Goal: Task Accomplishment & Management: Manage account settings

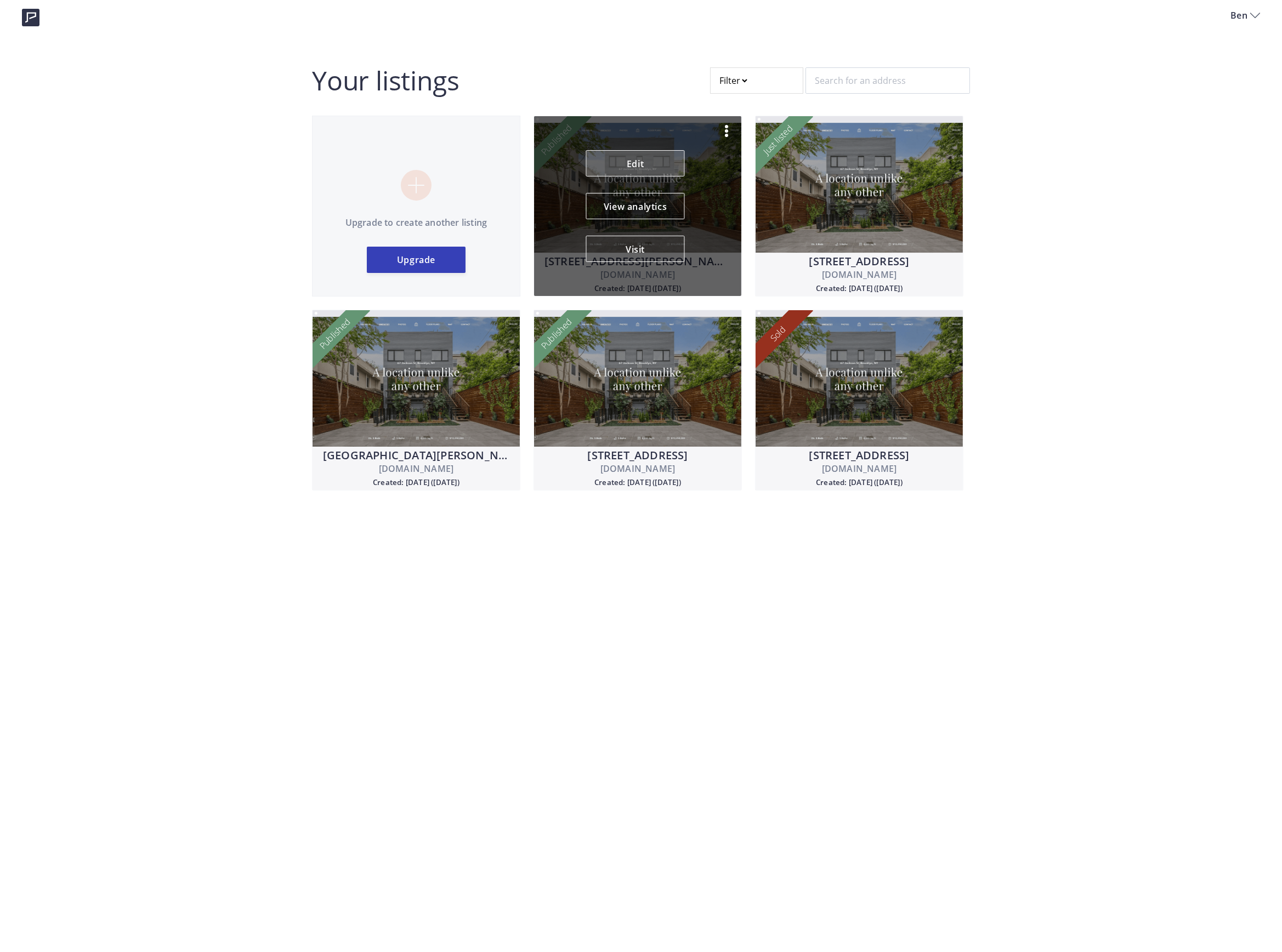
click at [637, 162] on link "Edit" at bounding box center [635, 163] width 98 height 27
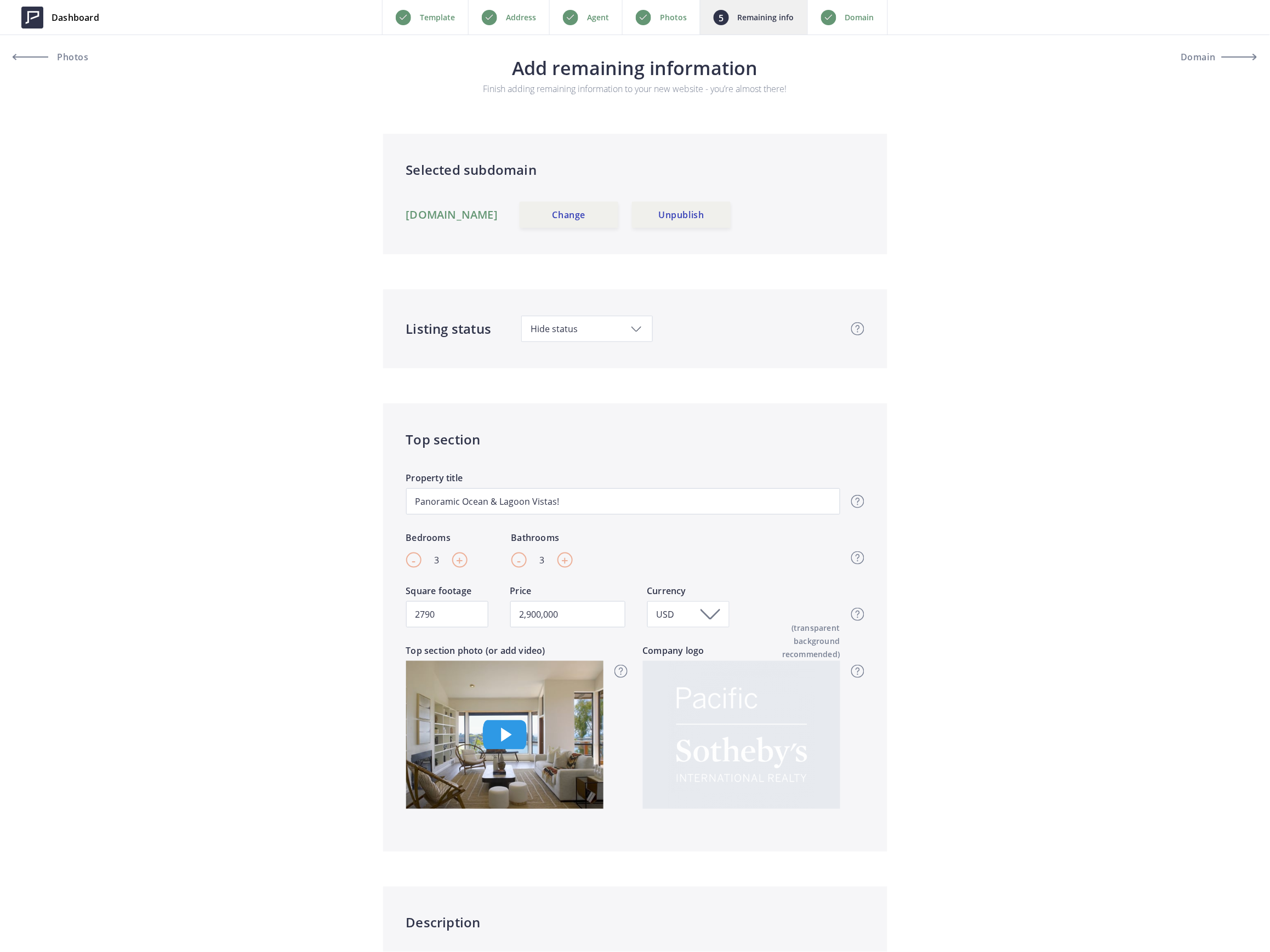
click at [557, 327] on span "Hide status" at bounding box center [586, 328] width 113 height 12
click at [548, 449] on span "Pending" at bounding box center [547, 448] width 34 height 12
type input "2,900,000"
click at [82, 11] on span "Dashboard" at bounding box center [75, 17] width 47 height 13
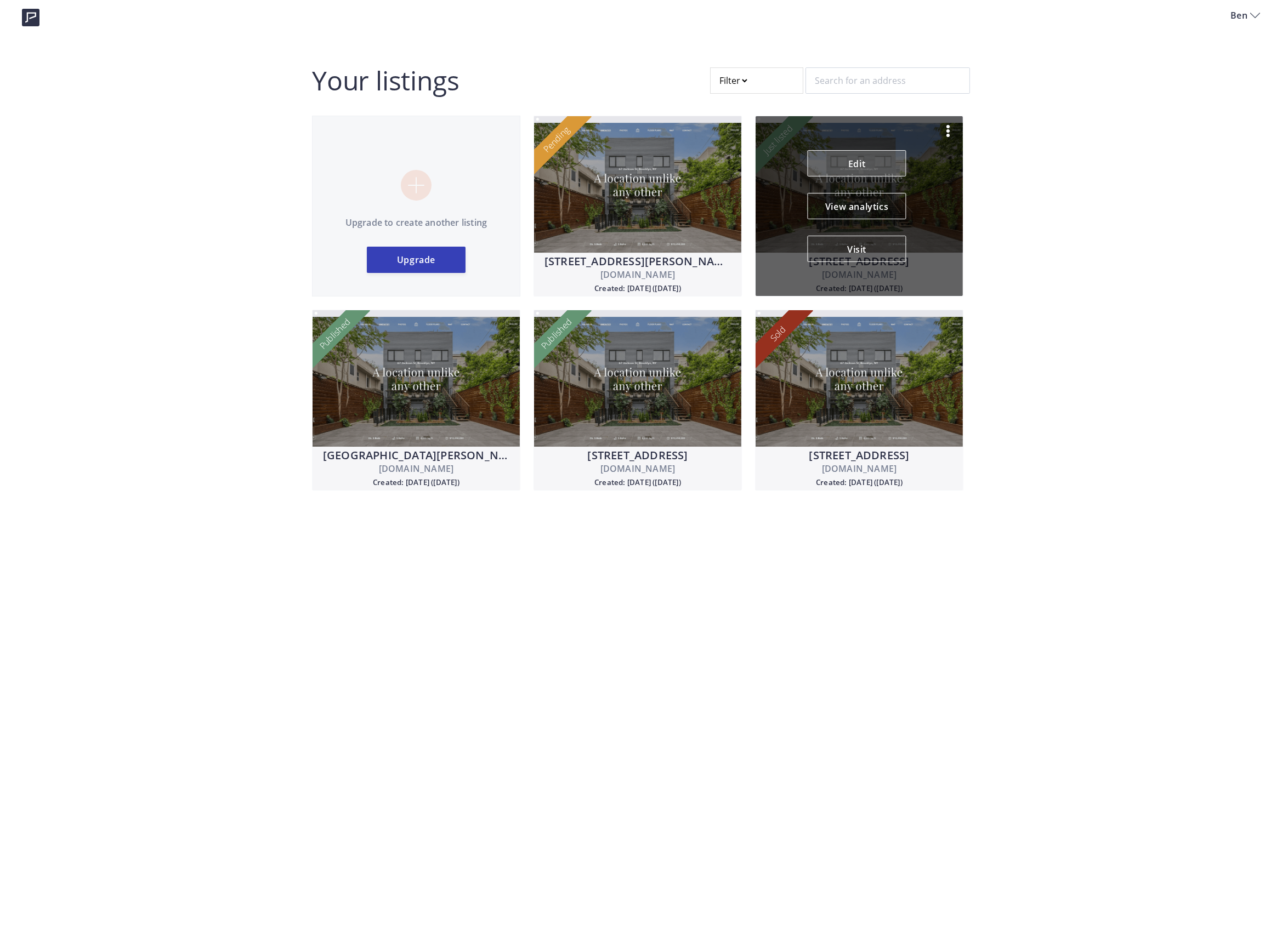
click at [871, 157] on link "Edit" at bounding box center [857, 163] width 98 height 27
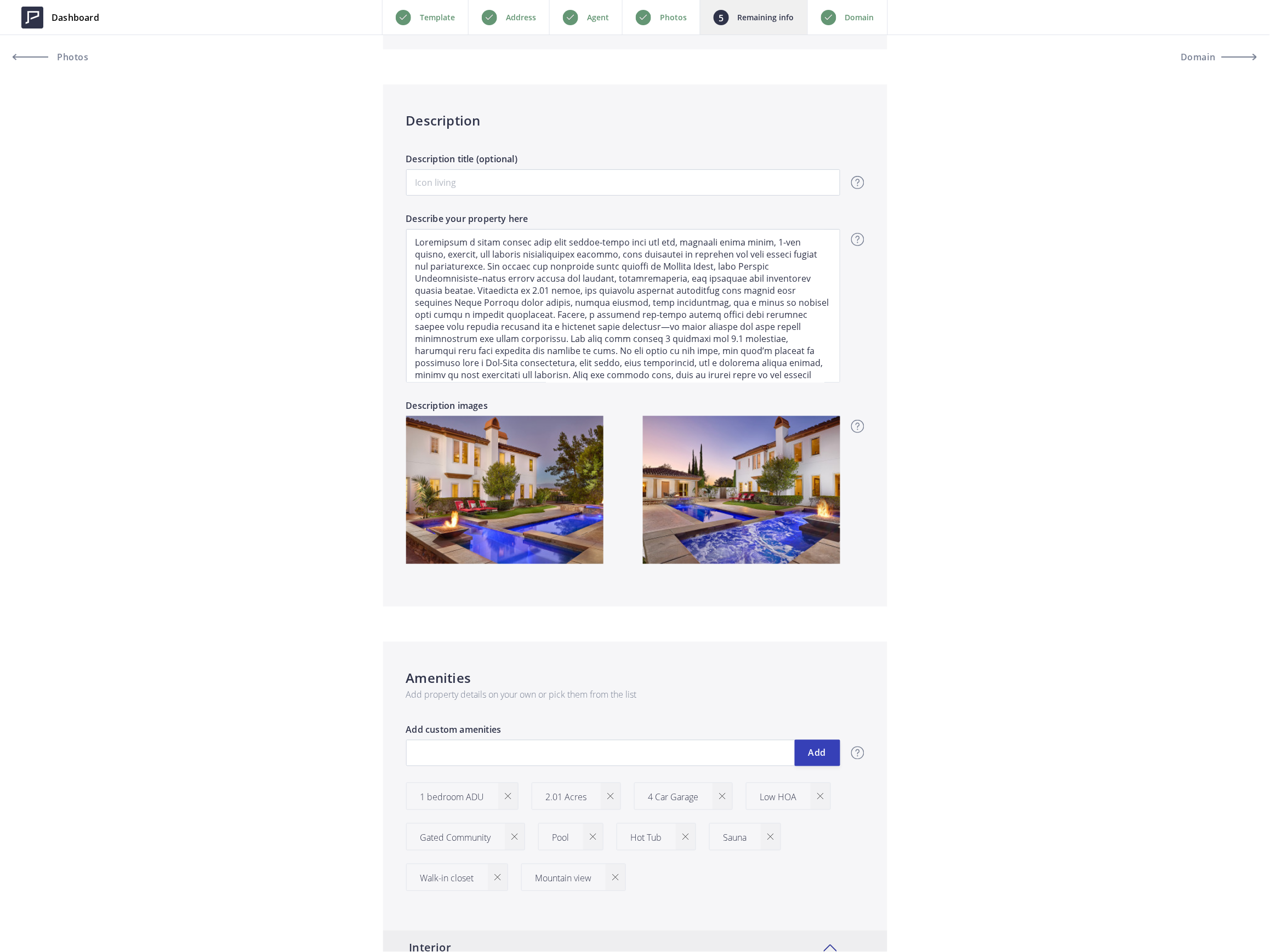
scroll to position [803, 0]
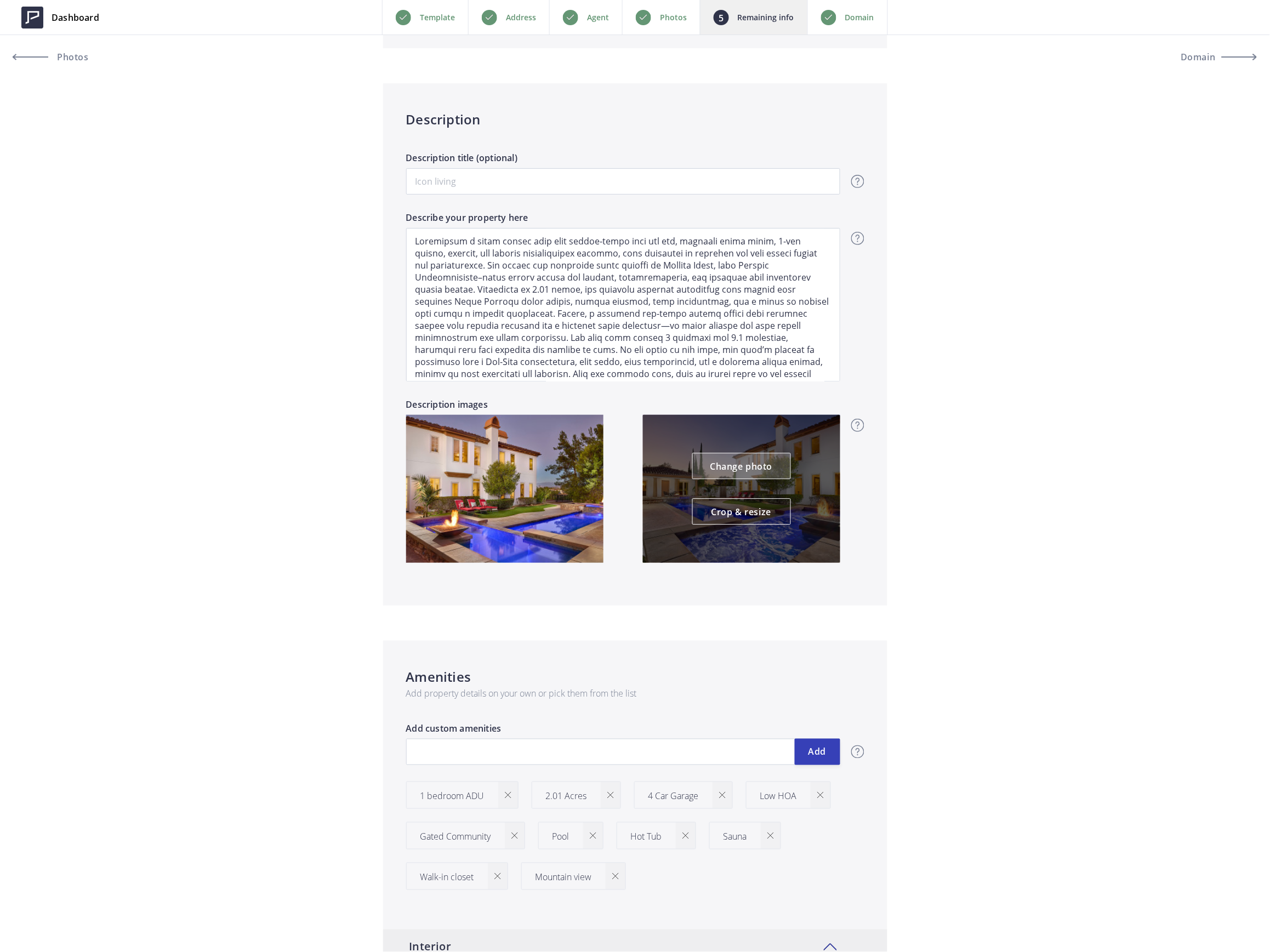
click at [746, 471] on link "Change photo" at bounding box center [741, 466] width 98 height 27
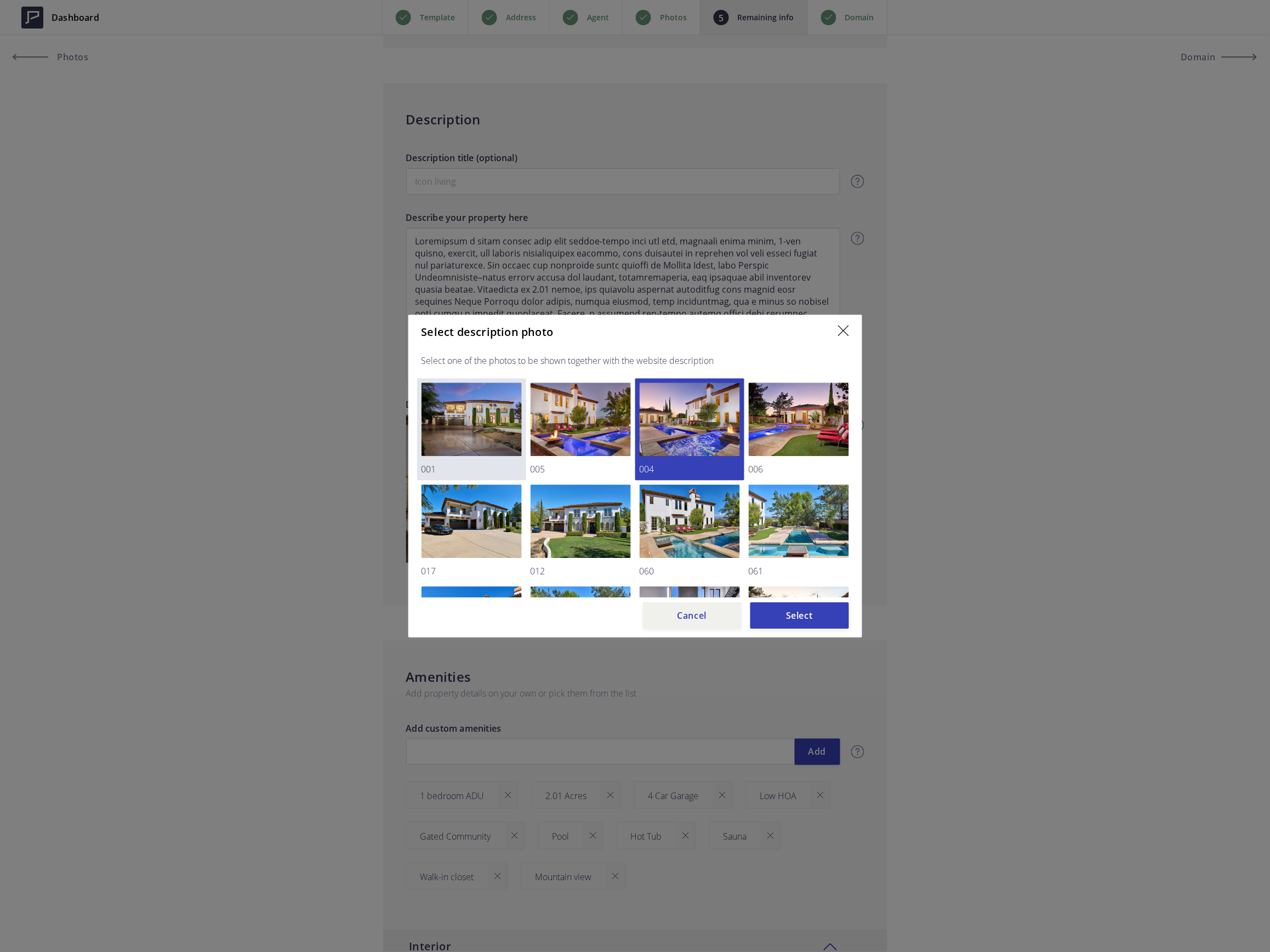
click at [481, 412] on img at bounding box center [472, 419] width 101 height 73
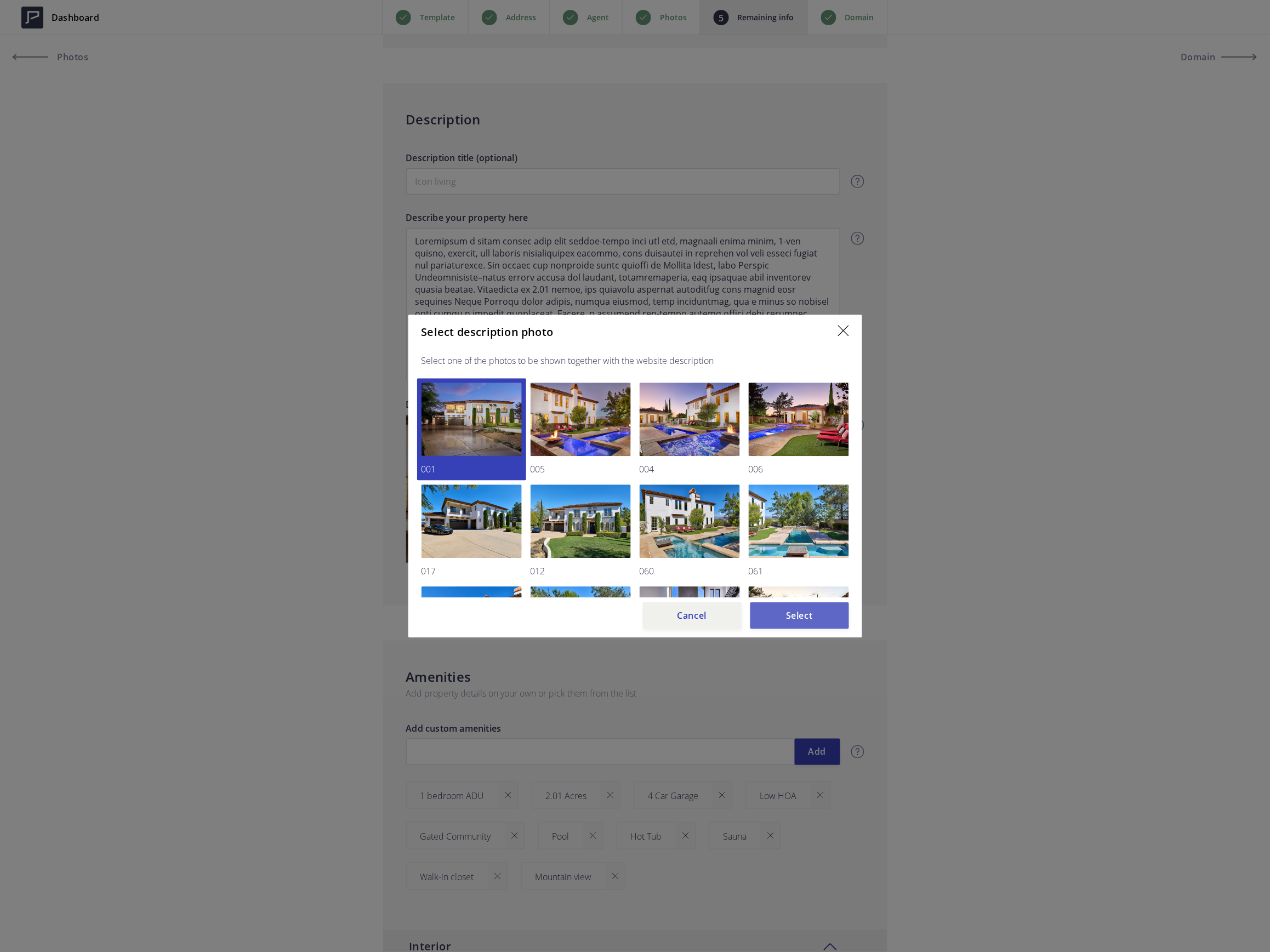
click at [790, 618] on button "Select" at bounding box center [799, 615] width 98 height 27
type input "2,999,000"
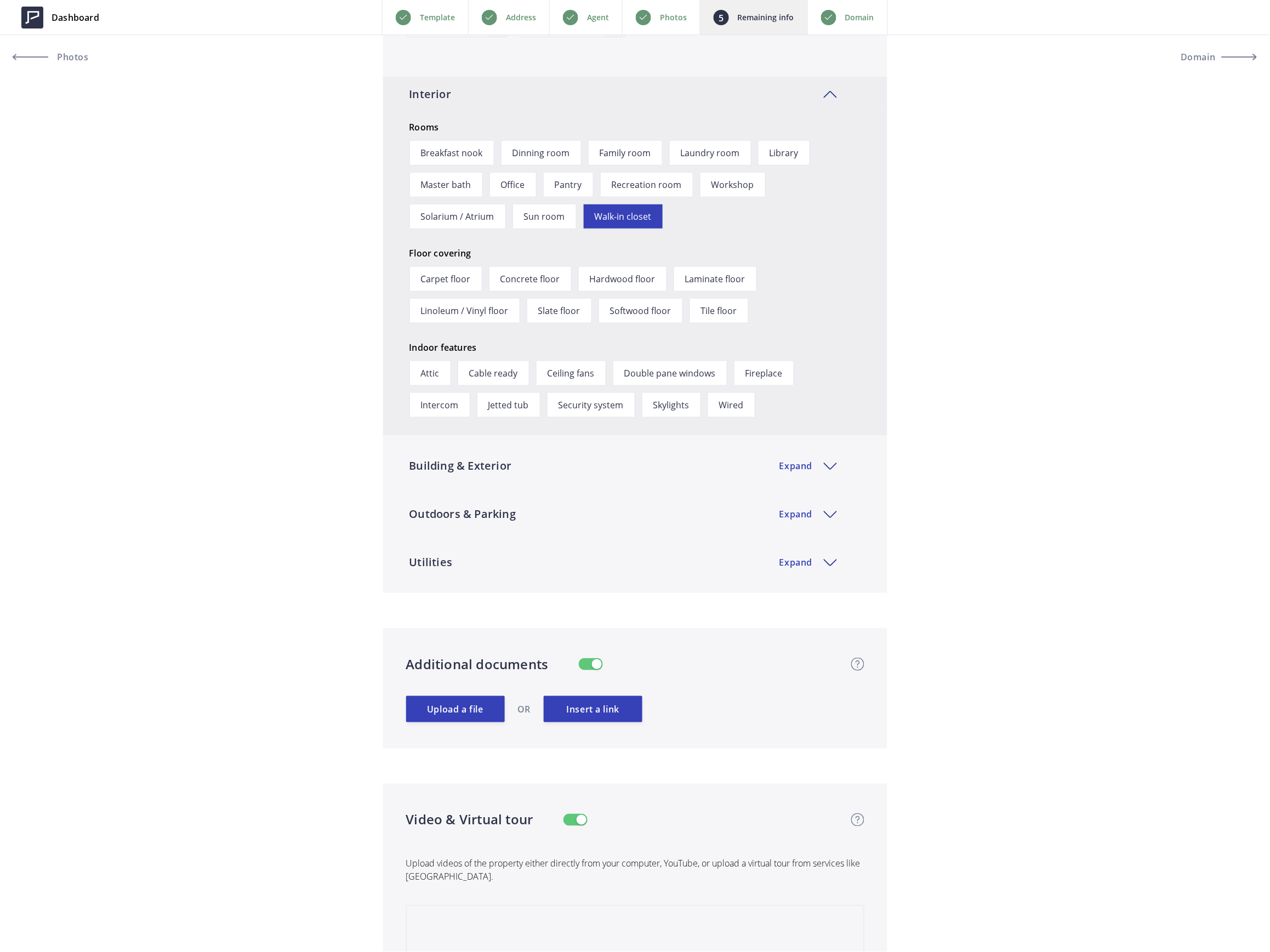
scroll to position [1461, 0]
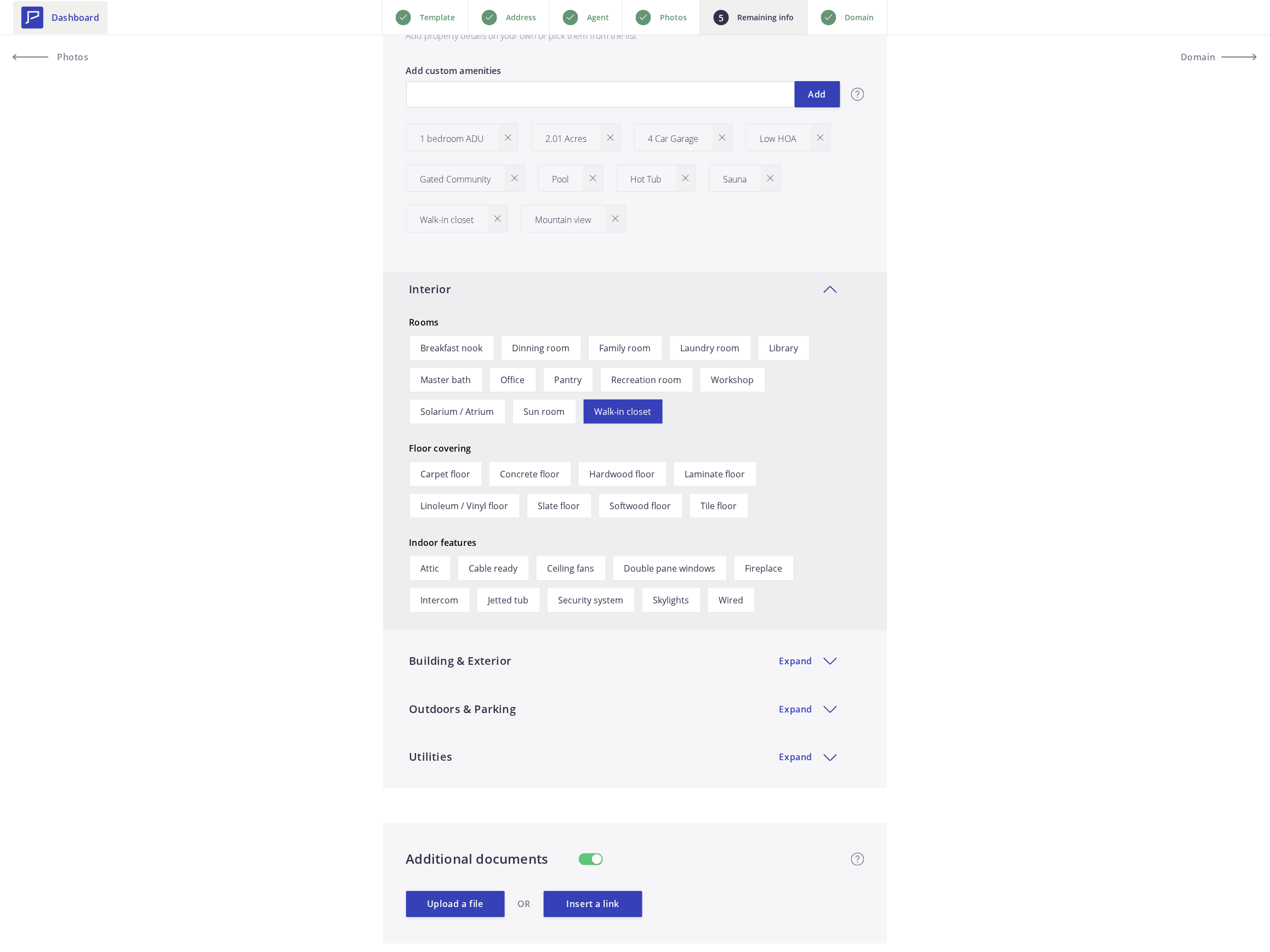
click at [73, 17] on span "Dashboard" at bounding box center [75, 17] width 47 height 13
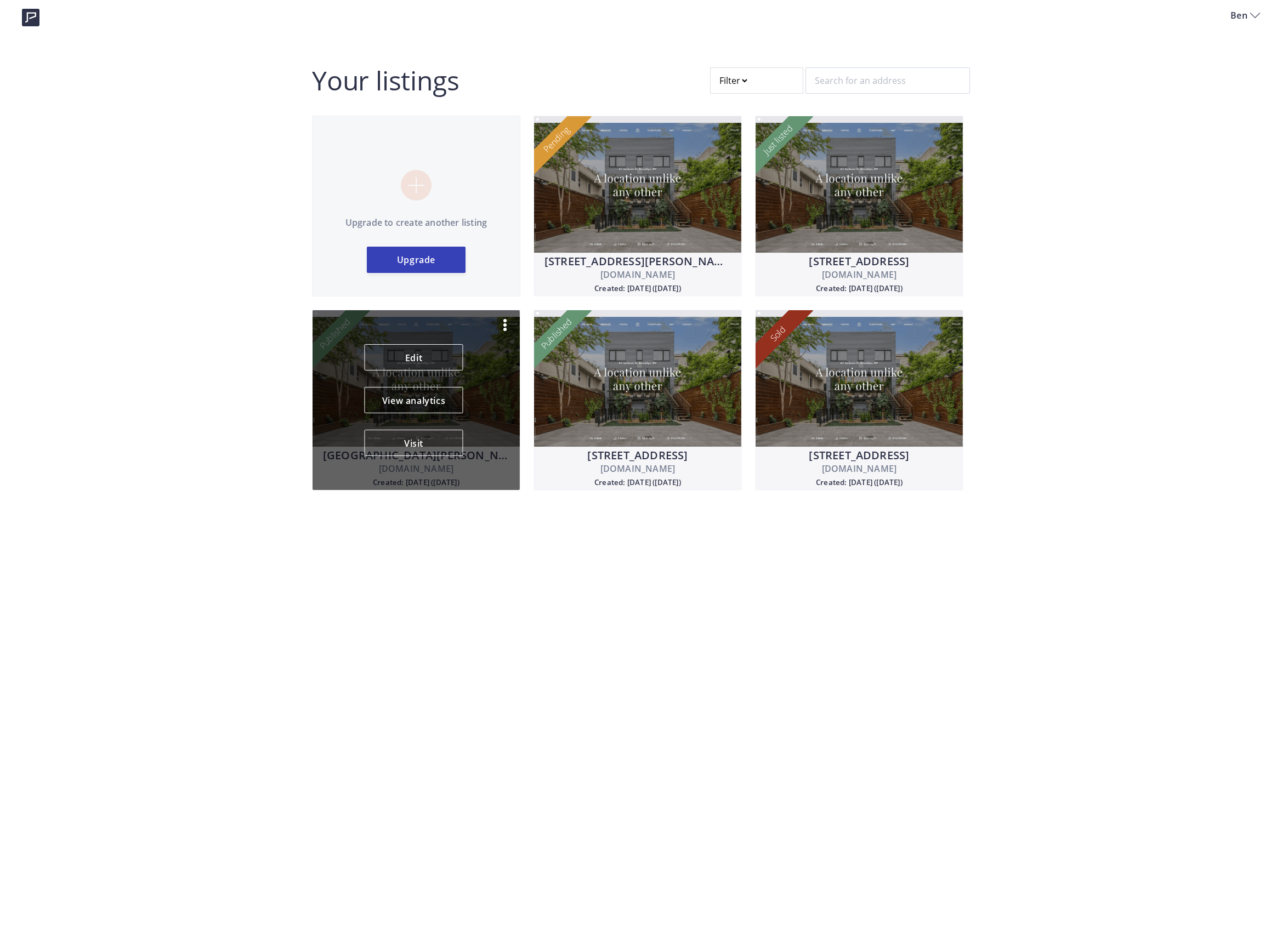
click at [503, 321] on img at bounding box center [504, 325] width 13 height 13
click at [448, 351] on p "Unpublish" at bounding box center [453, 353] width 75 height 13
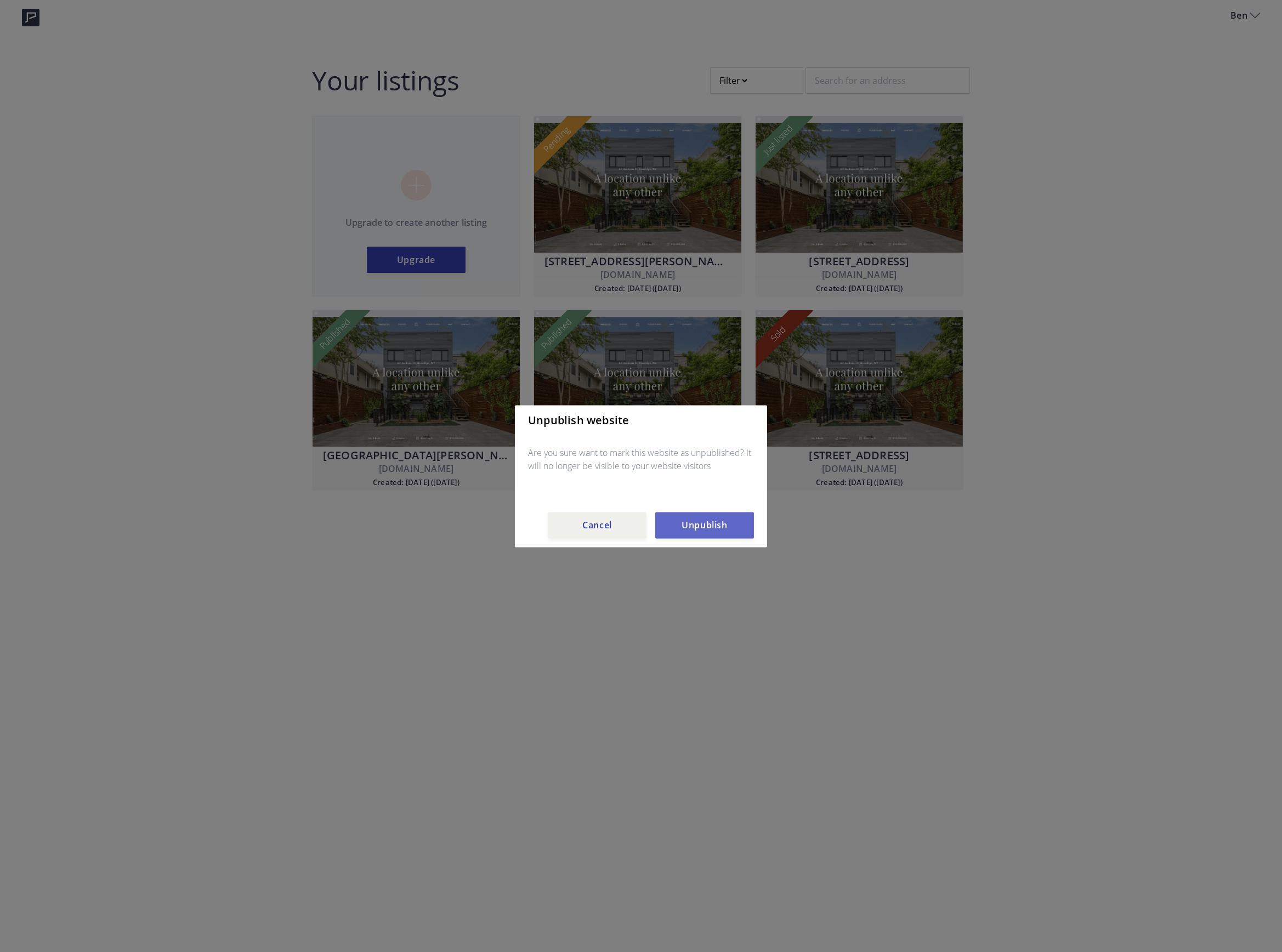
click at [685, 528] on button "Unpublish" at bounding box center [704, 525] width 98 height 27
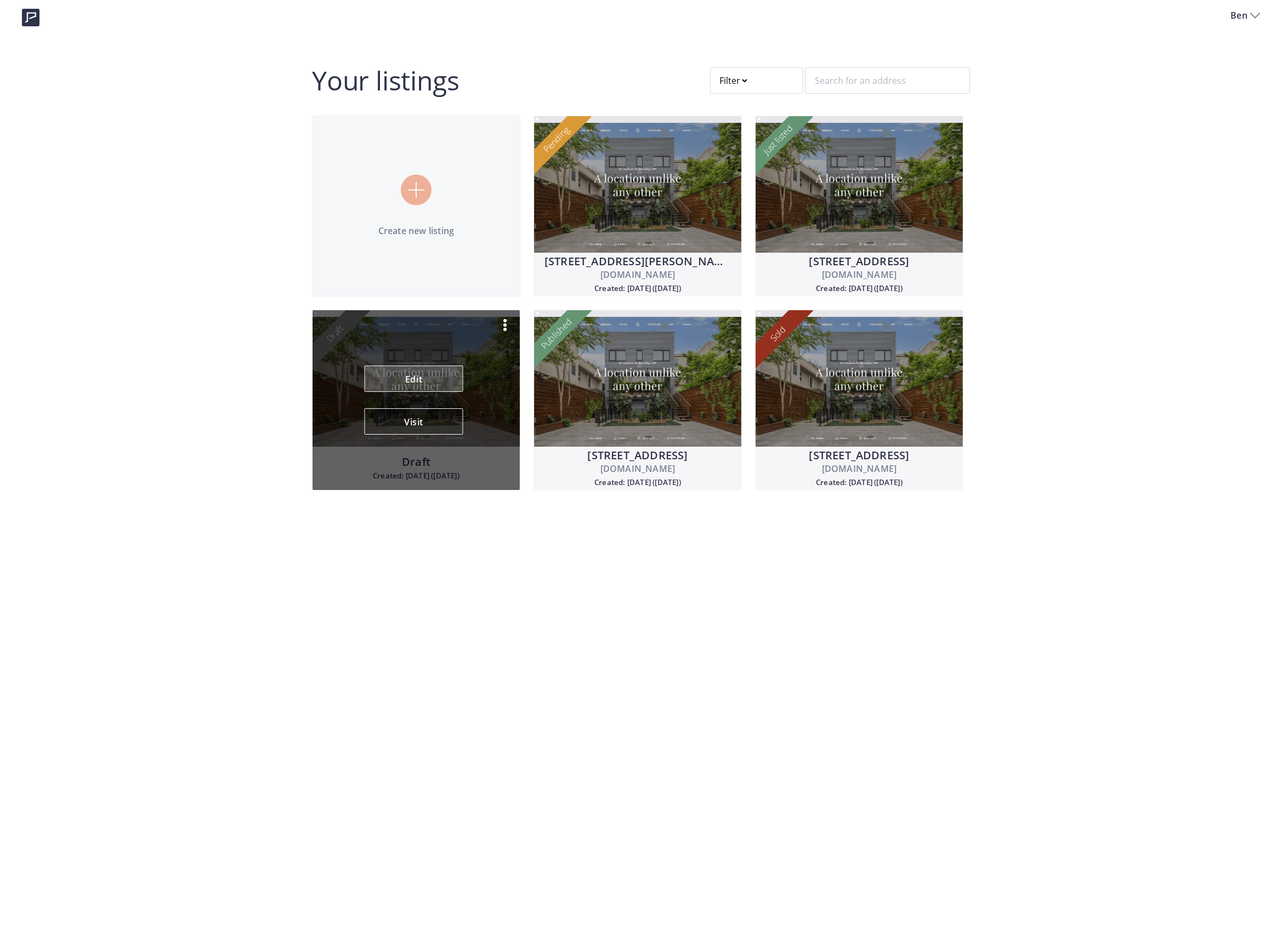
click at [416, 382] on link "Edit" at bounding box center [413, 379] width 98 height 27
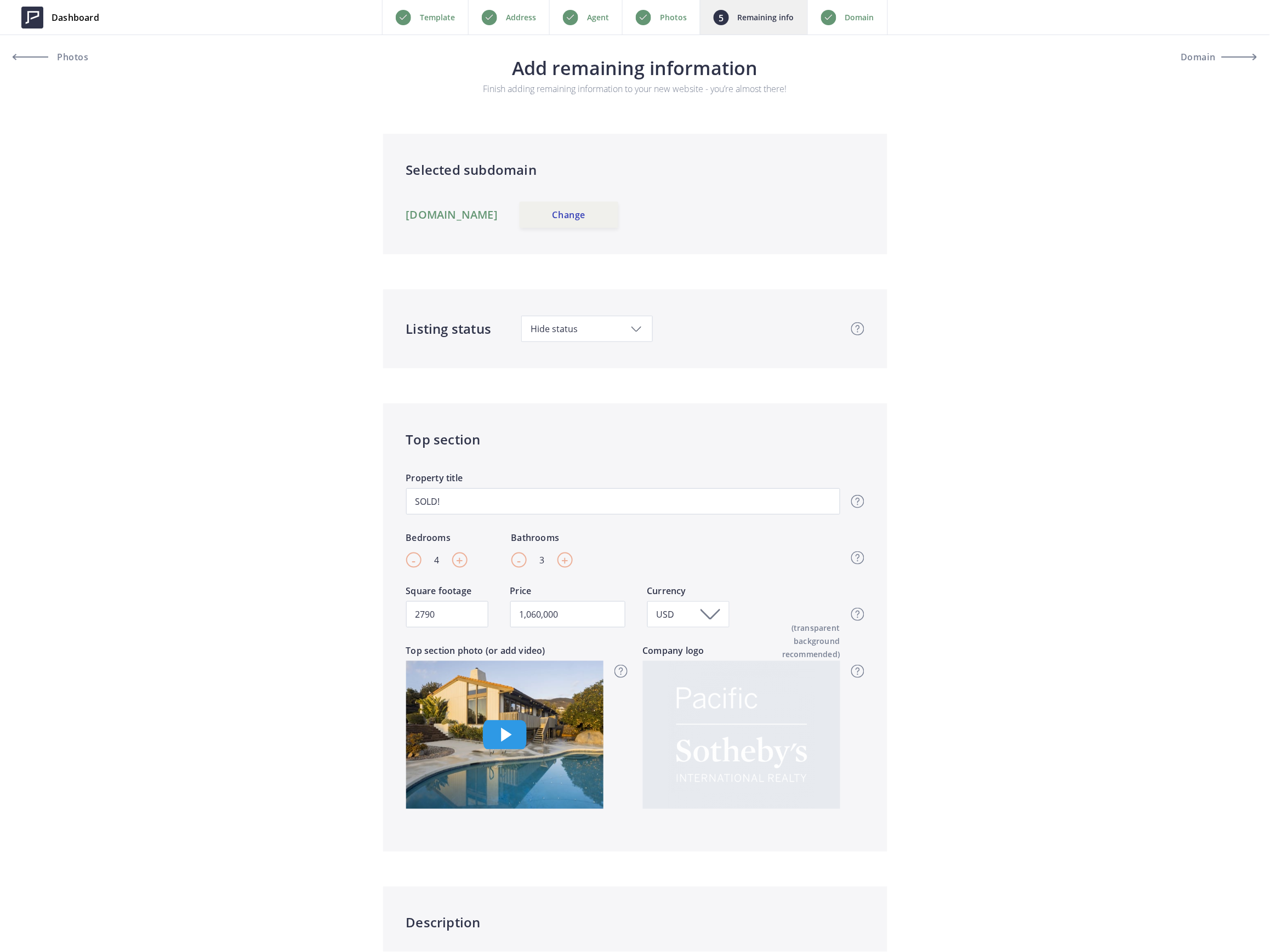
click at [496, 8] on div "Address" at bounding box center [508, 17] width 81 height 34
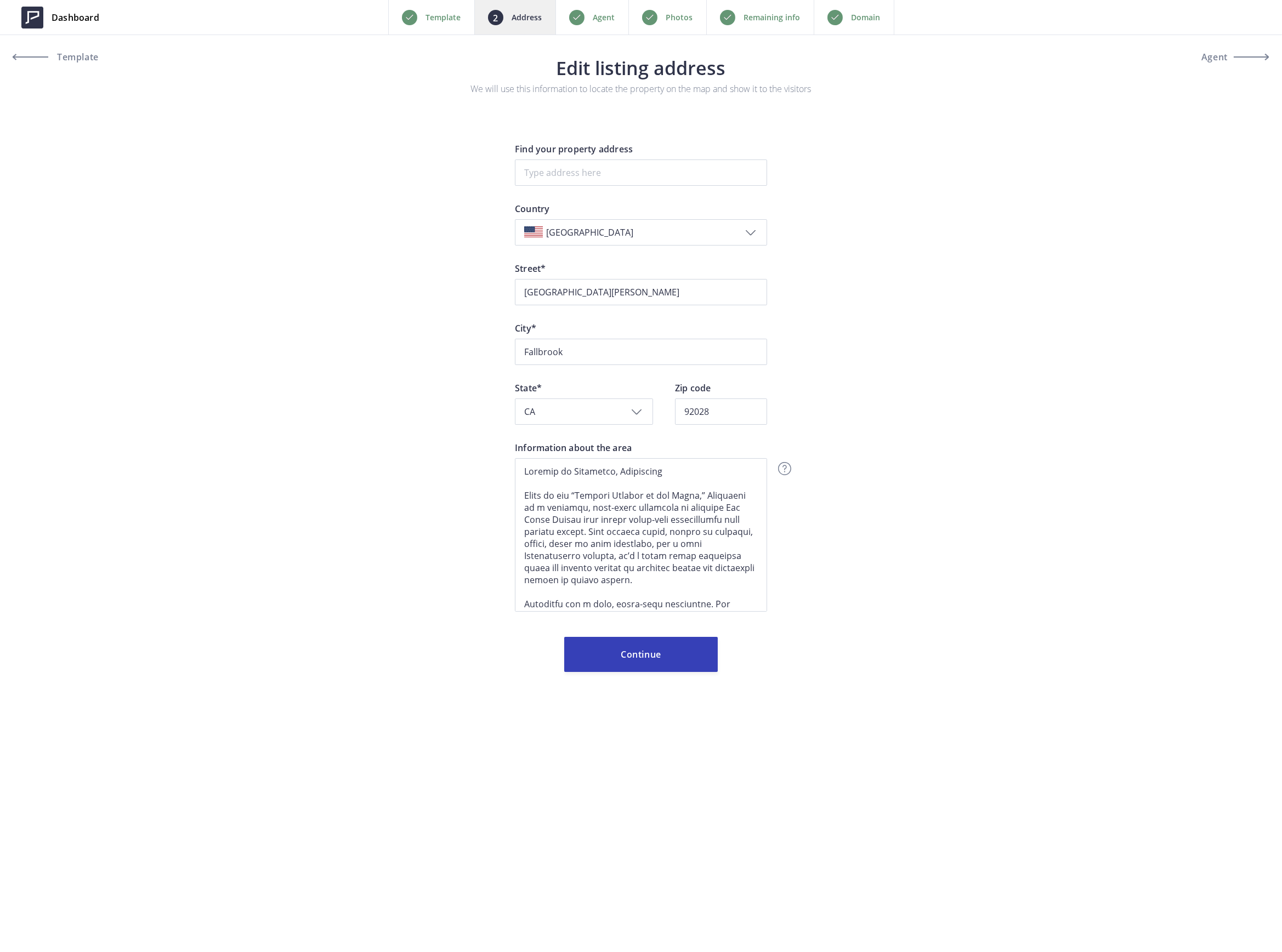
click at [1104, 263] on div "Dashboard Back Template Address Agent Photos Remaining info Domain Next Templat…" at bounding box center [641, 351] width 1282 height 703
click at [627, 173] on input at bounding box center [640, 172] width 252 height 27
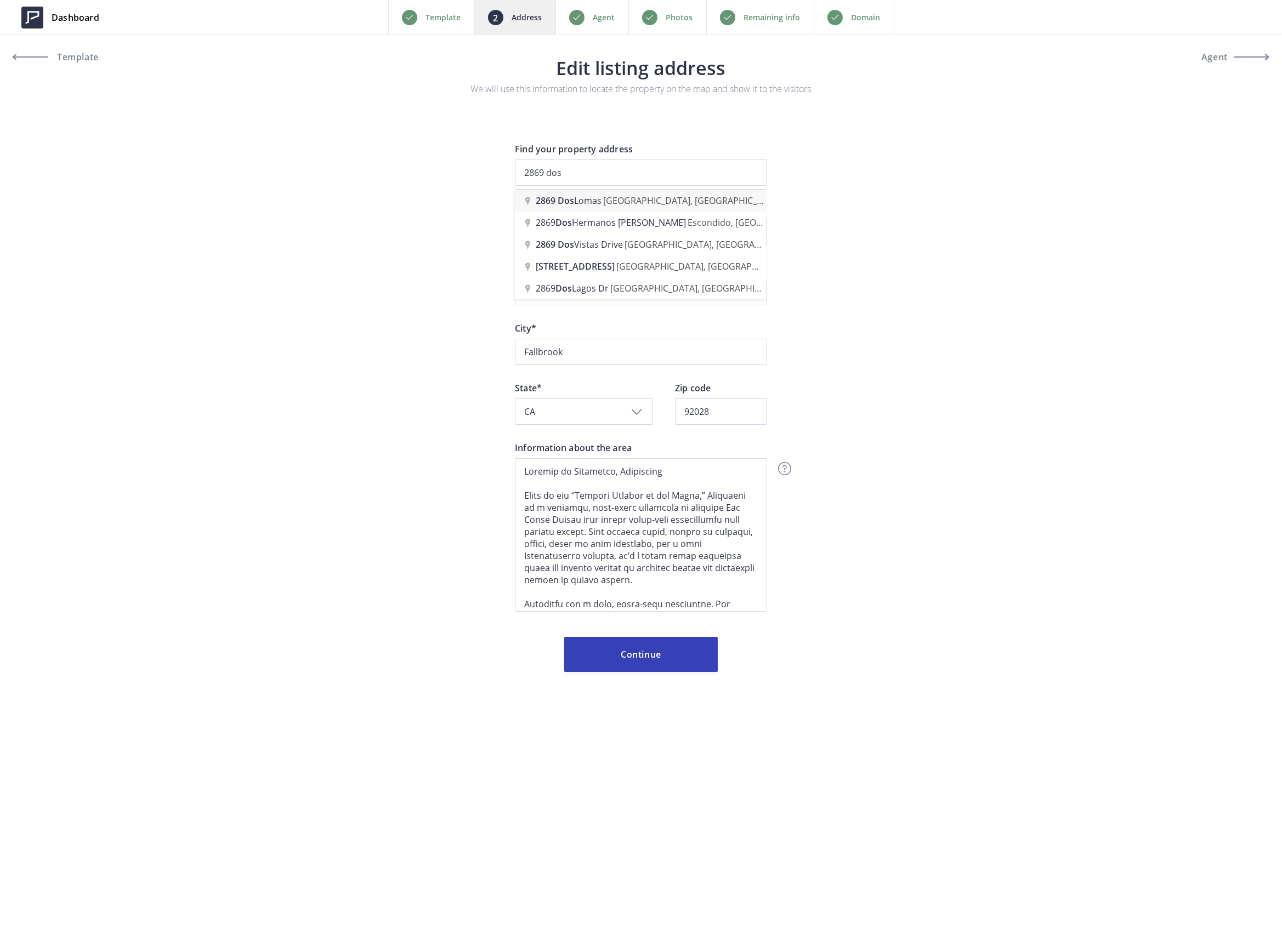
type input "[STREET_ADDRESS]"
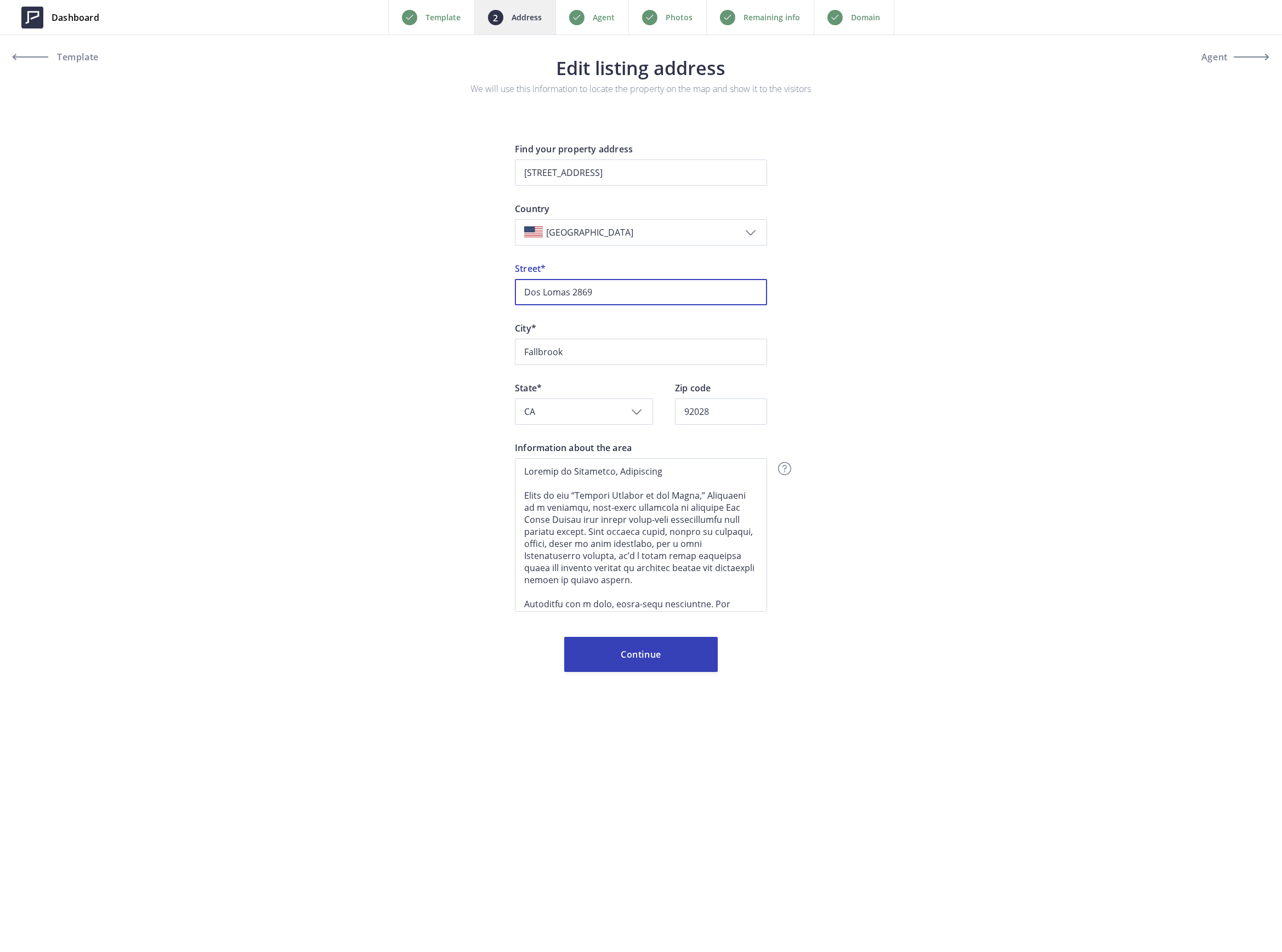
click at [617, 292] on input "Dos Lomas 2869" at bounding box center [640, 292] width 252 height 27
drag, startPoint x: 576, startPoint y: 288, endPoint x: 453, endPoint y: 292, distance: 123.1
click at [453, 292] on div "Dashboard Back Template Address Agent Photos Remaining info Domain Next Templat…" at bounding box center [641, 351] width 1282 height 703
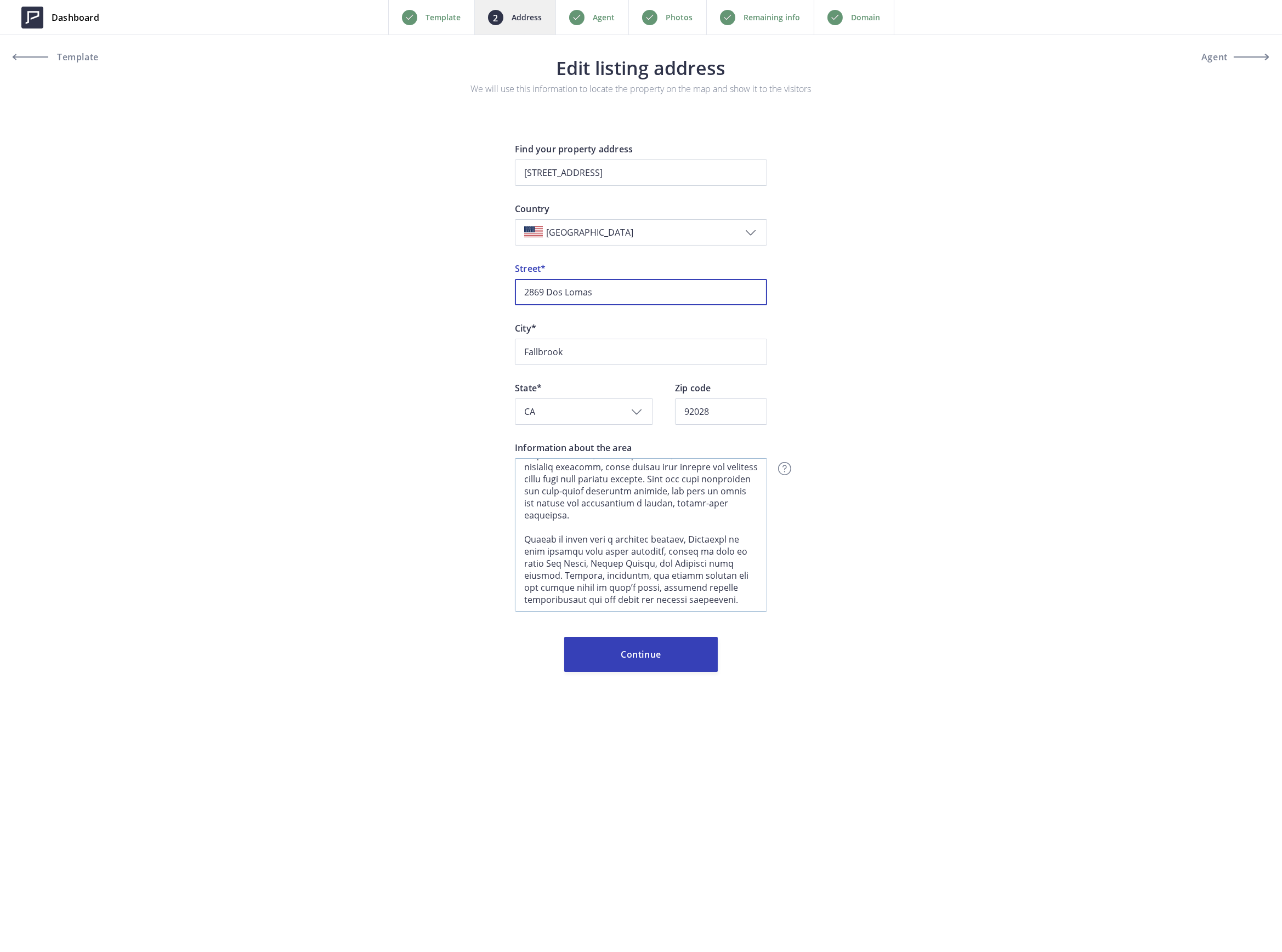
scroll to position [307, 0]
type input "2869 Dos Lomas"
click at [644, 653] on button "Continue" at bounding box center [641, 654] width 154 height 35
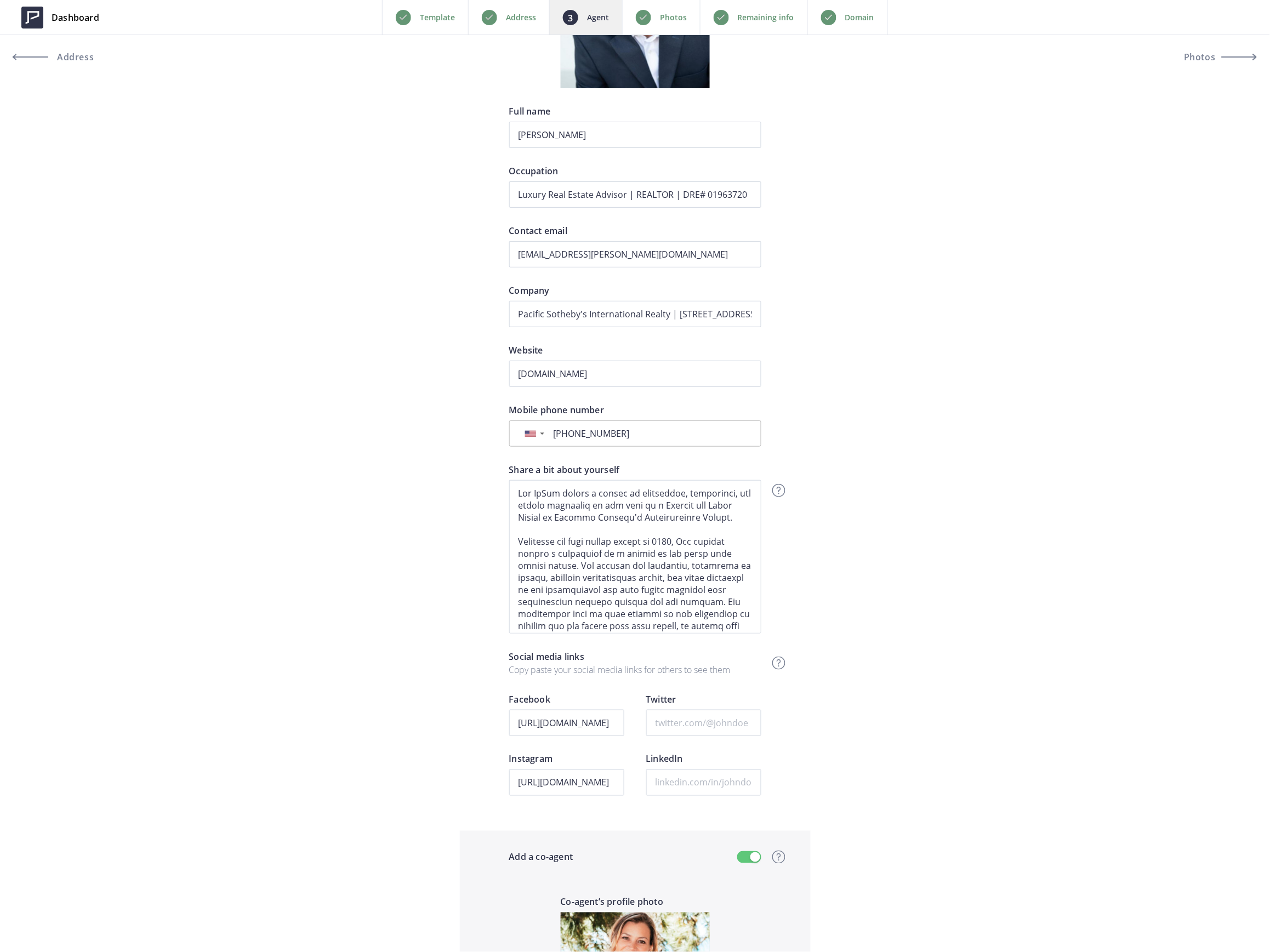
scroll to position [438, 0]
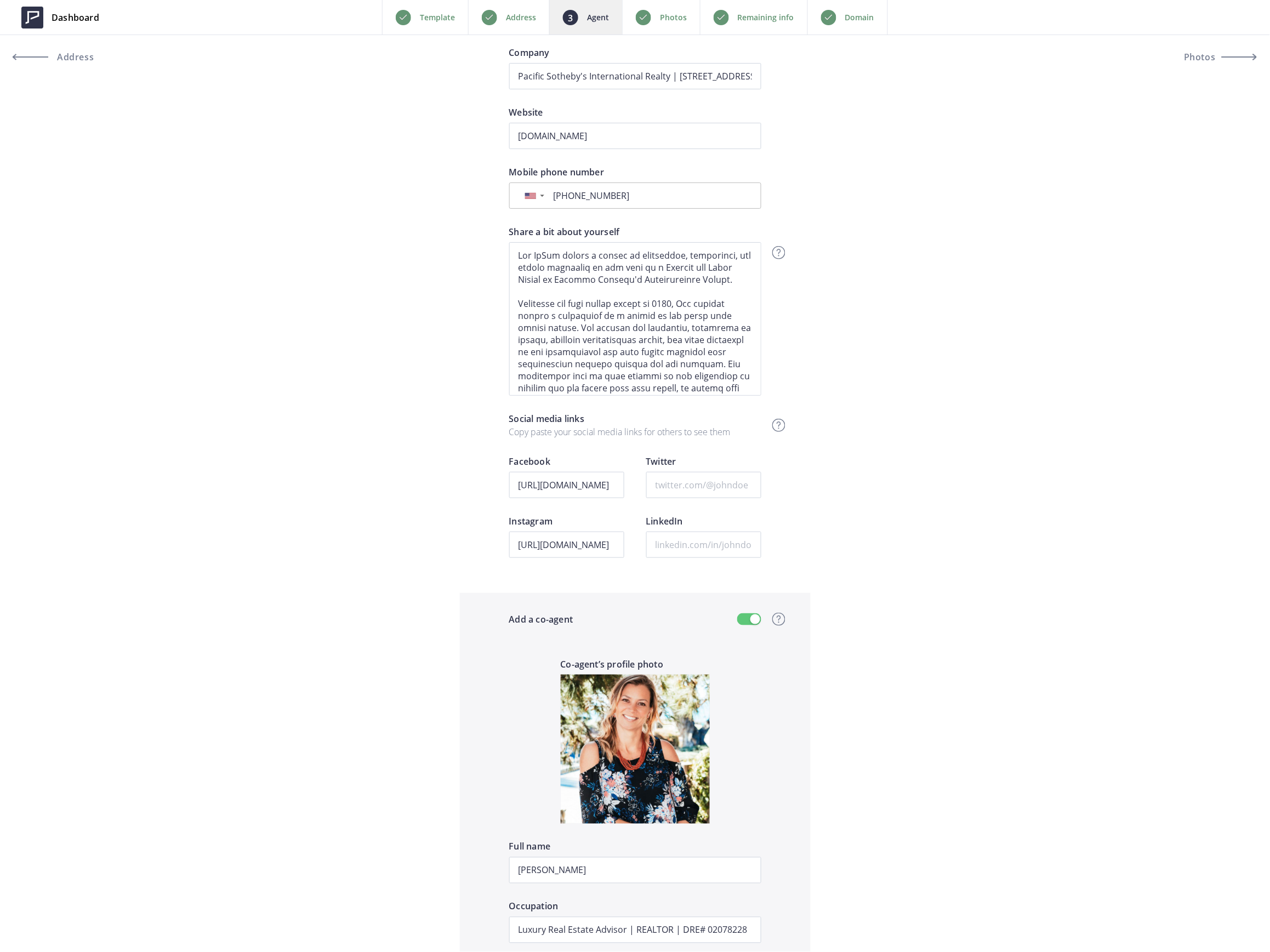
click at [659, 13] on div "Photos" at bounding box center [661, 17] width 78 height 34
click at [667, 17] on p "Photos" at bounding box center [672, 17] width 27 height 13
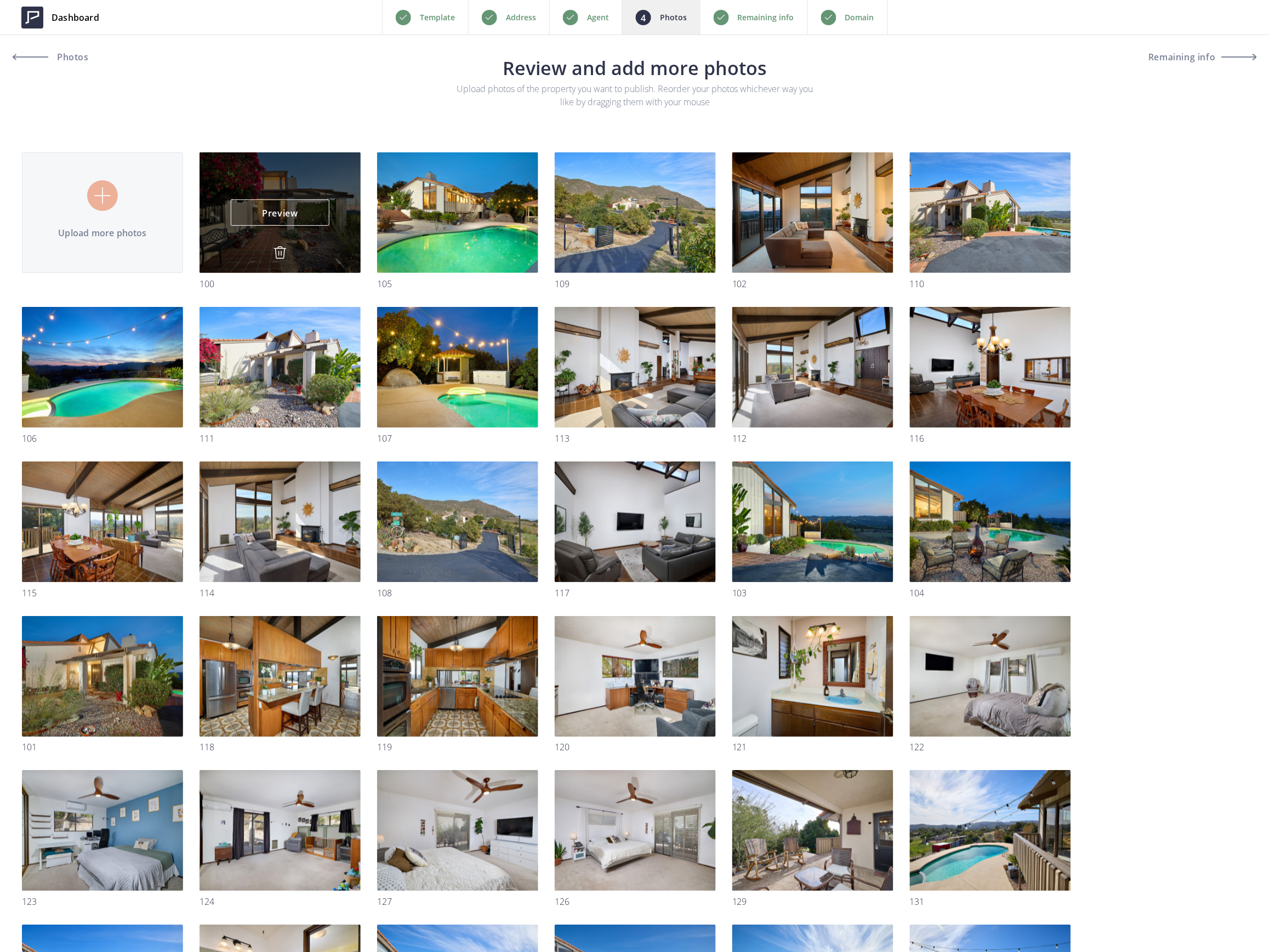
click at [279, 252] on img at bounding box center [280, 253] width 13 height 13
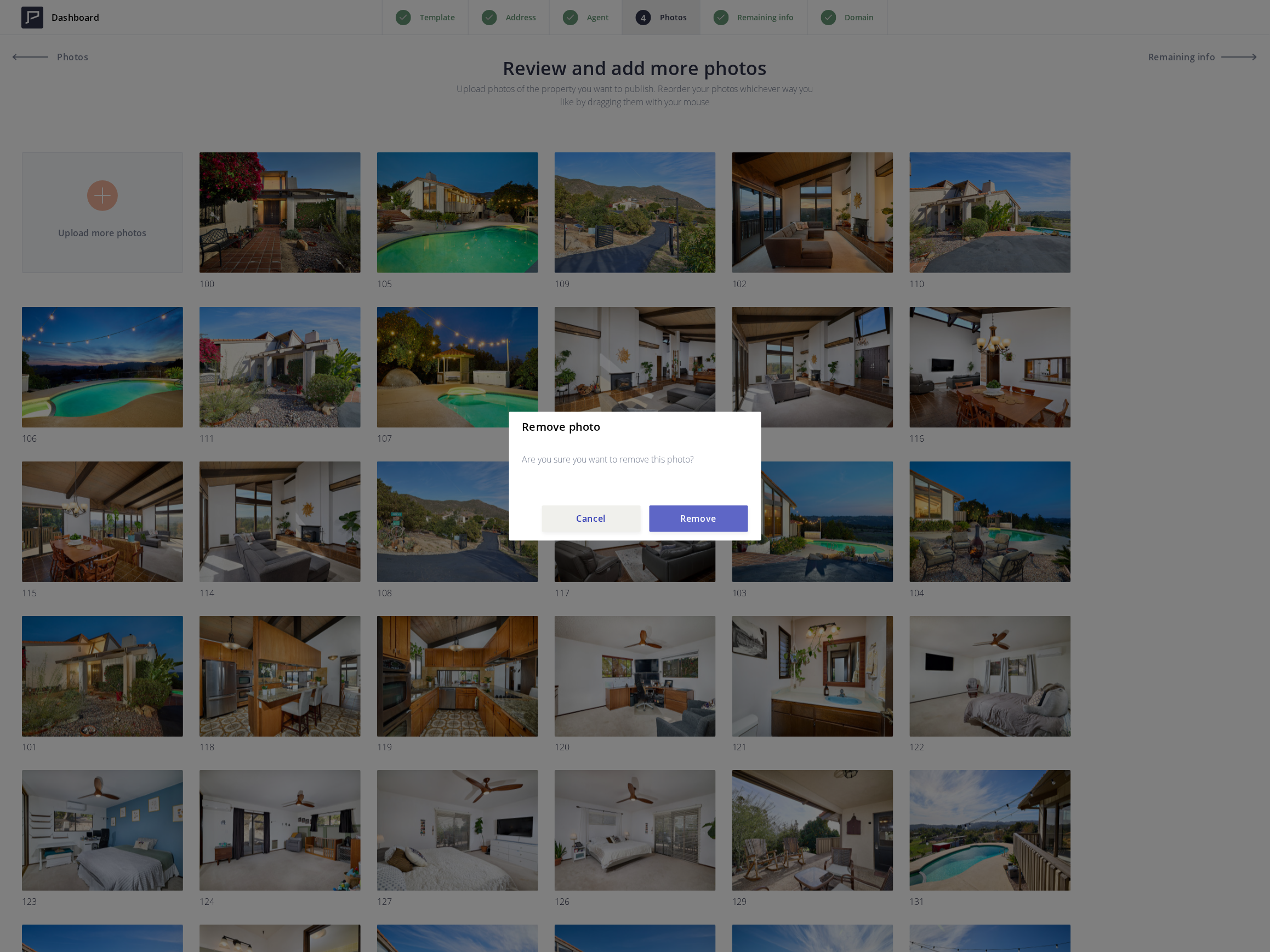
click at [692, 520] on button "Remove" at bounding box center [698, 518] width 98 height 27
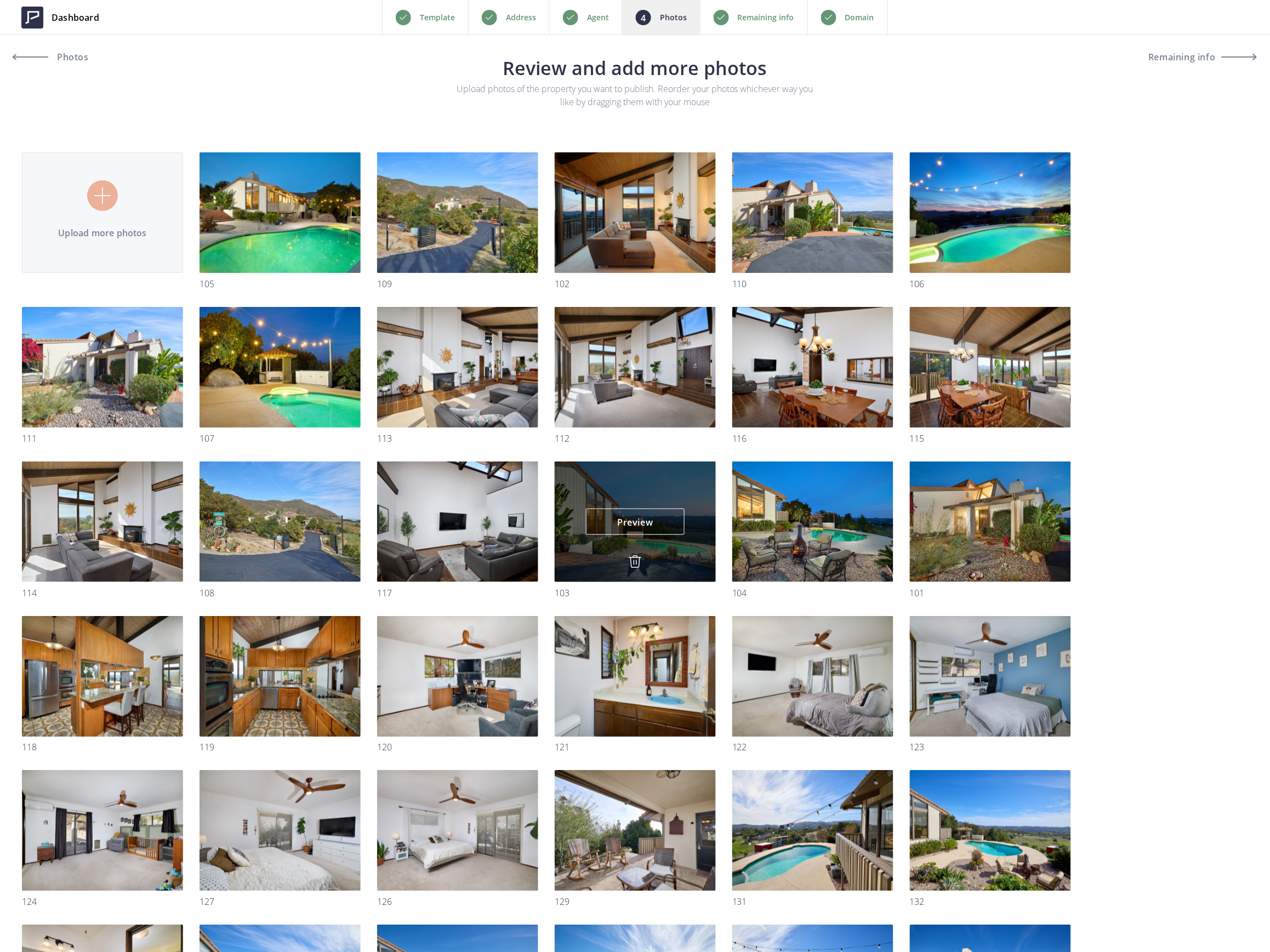
click at [634, 562] on img at bounding box center [635, 562] width 13 height 13
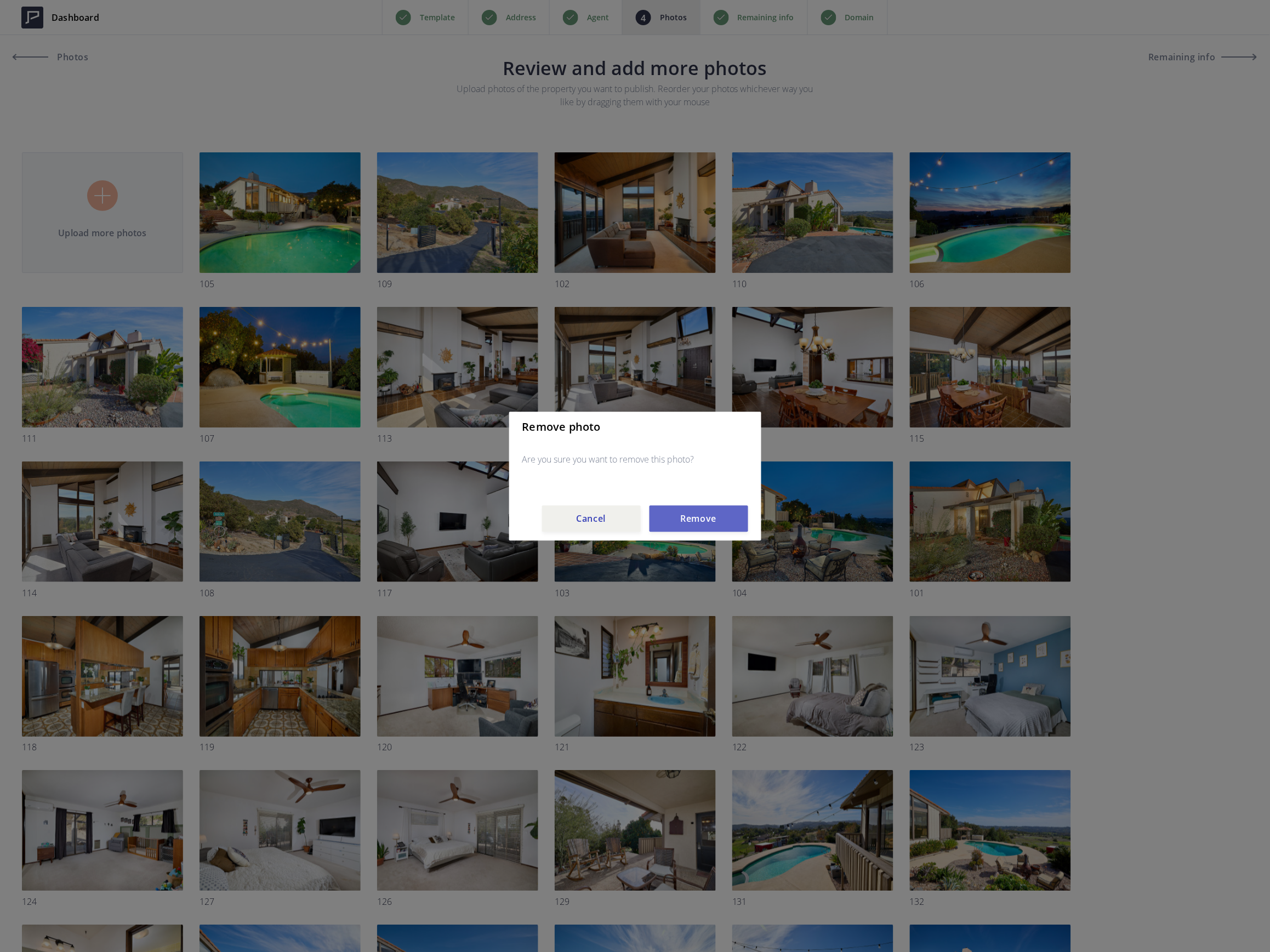
click at [687, 515] on button "Remove" at bounding box center [698, 518] width 98 height 27
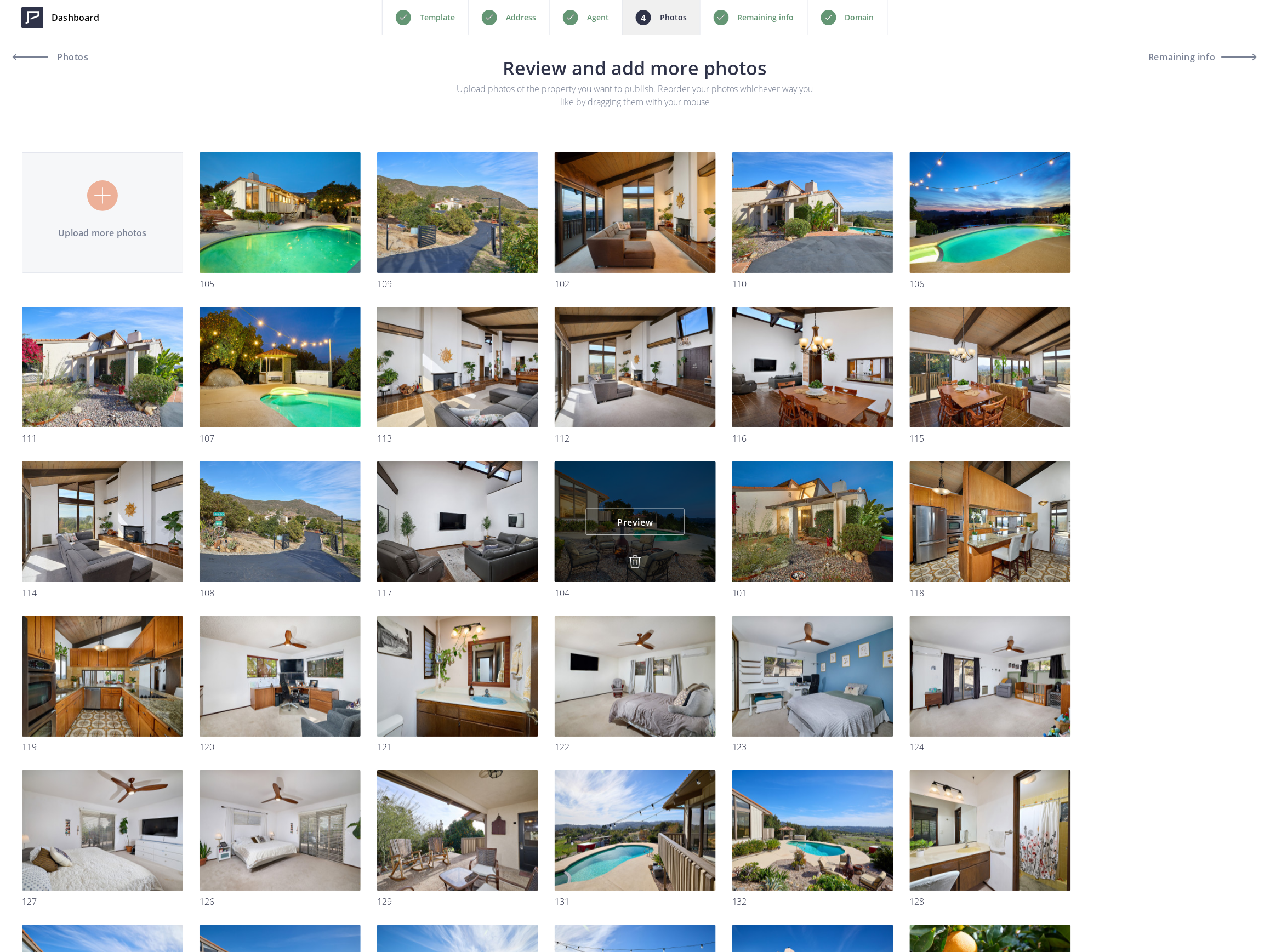
click at [636, 563] on img at bounding box center [635, 562] width 13 height 13
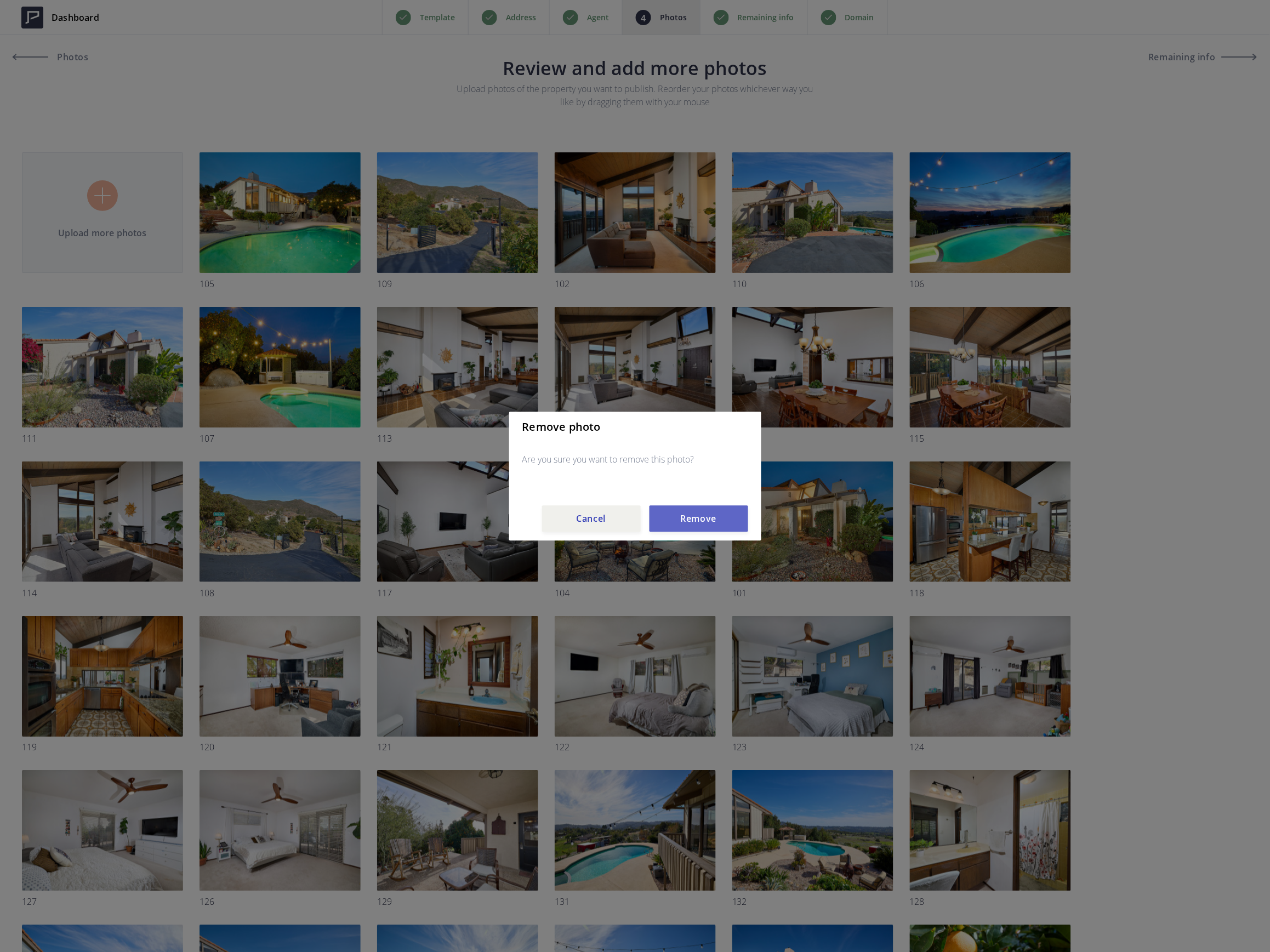
click at [697, 509] on button "Remove" at bounding box center [698, 518] width 98 height 27
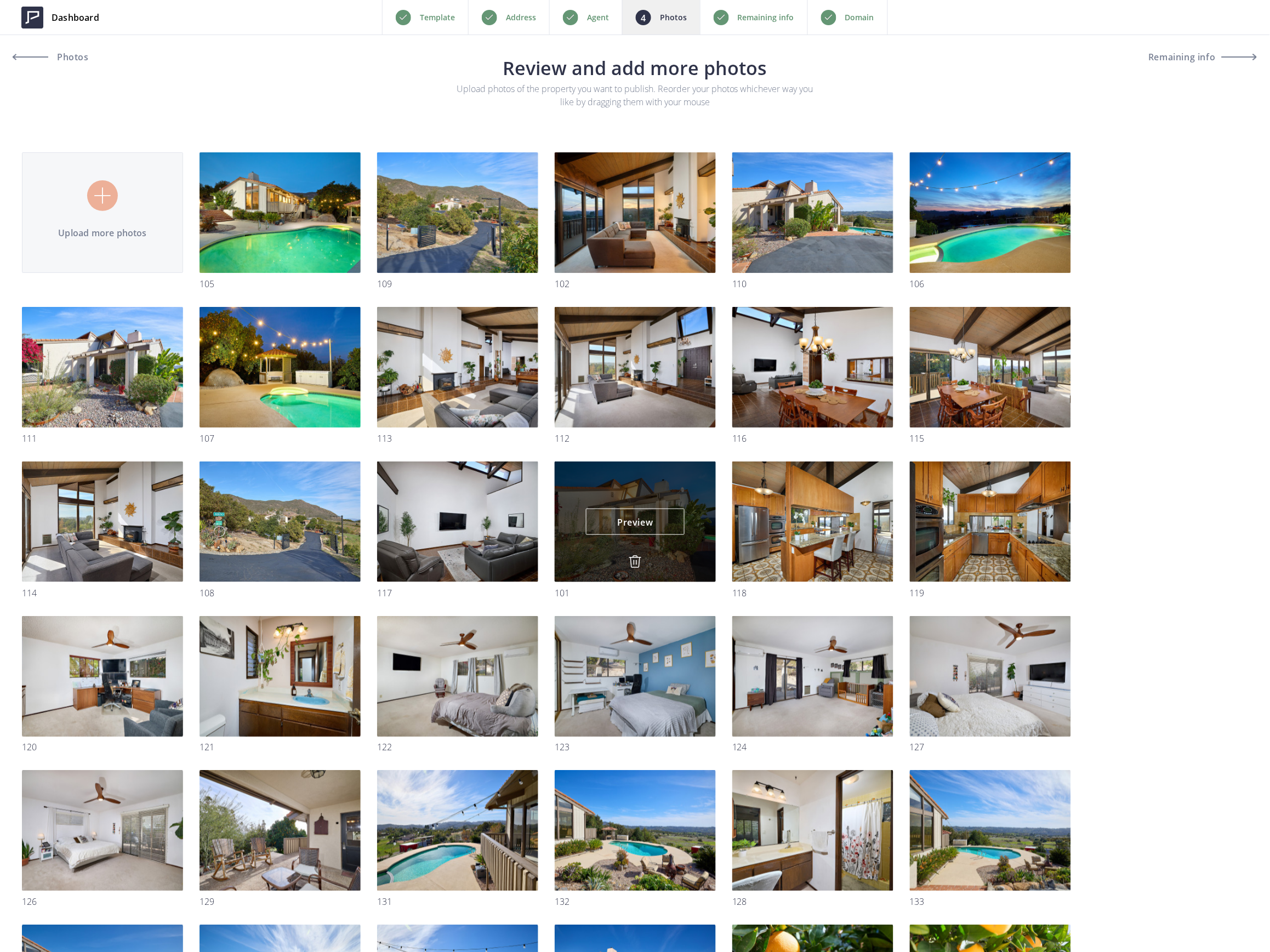
click at [636, 561] on img at bounding box center [635, 562] width 13 height 13
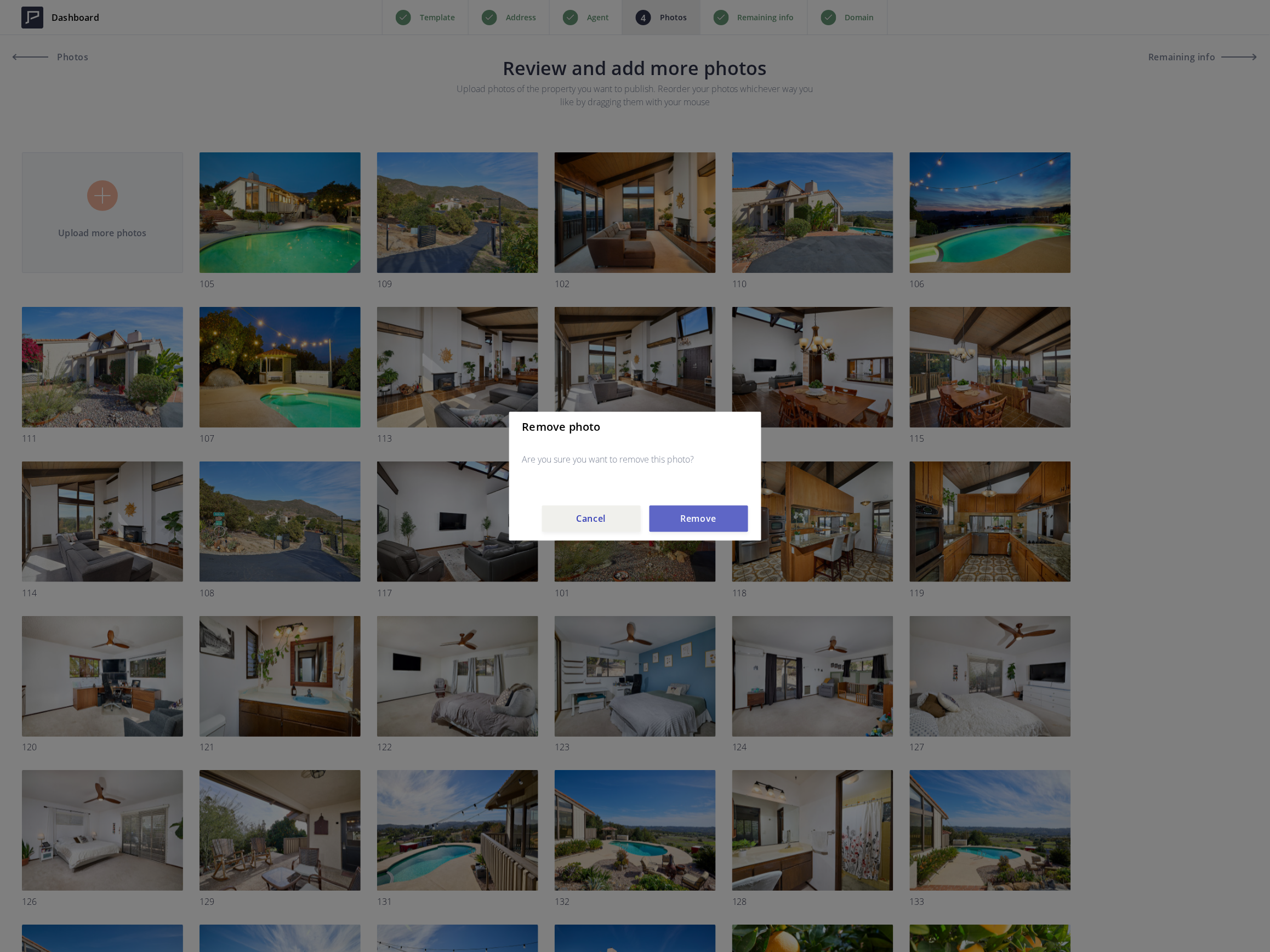
click at [700, 519] on button "Remove" at bounding box center [698, 518] width 98 height 27
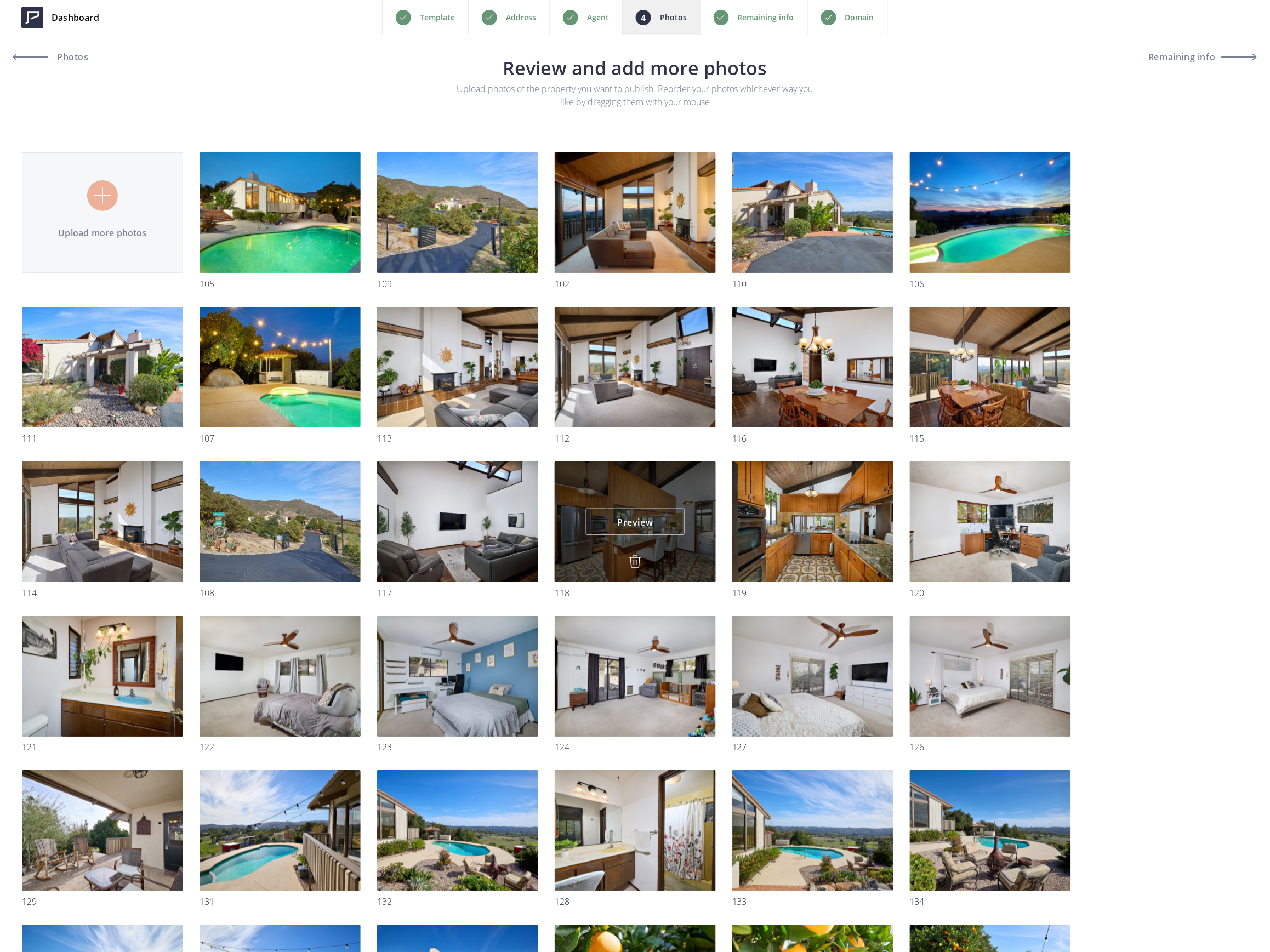
click at [632, 560] on img at bounding box center [635, 562] width 13 height 13
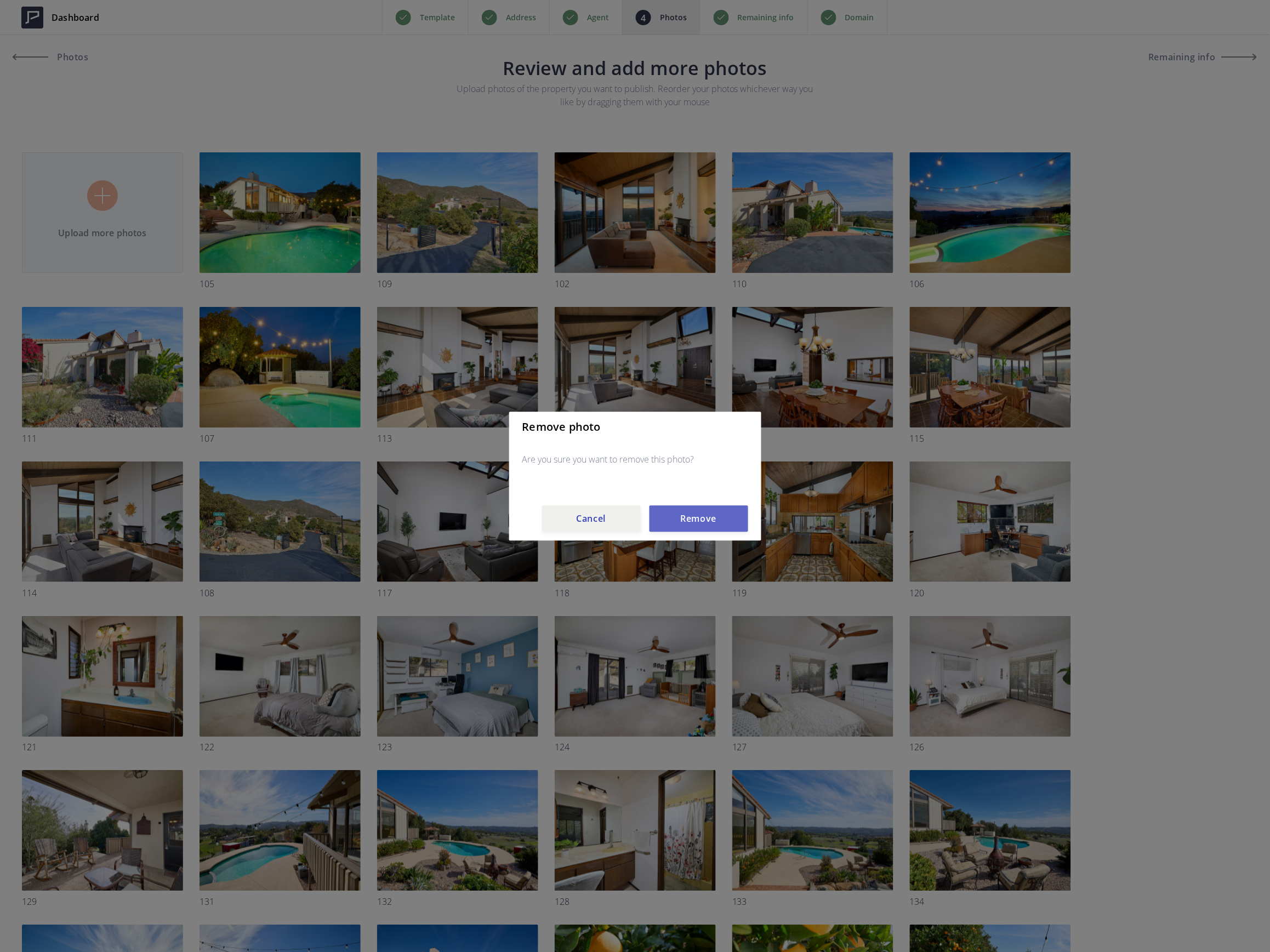
click at [682, 519] on button "Remove" at bounding box center [698, 518] width 98 height 27
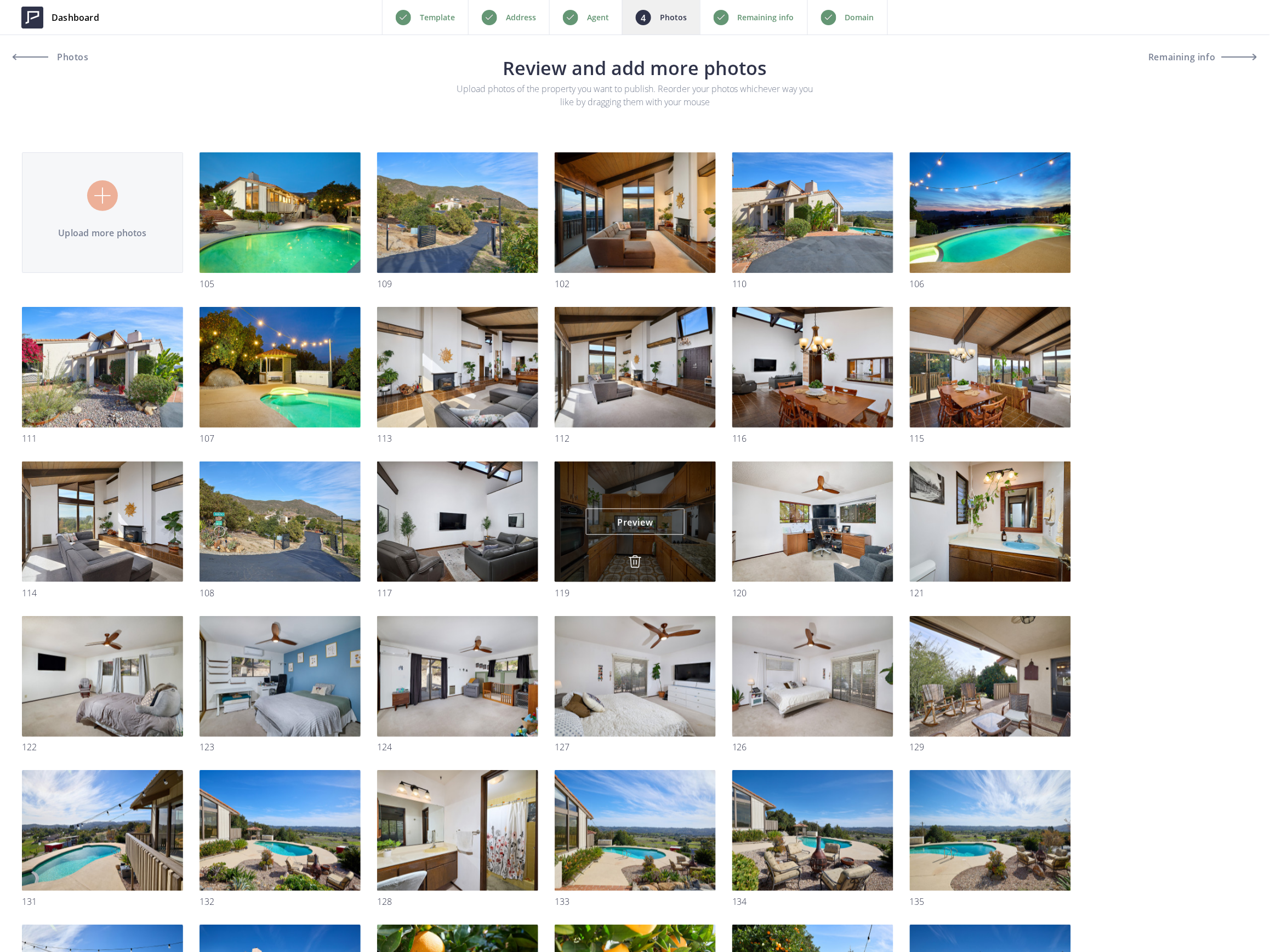
click at [632, 563] on img at bounding box center [635, 562] width 13 height 13
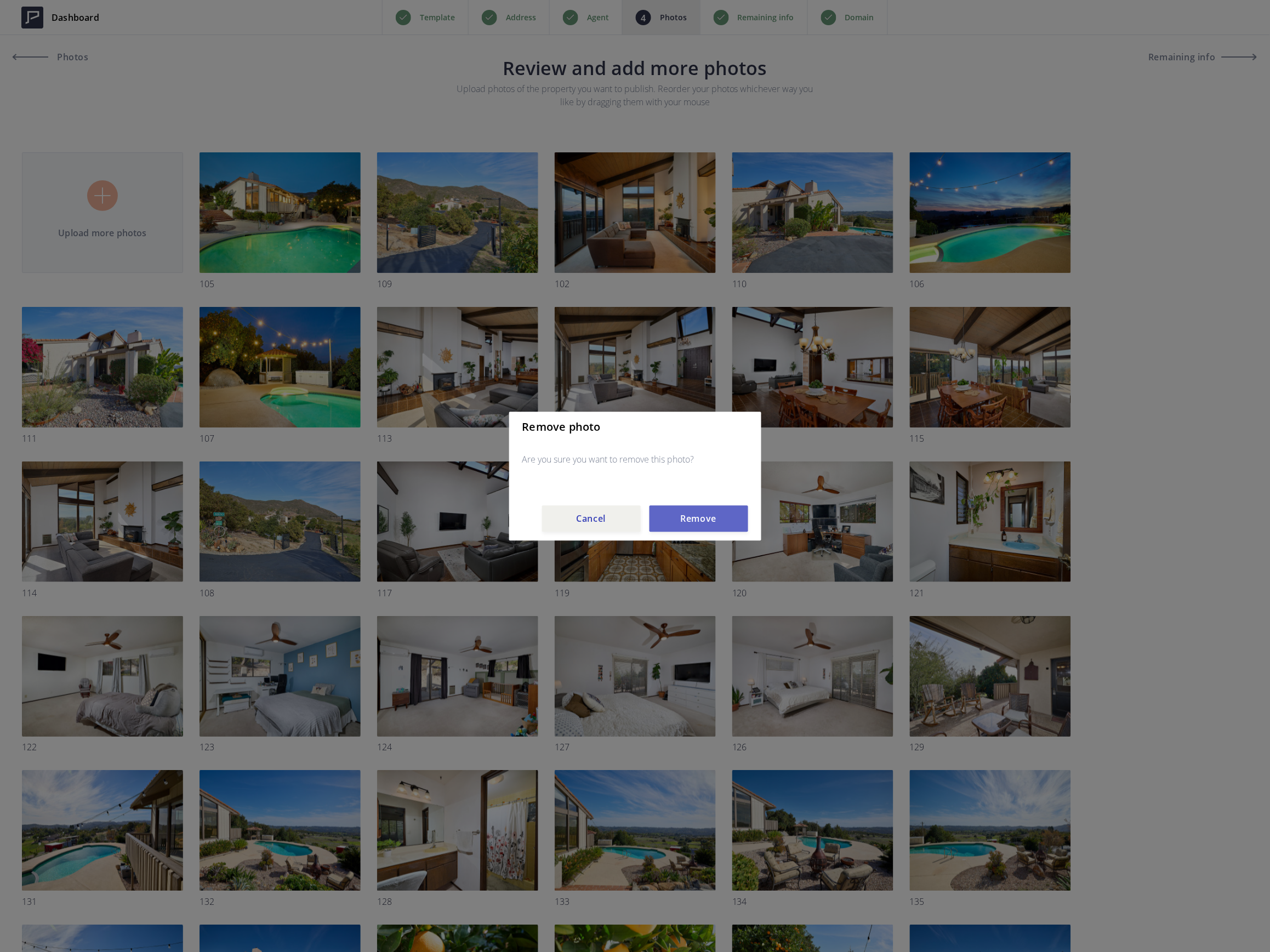
click at [676, 517] on button "Remove" at bounding box center [698, 518] width 98 height 27
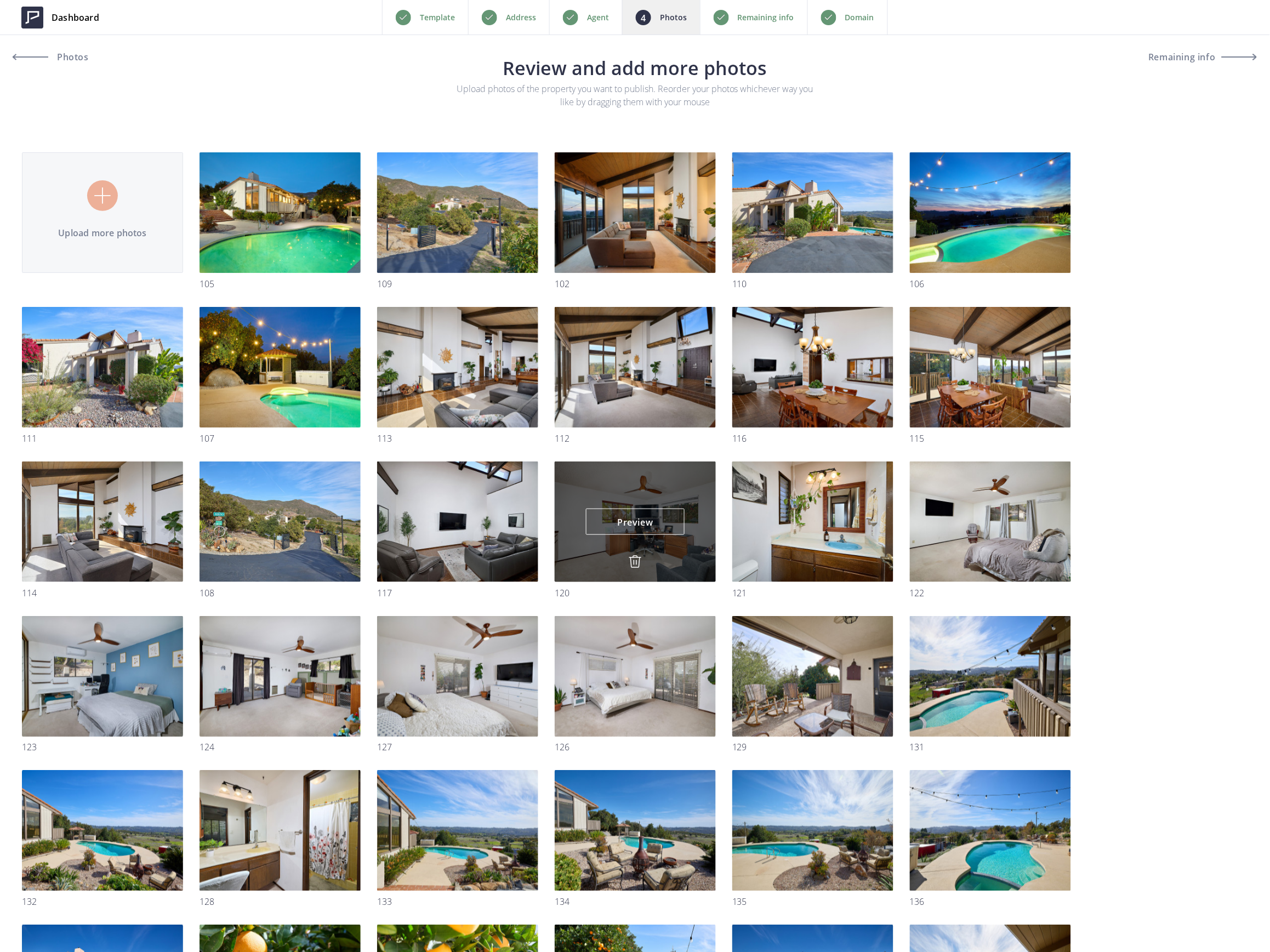
click at [632, 565] on img at bounding box center [635, 562] width 13 height 13
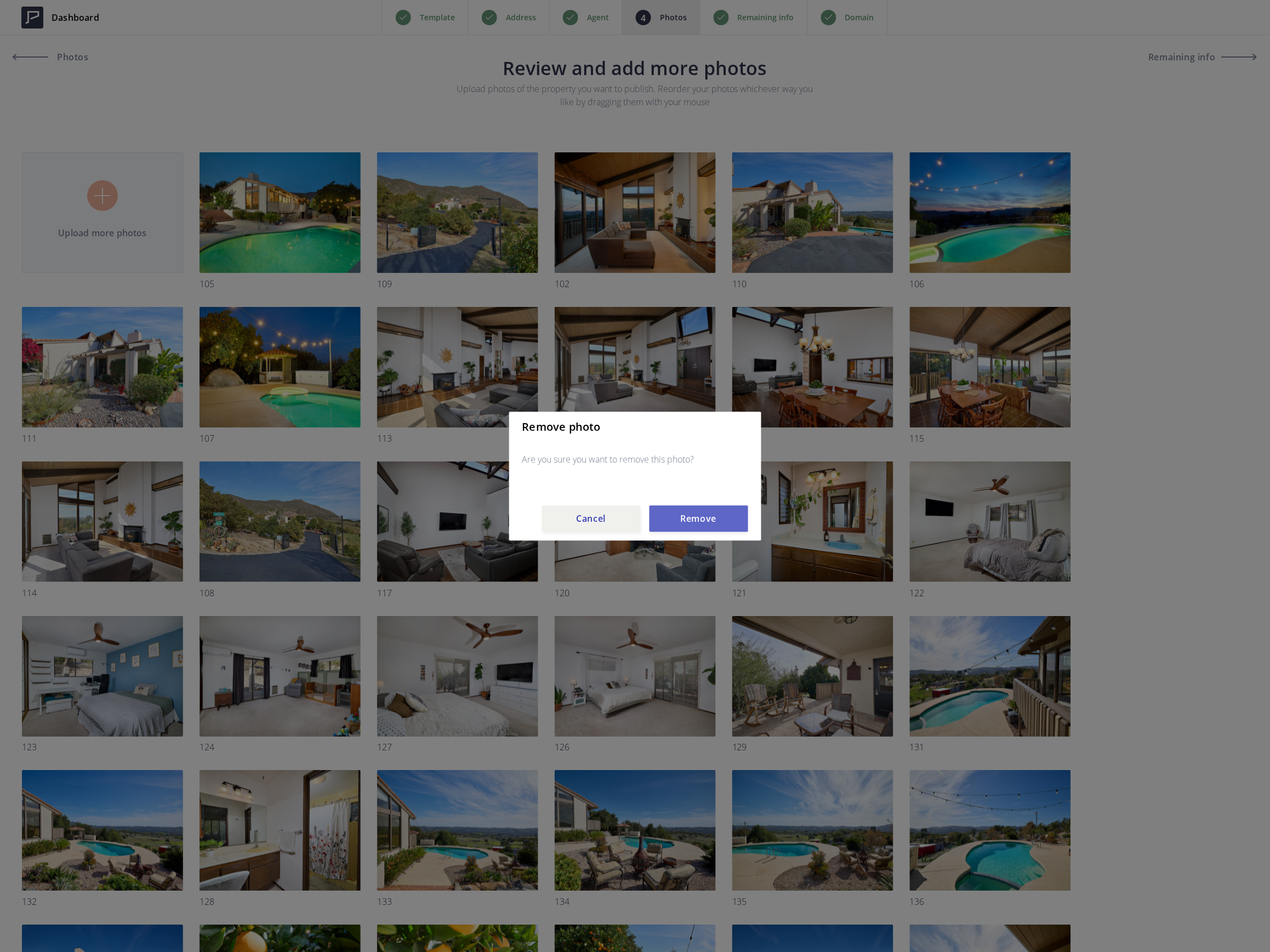
click at [664, 515] on button "Remove" at bounding box center [698, 518] width 98 height 27
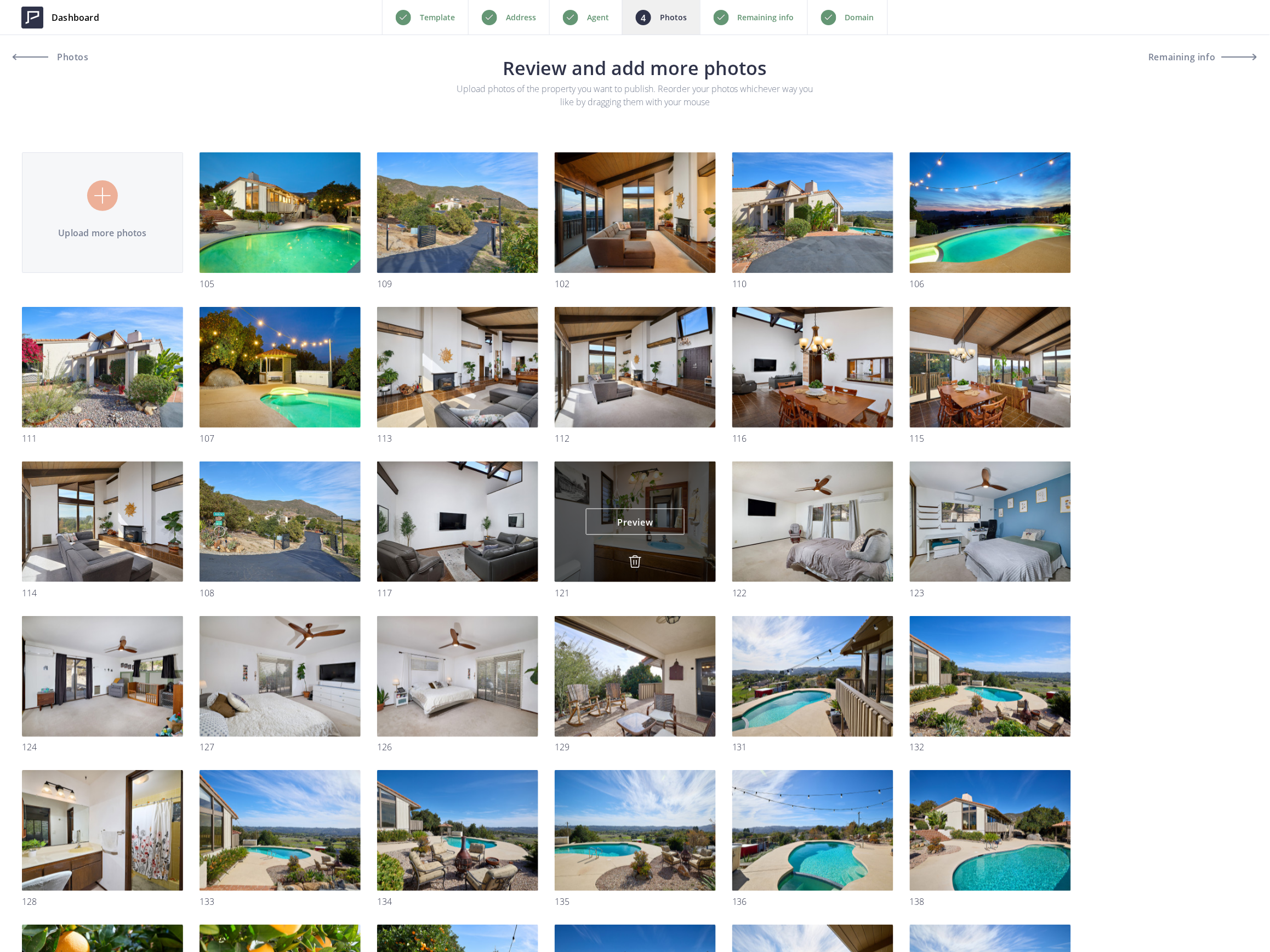
click at [636, 563] on img at bounding box center [635, 562] width 13 height 13
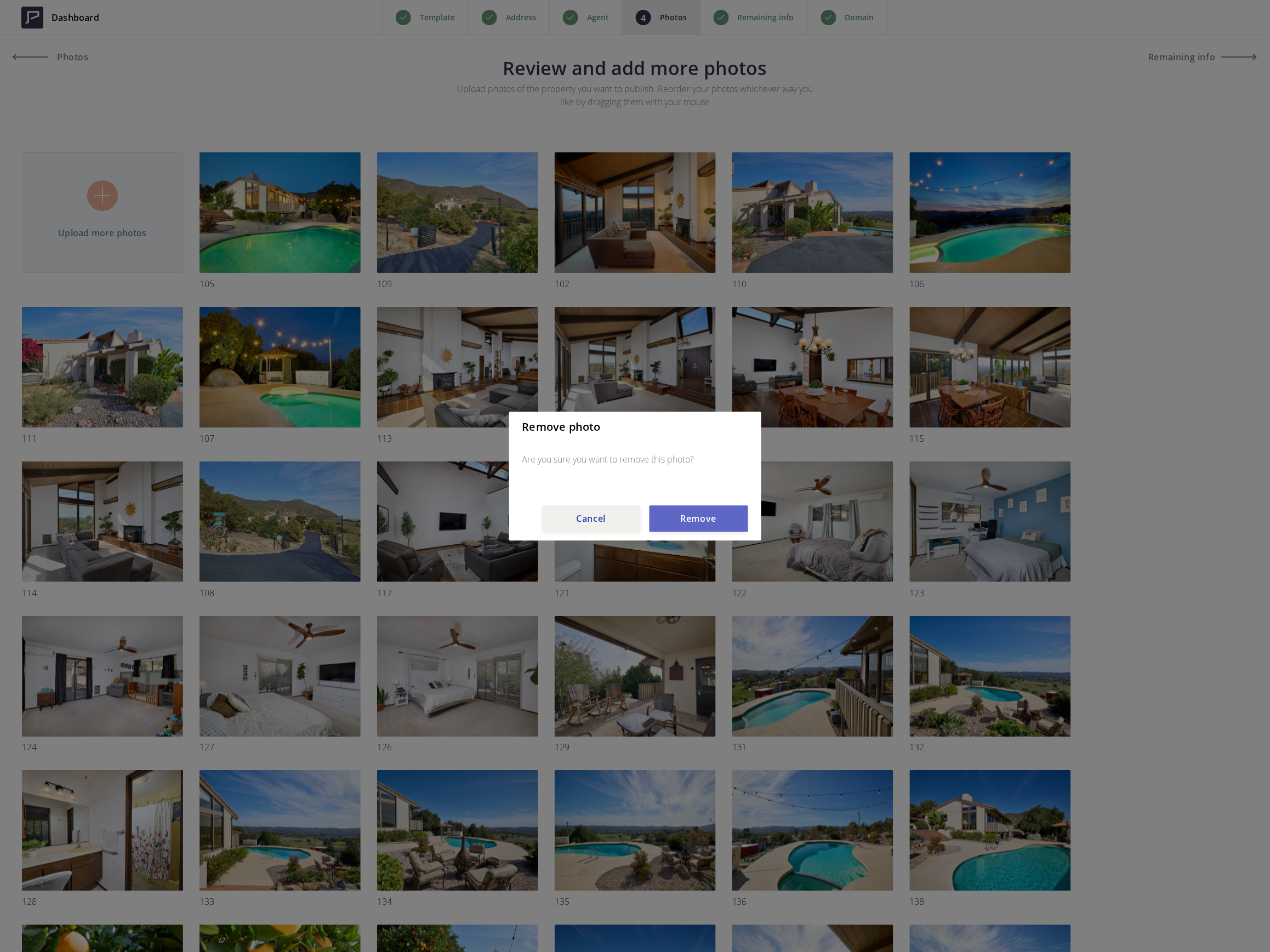
click at [671, 524] on button "Remove" at bounding box center [698, 518] width 98 height 27
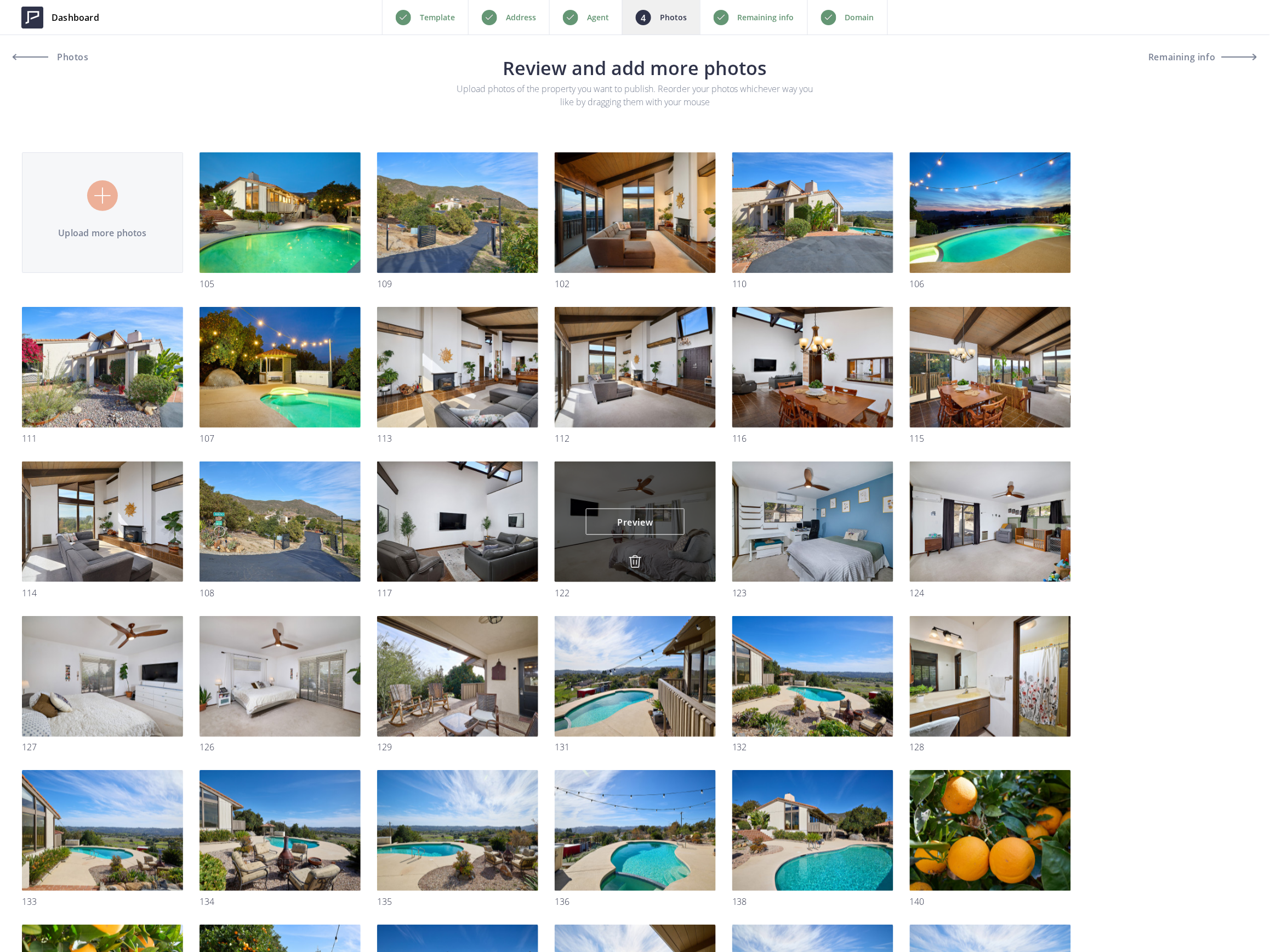
click at [638, 564] on img at bounding box center [635, 562] width 13 height 13
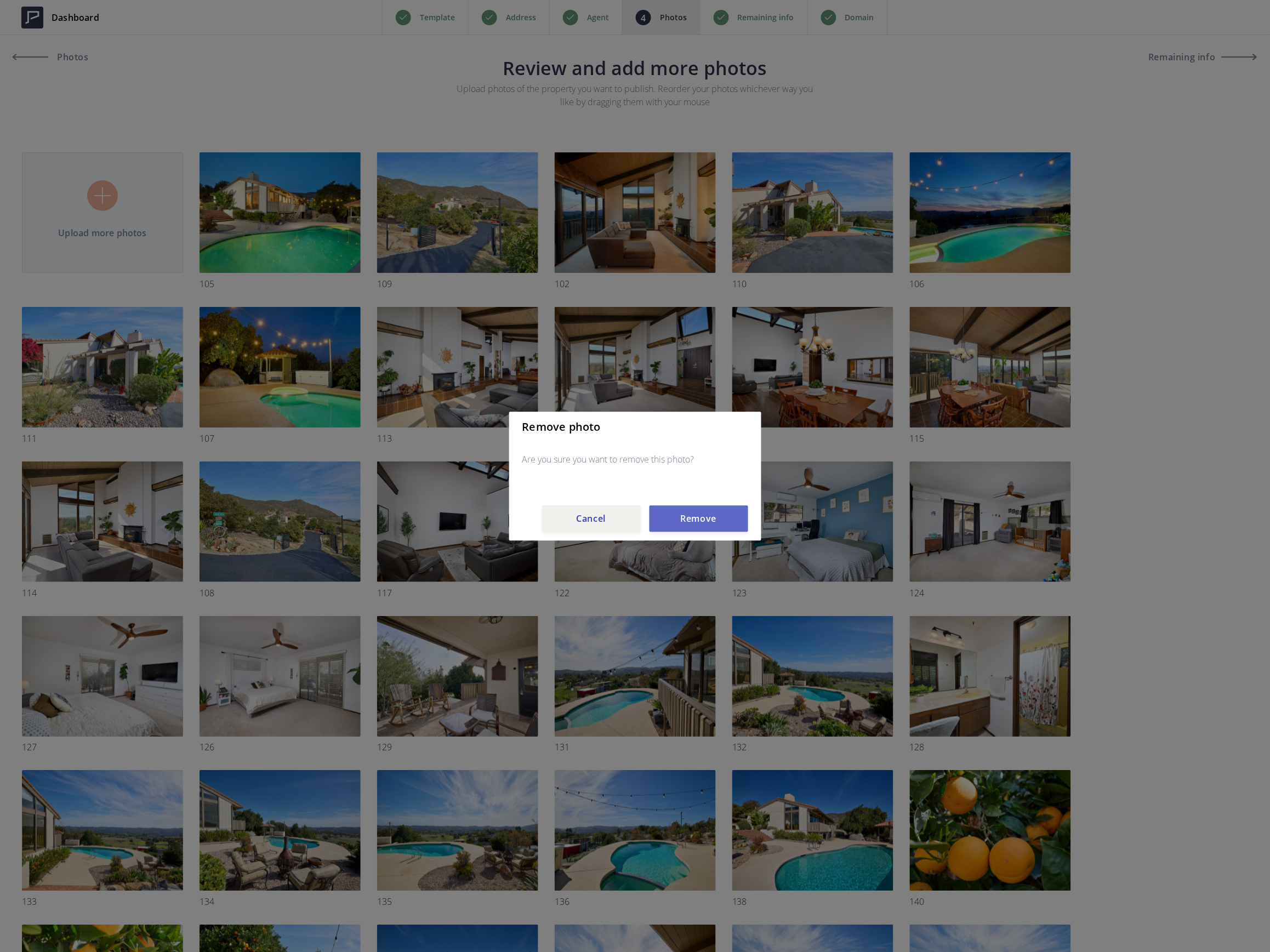
click at [677, 521] on button "Remove" at bounding box center [698, 518] width 98 height 27
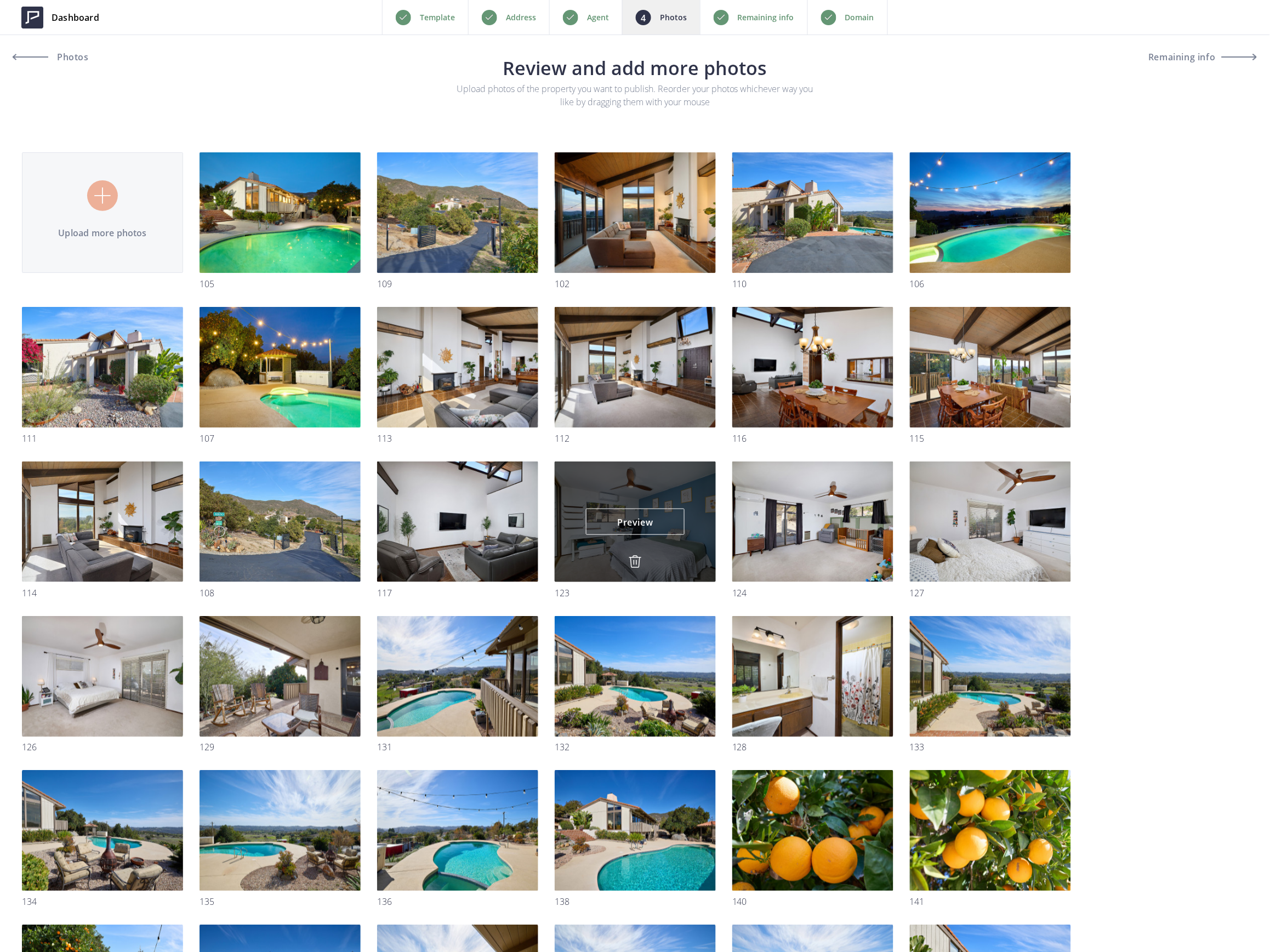
click at [634, 562] on img at bounding box center [635, 562] width 13 height 13
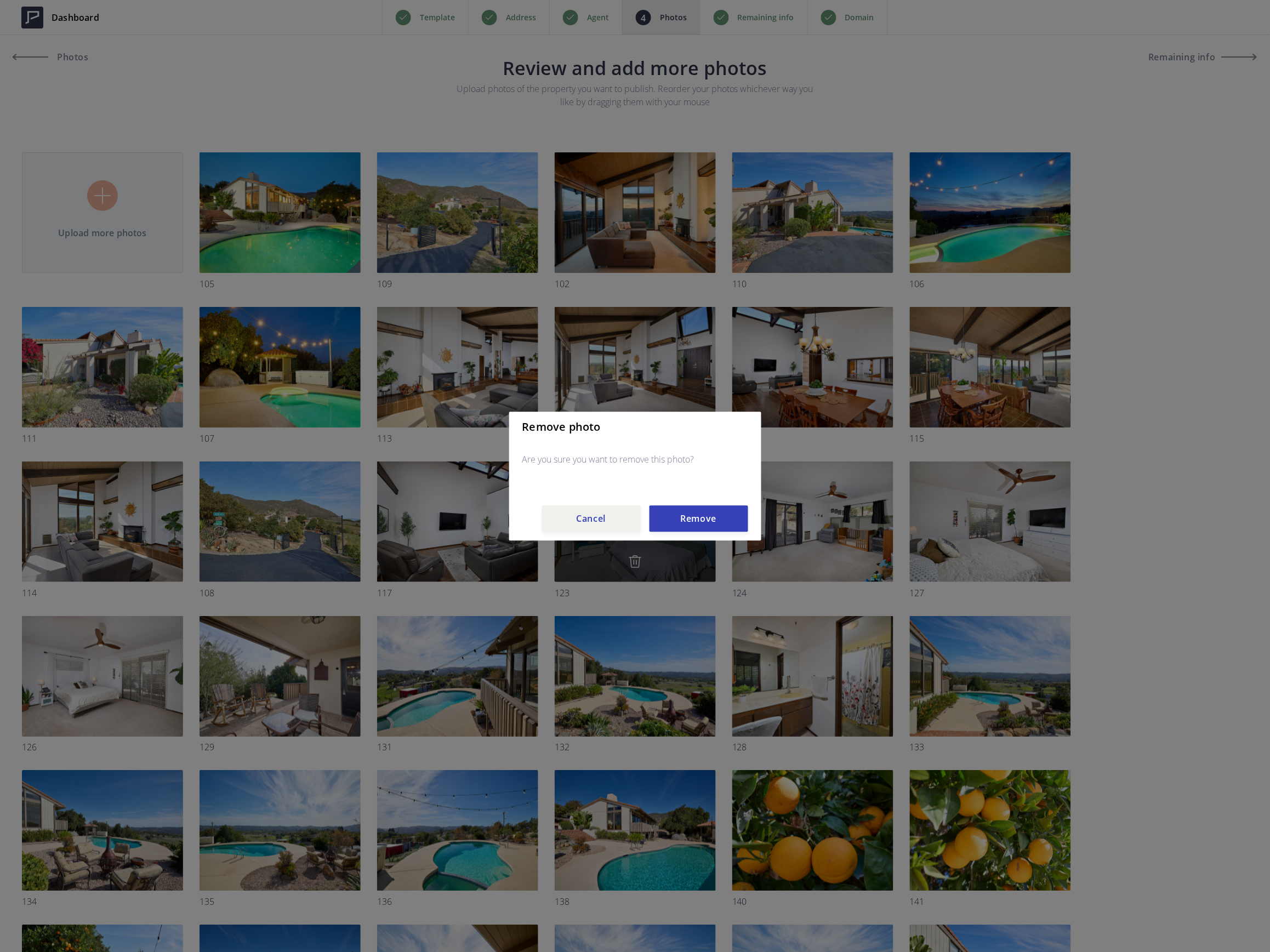
click at [678, 526] on button "Remove" at bounding box center [698, 518] width 98 height 27
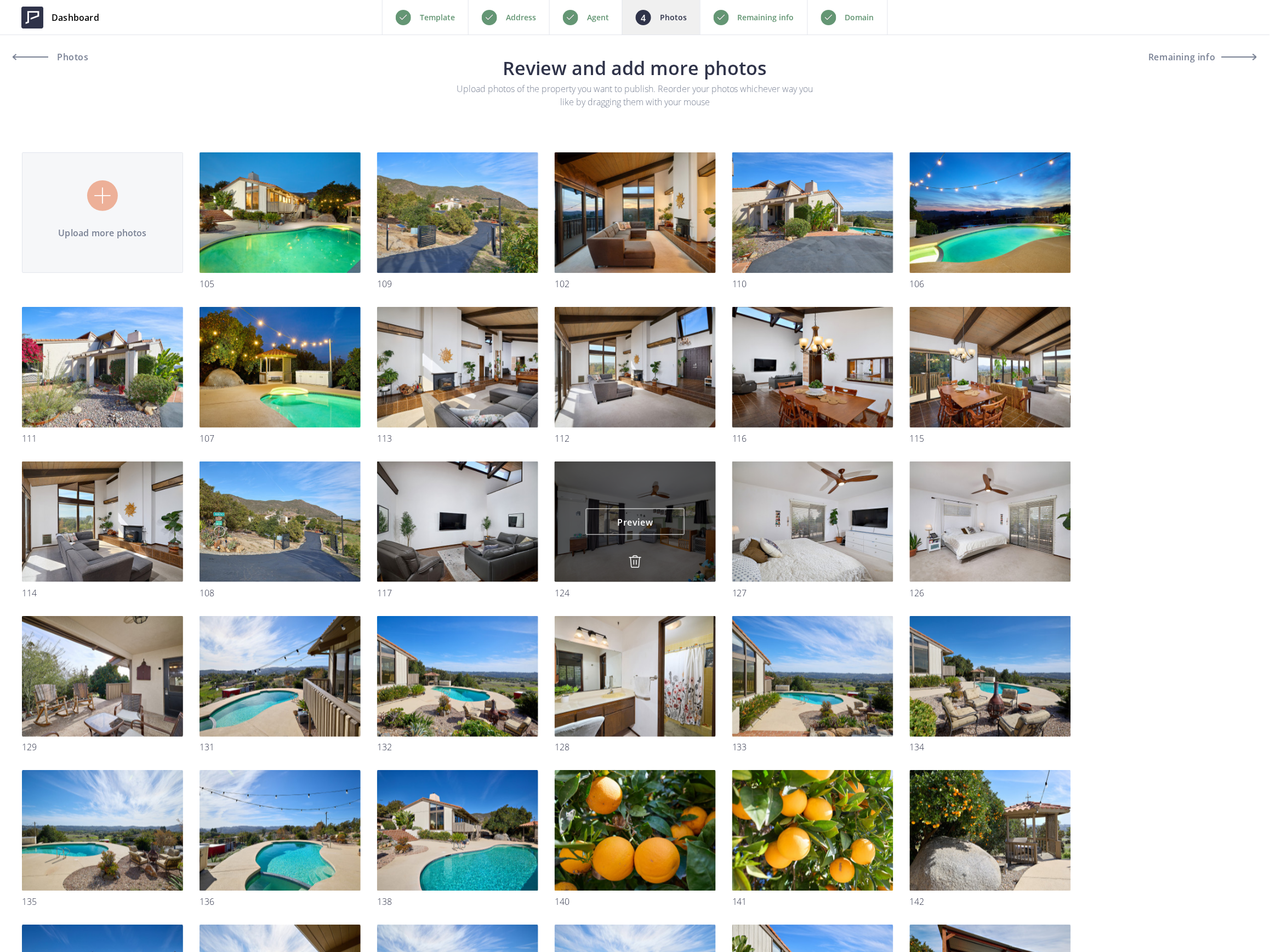
click at [631, 563] on img at bounding box center [635, 562] width 13 height 13
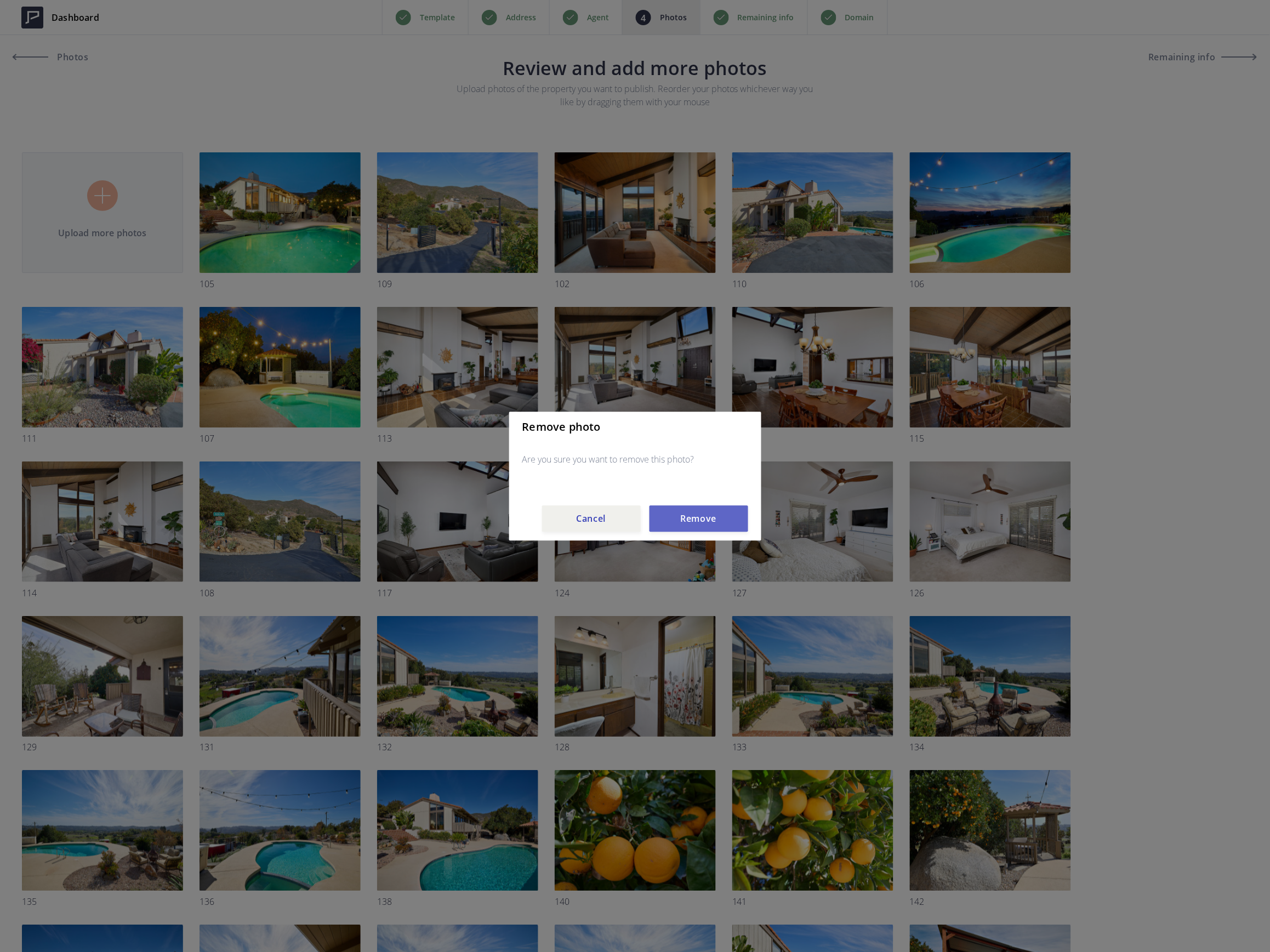
click at [680, 520] on button "Remove" at bounding box center [698, 518] width 98 height 27
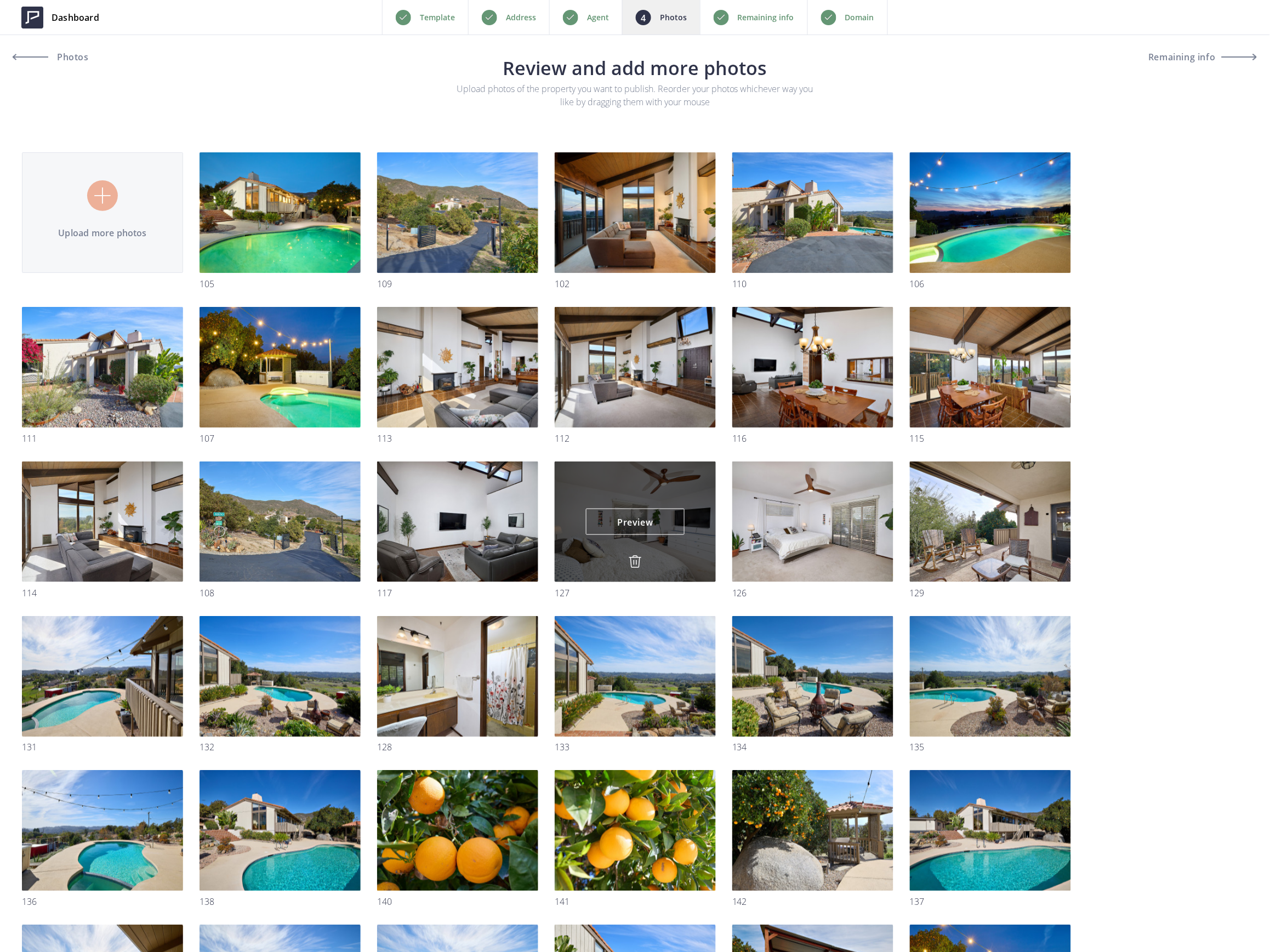
click at [635, 560] on img at bounding box center [635, 562] width 13 height 13
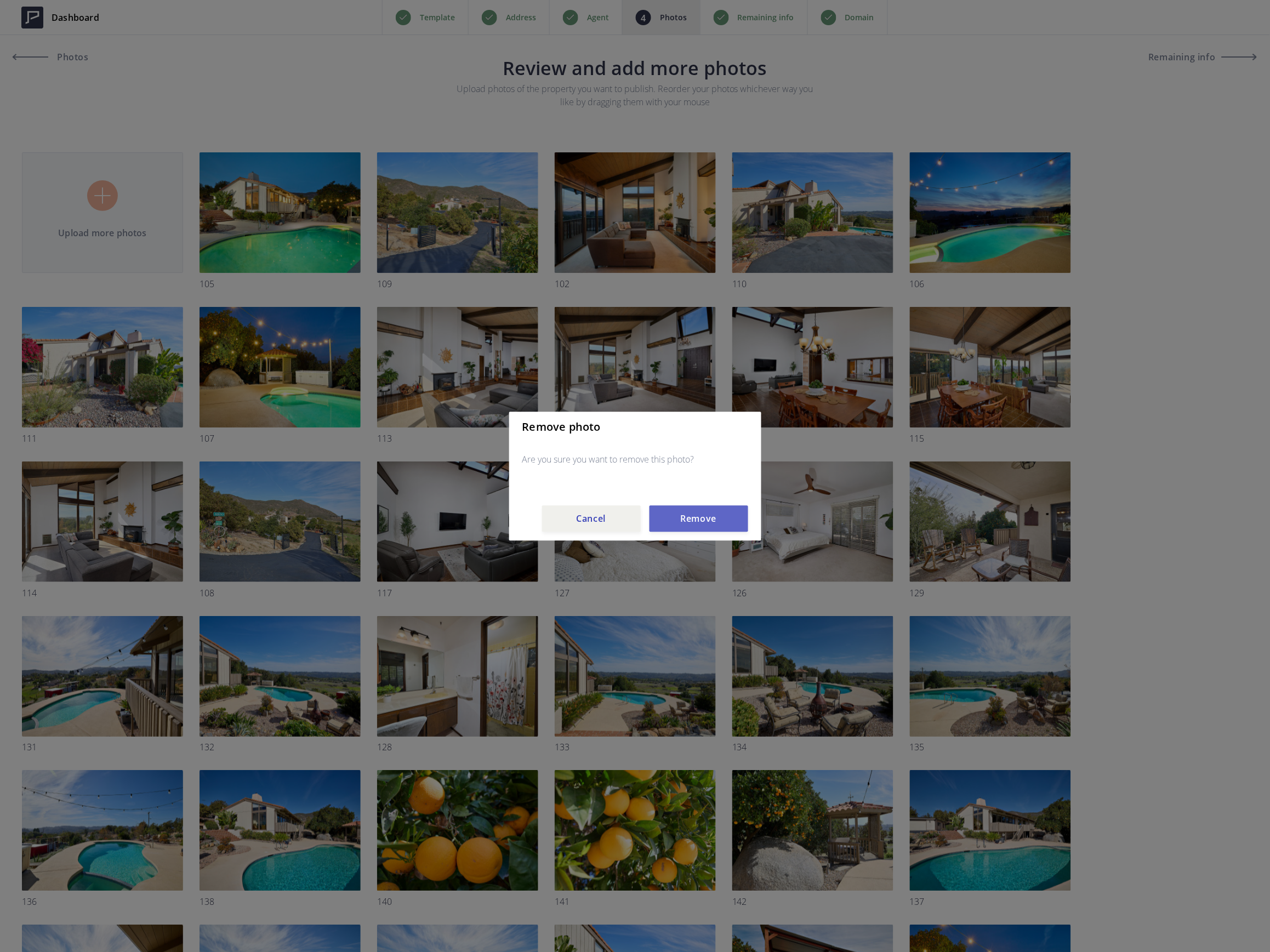
click at [667, 528] on button "Remove" at bounding box center [698, 518] width 98 height 27
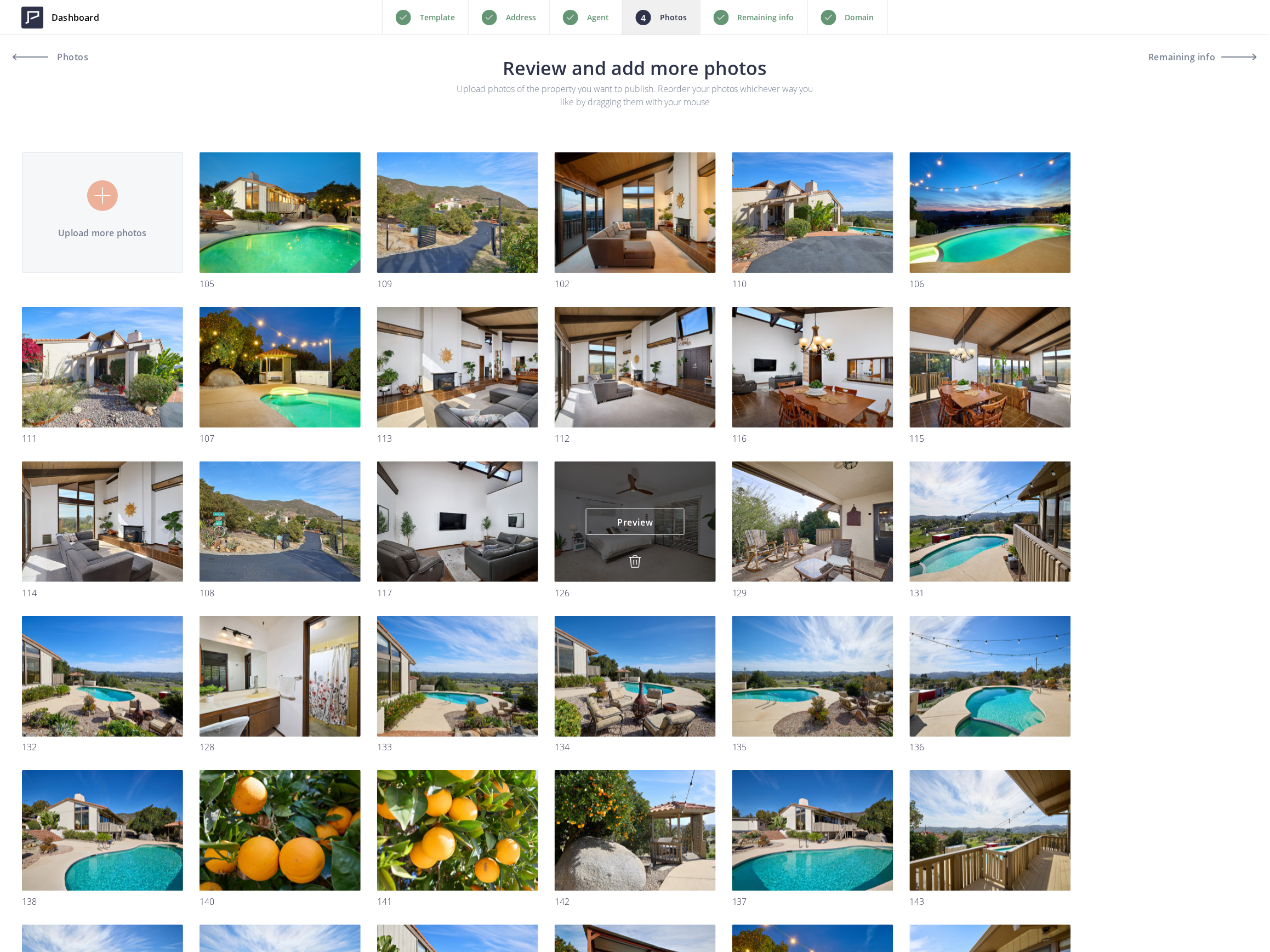
click at [634, 557] on img at bounding box center [635, 562] width 13 height 13
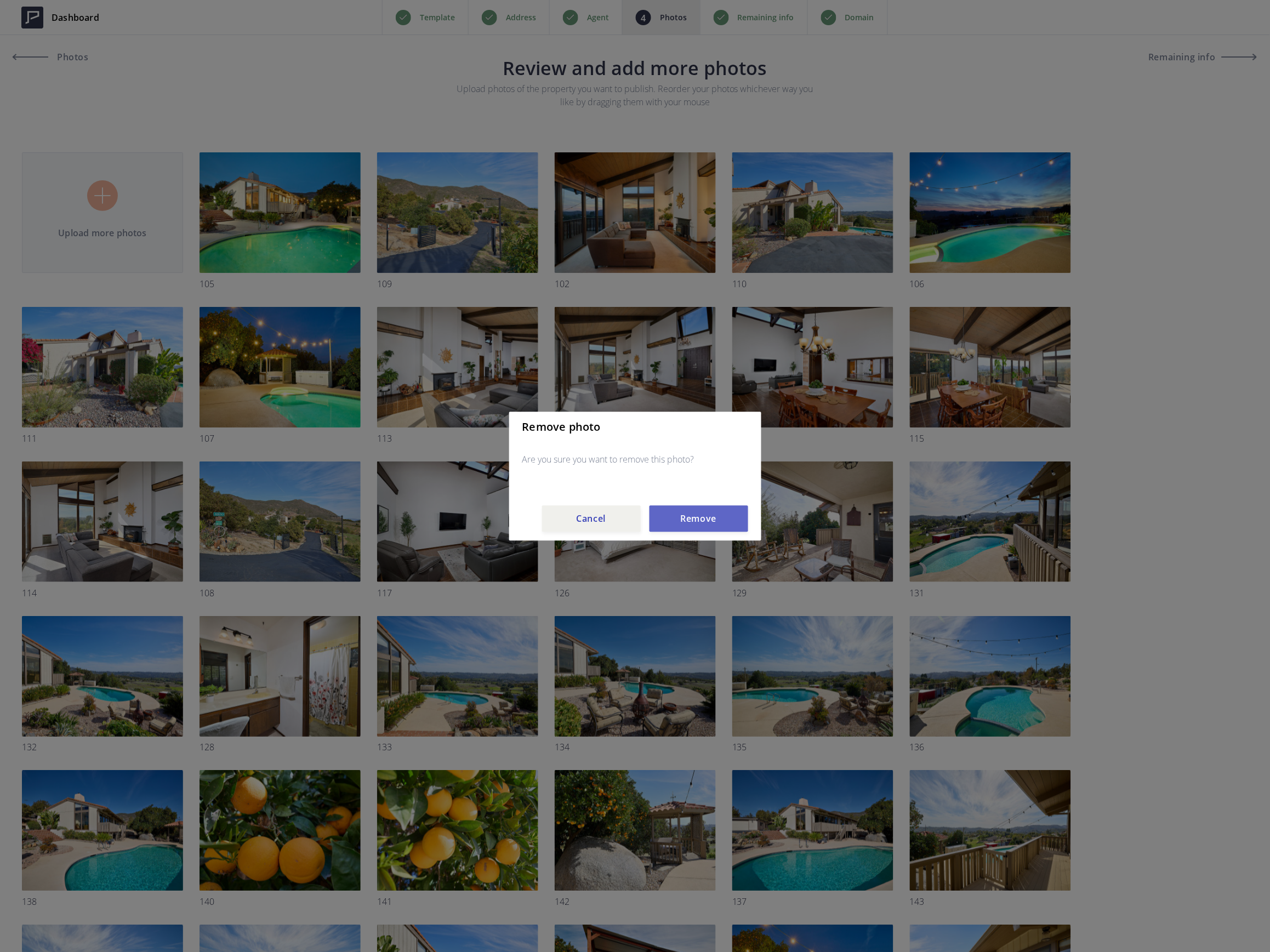
click at [690, 509] on button "Remove" at bounding box center [698, 518] width 98 height 27
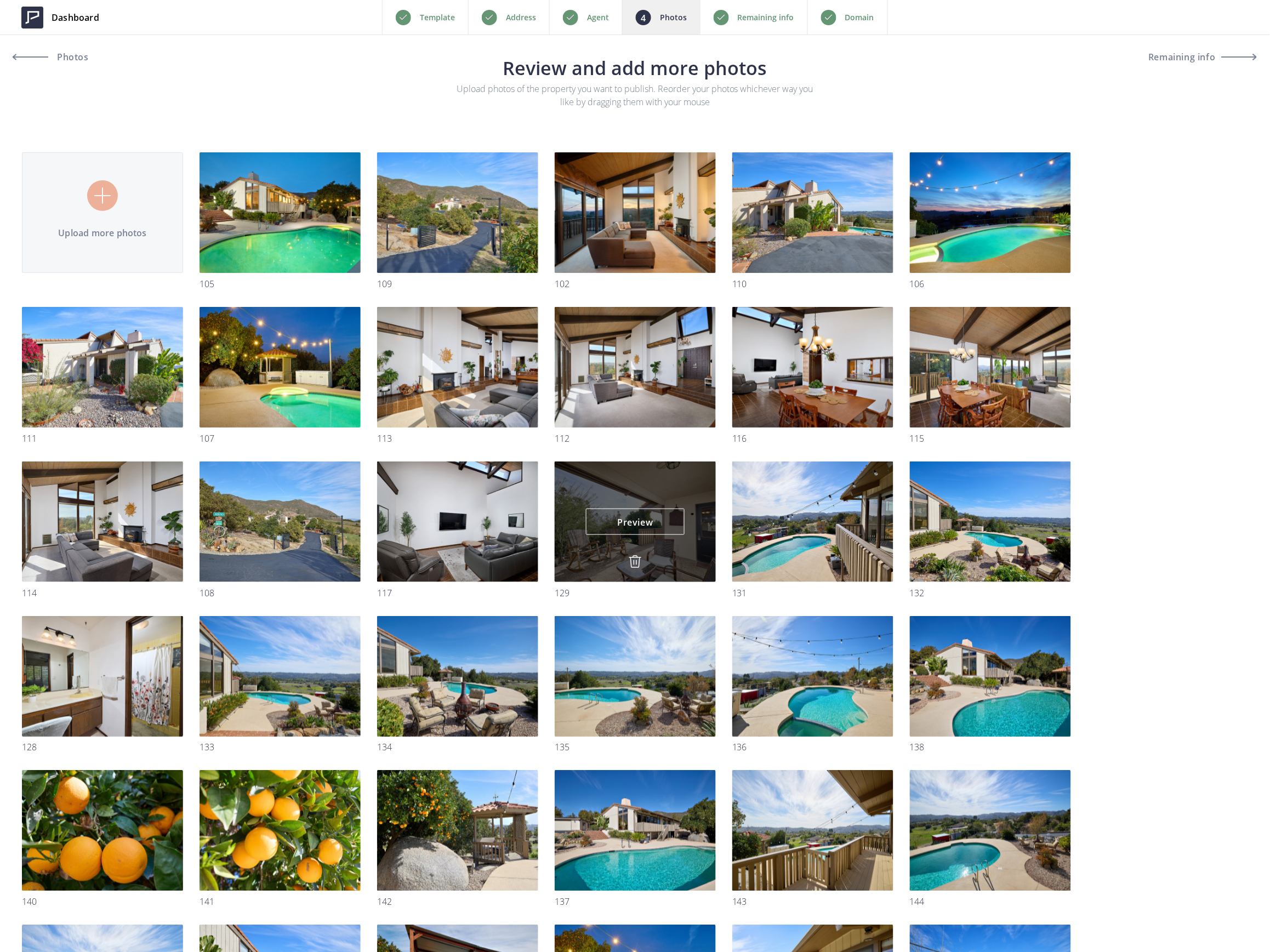
click at [632, 561] on img at bounding box center [635, 562] width 13 height 13
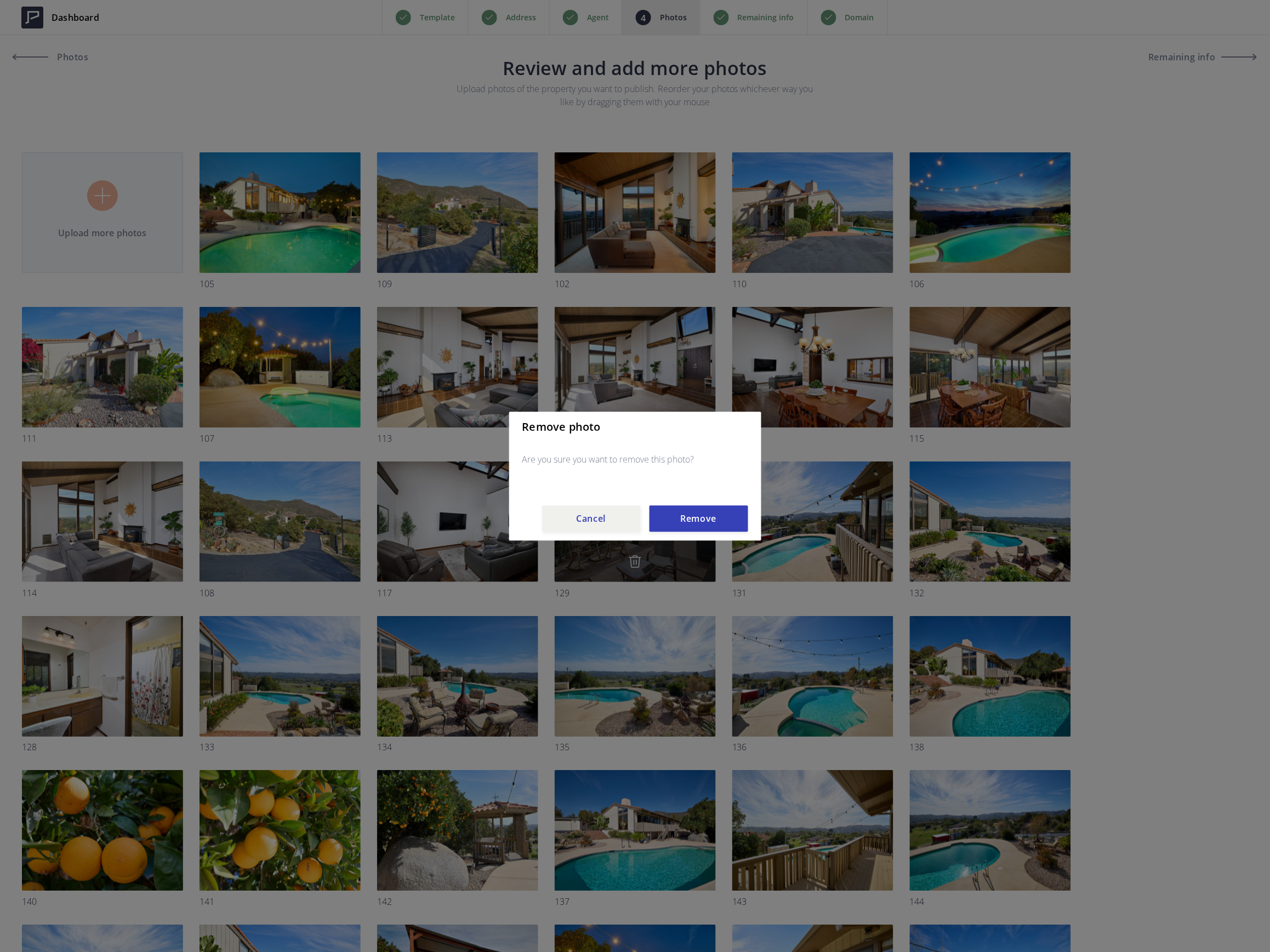
click at [697, 526] on button "Remove" at bounding box center [698, 518] width 98 height 27
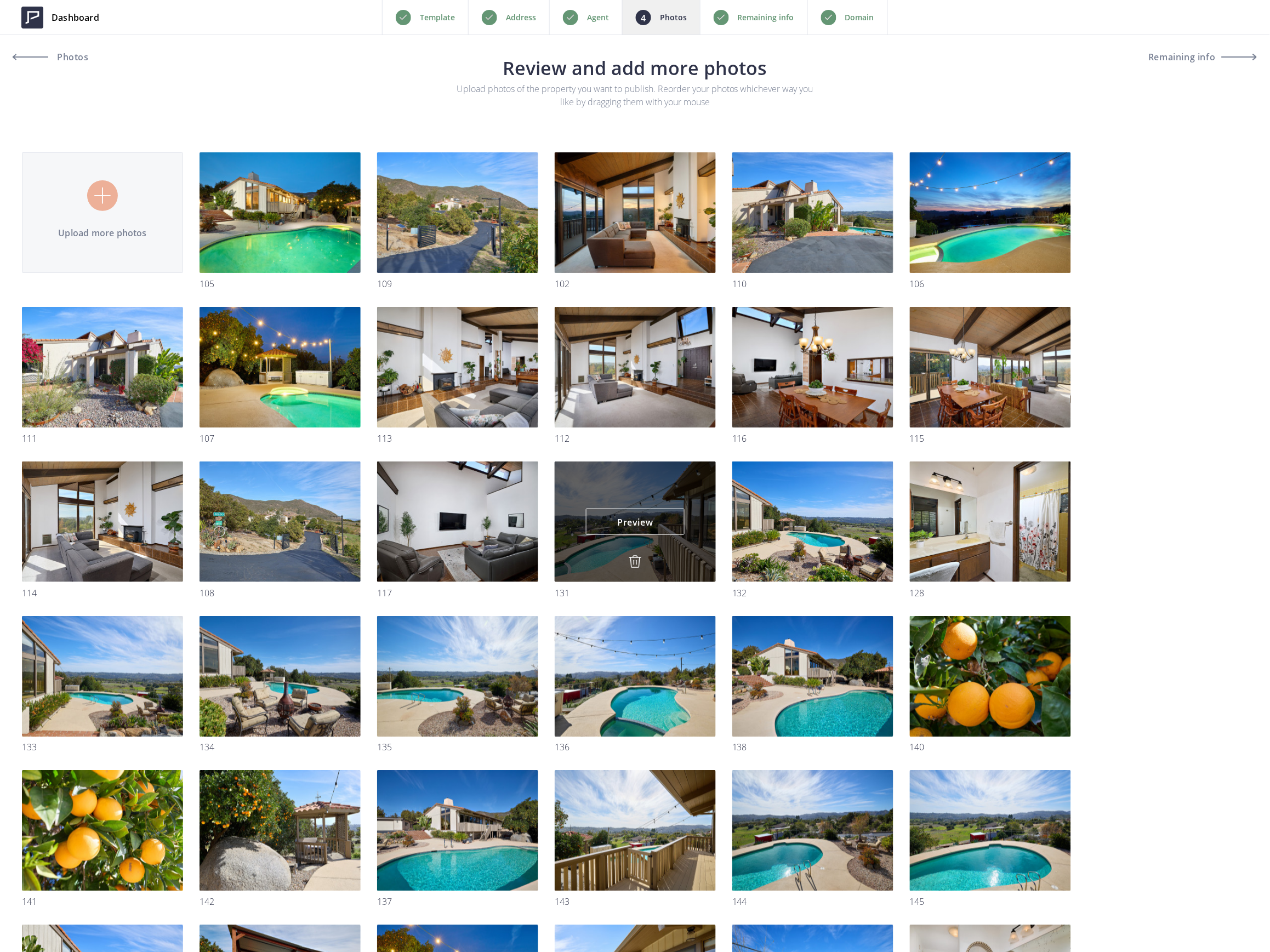
click at [637, 566] on img at bounding box center [635, 562] width 13 height 13
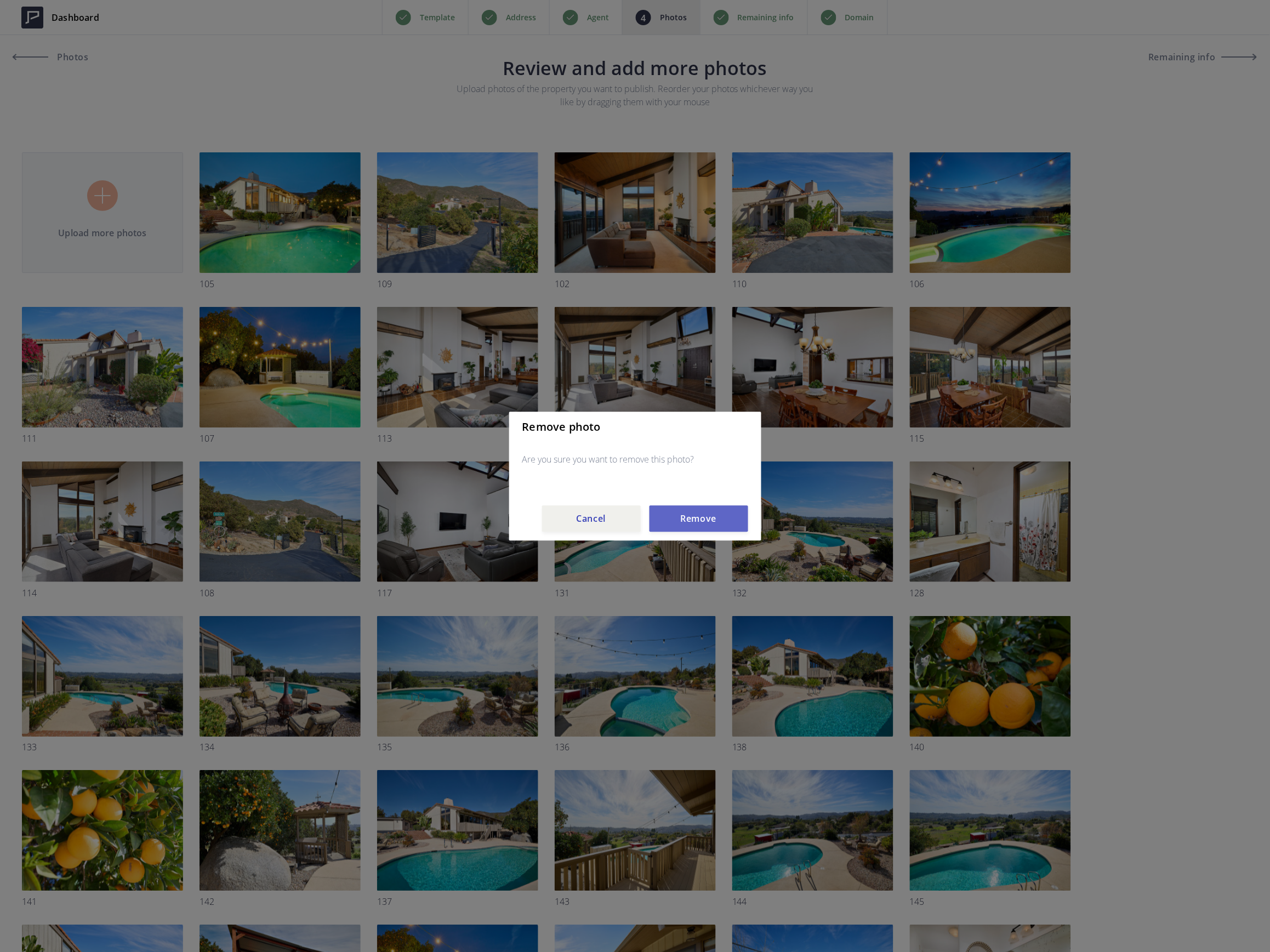
click at [690, 521] on button "Remove" at bounding box center [698, 518] width 98 height 27
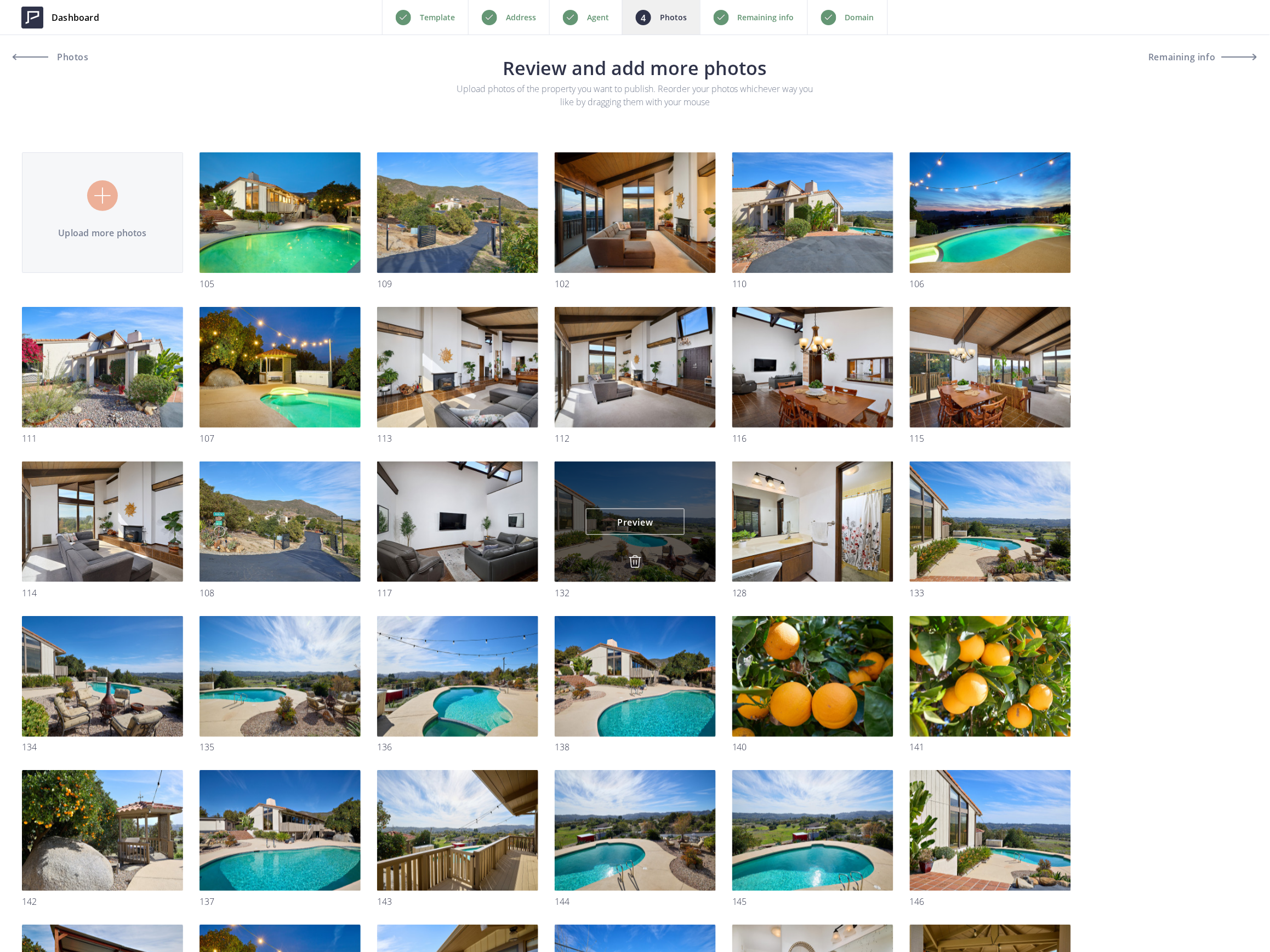
click at [632, 562] on img at bounding box center [635, 562] width 13 height 13
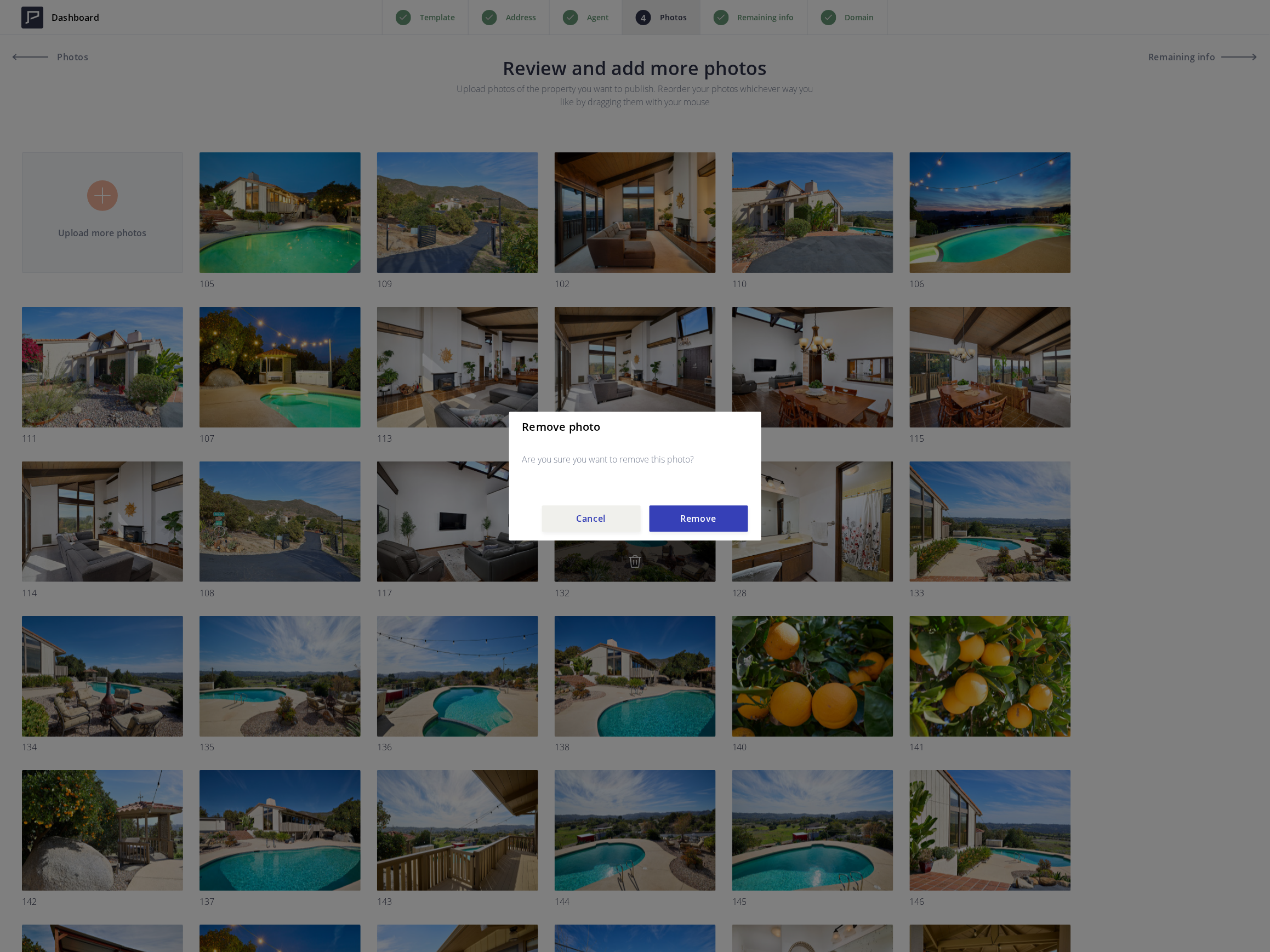
click at [667, 520] on button "Remove" at bounding box center [698, 518] width 98 height 27
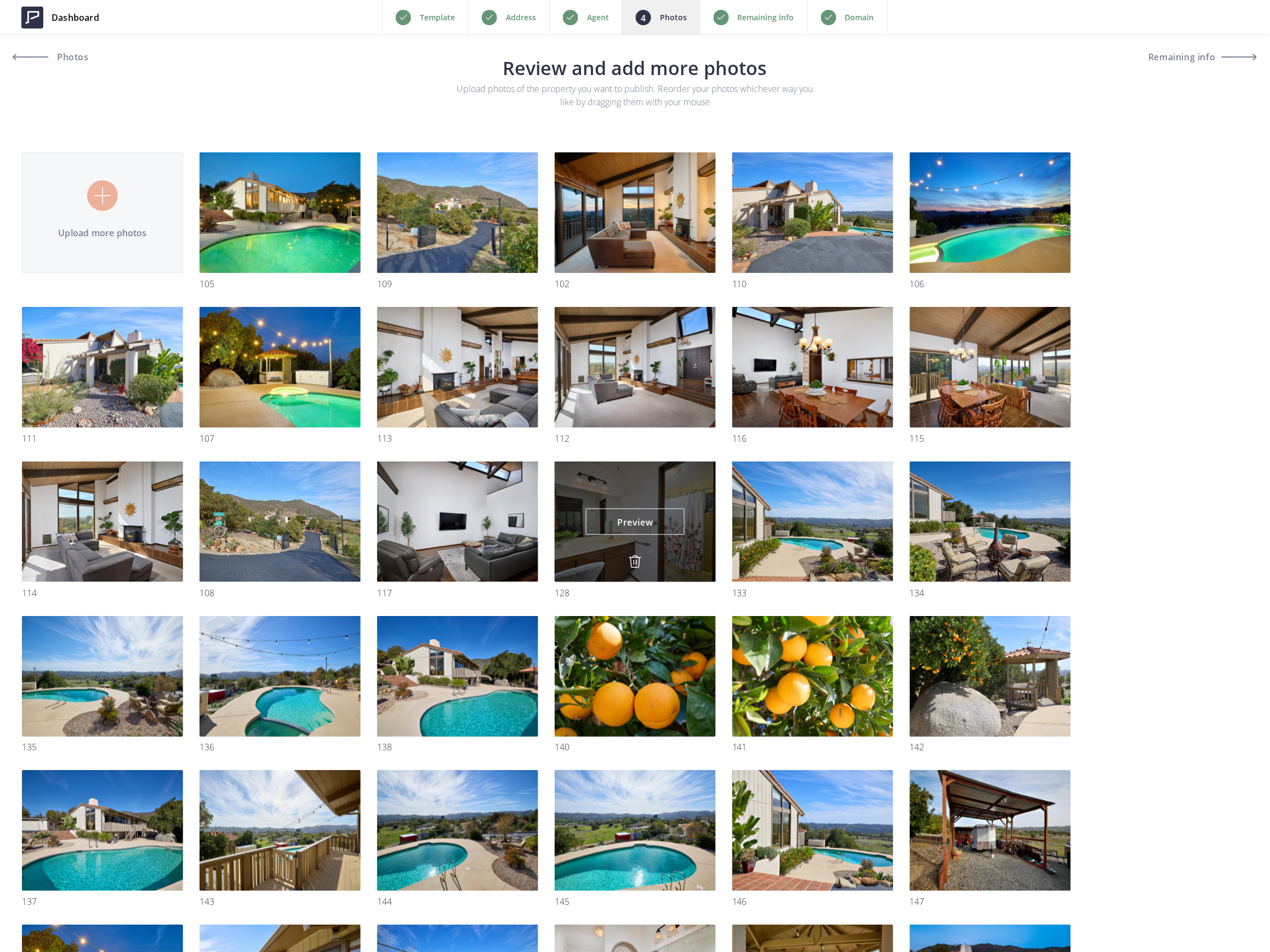
click at [630, 577] on div "Preview Preview" at bounding box center [635, 522] width 161 height 121
click at [630, 565] on img at bounding box center [635, 562] width 13 height 13
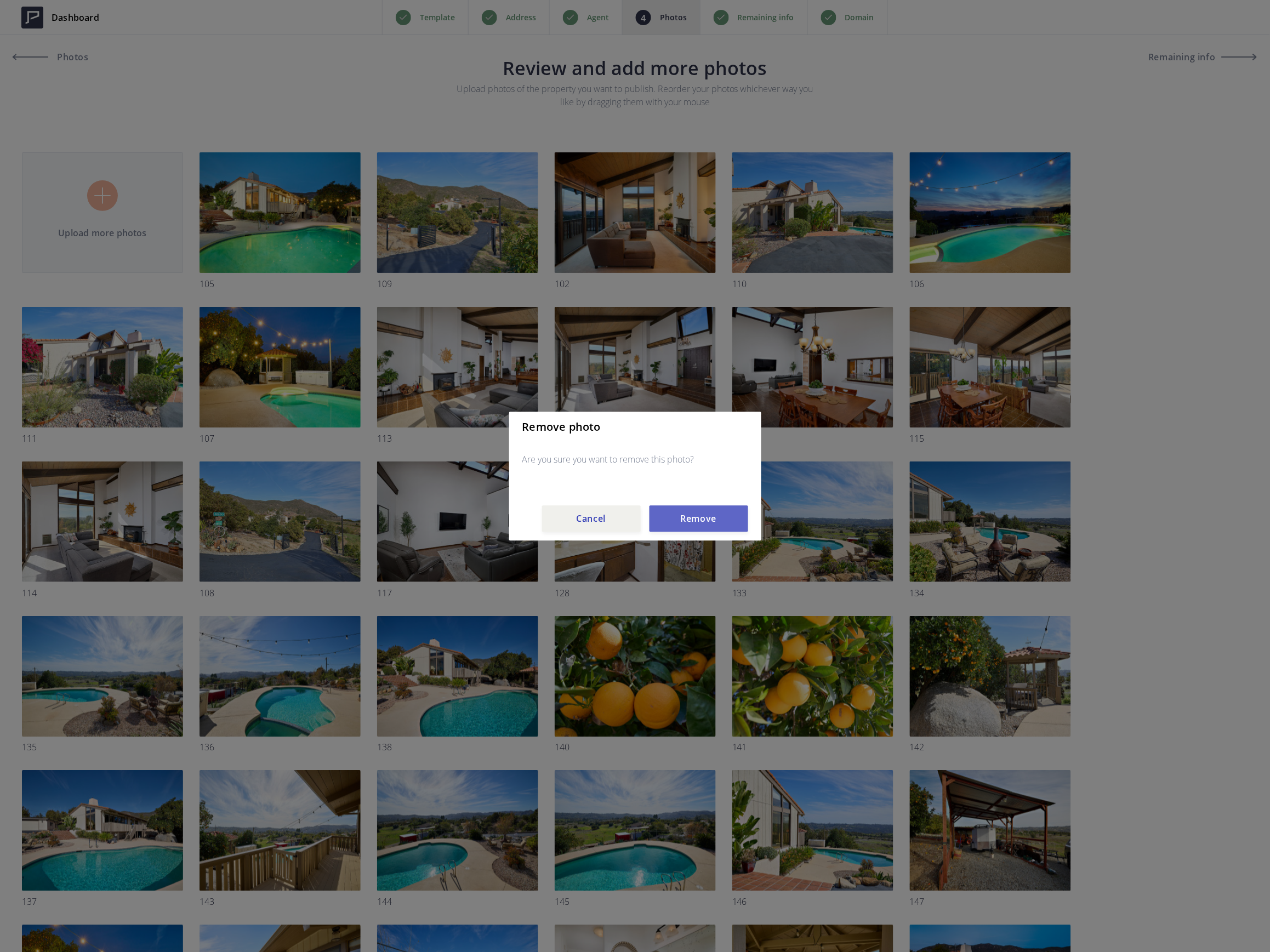
click at [687, 518] on button "Remove" at bounding box center [698, 518] width 98 height 27
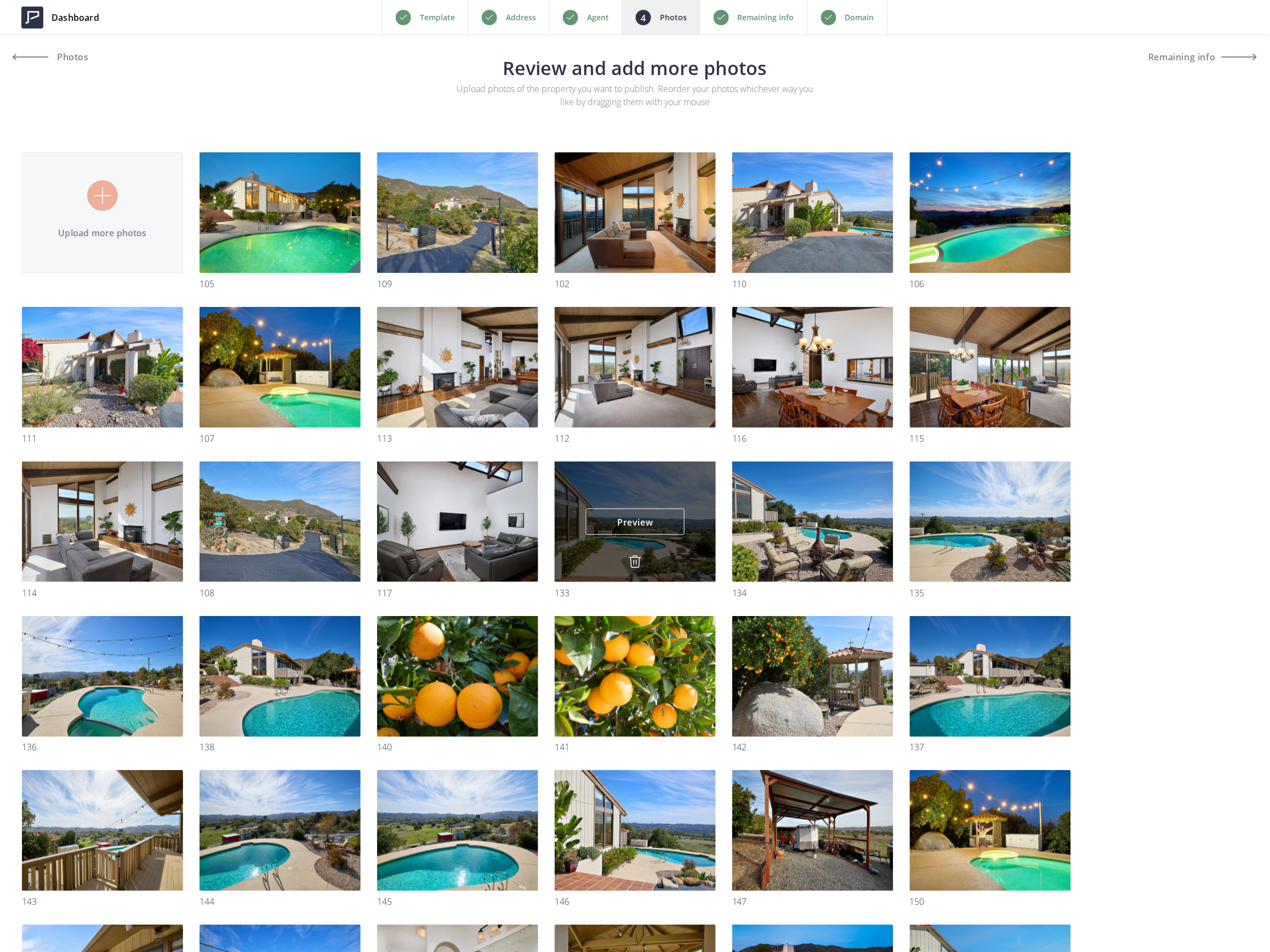
click at [636, 555] on div "Preview Preview" at bounding box center [635, 522] width 161 height 121
click at [632, 561] on img at bounding box center [635, 562] width 13 height 13
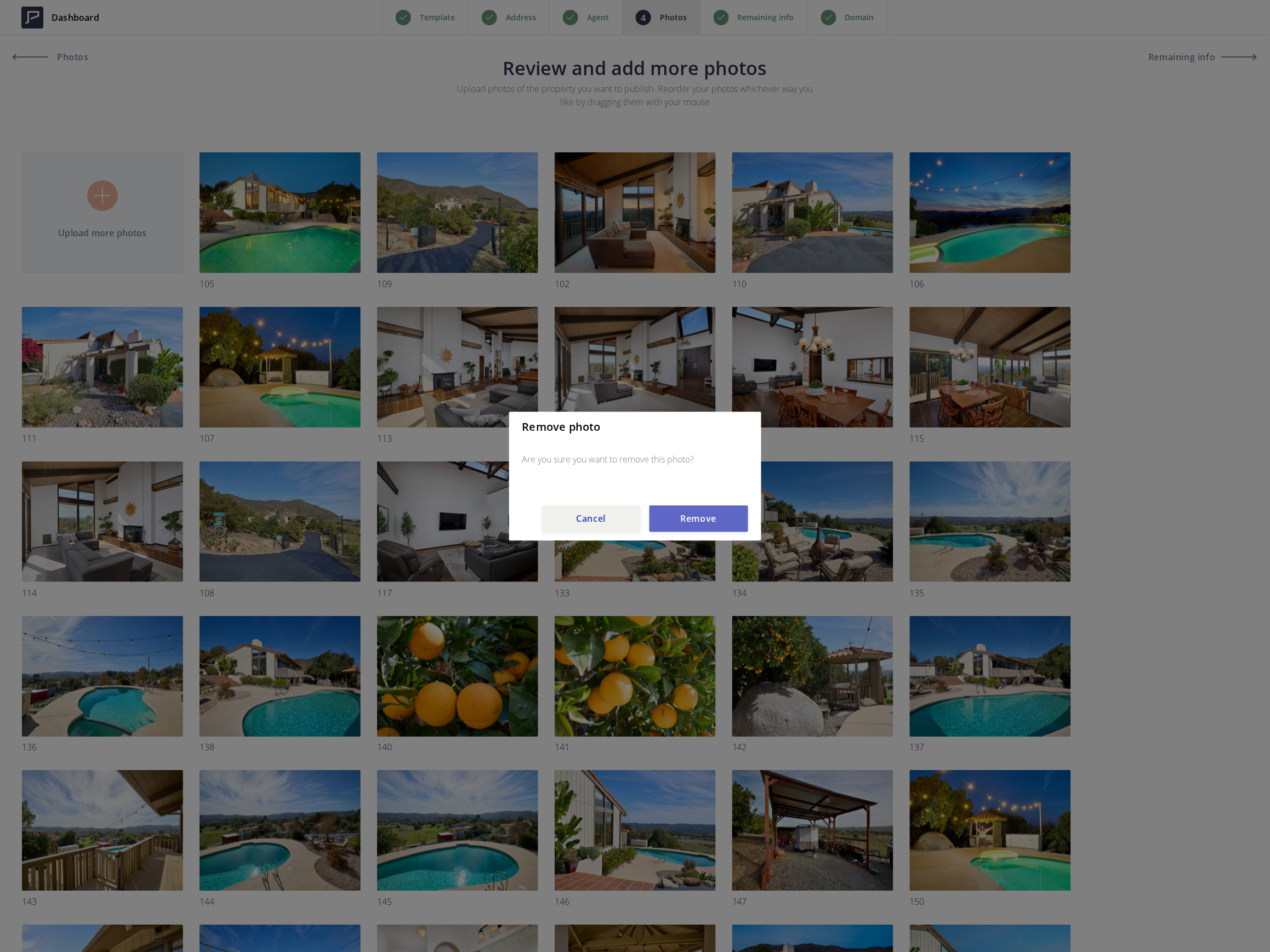
click at [692, 517] on button "Remove" at bounding box center [698, 518] width 98 height 27
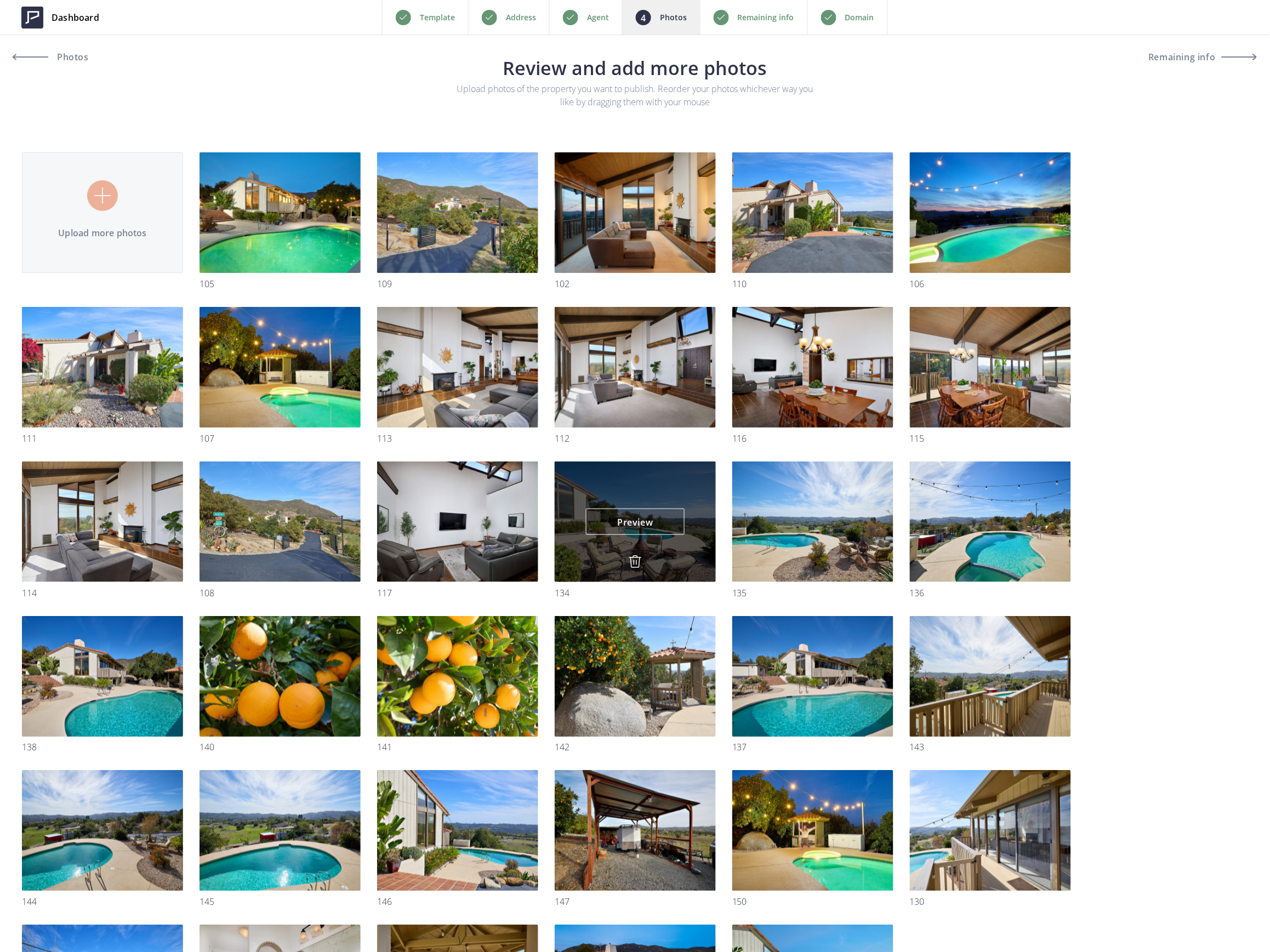
click at [635, 560] on img at bounding box center [635, 562] width 13 height 13
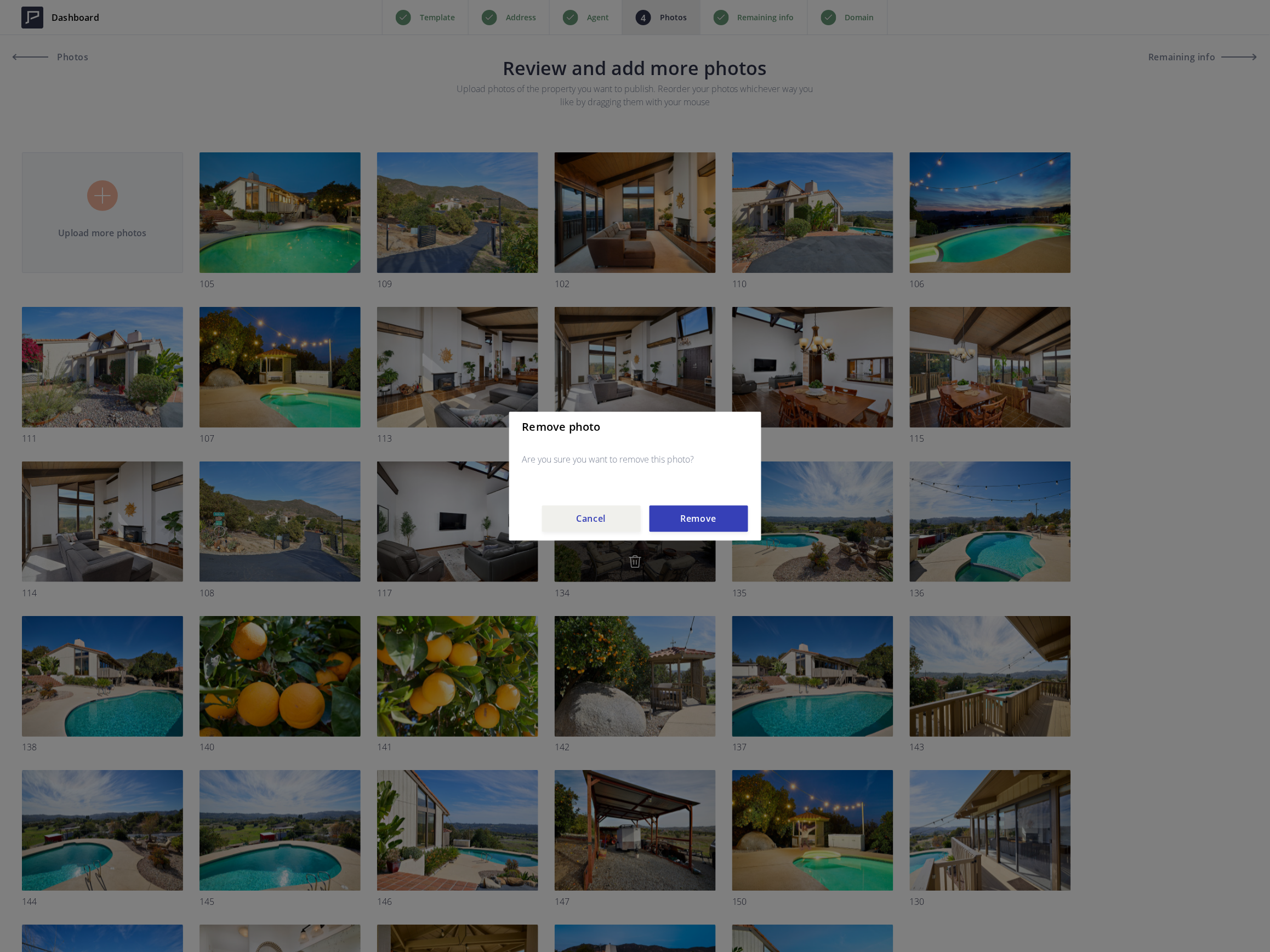
click at [680, 520] on button "Remove" at bounding box center [698, 518] width 98 height 27
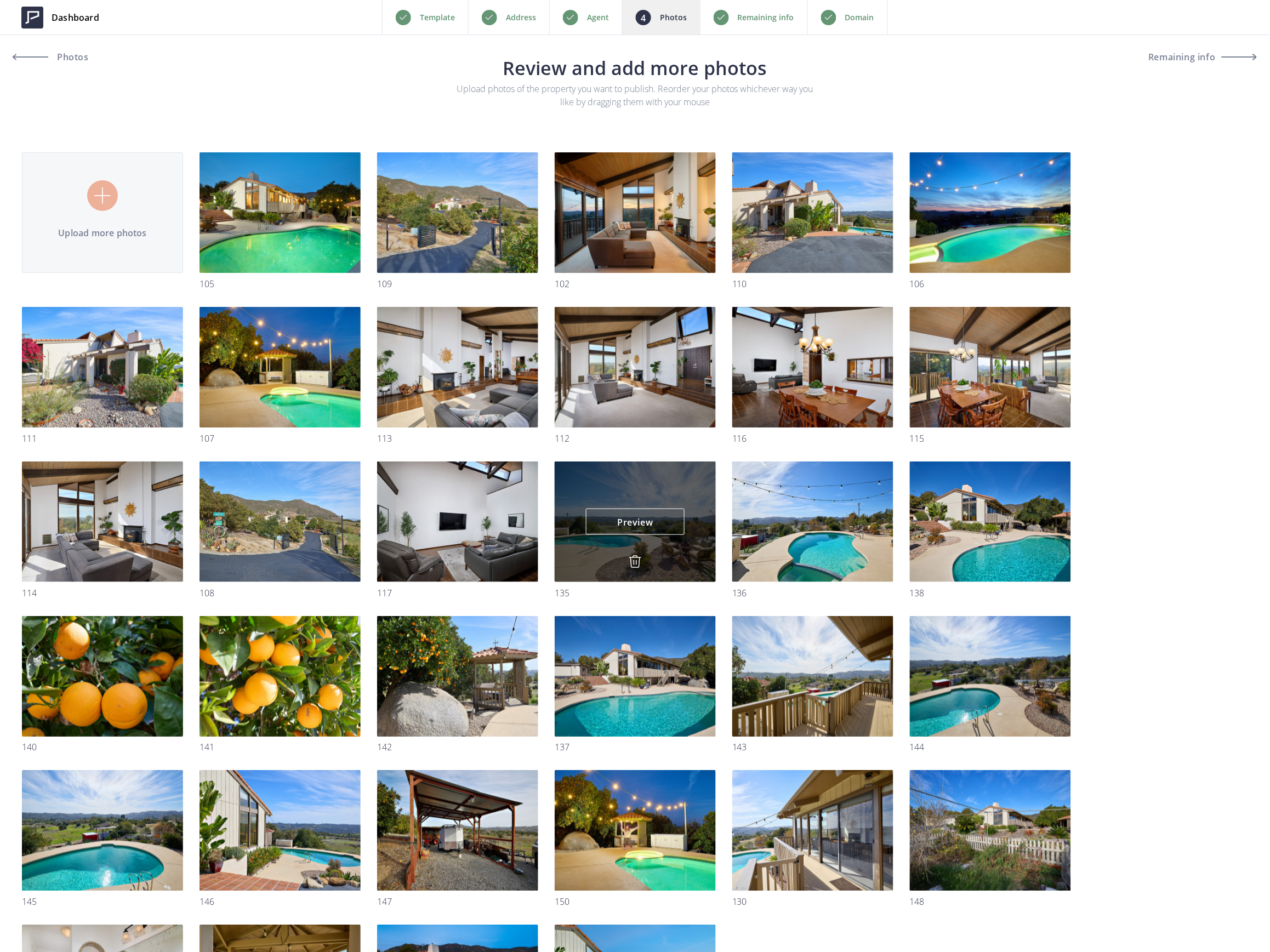
click at [634, 560] on img at bounding box center [635, 562] width 13 height 13
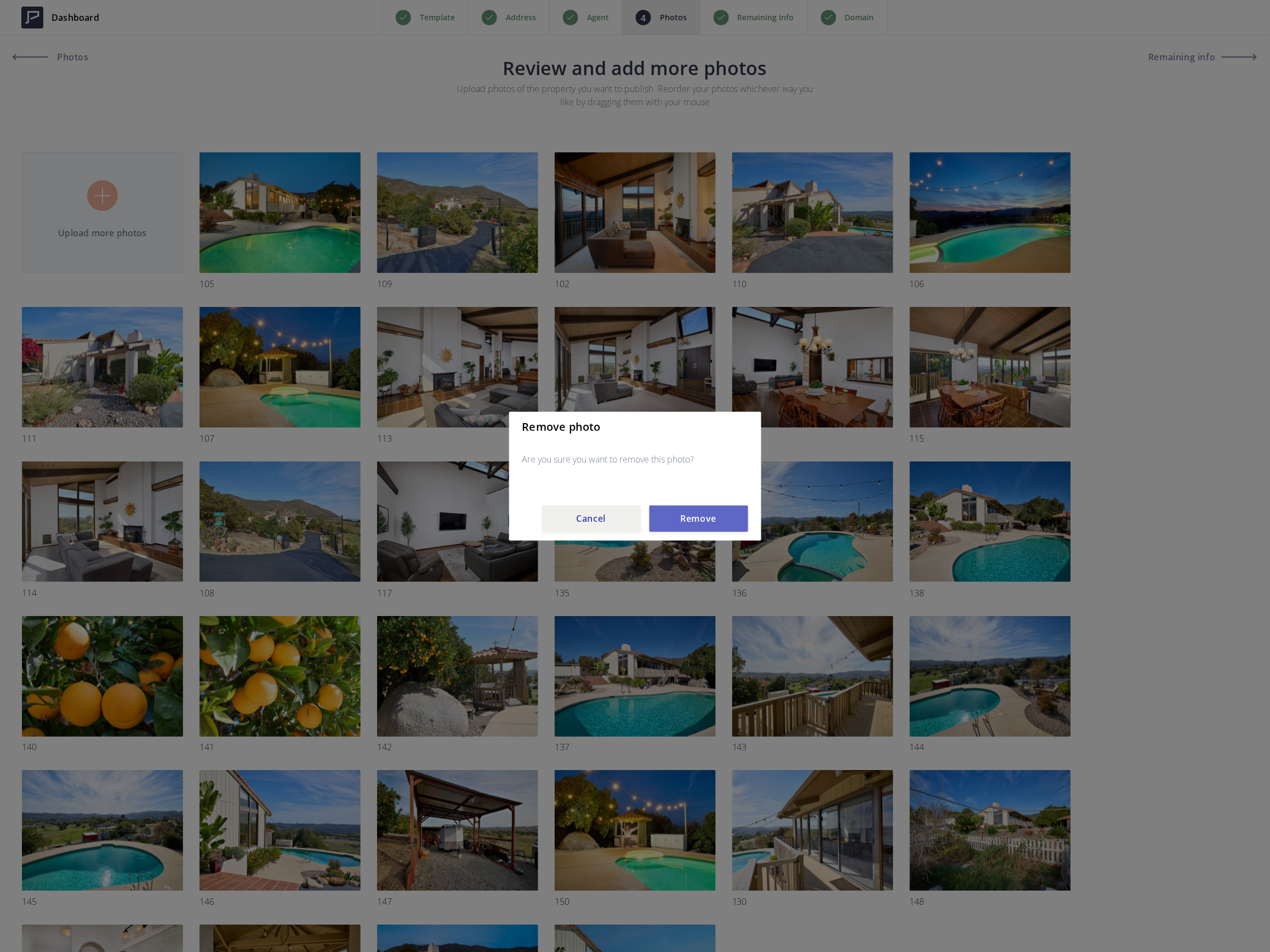
click at [687, 512] on button "Remove" at bounding box center [698, 518] width 98 height 27
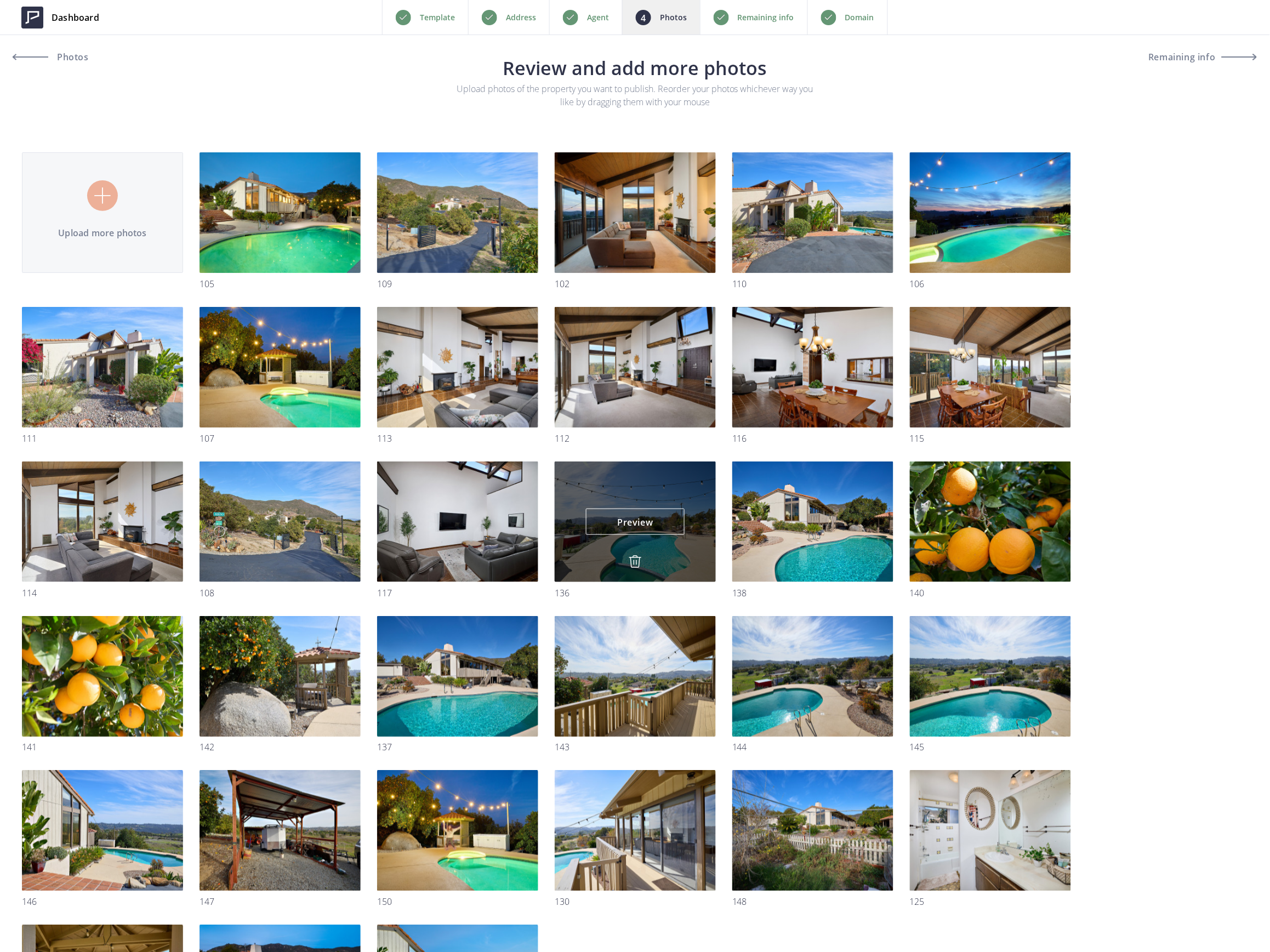
click at [635, 565] on img at bounding box center [635, 562] width 13 height 13
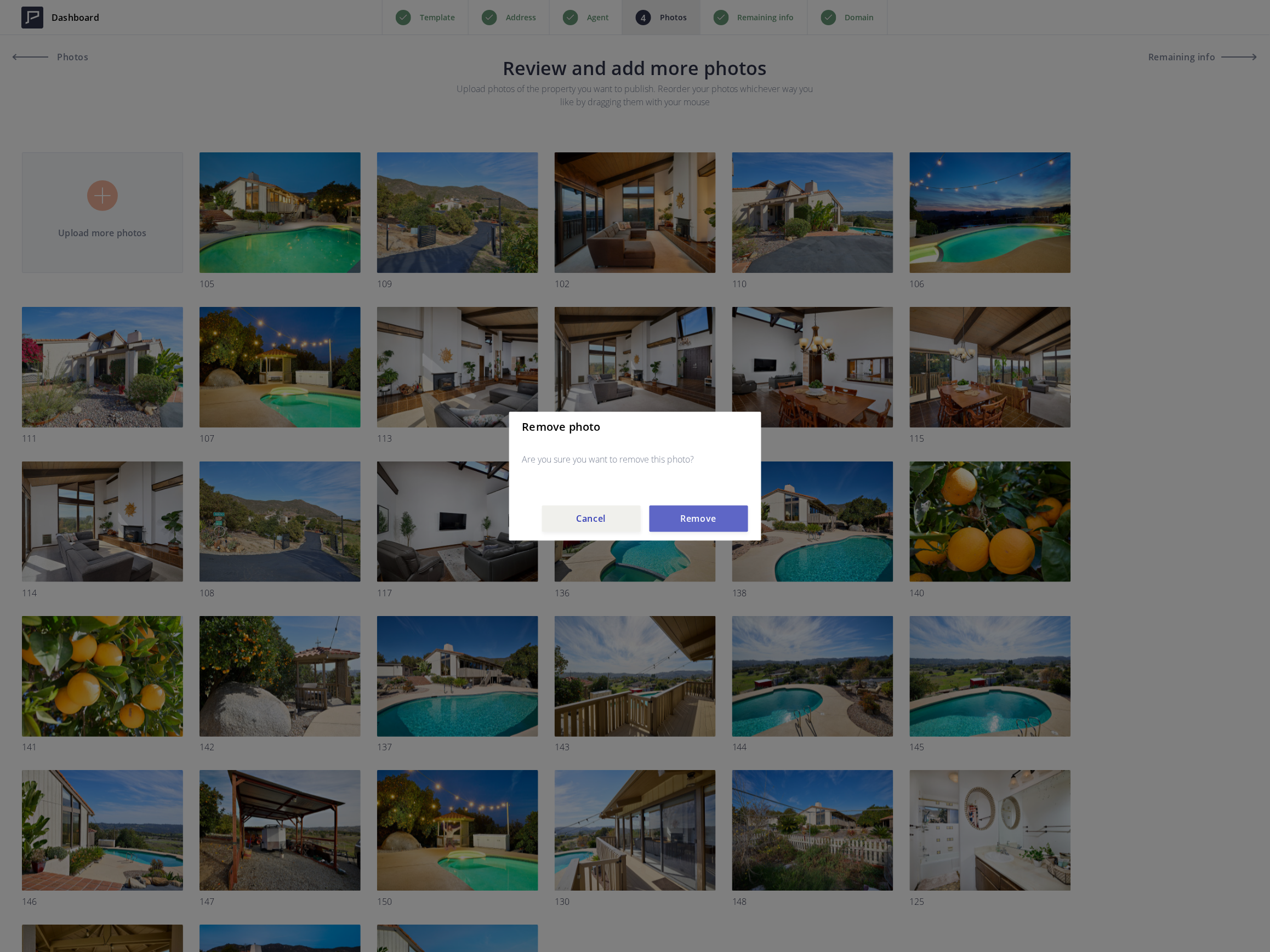
click at [681, 515] on button "Remove" at bounding box center [698, 518] width 98 height 27
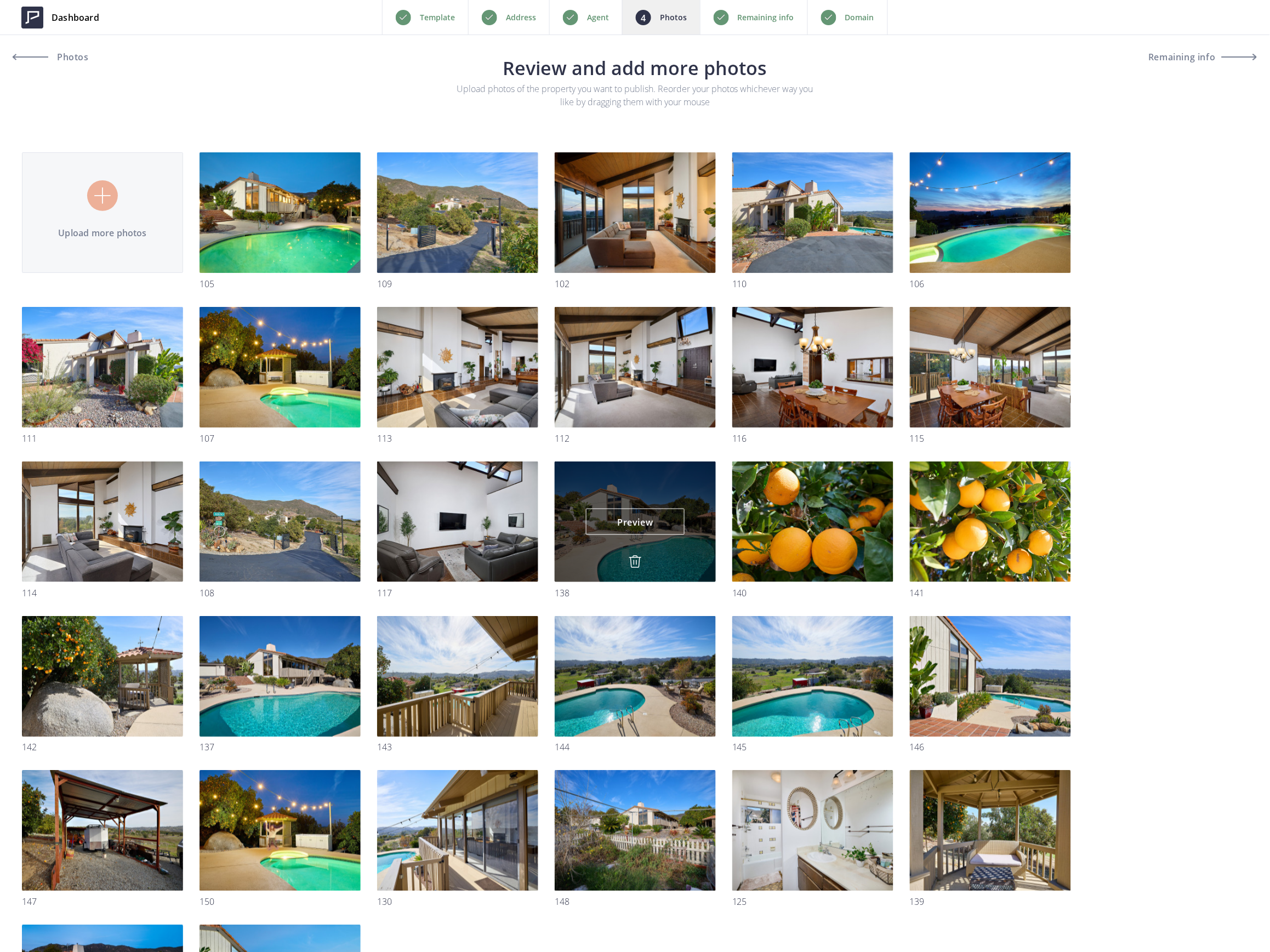
click at [634, 560] on img at bounding box center [635, 562] width 13 height 13
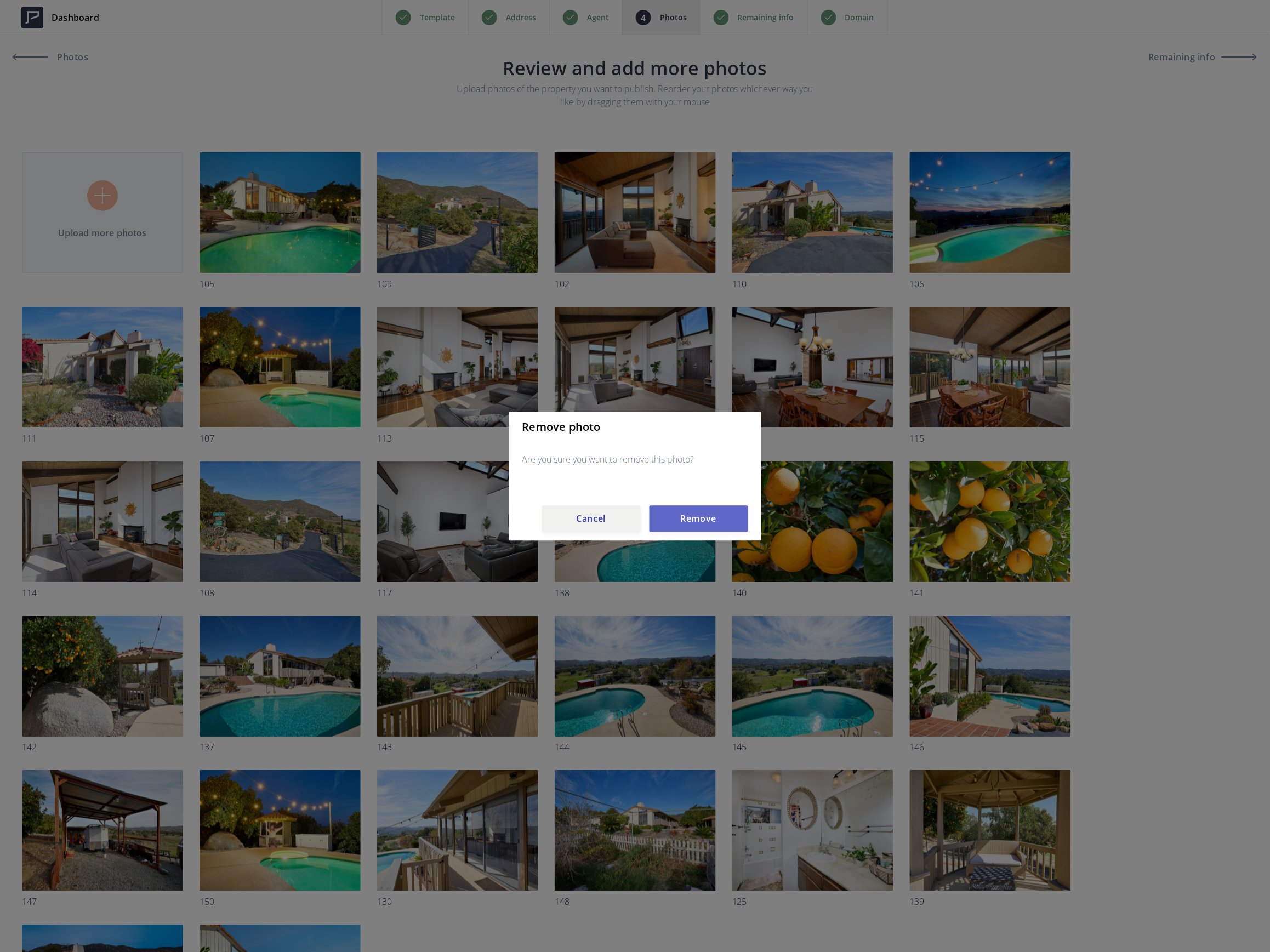
click at [677, 522] on button "Remove" at bounding box center [698, 518] width 98 height 27
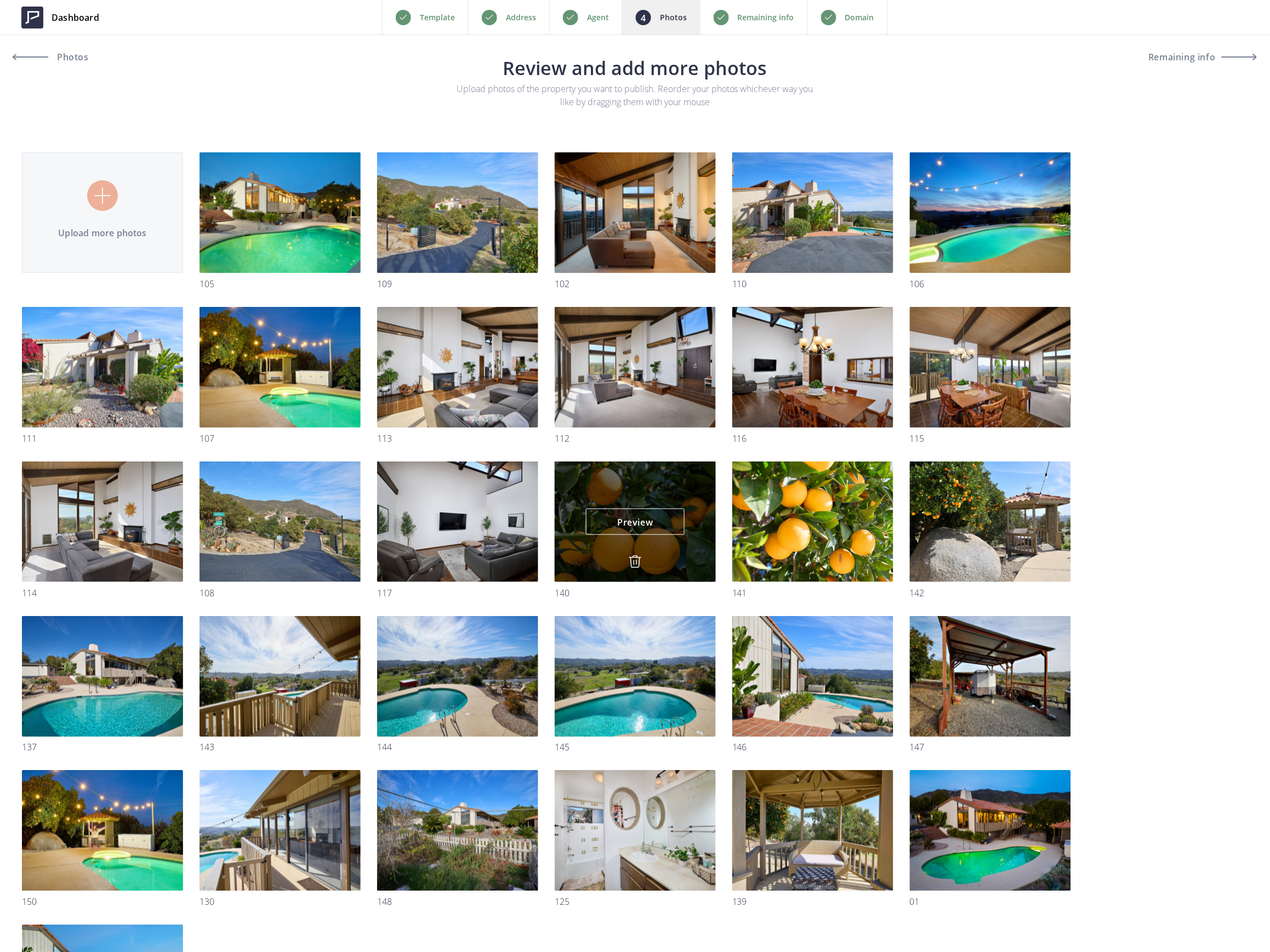
click at [639, 556] on img at bounding box center [635, 562] width 13 height 13
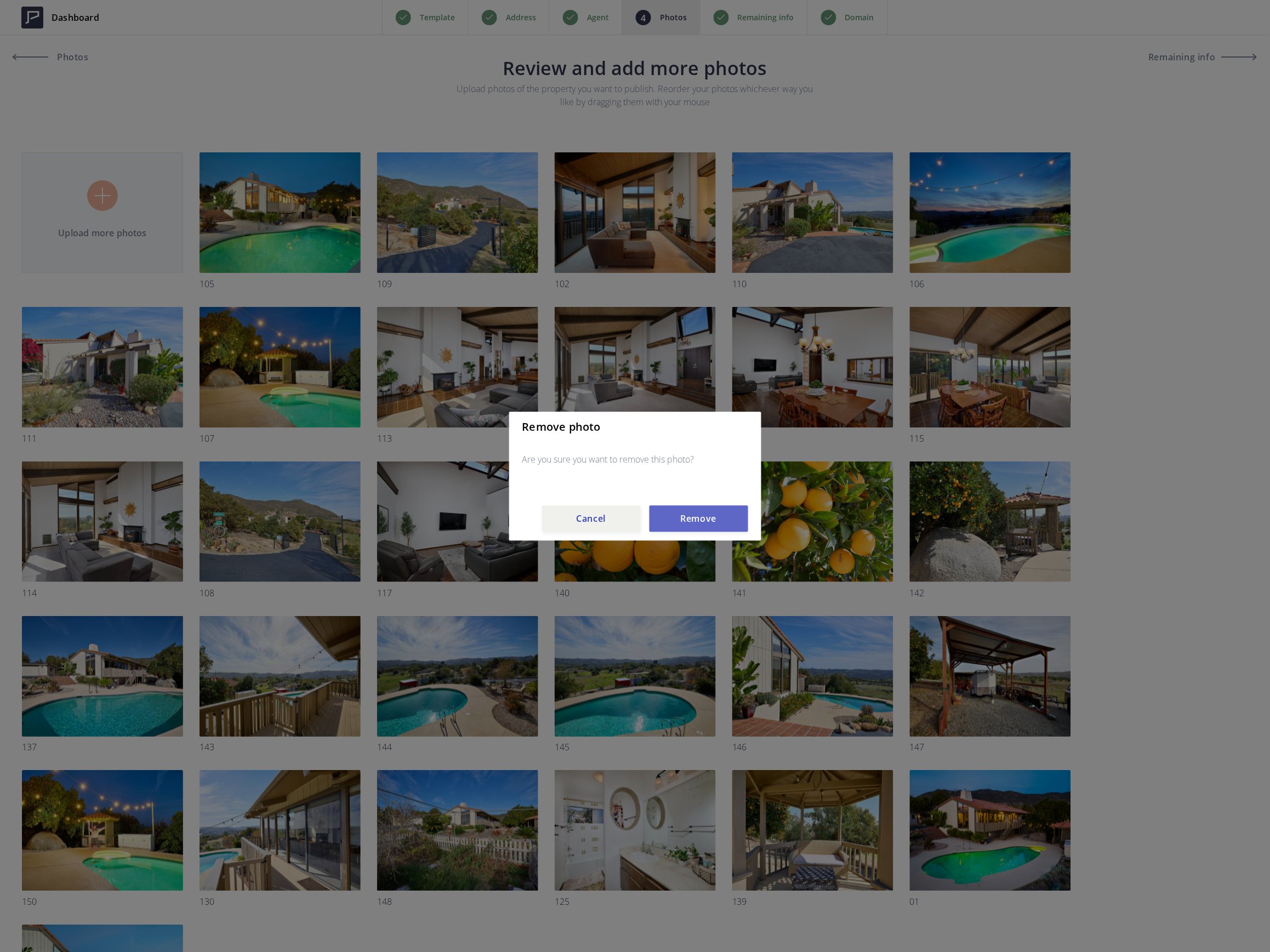
click at [681, 519] on button "Remove" at bounding box center [698, 518] width 98 height 27
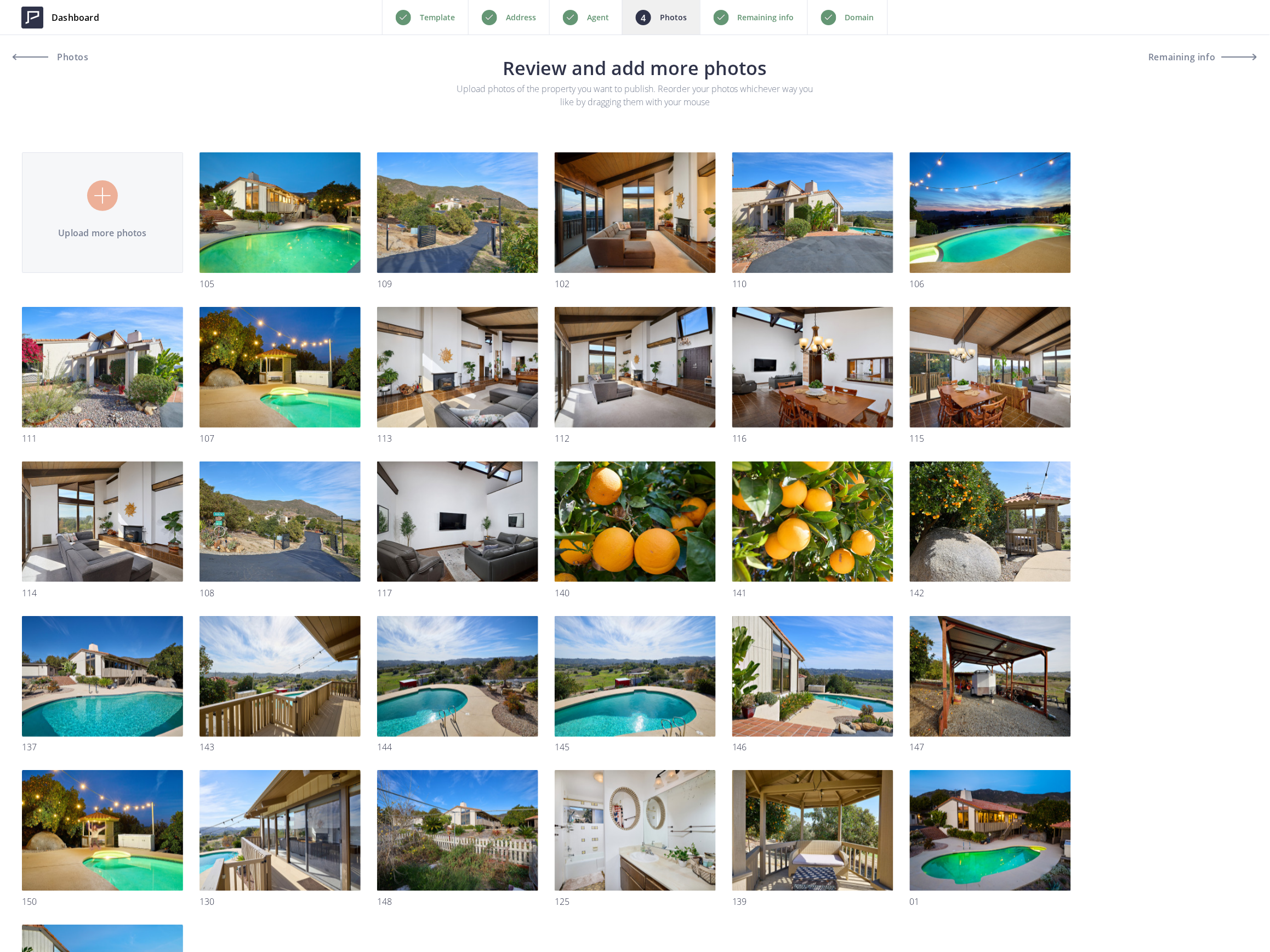
click at [0, 0] on link "Preview" at bounding box center [0, 0] width 0 height 0
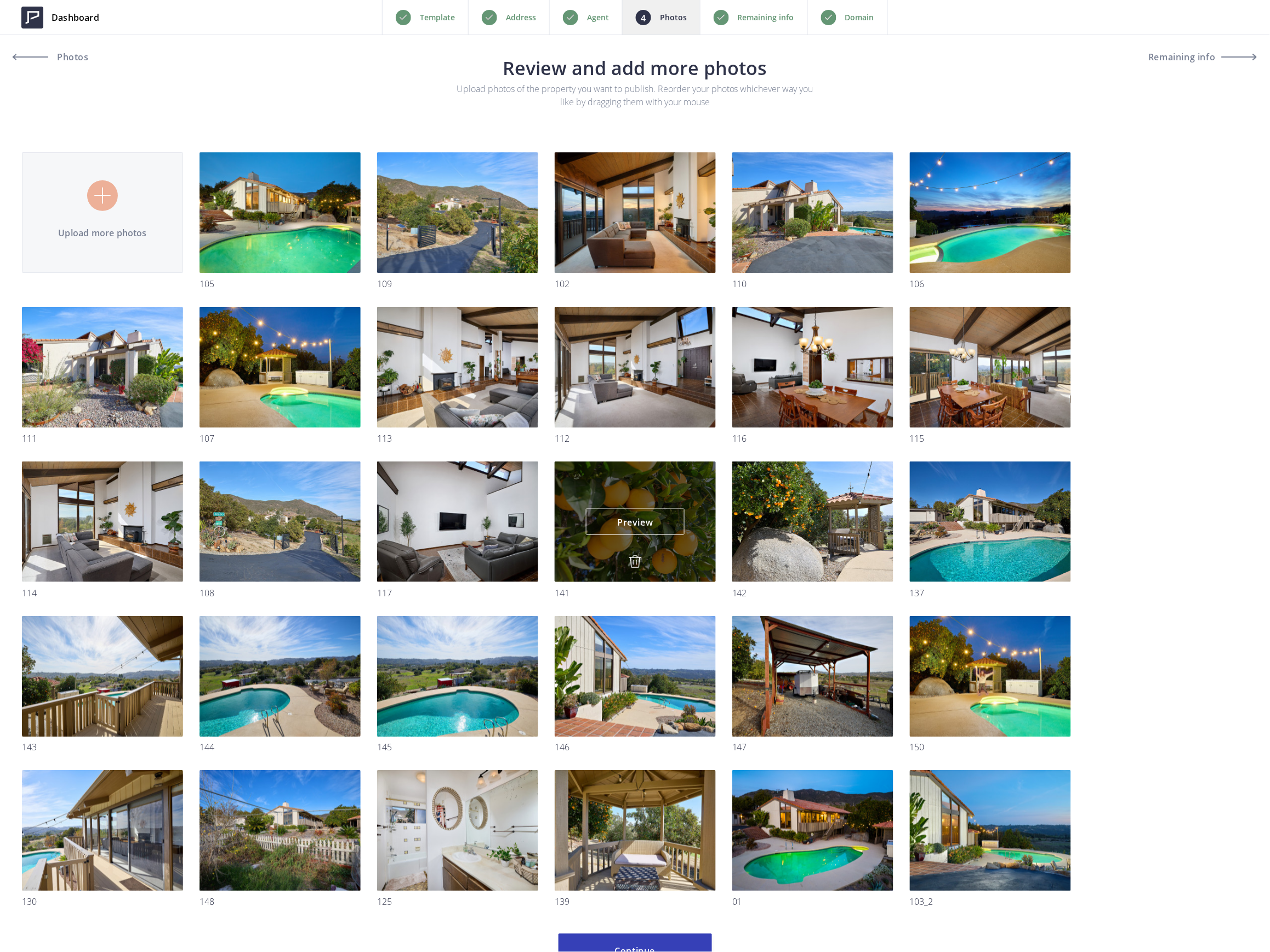
click at [624, 556] on div "Preview Preview" at bounding box center [635, 522] width 161 height 121
click at [634, 560] on img at bounding box center [635, 562] width 13 height 13
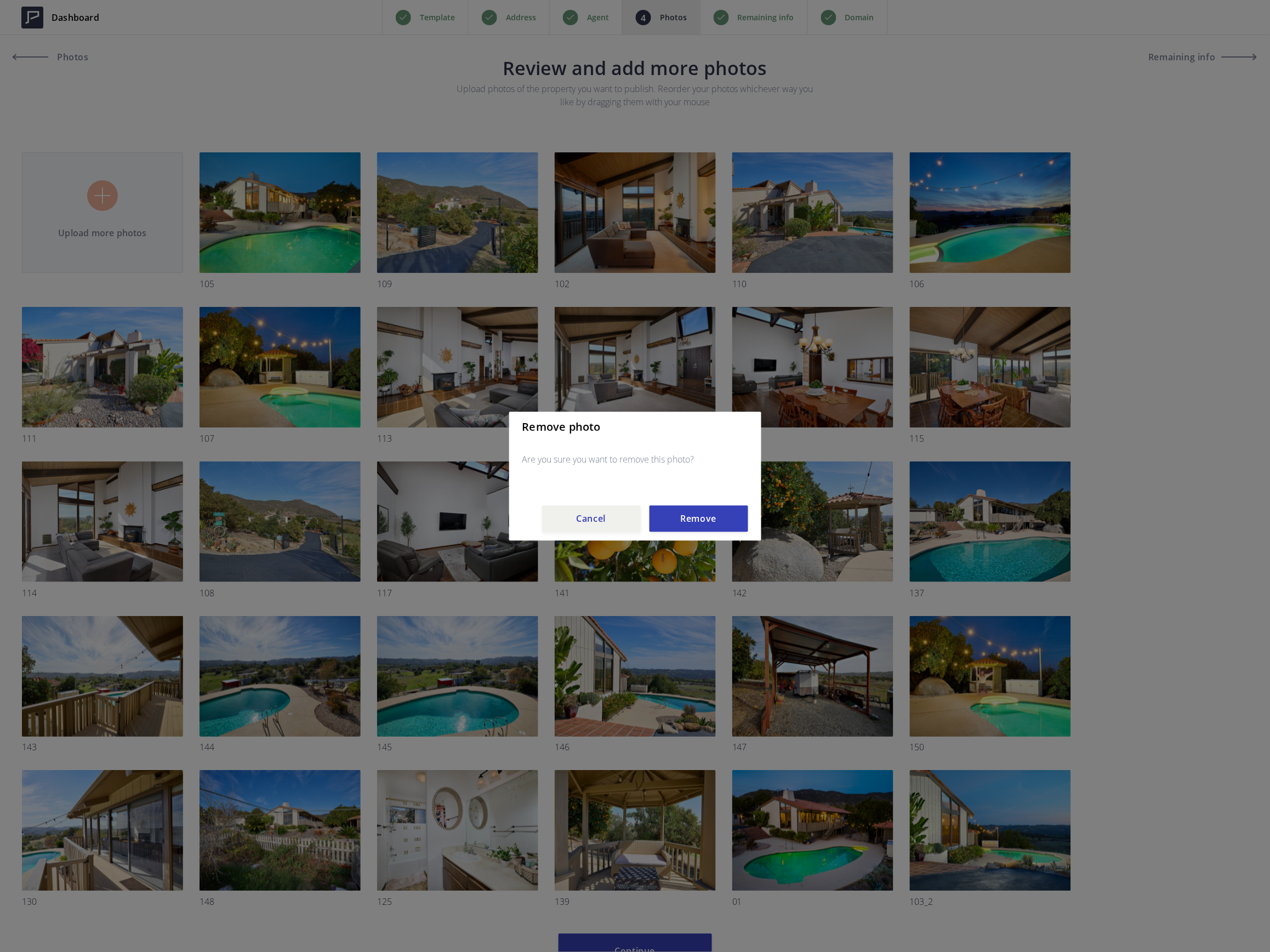
click at [673, 487] on div "Remove photo Are you sure you want to remove this photo? Cancel Remove" at bounding box center [635, 476] width 252 height 129
click at [670, 514] on button "Remove" at bounding box center [698, 518] width 98 height 27
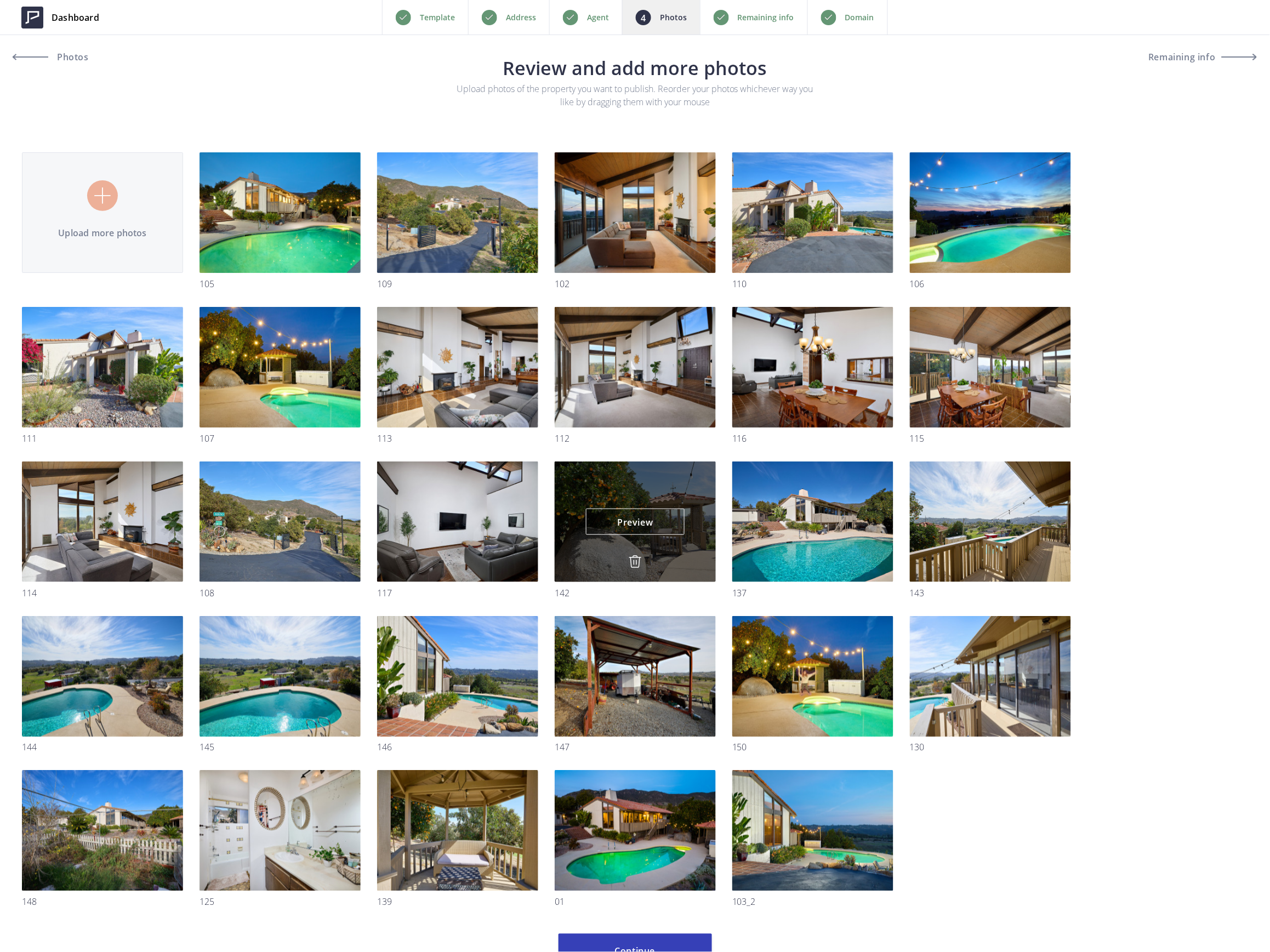
click at [638, 560] on img at bounding box center [635, 562] width 13 height 13
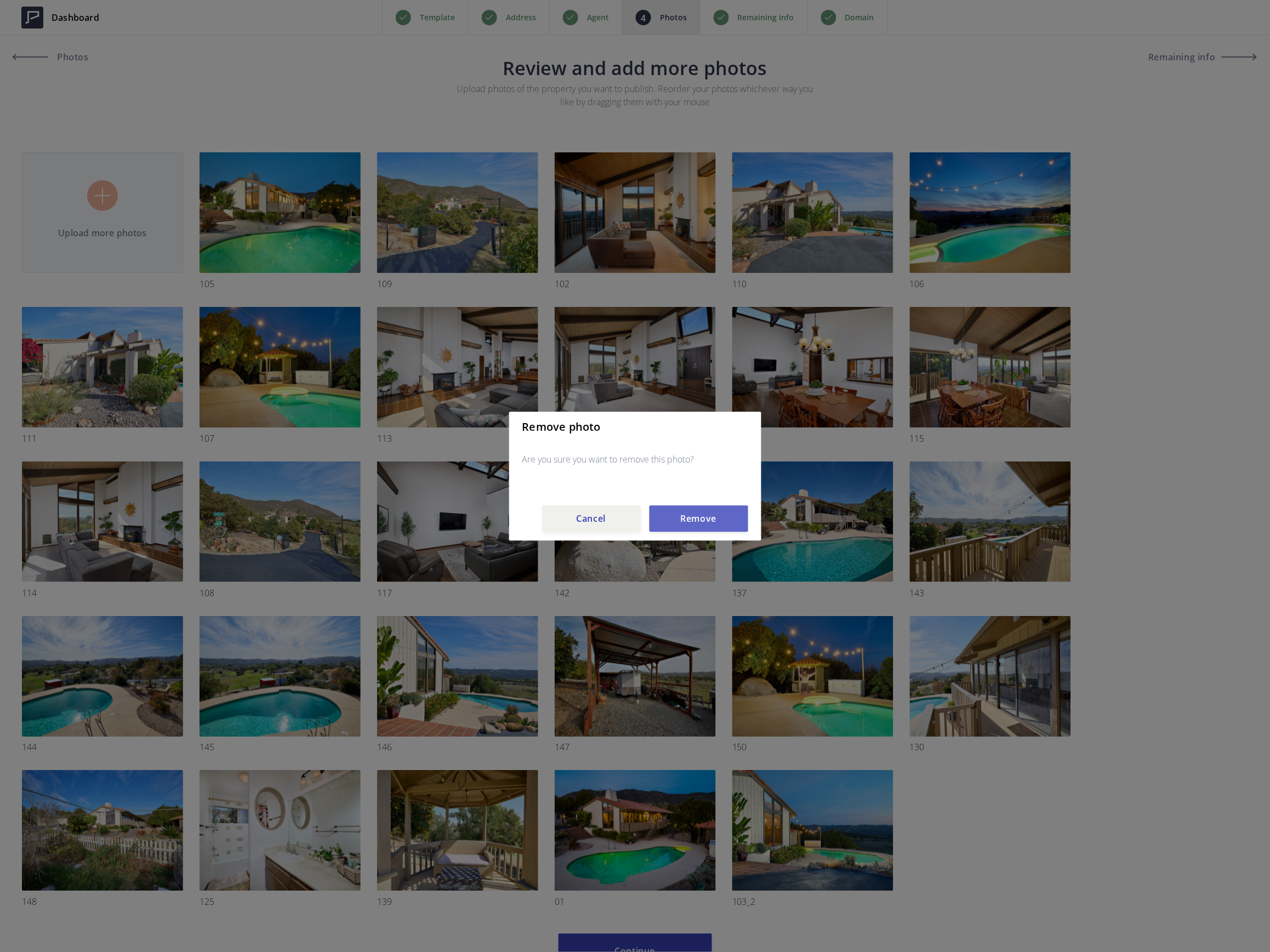
click at [676, 527] on button "Remove" at bounding box center [698, 518] width 98 height 27
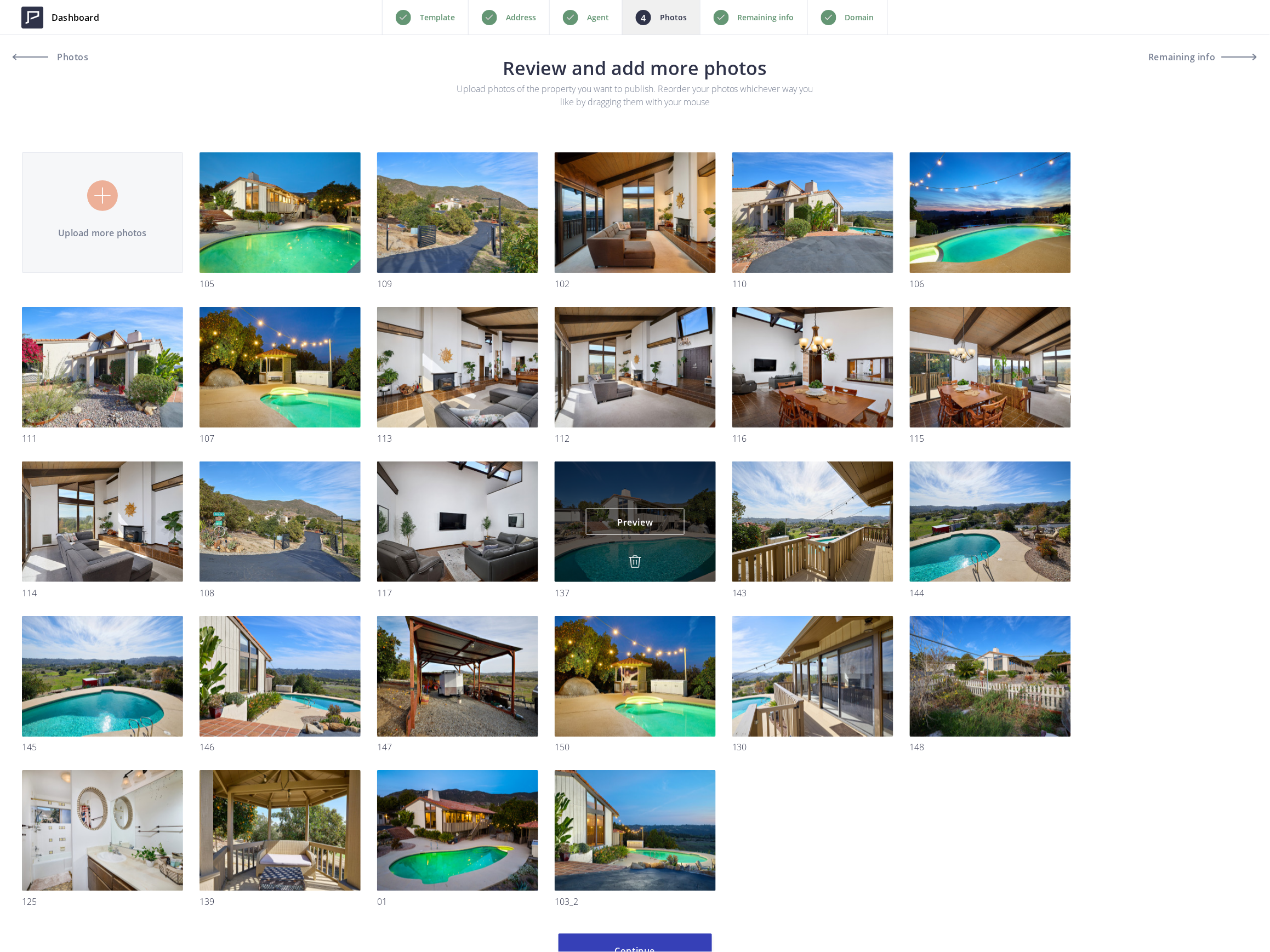
click at [635, 560] on img at bounding box center [635, 562] width 13 height 13
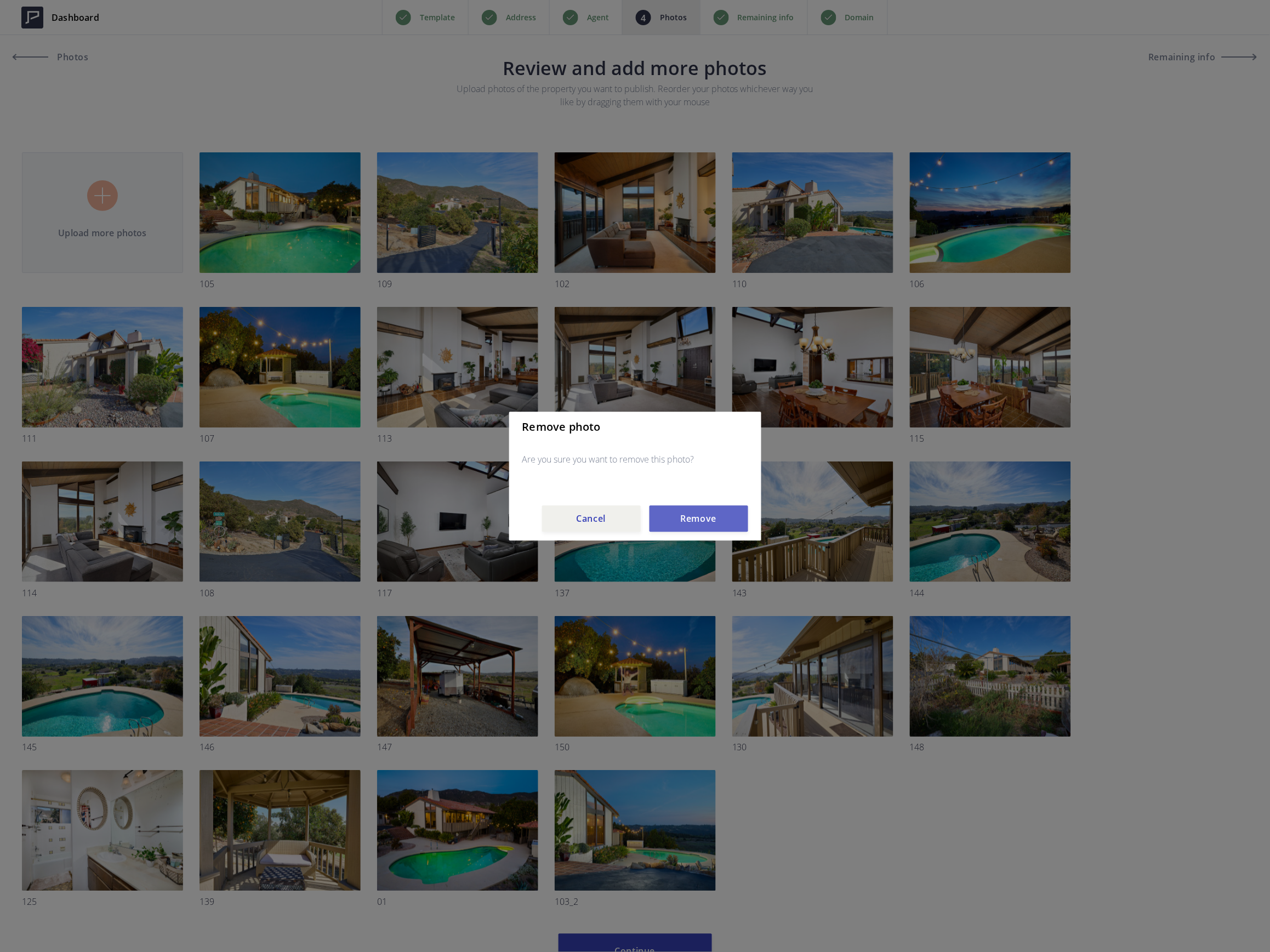
click at [669, 518] on button "Remove" at bounding box center [698, 518] width 98 height 27
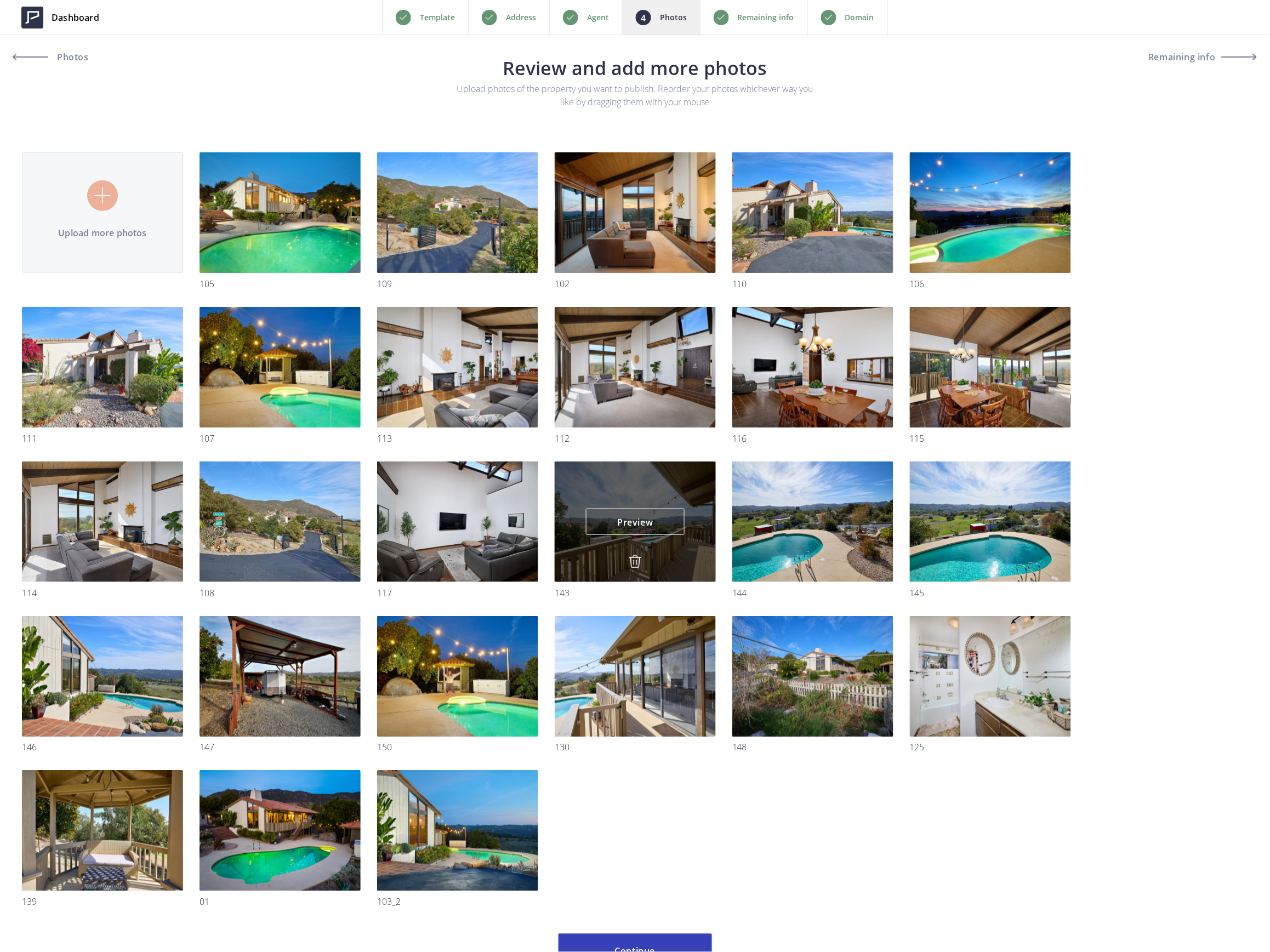
click at [627, 561] on div "Preview Preview" at bounding box center [635, 522] width 161 height 121
click at [641, 555] on div "Preview Preview" at bounding box center [635, 522] width 161 height 121
click at [636, 562] on img at bounding box center [635, 562] width 13 height 13
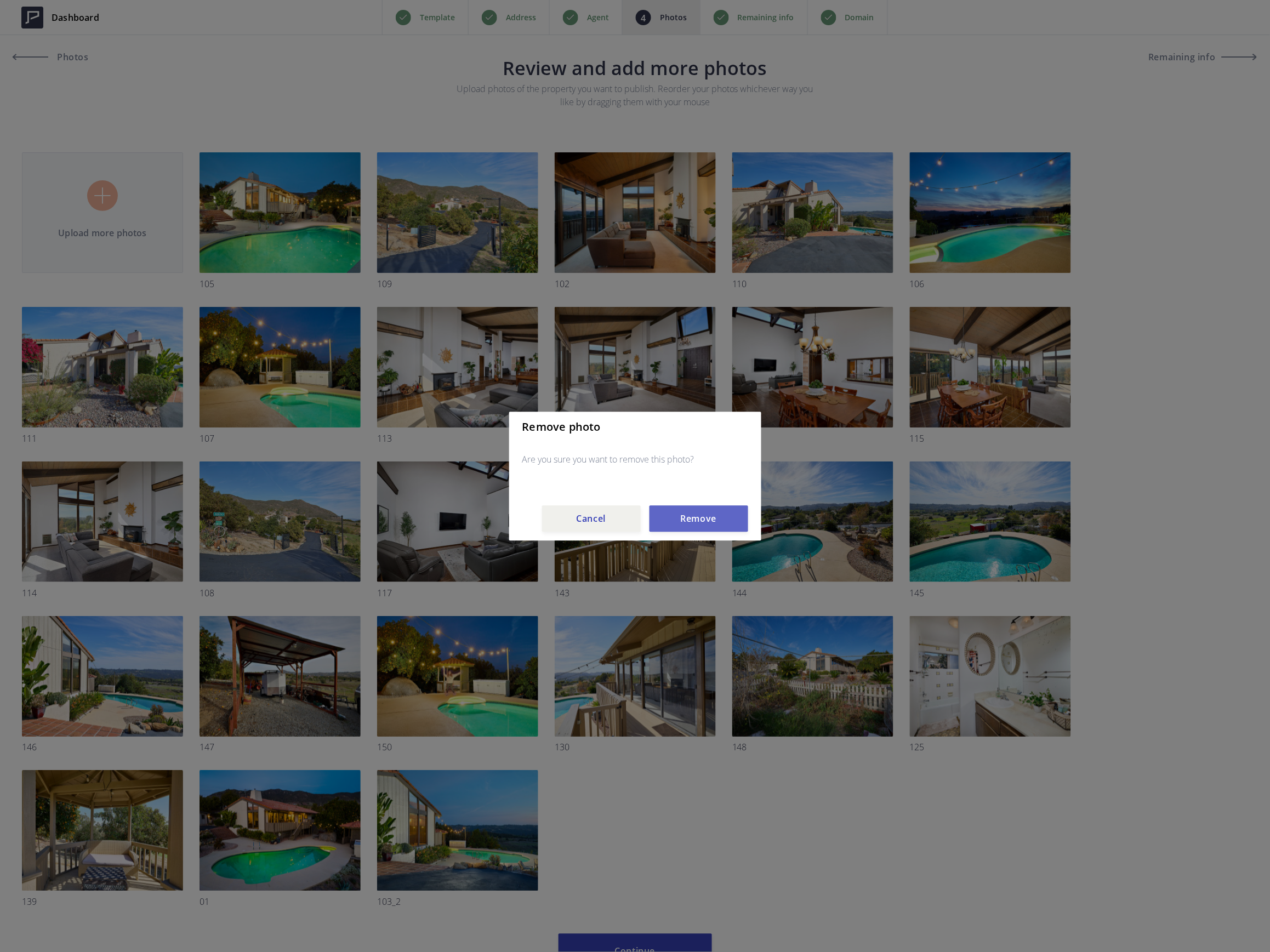
click at [680, 510] on button "Remove" at bounding box center [698, 518] width 98 height 27
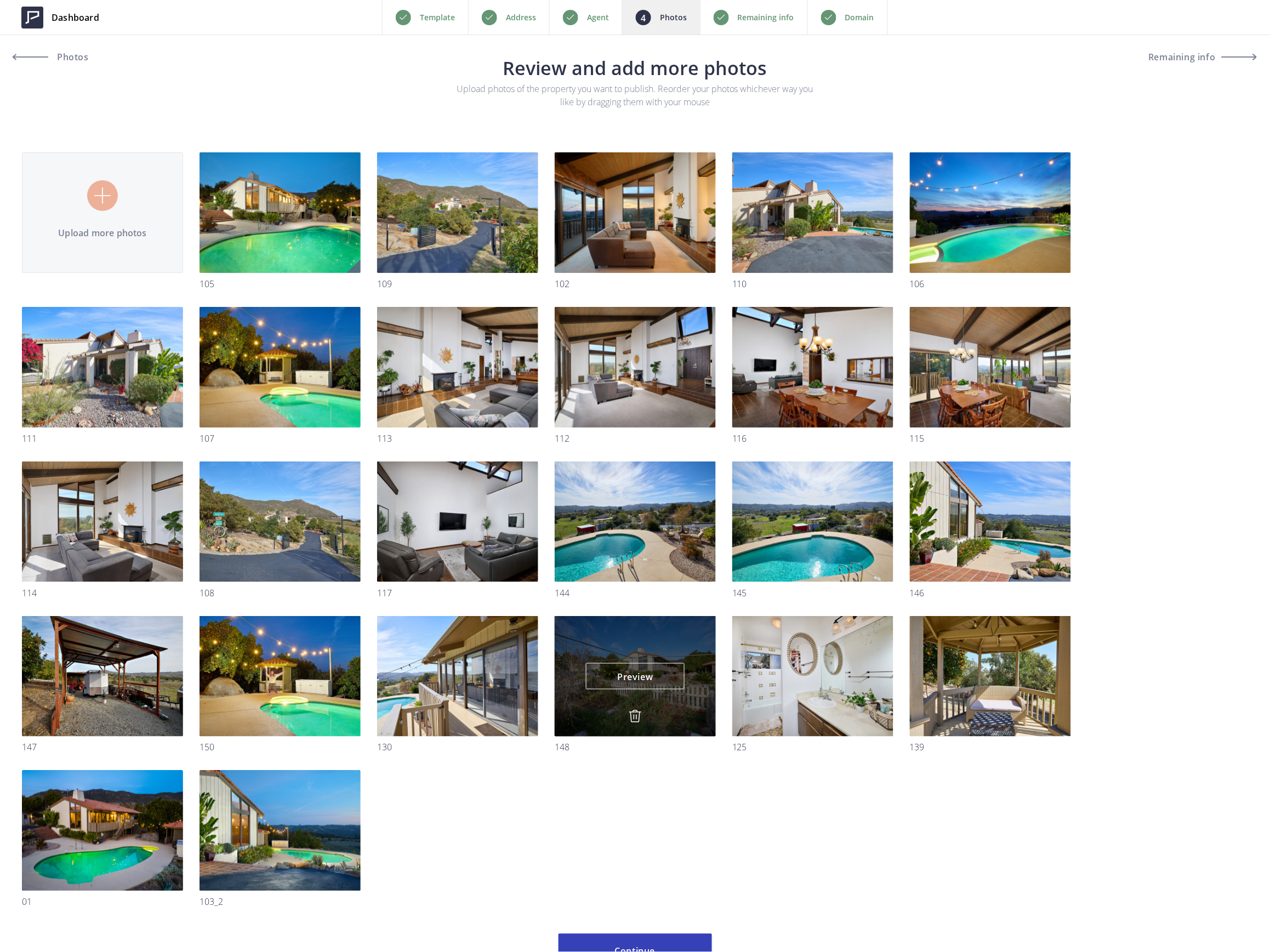
click at [630, 719] on img at bounding box center [635, 716] width 13 height 13
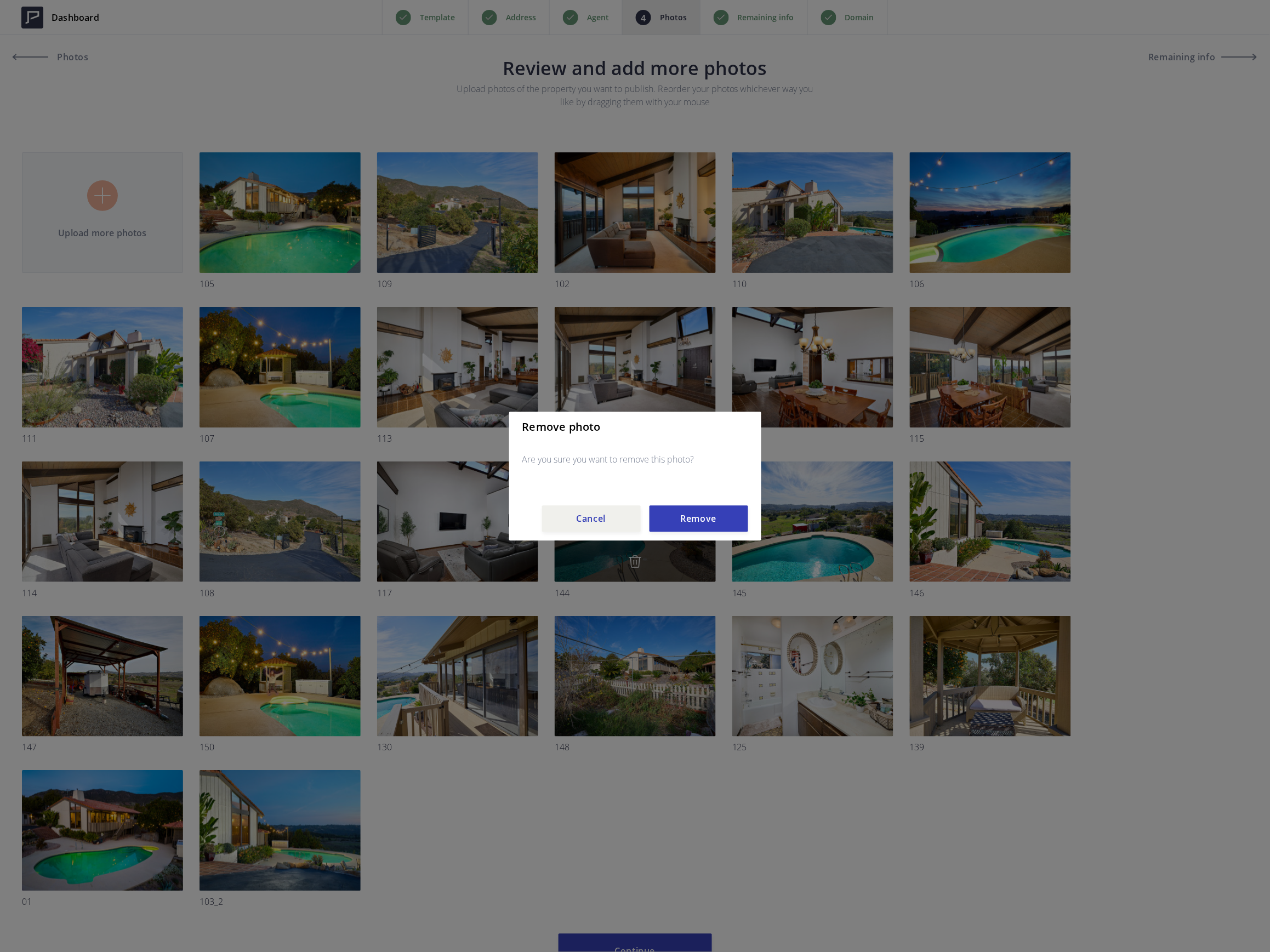
click at [692, 519] on button "Remove" at bounding box center [698, 518] width 98 height 27
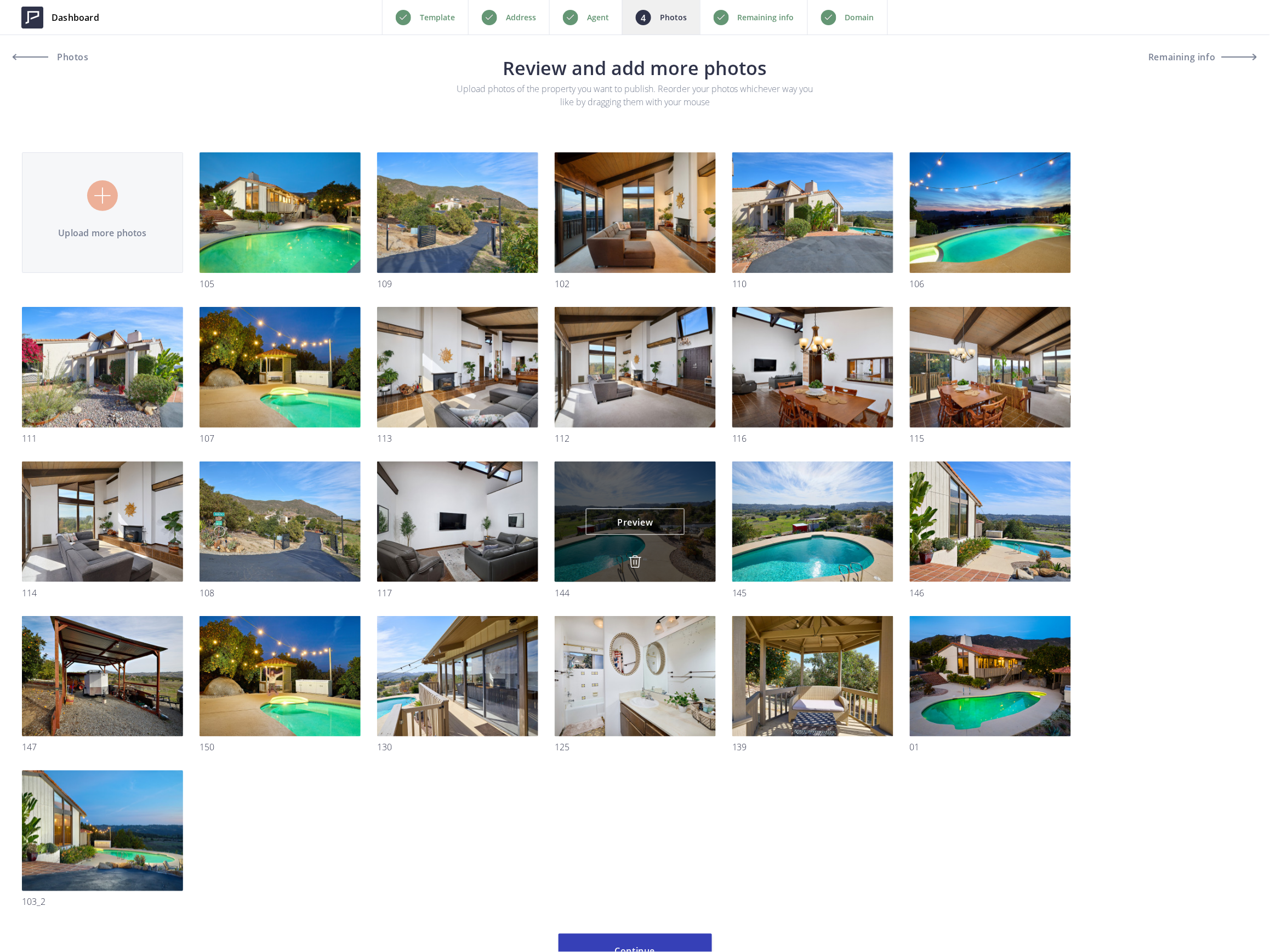
click at [634, 556] on img at bounding box center [635, 562] width 13 height 13
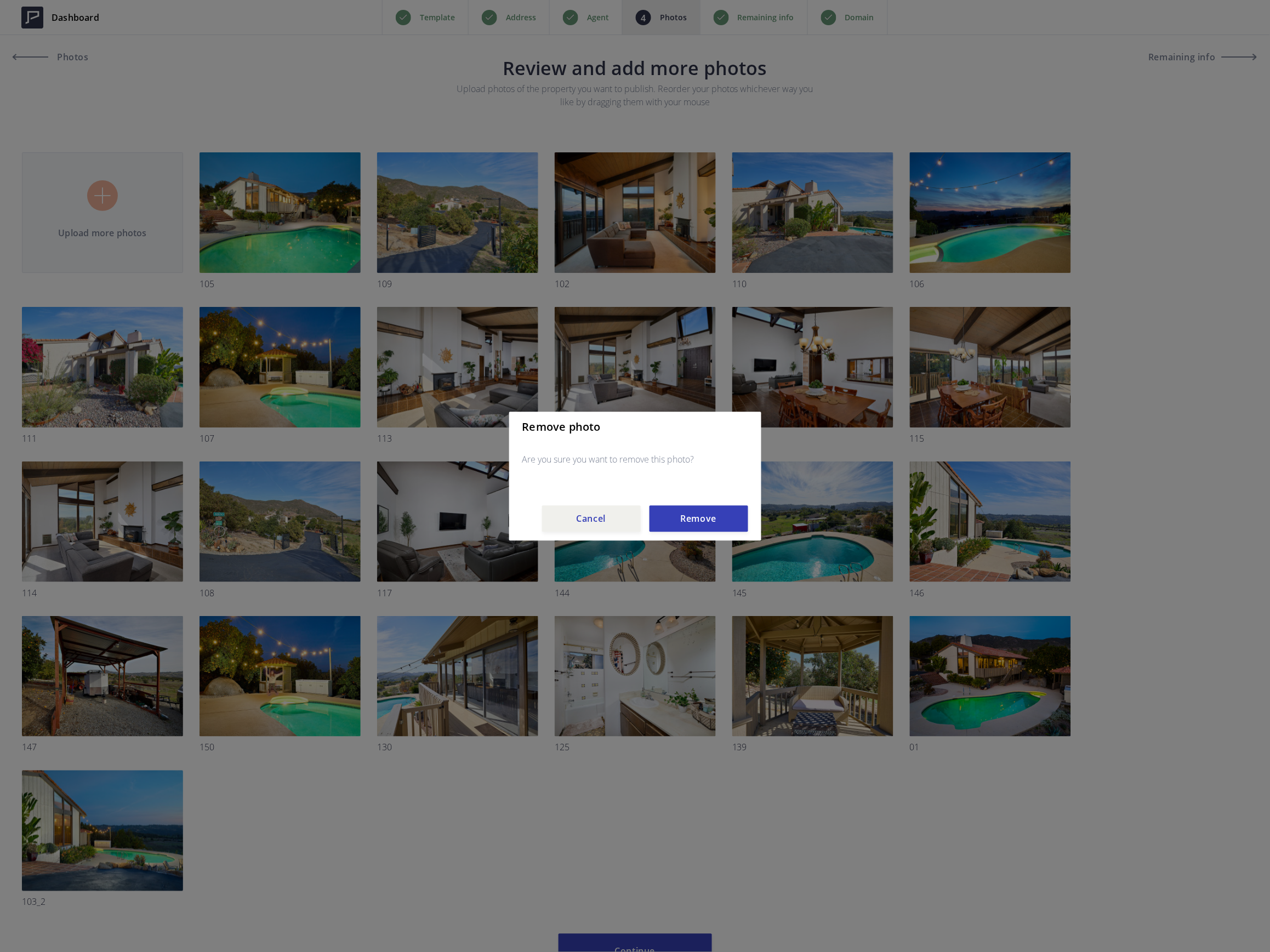
click at [701, 500] on div "Remove photo Are you sure you want to remove this photo? Cancel Remove" at bounding box center [635, 476] width 252 height 129
click at [700, 511] on button "Remove" at bounding box center [698, 518] width 98 height 27
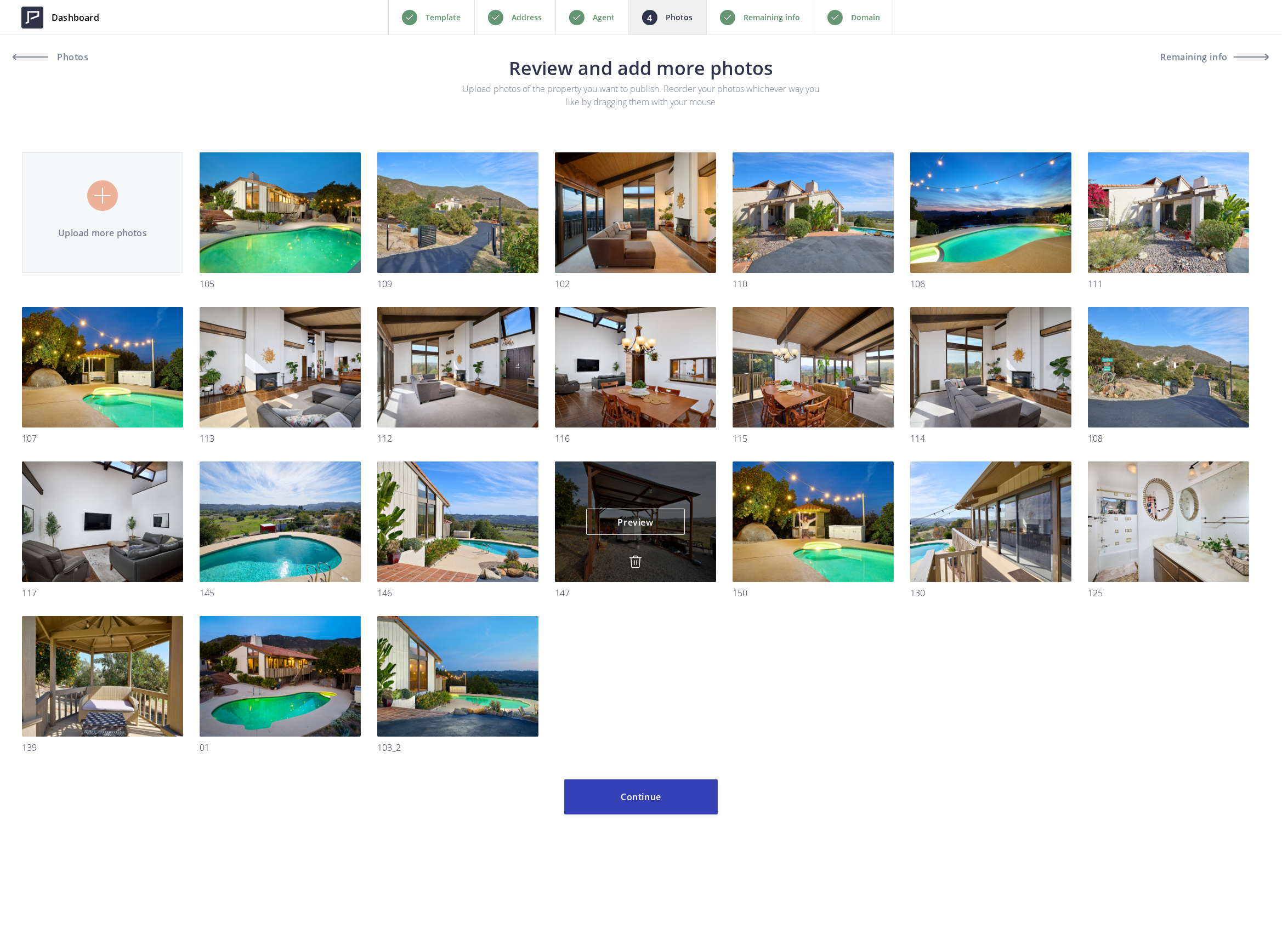
click at [627, 563] on div "Preview Preview" at bounding box center [635, 522] width 161 height 121
click at [637, 562] on img at bounding box center [635, 562] width 13 height 13
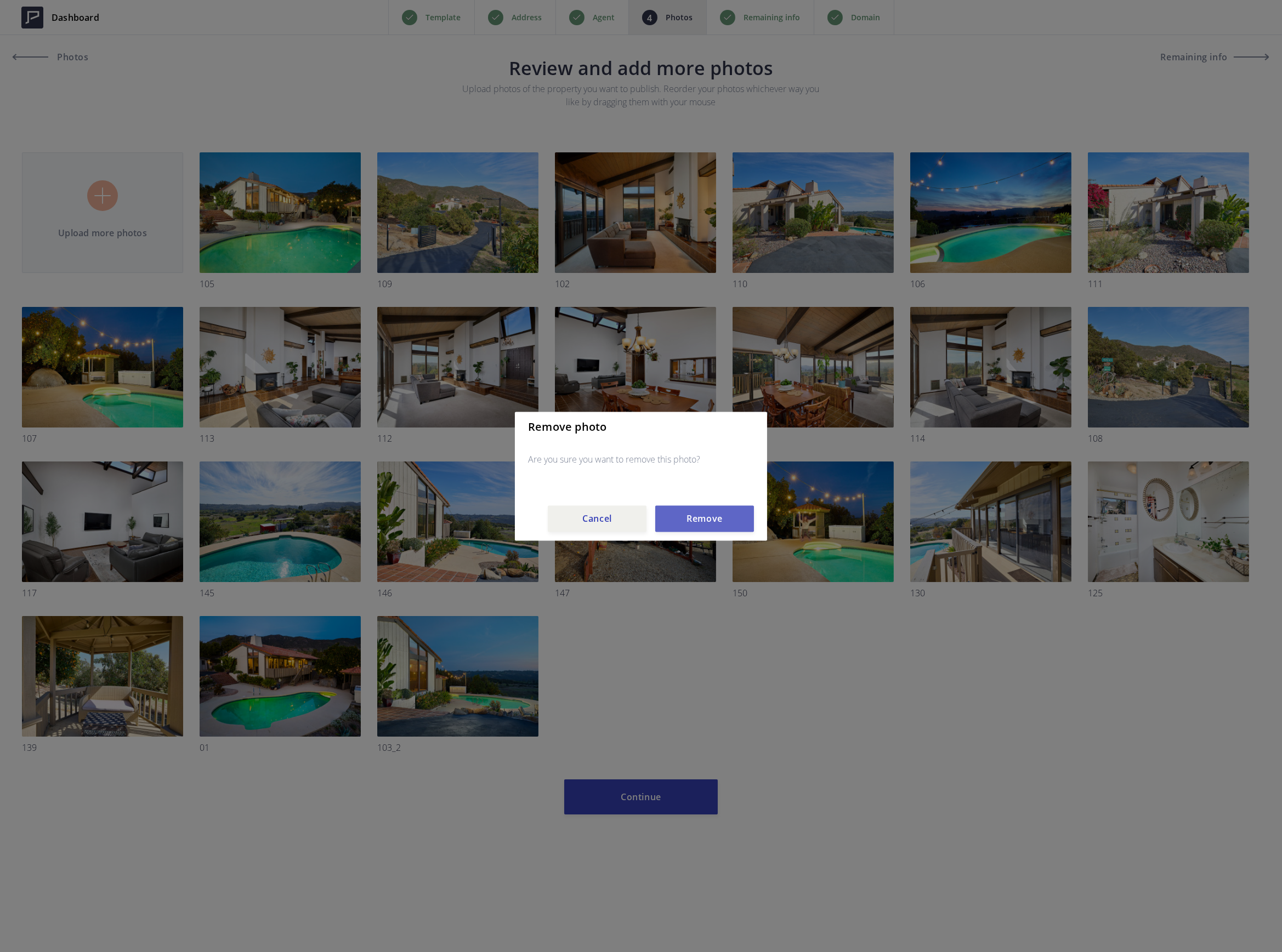
click at [684, 515] on button "Remove" at bounding box center [704, 518] width 98 height 27
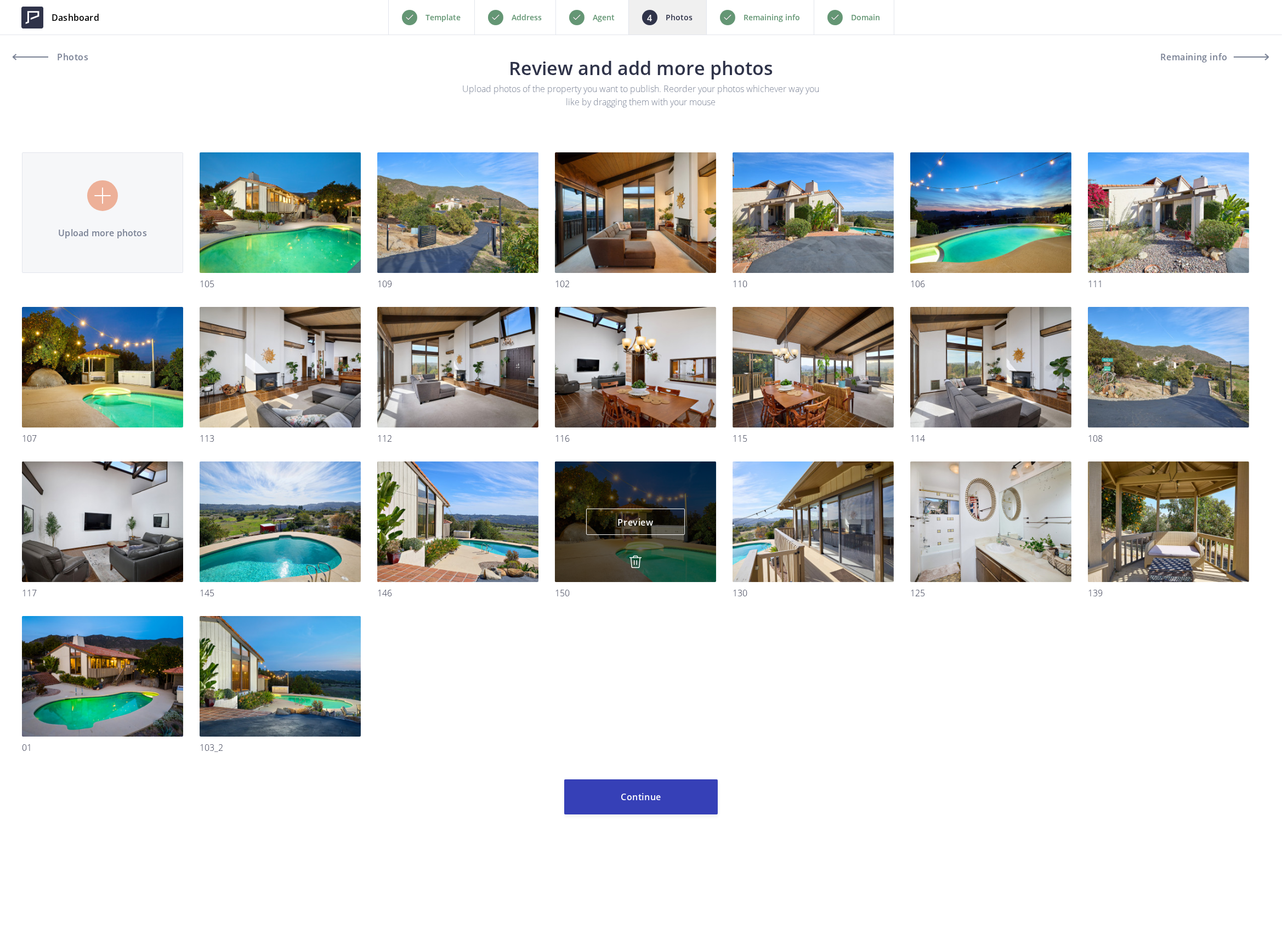
click at [637, 563] on img at bounding box center [635, 562] width 13 height 13
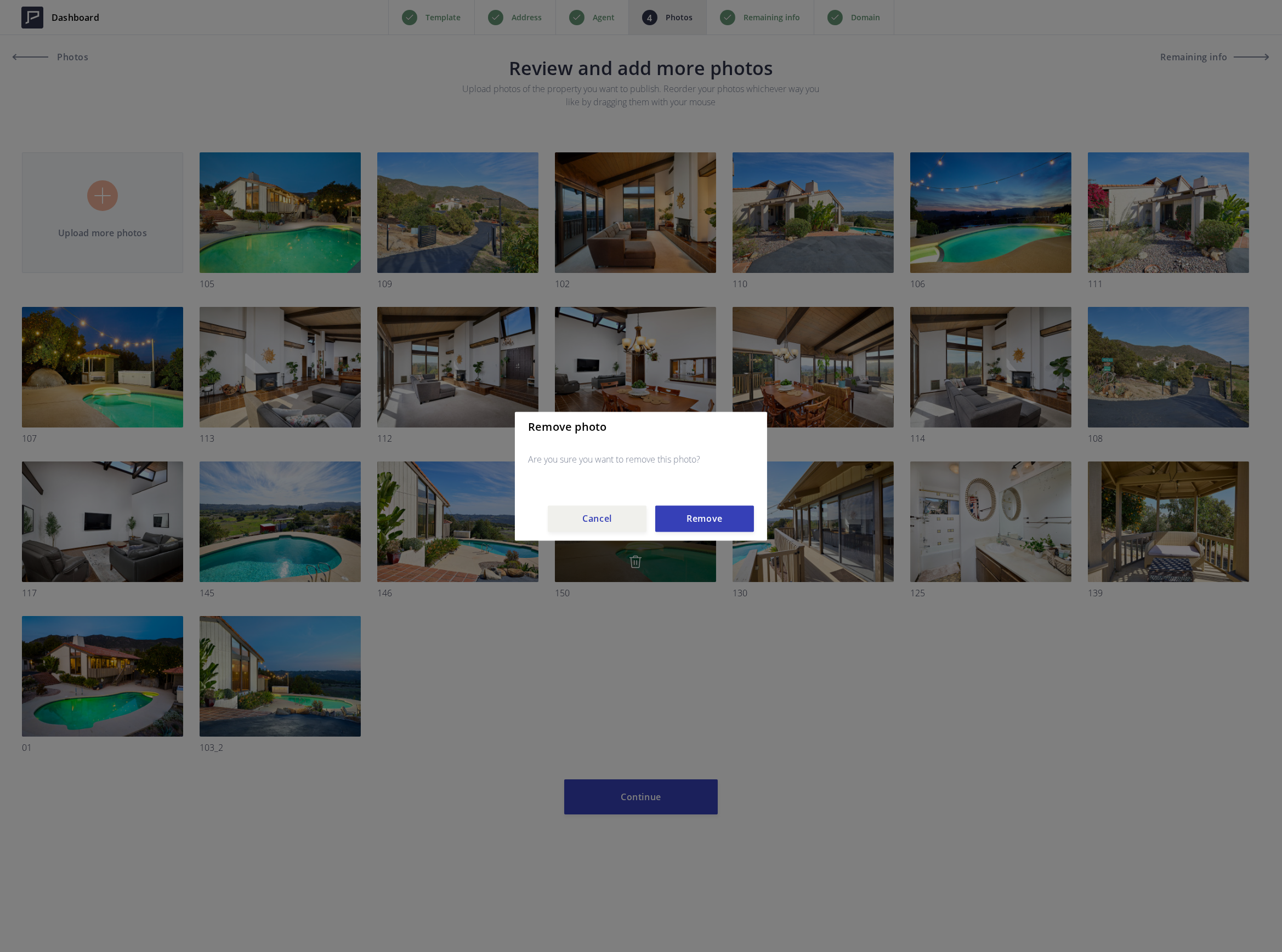
click at [691, 524] on button "Remove" at bounding box center [704, 518] width 98 height 27
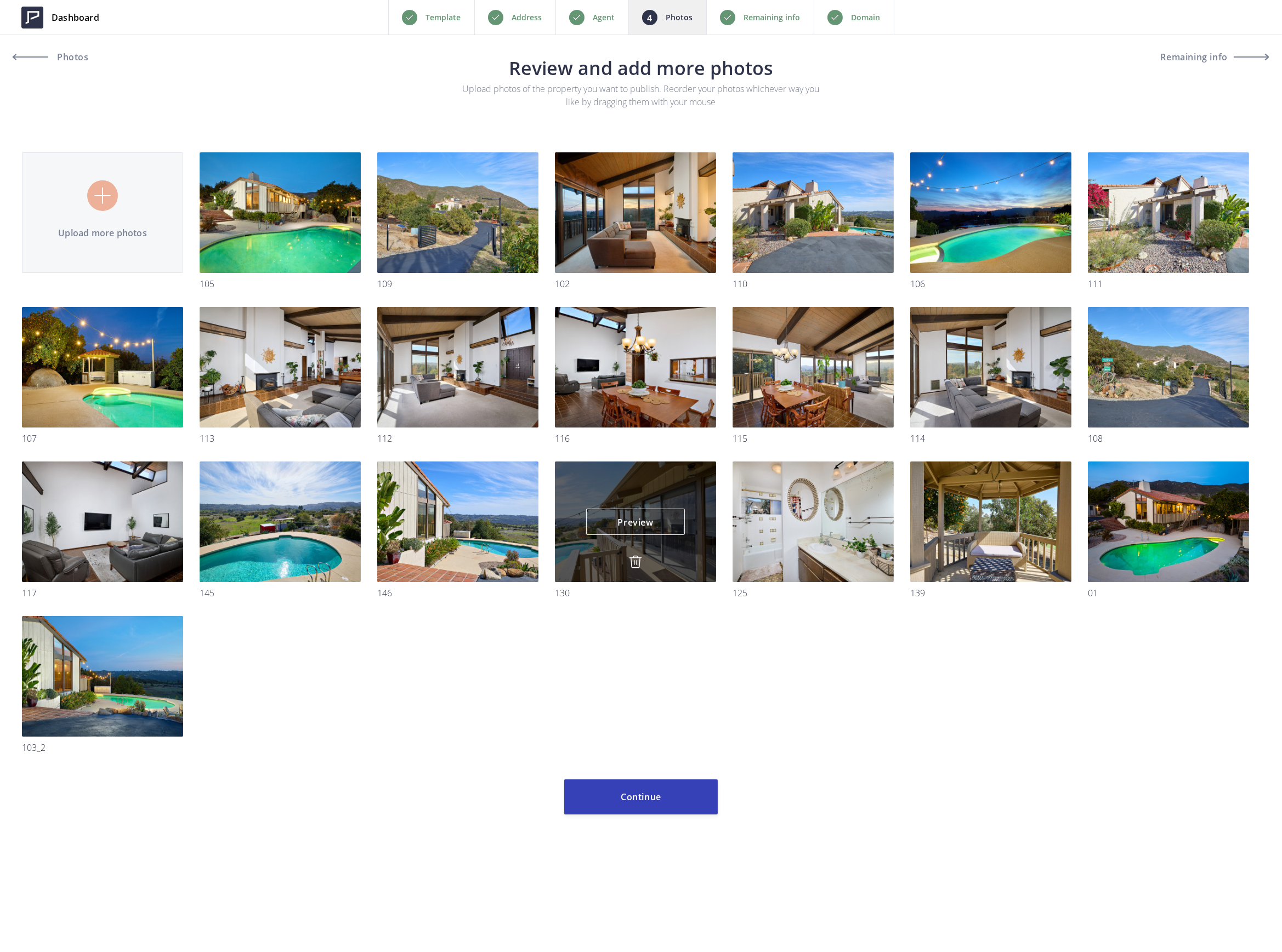
click at [633, 561] on img at bounding box center [635, 562] width 13 height 13
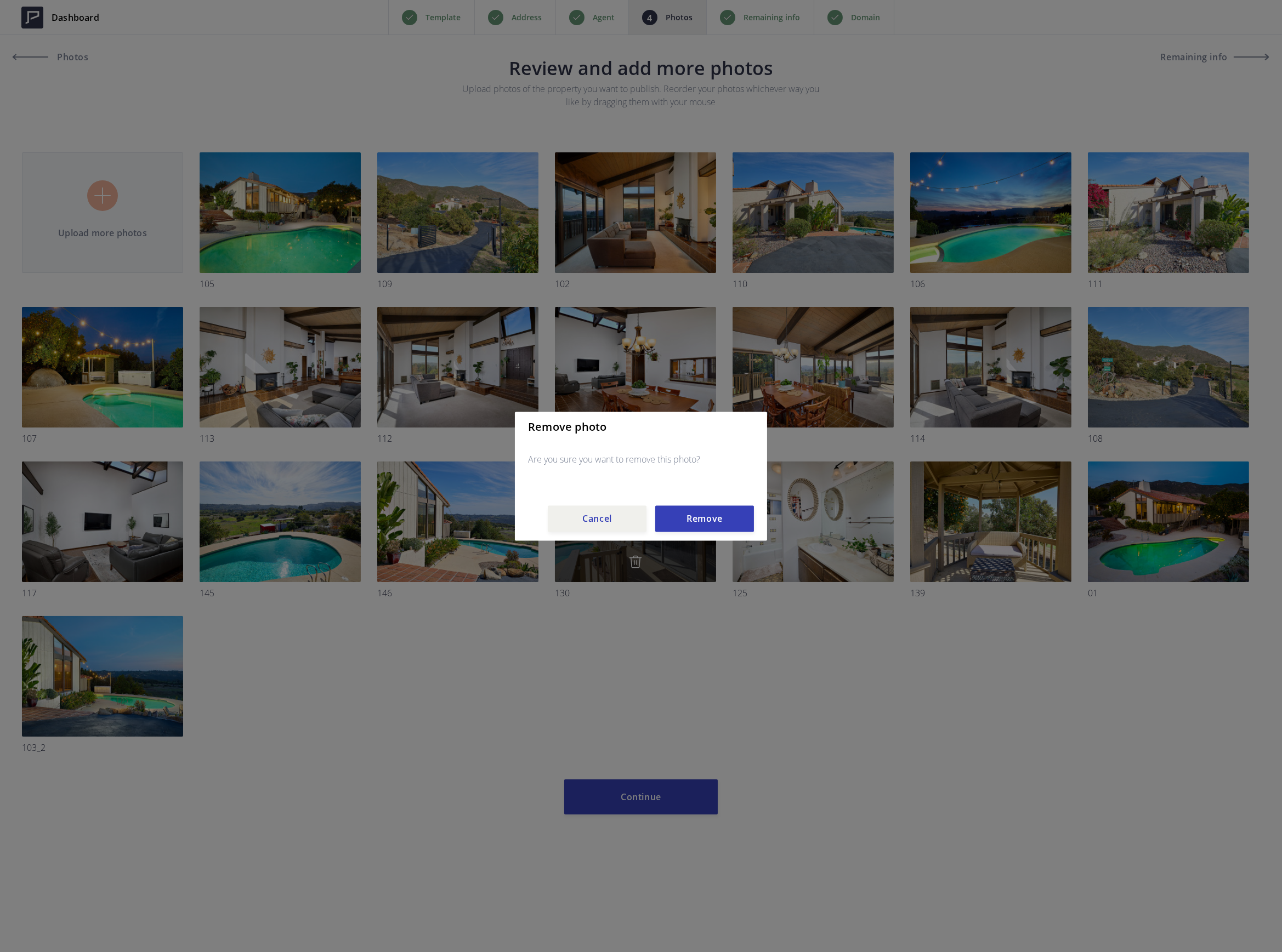
click at [691, 522] on button "Remove" at bounding box center [704, 518] width 98 height 27
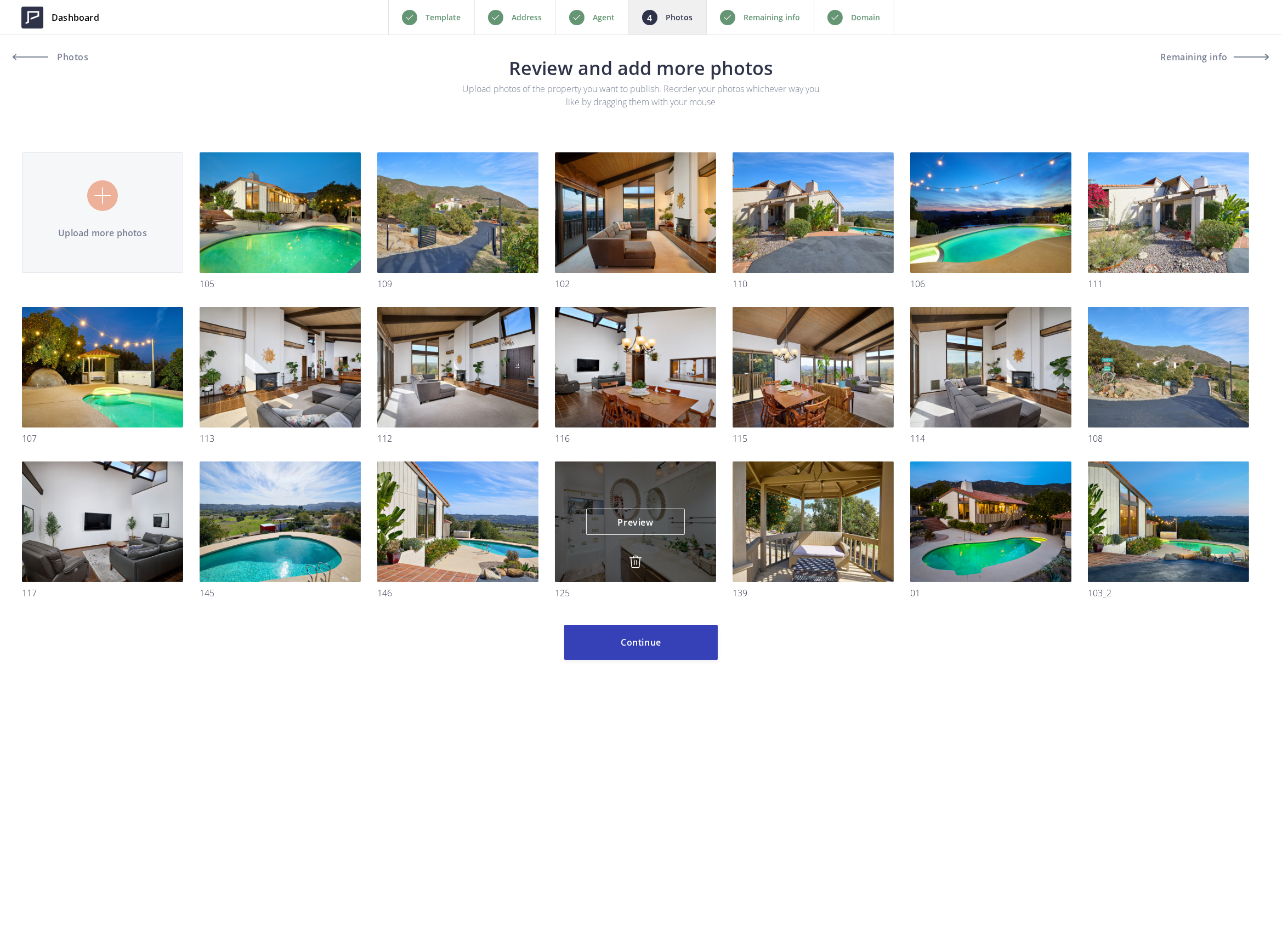
click at [632, 563] on img at bounding box center [635, 562] width 13 height 13
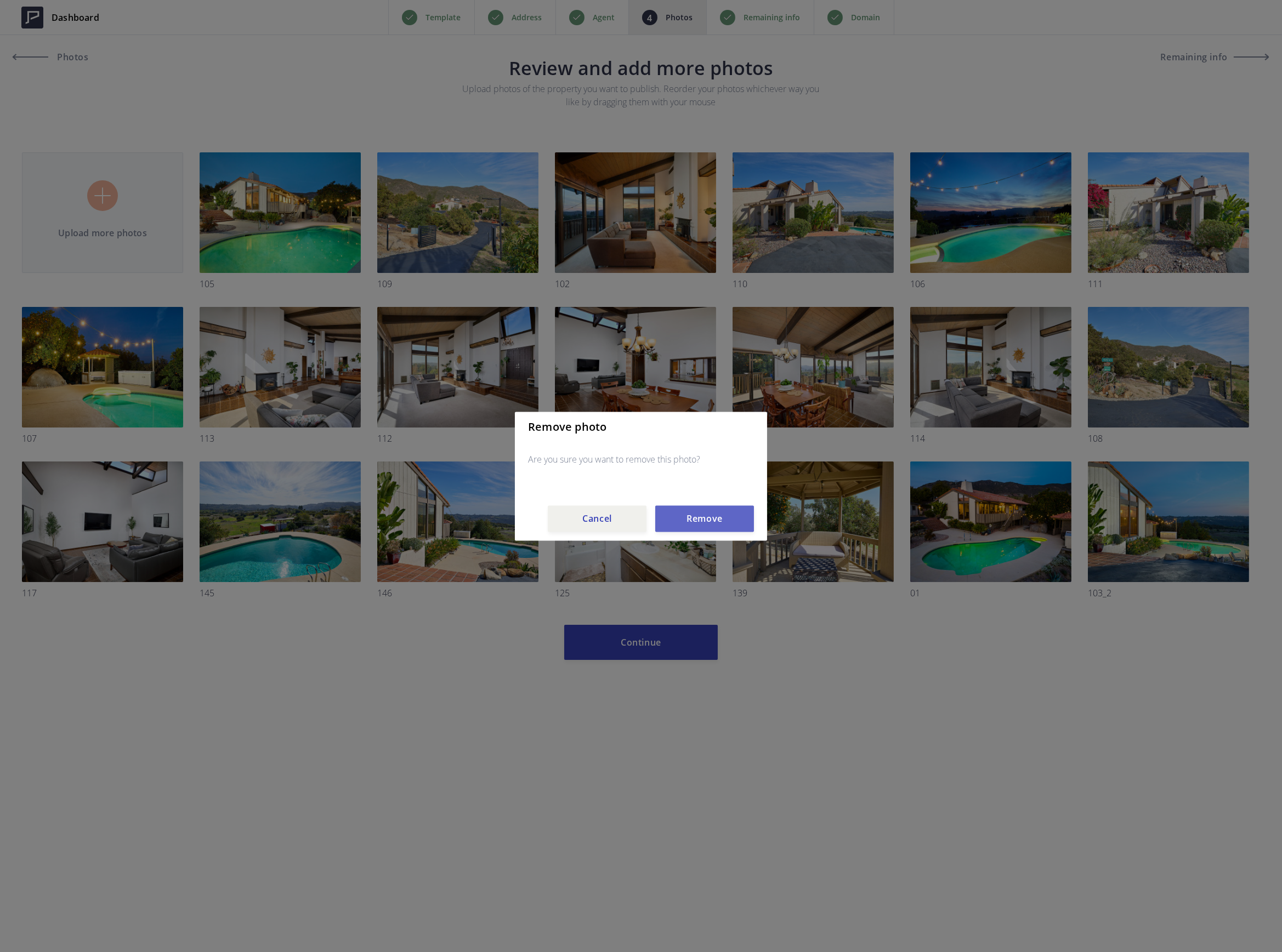
click at [700, 517] on button "Remove" at bounding box center [704, 518] width 98 height 27
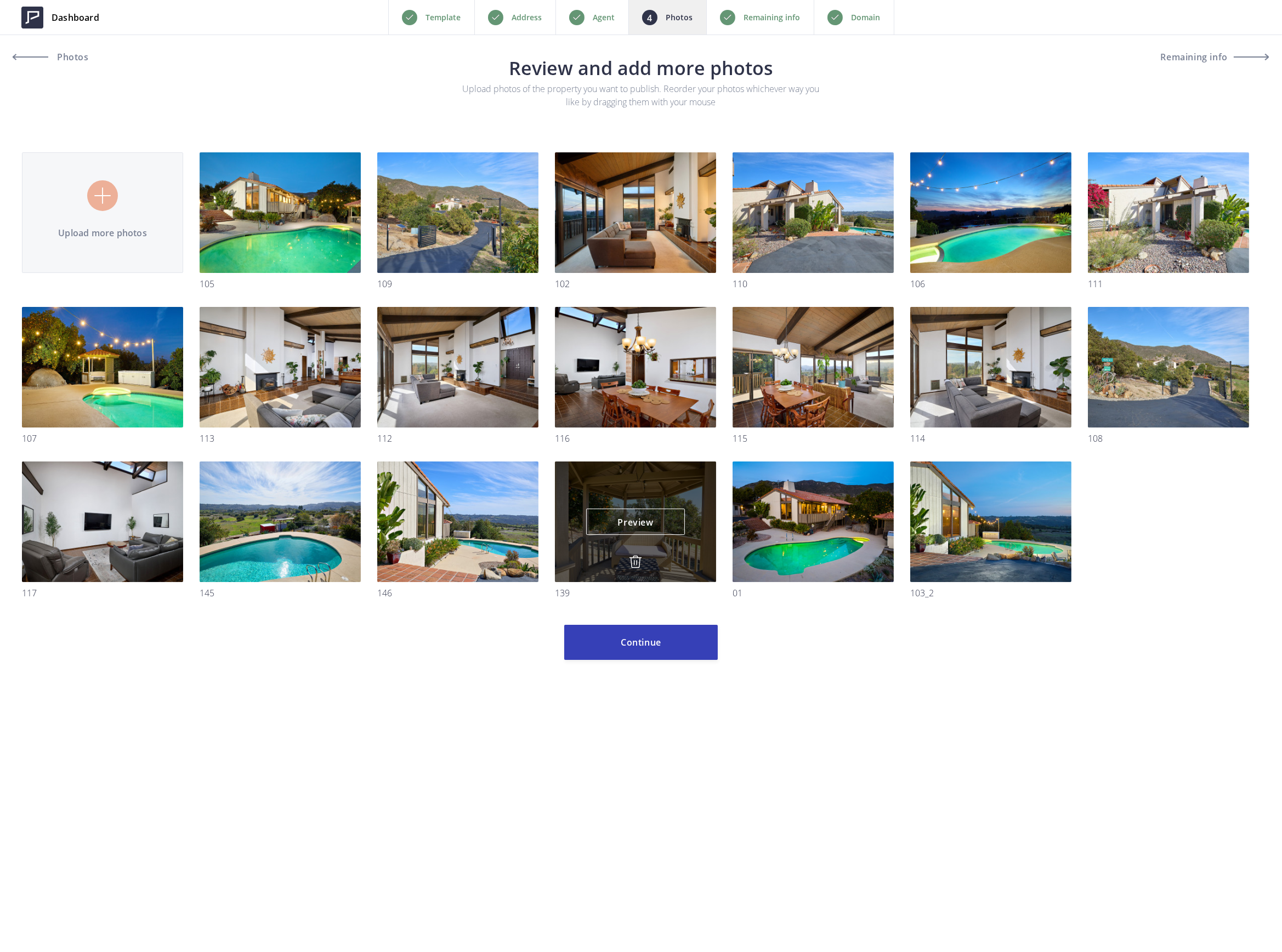
click at [640, 560] on img at bounding box center [635, 562] width 13 height 13
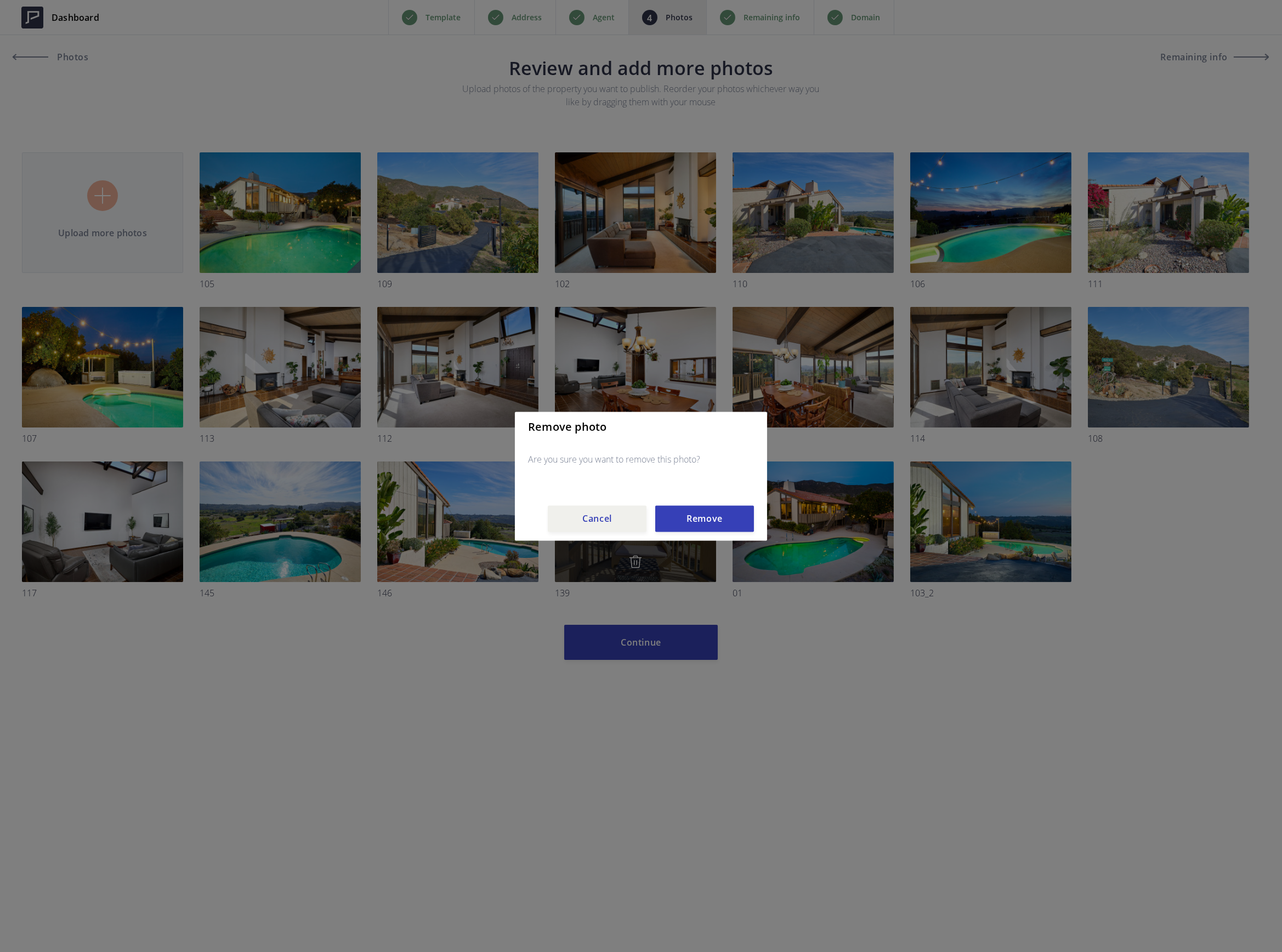
click at [688, 525] on button "Remove" at bounding box center [704, 518] width 98 height 27
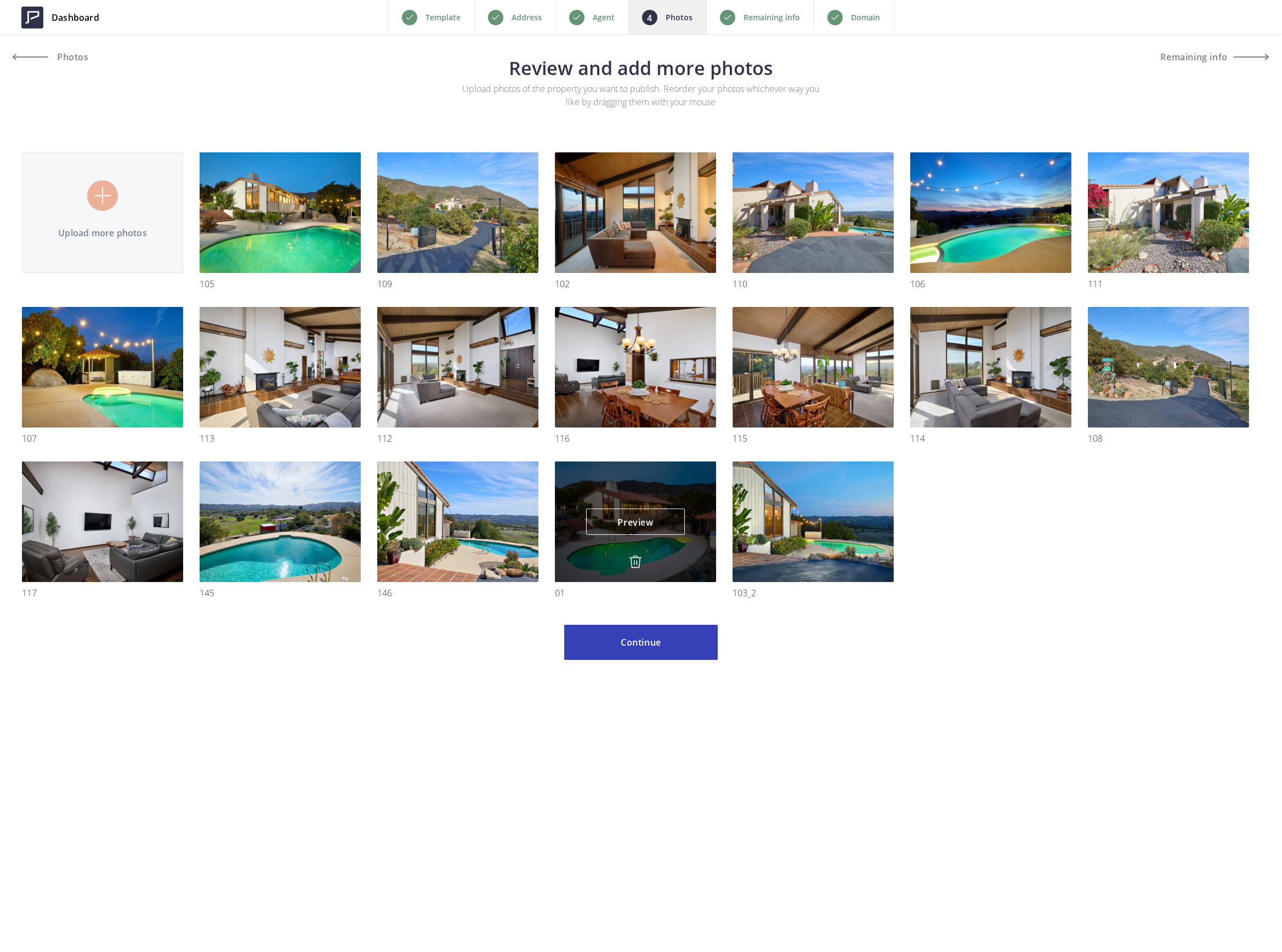
click at [646, 560] on div "Preview Preview" at bounding box center [635, 522] width 161 height 121
click at [632, 561] on img at bounding box center [635, 562] width 13 height 13
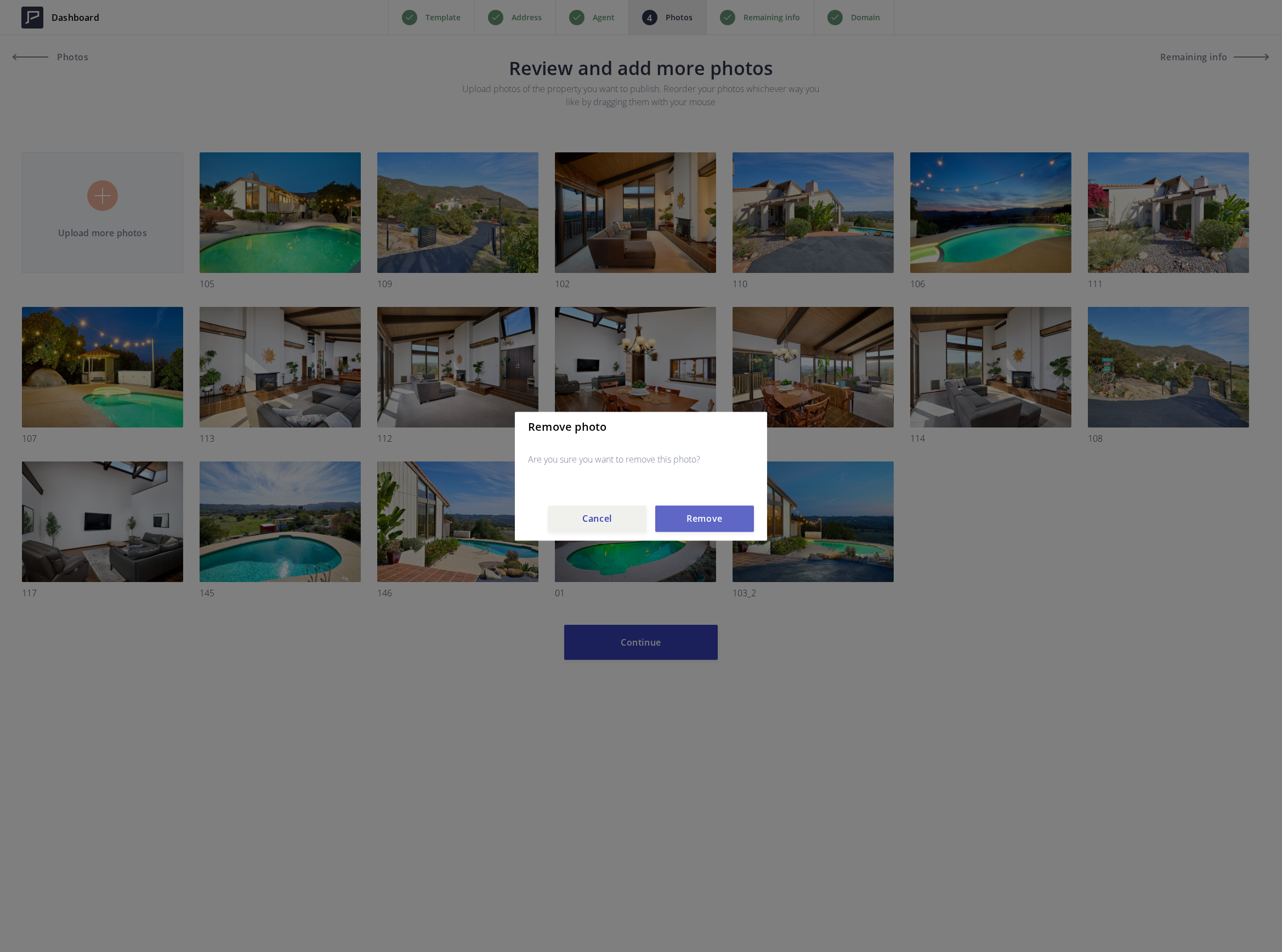
click at [676, 515] on button "Remove" at bounding box center [704, 518] width 98 height 27
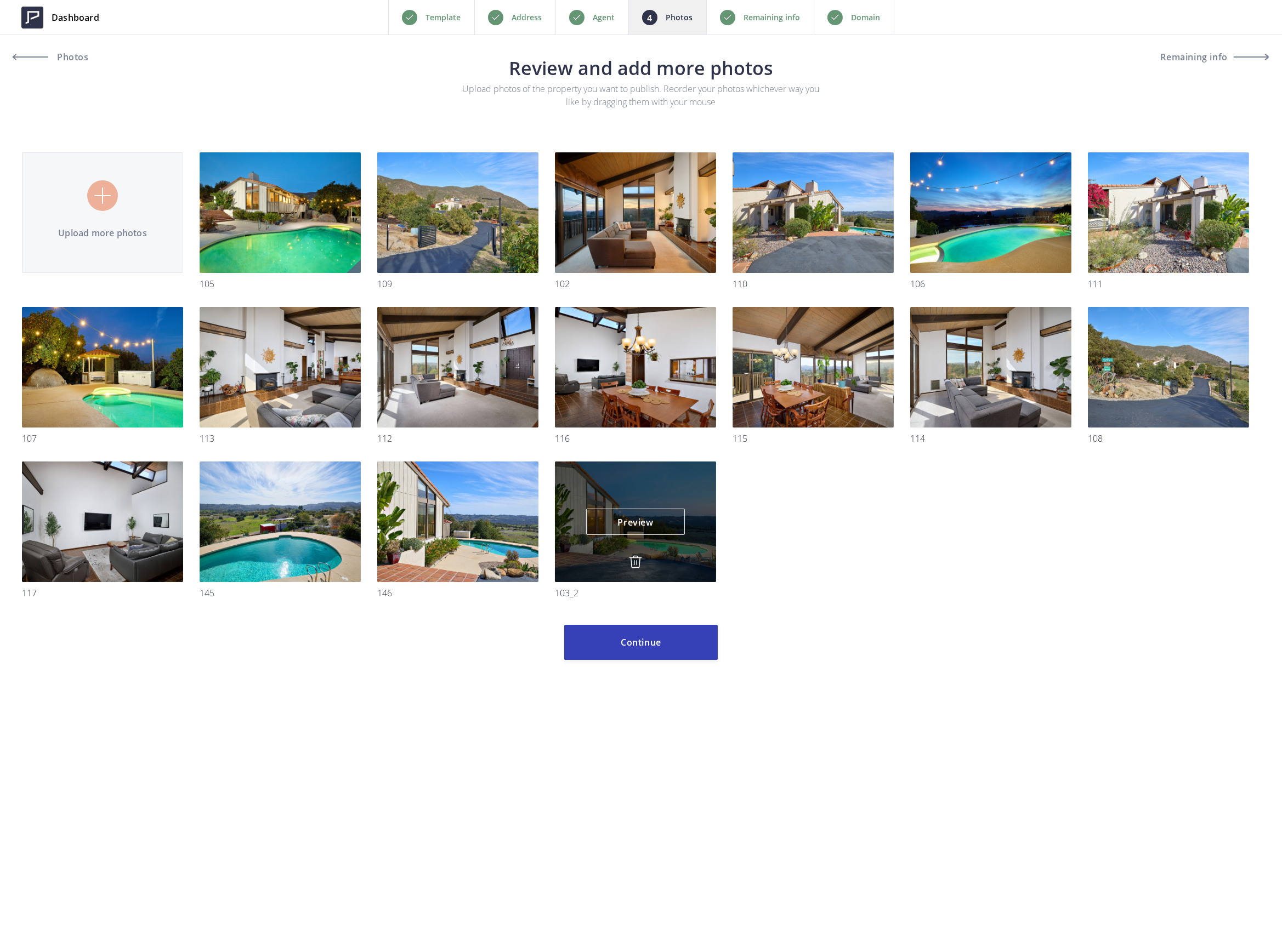
click at [636, 565] on img at bounding box center [635, 562] width 13 height 13
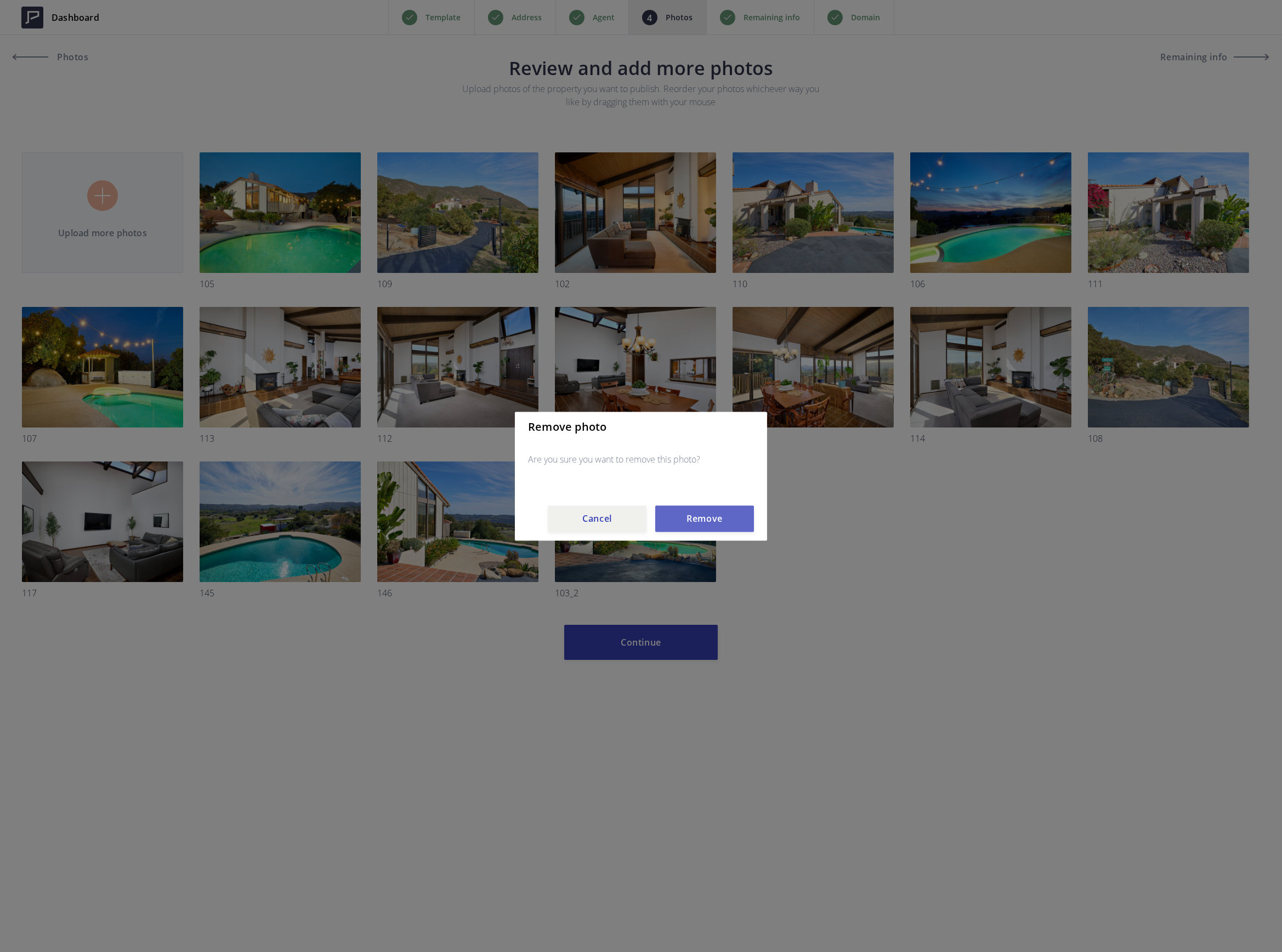
click at [676, 519] on button "Remove" at bounding box center [704, 518] width 98 height 27
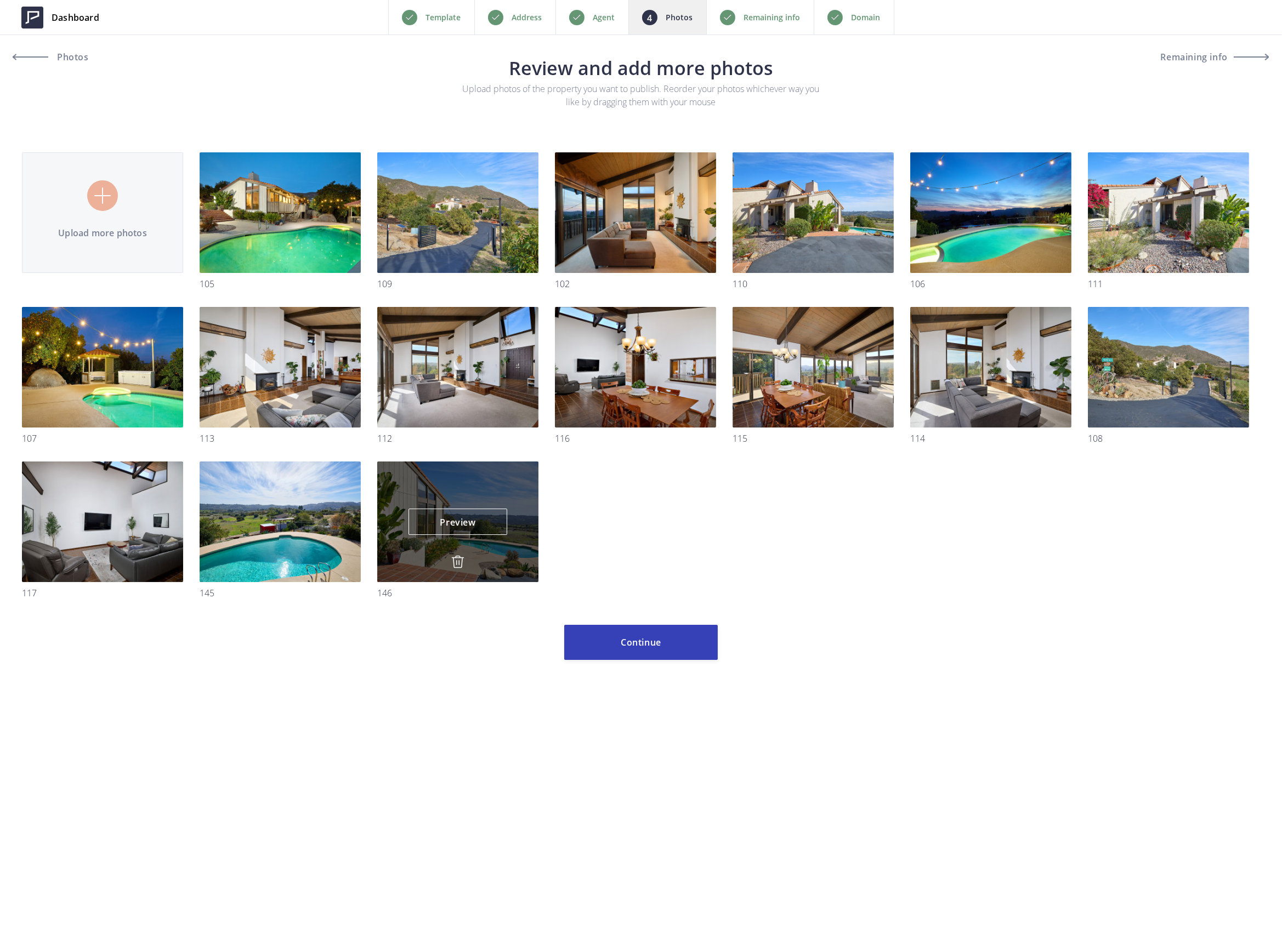
click at [459, 561] on img at bounding box center [458, 562] width 13 height 13
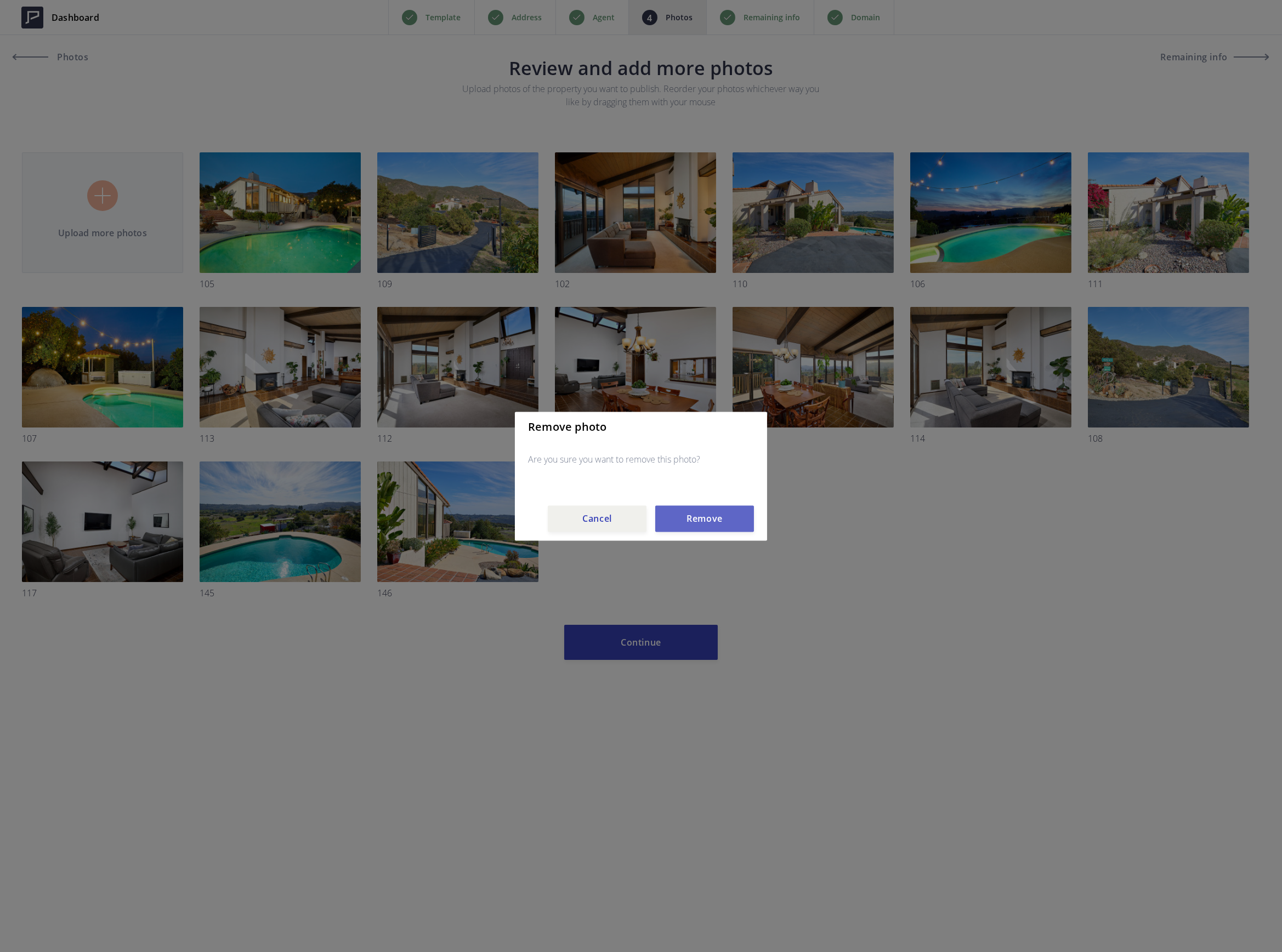
click at [689, 510] on button "Remove" at bounding box center [704, 518] width 98 height 27
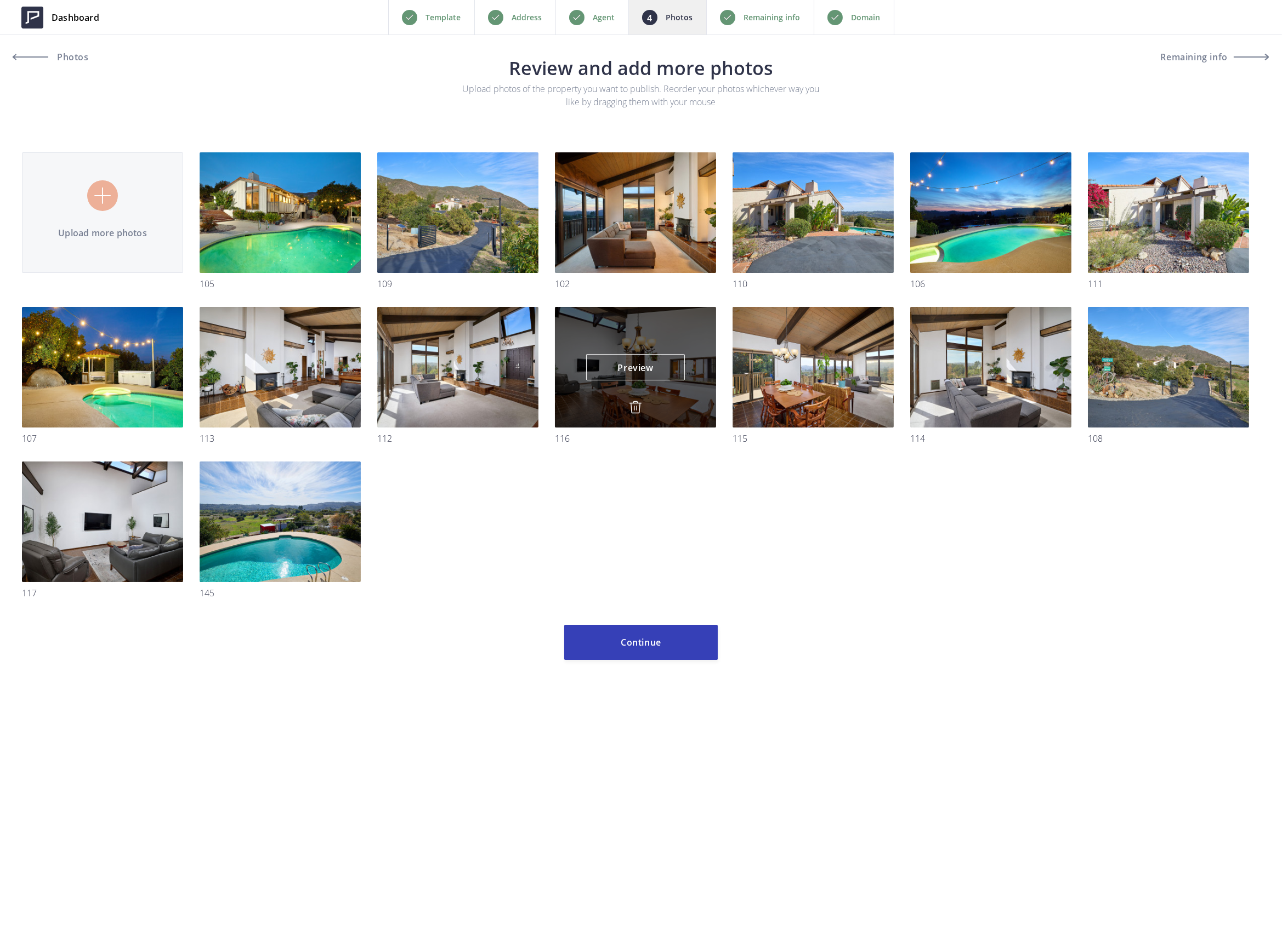
click at [637, 410] on img at bounding box center [635, 407] width 13 height 13
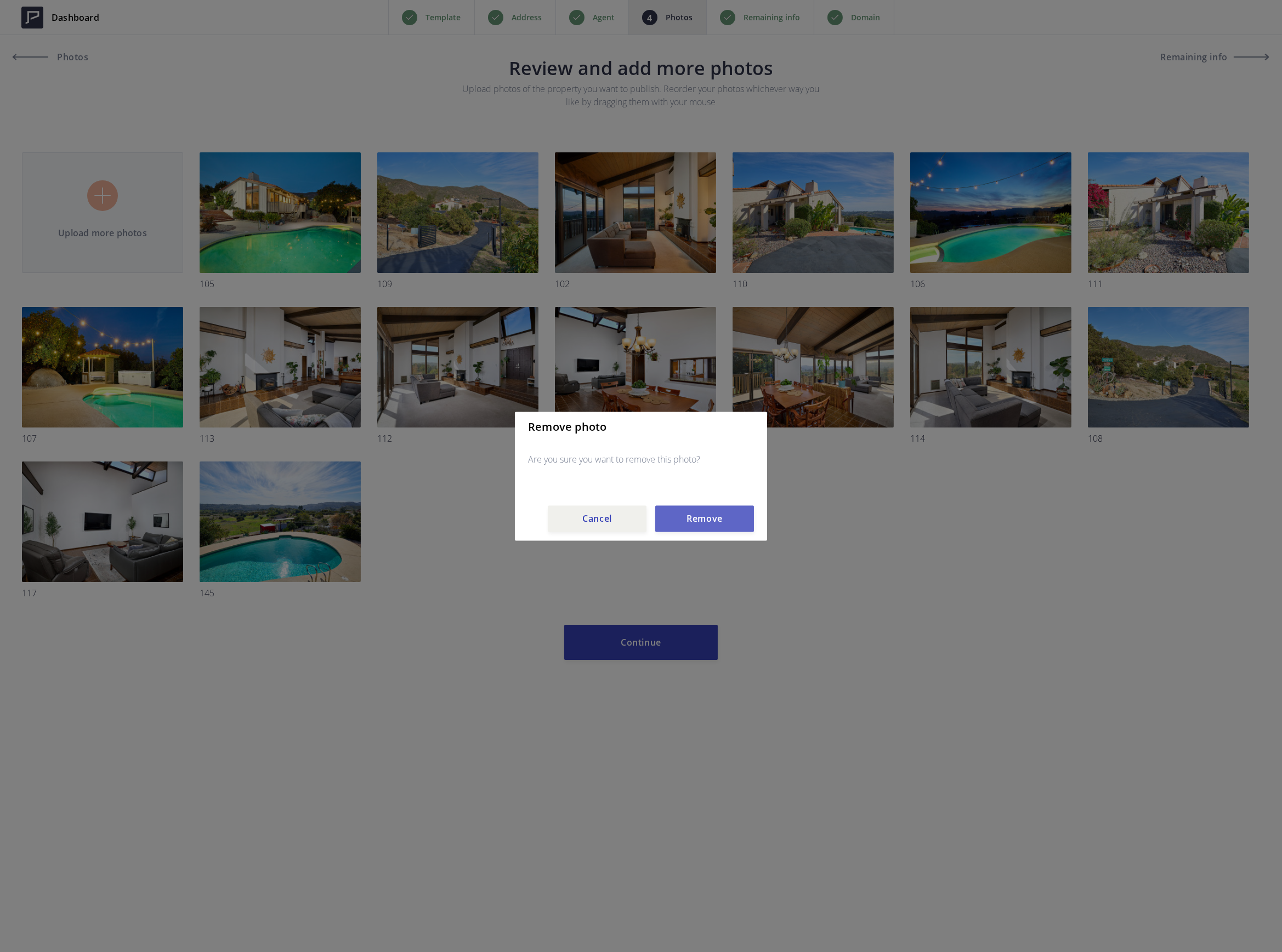
click at [686, 523] on button "Remove" at bounding box center [704, 518] width 98 height 27
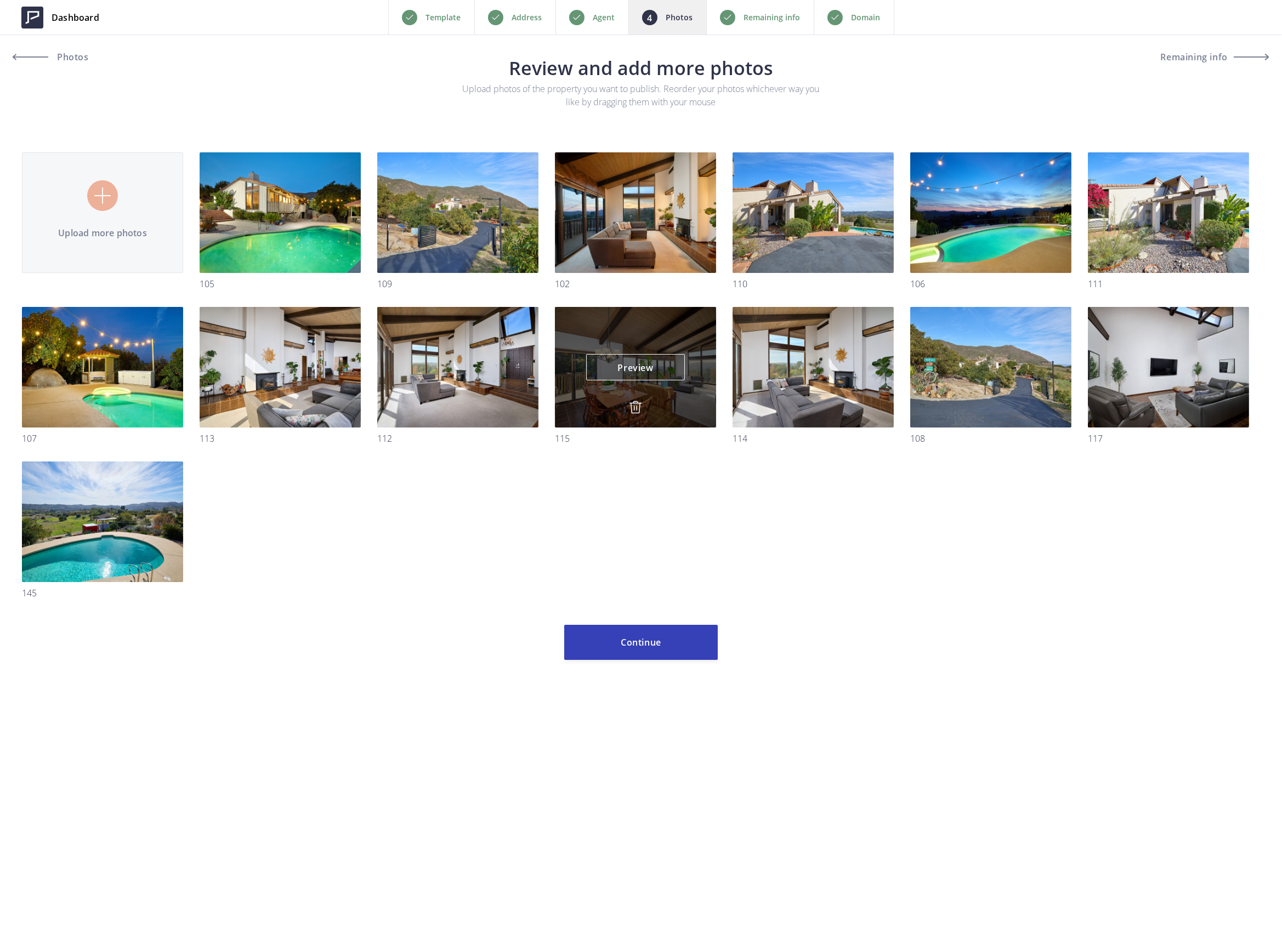
click at [633, 397] on div "Preview Preview" at bounding box center [635, 367] width 161 height 121
click at [632, 408] on img at bounding box center [635, 407] width 13 height 13
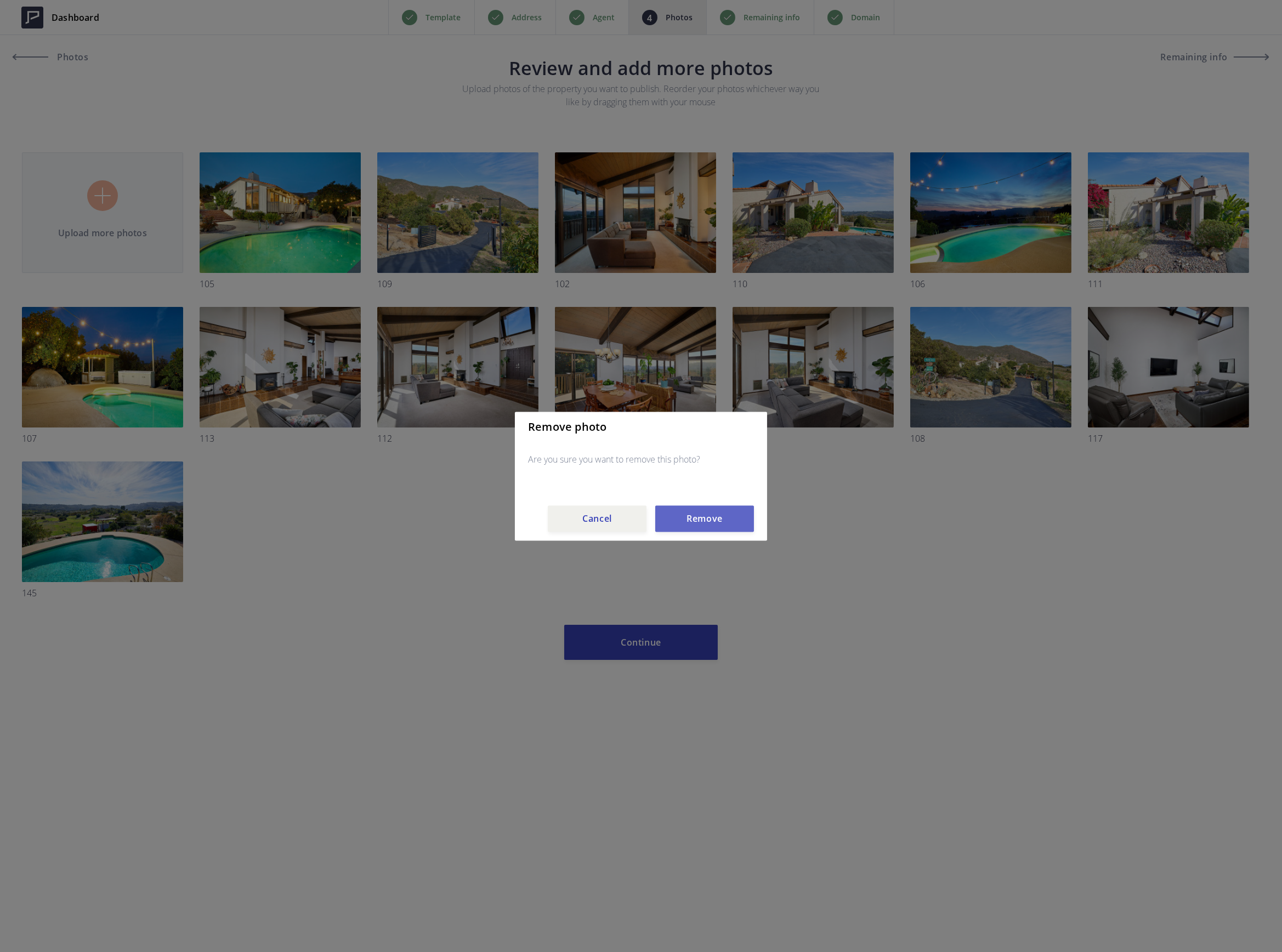
click at [688, 516] on button "Remove" at bounding box center [704, 518] width 98 height 27
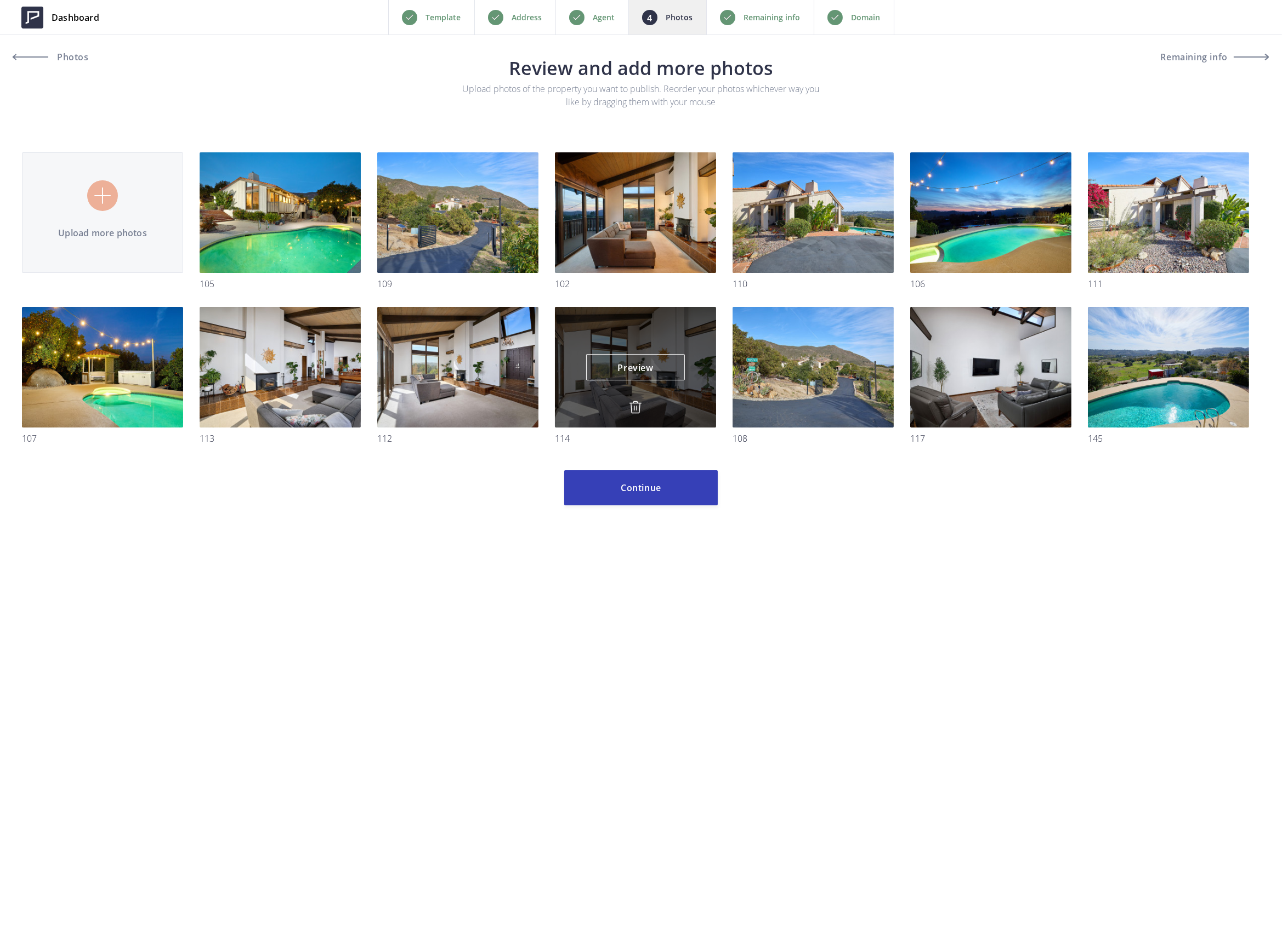
click at [635, 405] on img at bounding box center [635, 407] width 13 height 13
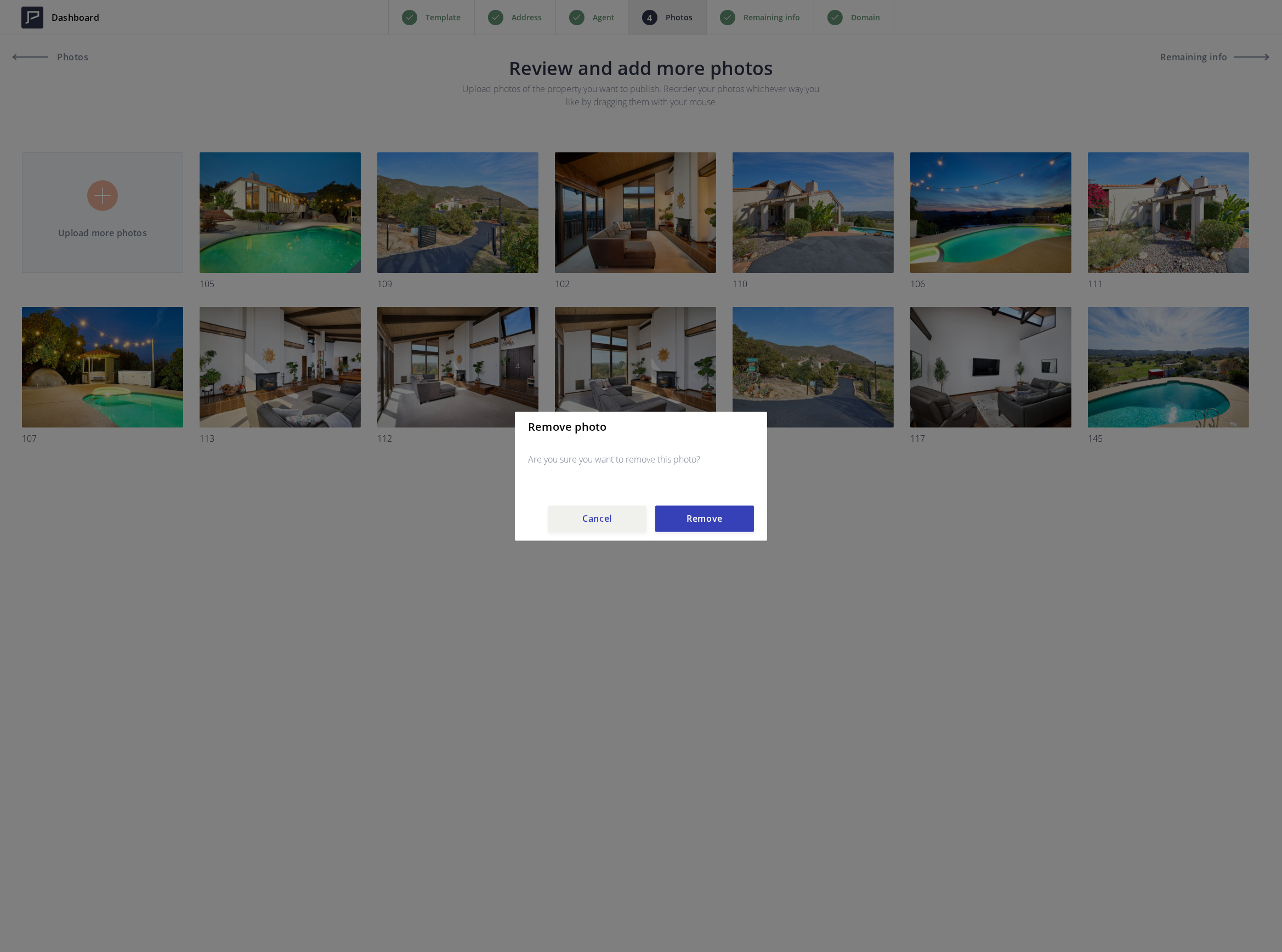
click at [701, 519] on button "Remove" at bounding box center [704, 518] width 98 height 27
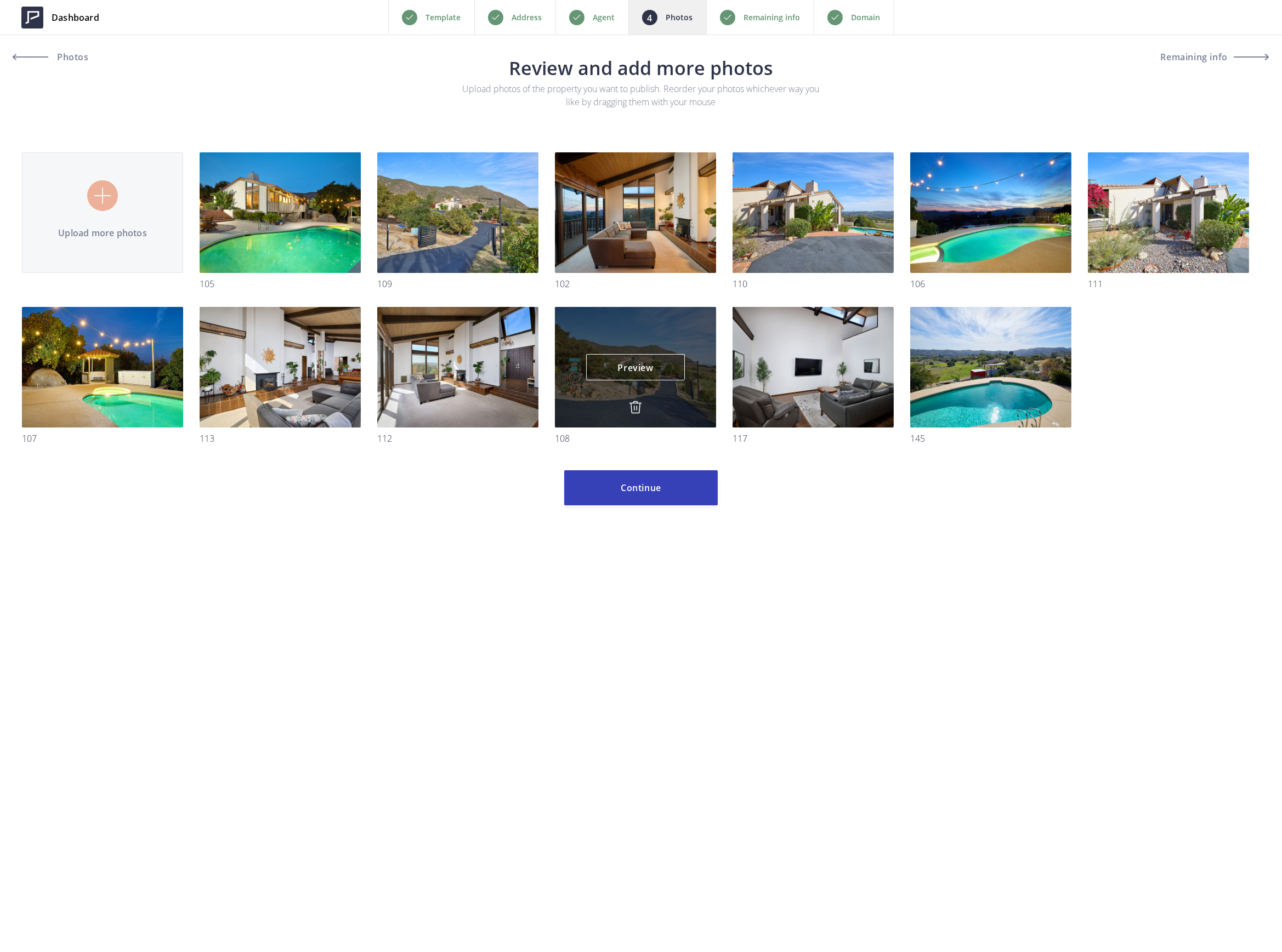
click at [635, 410] on img at bounding box center [635, 407] width 13 height 13
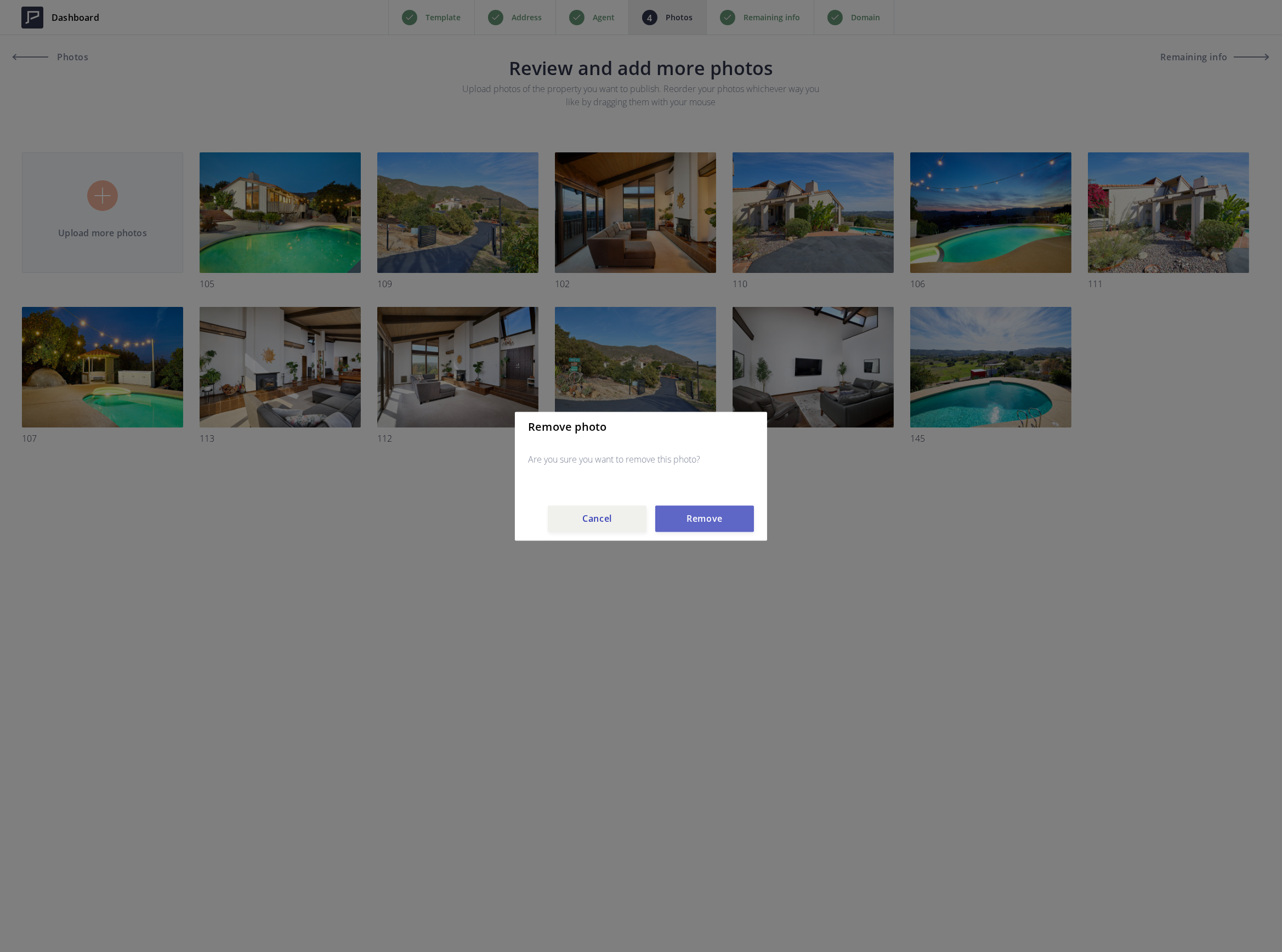
click at [709, 514] on button "Remove" at bounding box center [704, 518] width 98 height 27
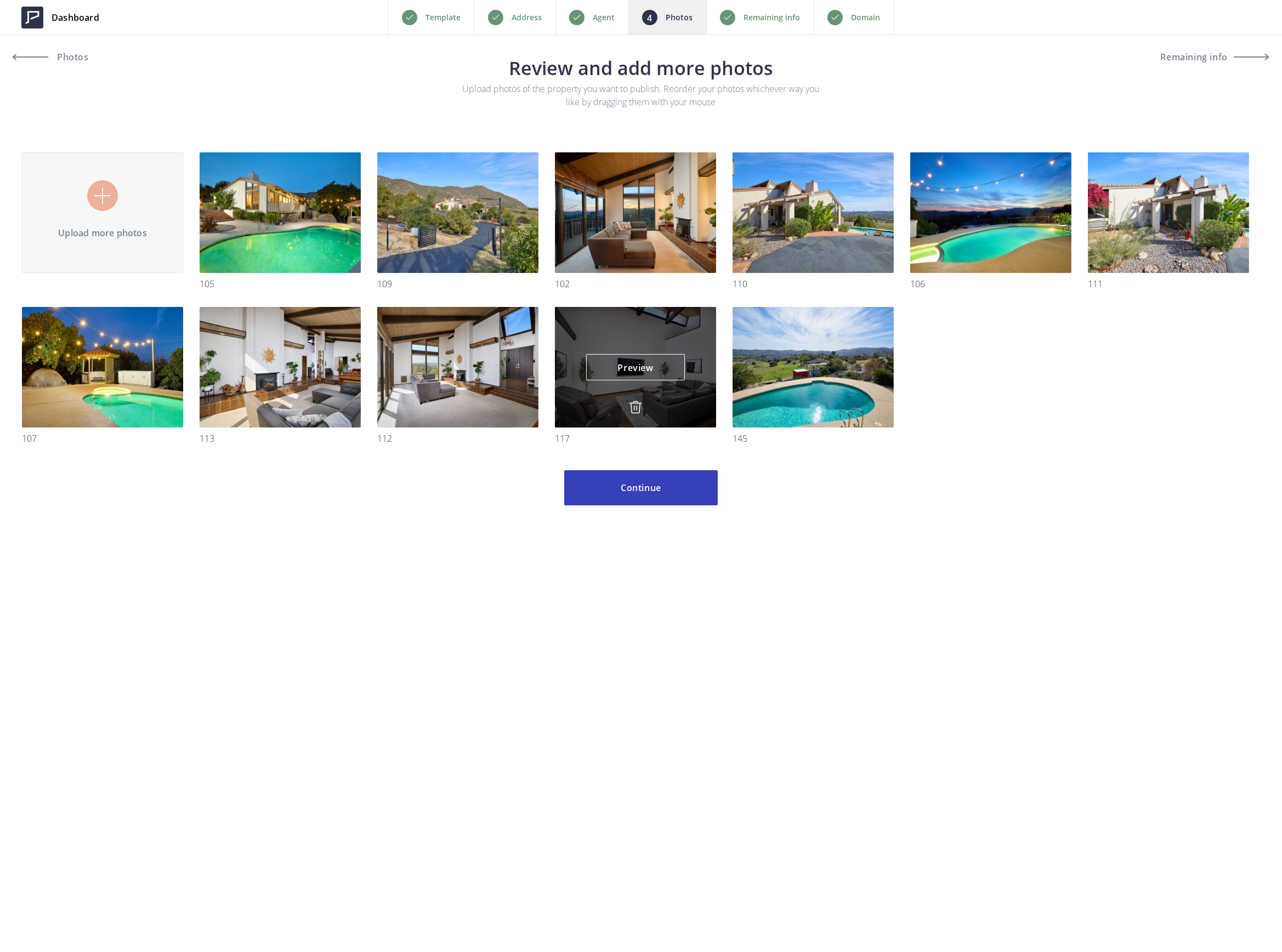
click at [638, 403] on img at bounding box center [635, 407] width 13 height 13
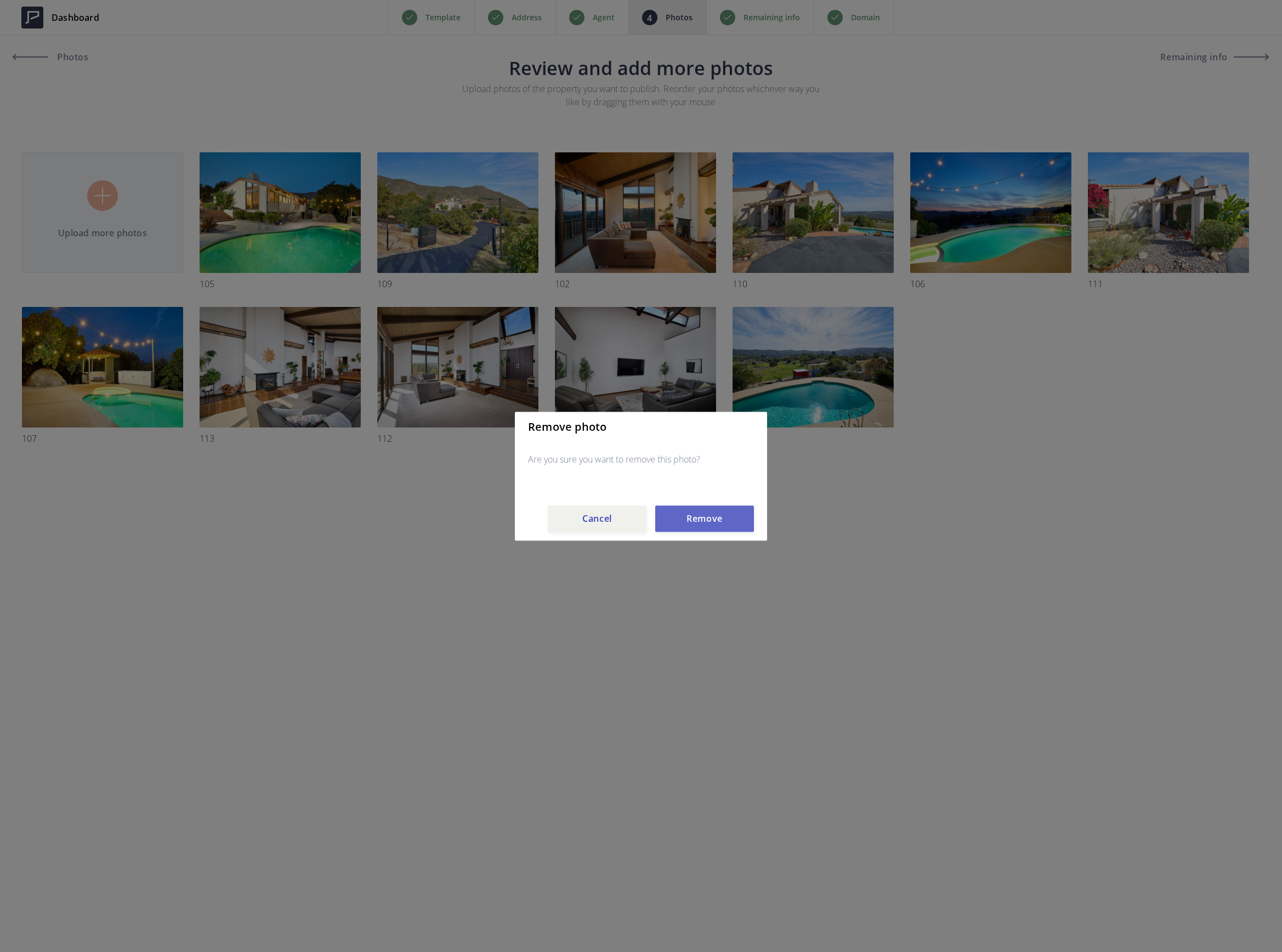
click at [714, 518] on button "Remove" at bounding box center [704, 518] width 98 height 27
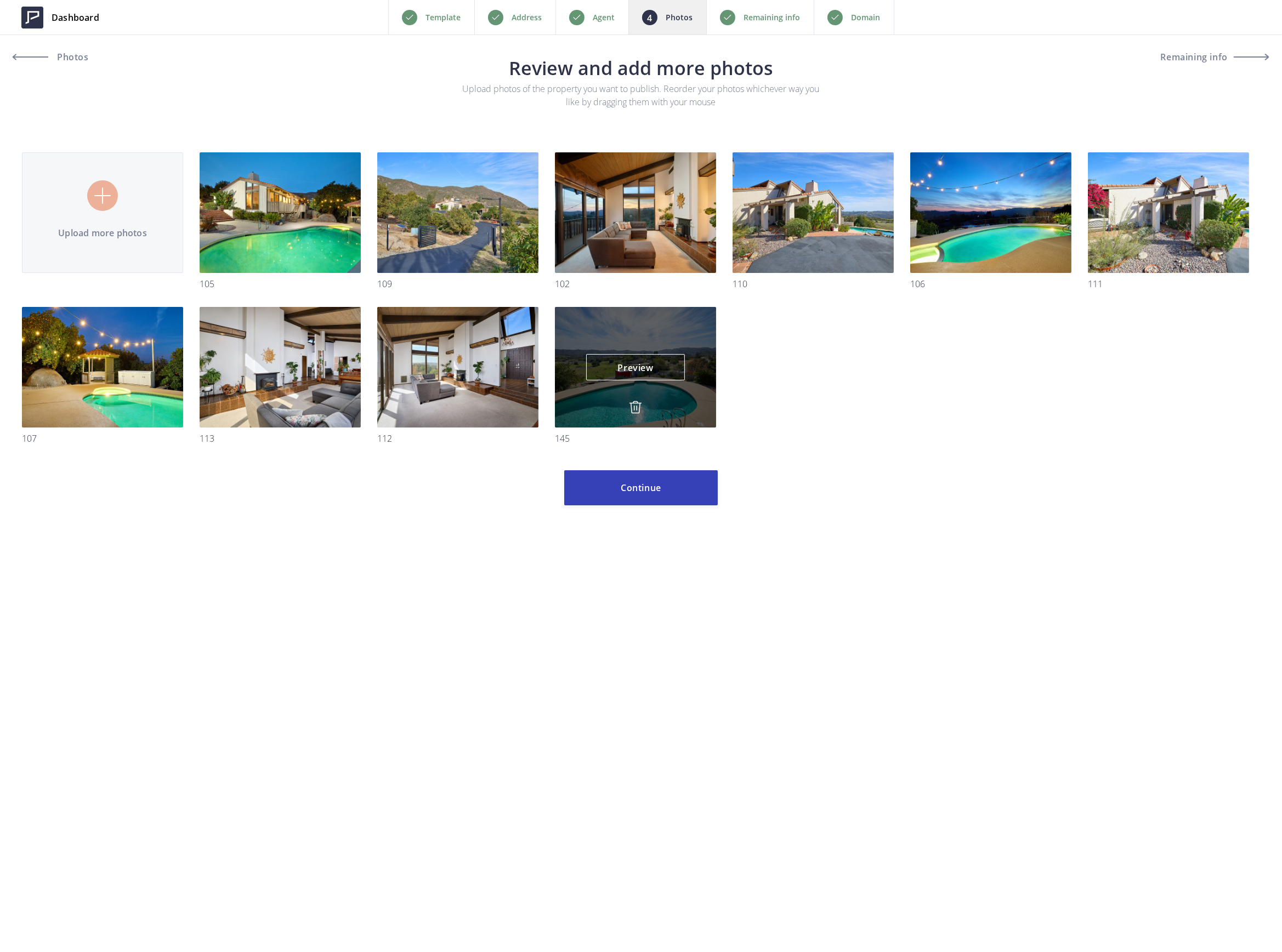
click at [630, 408] on img at bounding box center [635, 407] width 13 height 13
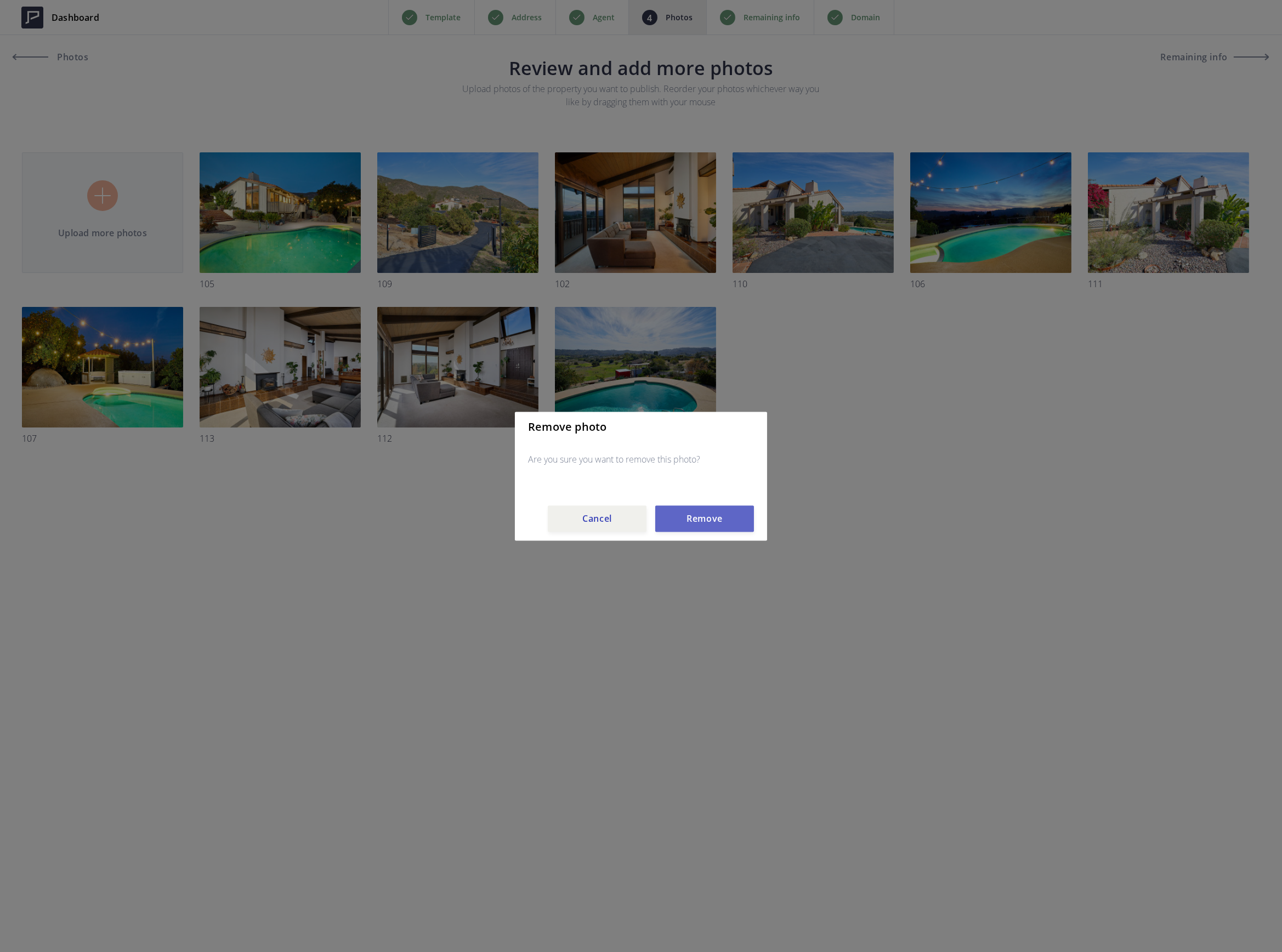
click at [707, 507] on button "Remove" at bounding box center [704, 518] width 98 height 27
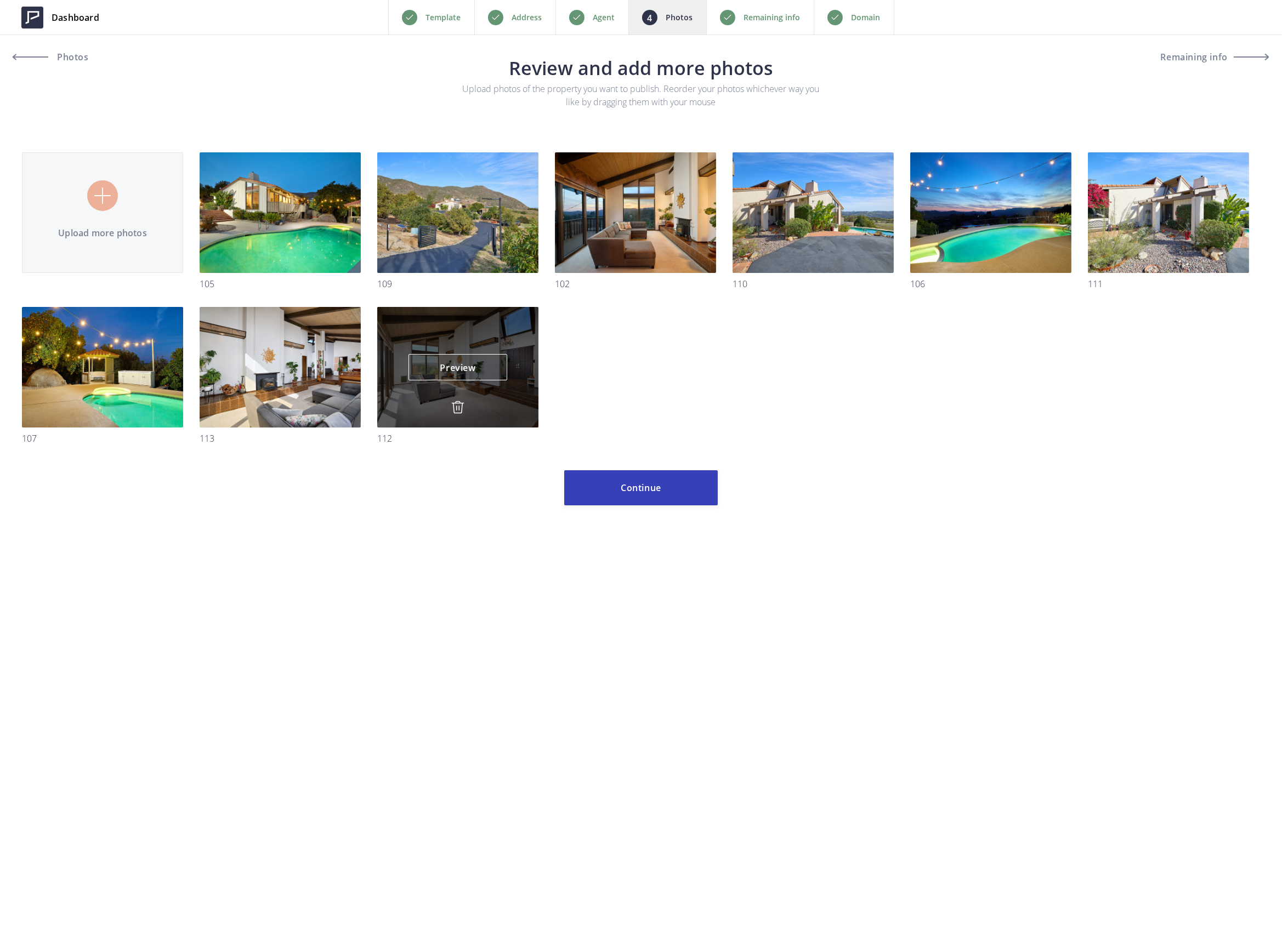
click at [464, 402] on img at bounding box center [458, 407] width 13 height 13
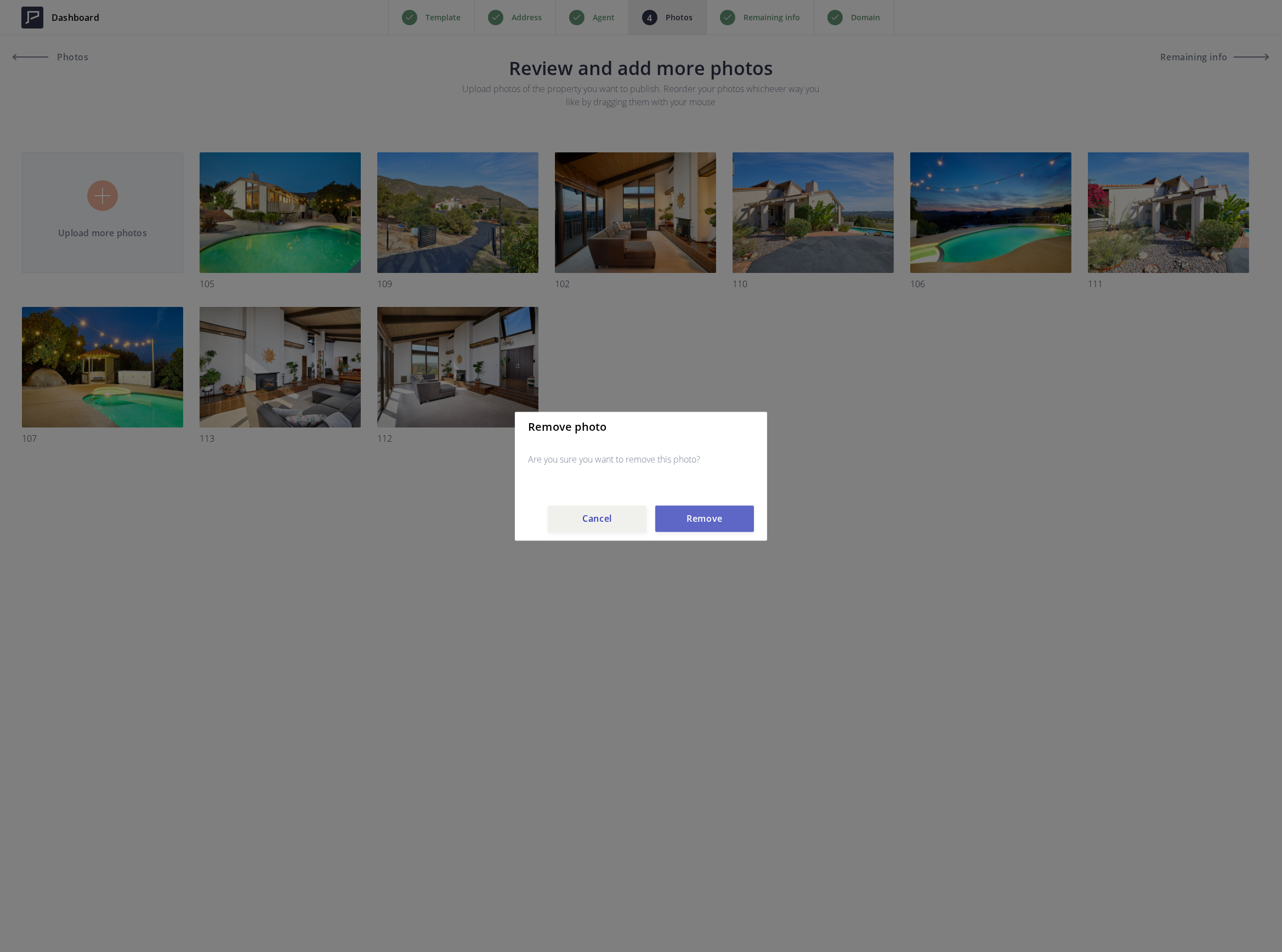
click at [702, 514] on button "Remove" at bounding box center [704, 518] width 98 height 27
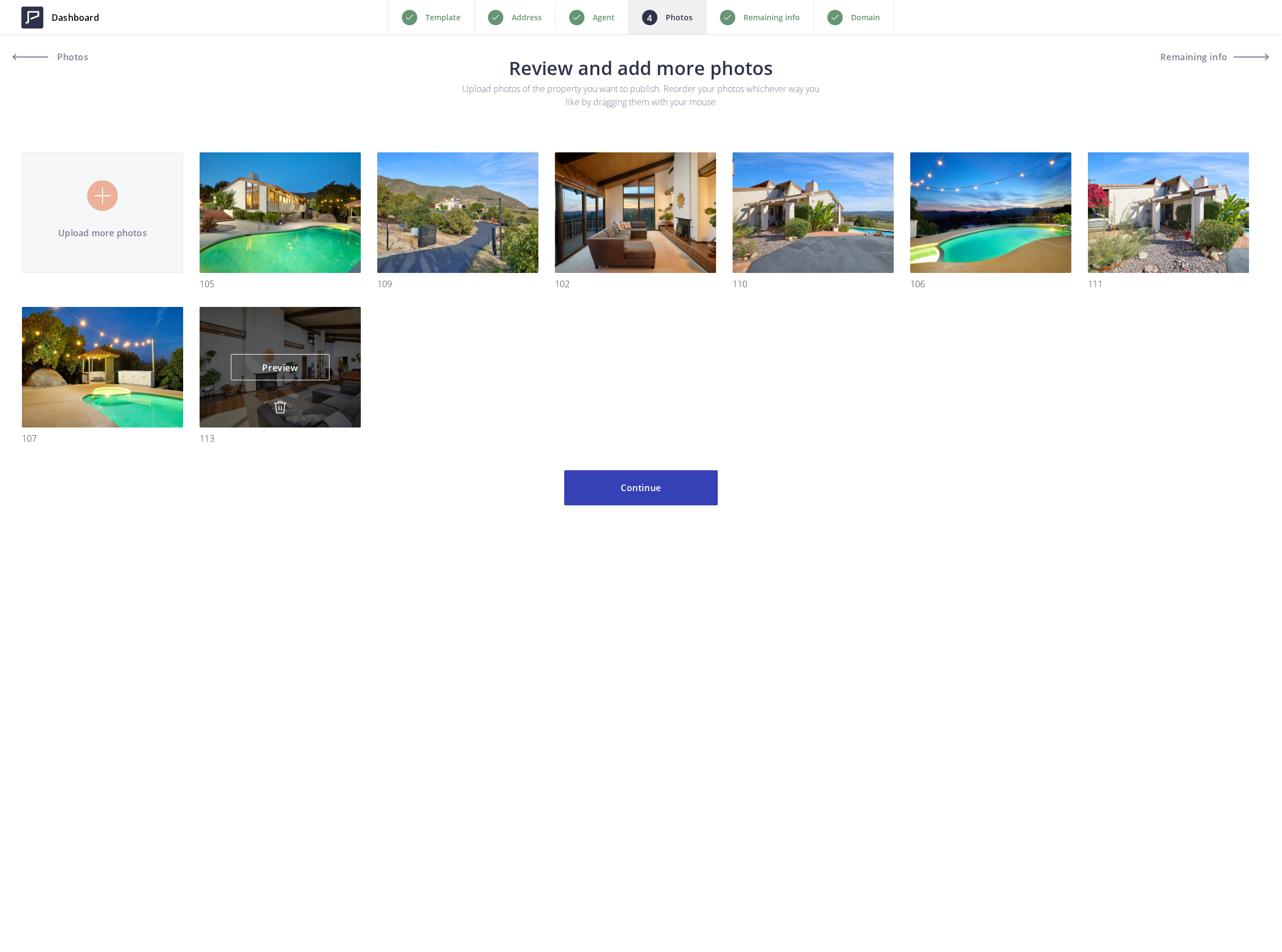
click at [291, 406] on div "Preview Preview" at bounding box center [280, 367] width 161 height 121
click at [281, 408] on img at bounding box center [280, 407] width 13 height 13
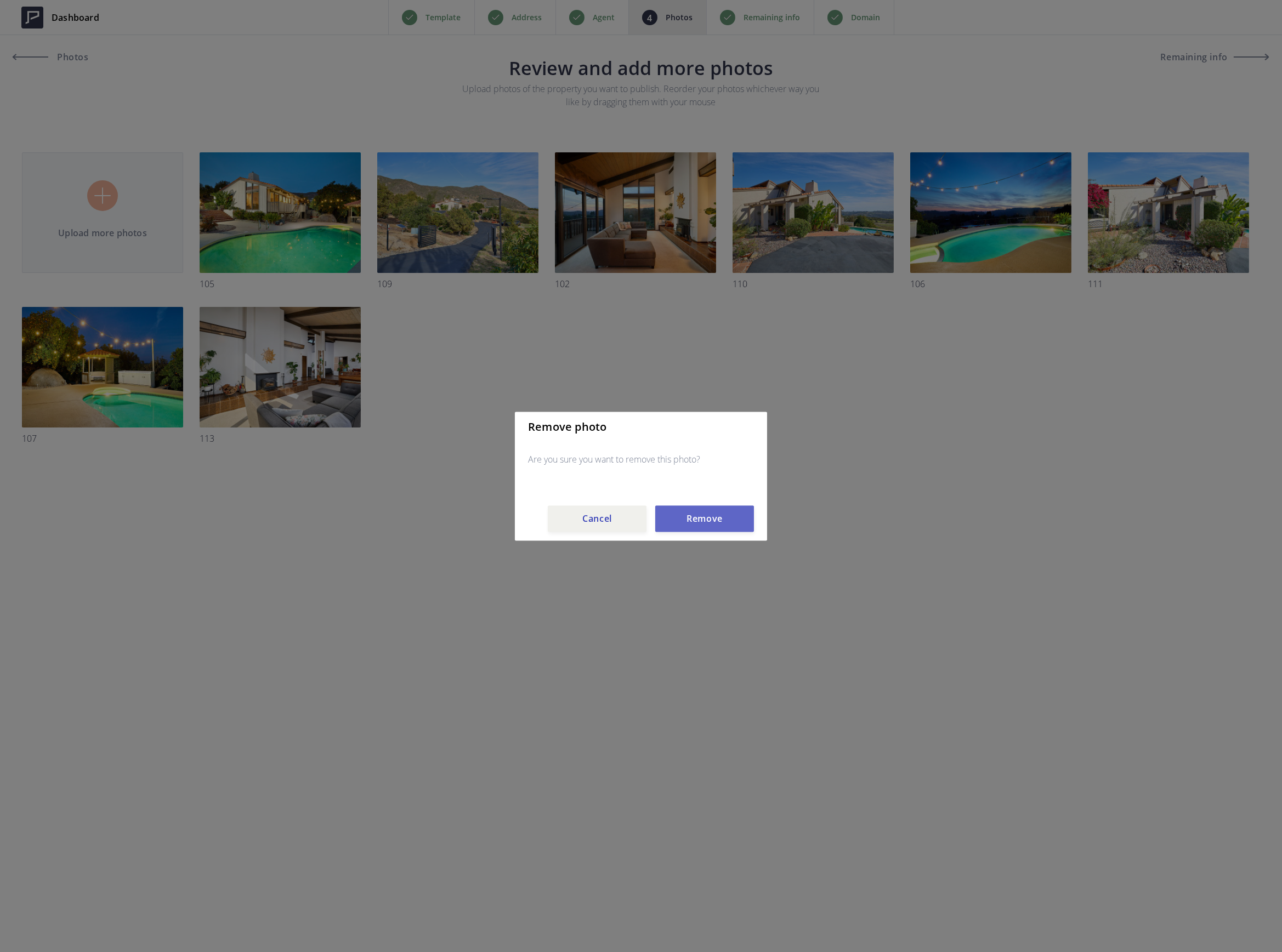
click at [673, 517] on button "Remove" at bounding box center [704, 518] width 98 height 27
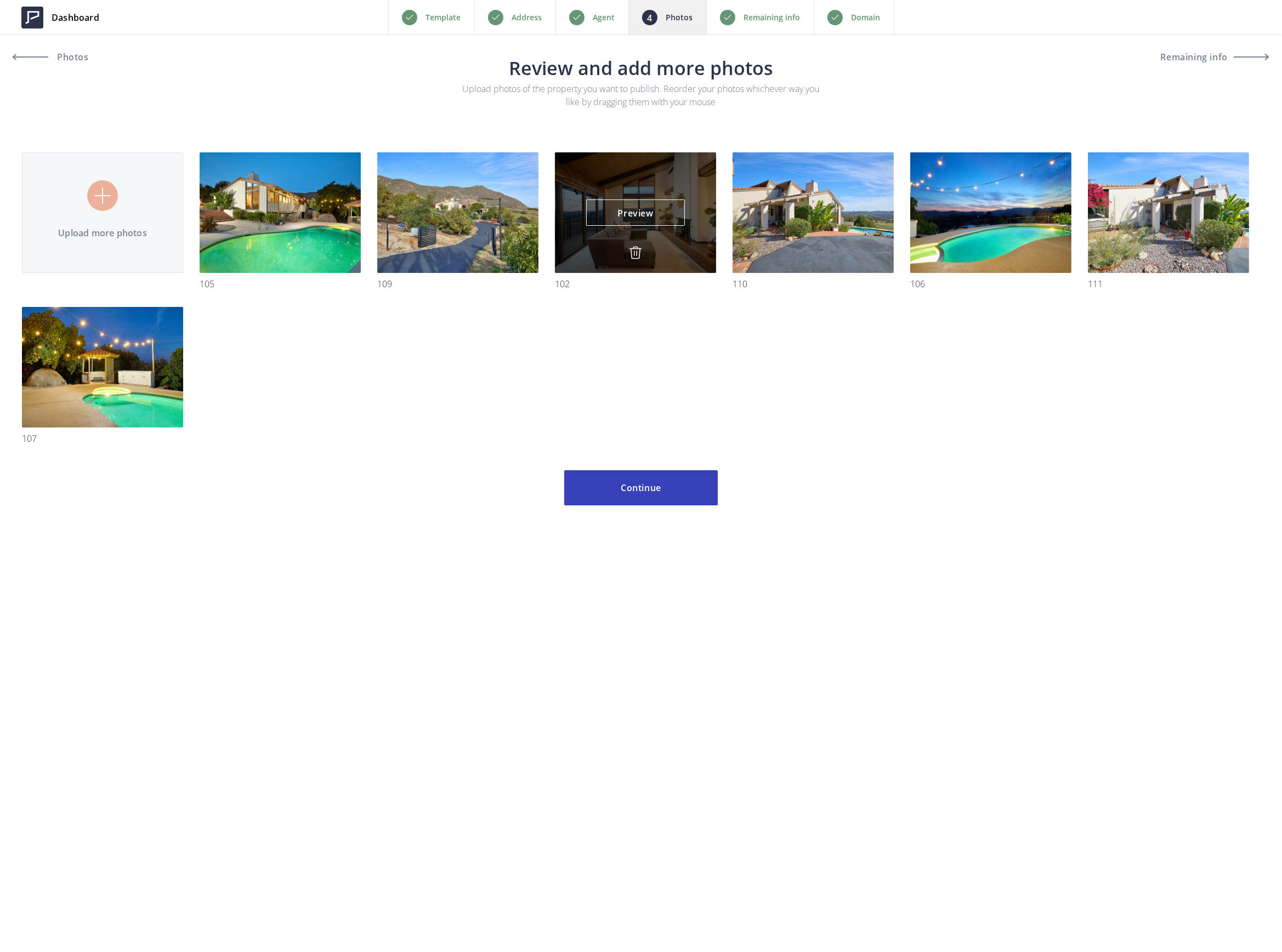
click at [637, 253] on img at bounding box center [635, 253] width 13 height 13
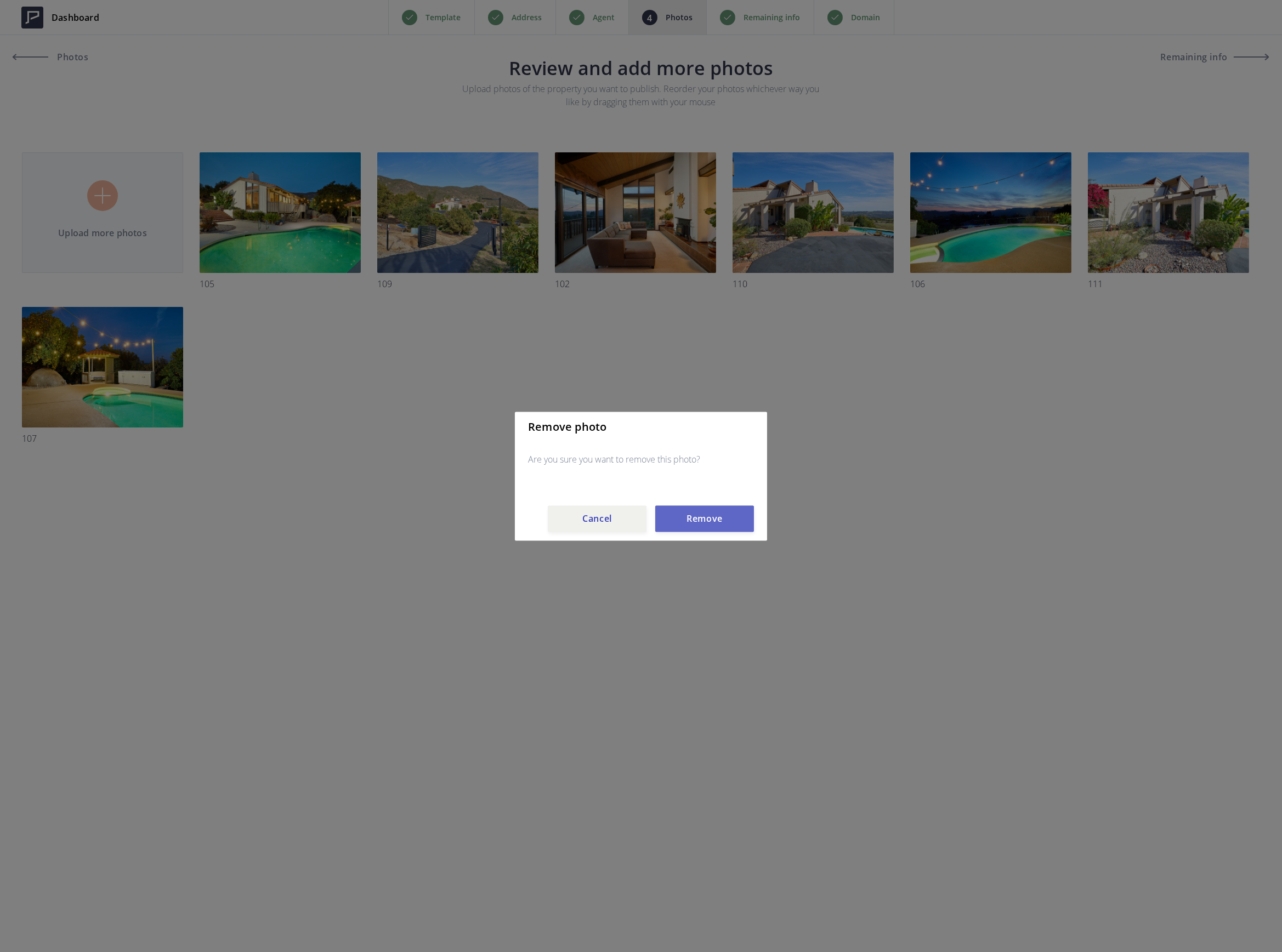
click at [685, 513] on button "Remove" at bounding box center [704, 518] width 98 height 27
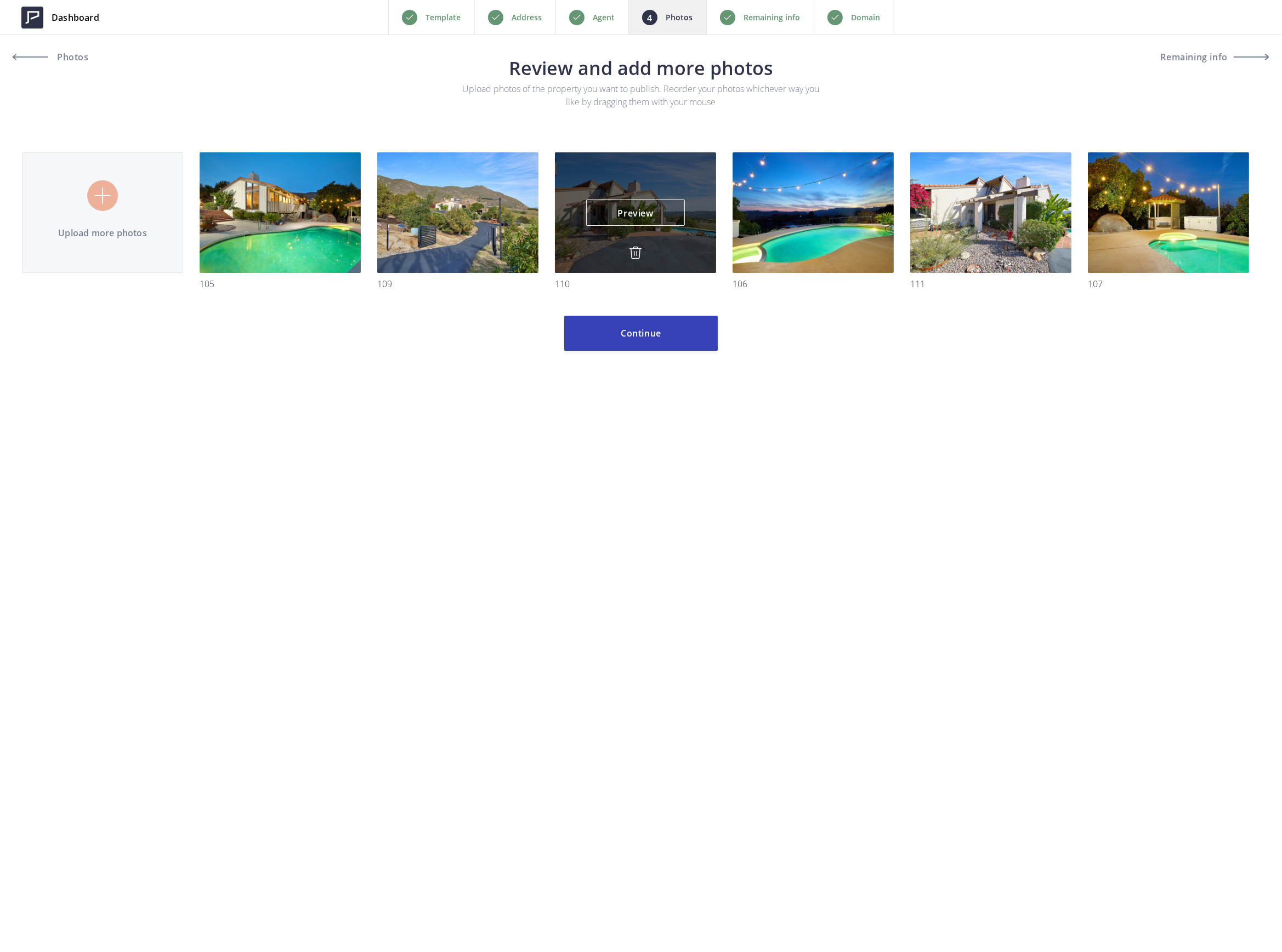
click at [637, 254] on img at bounding box center [635, 253] width 13 height 13
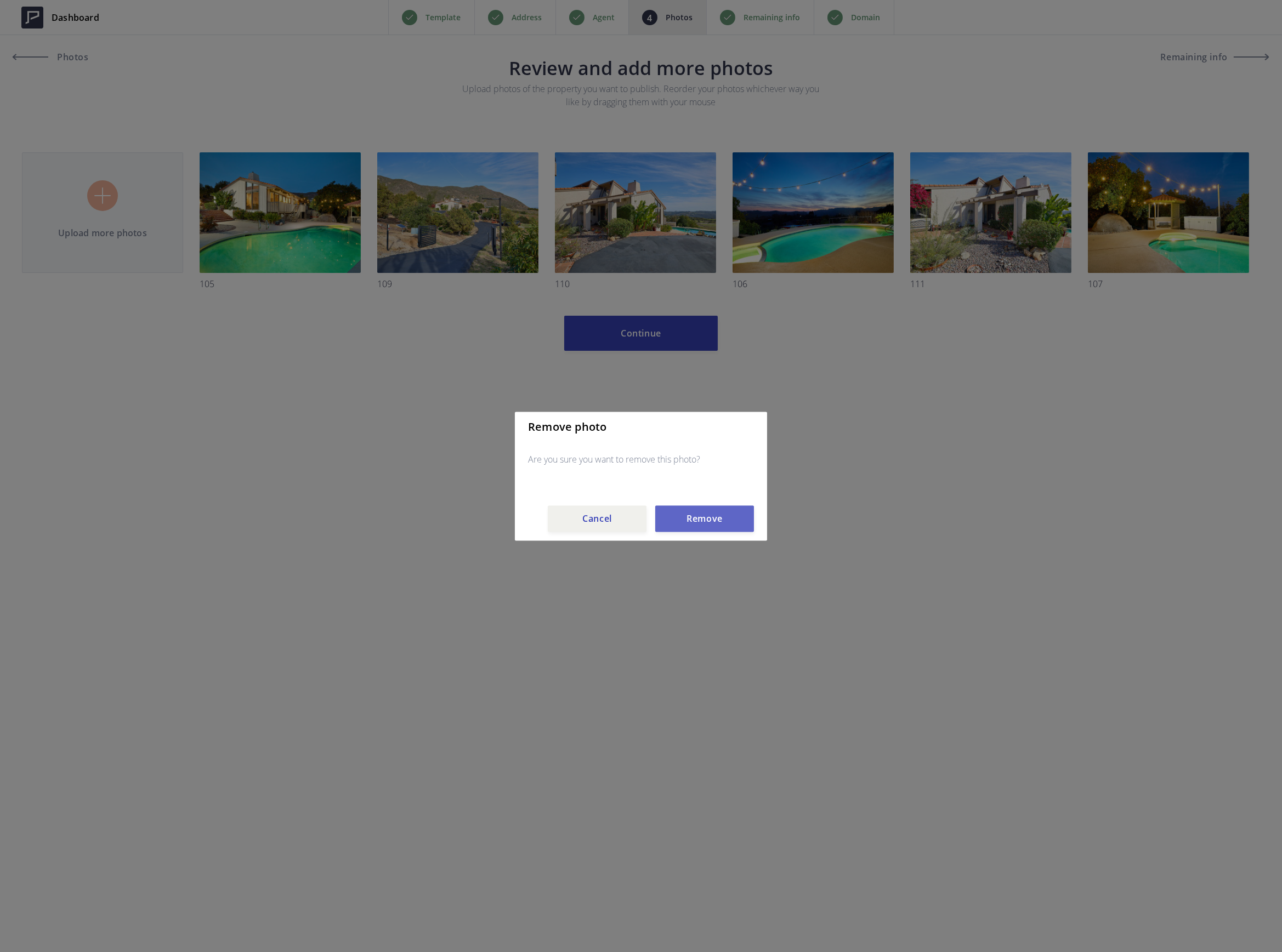
click at [683, 521] on button "Remove" at bounding box center [704, 518] width 98 height 27
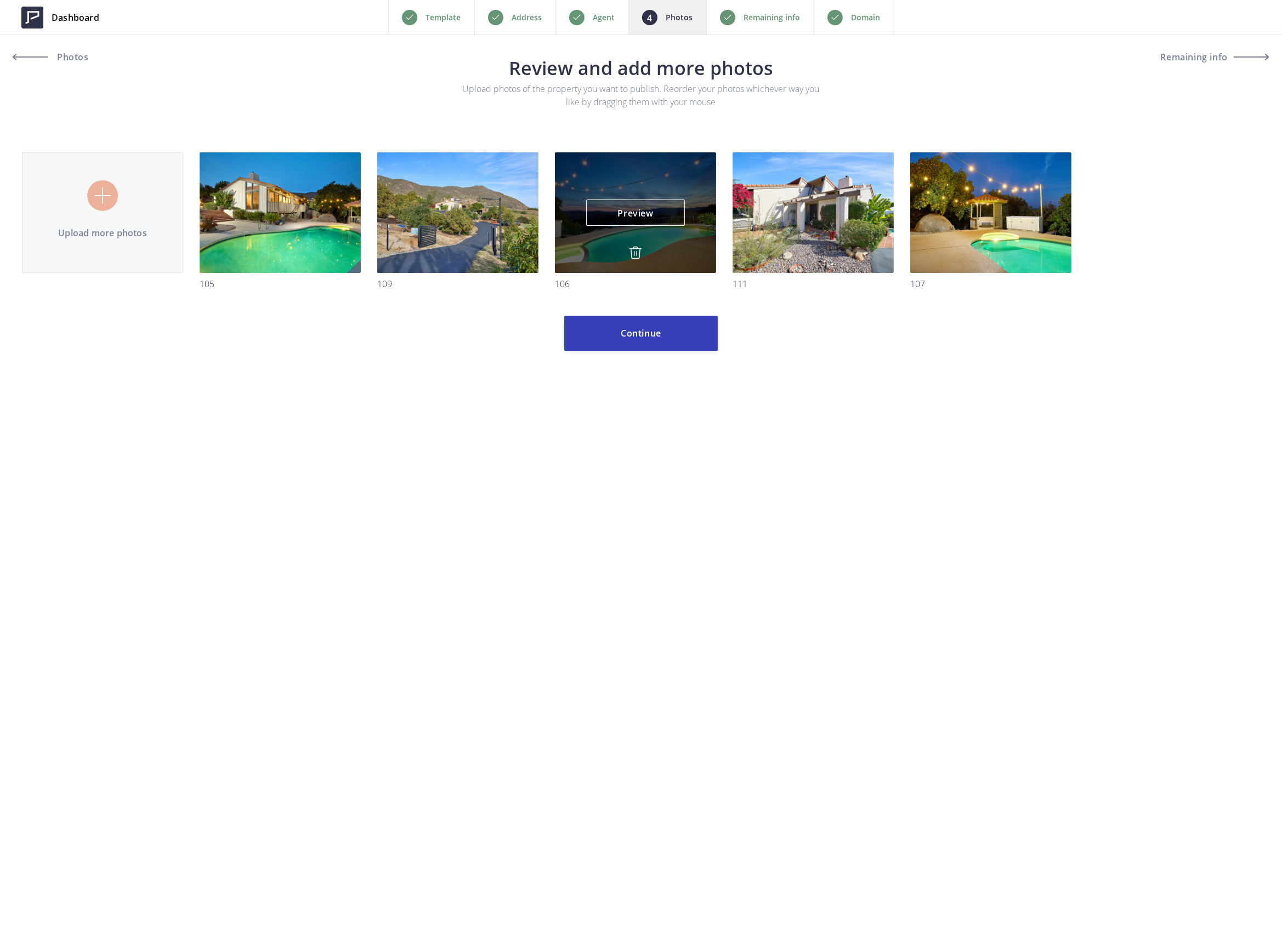
click at [637, 254] on img at bounding box center [635, 253] width 13 height 13
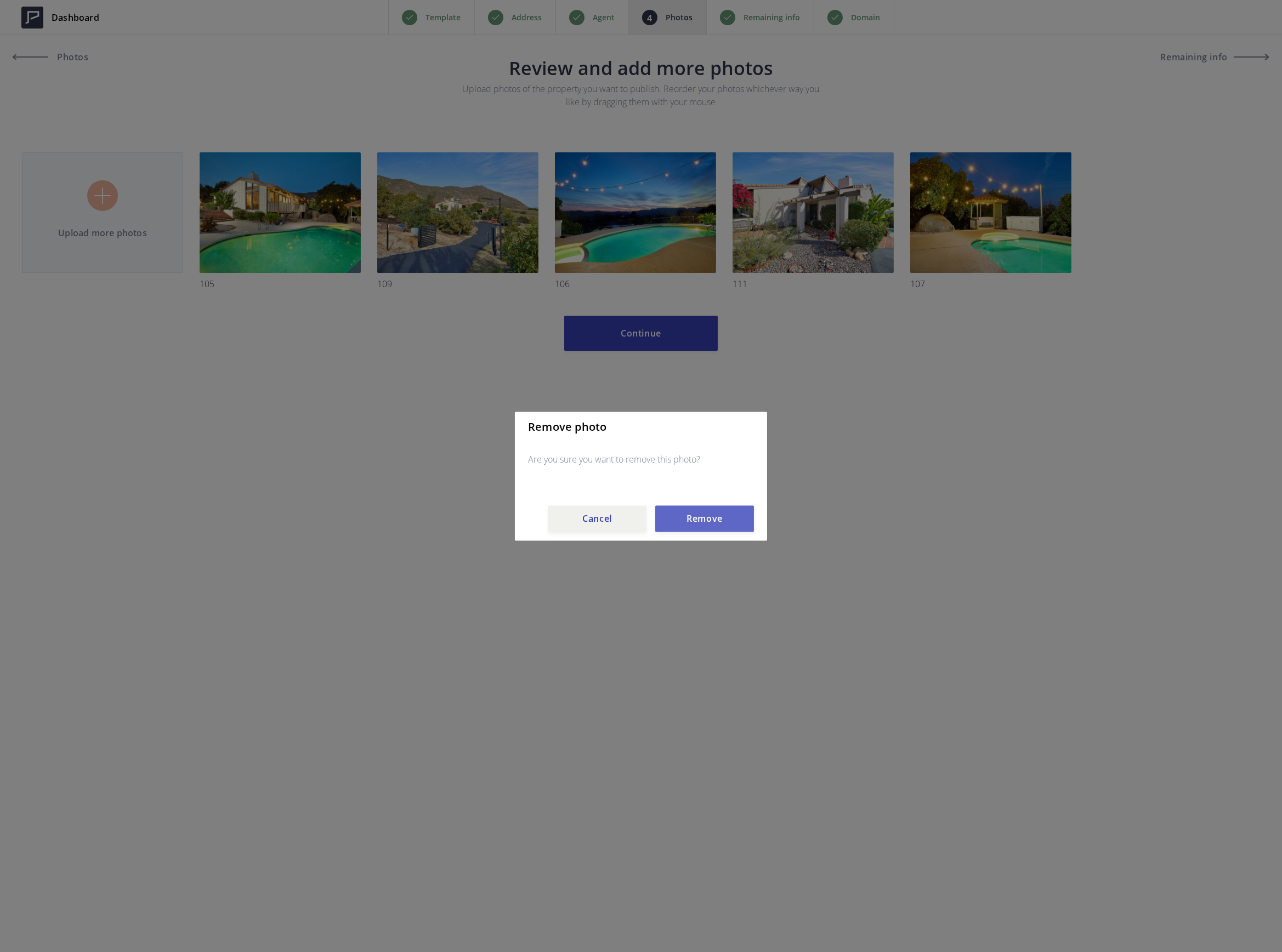
click at [709, 522] on button "Remove" at bounding box center [704, 518] width 98 height 27
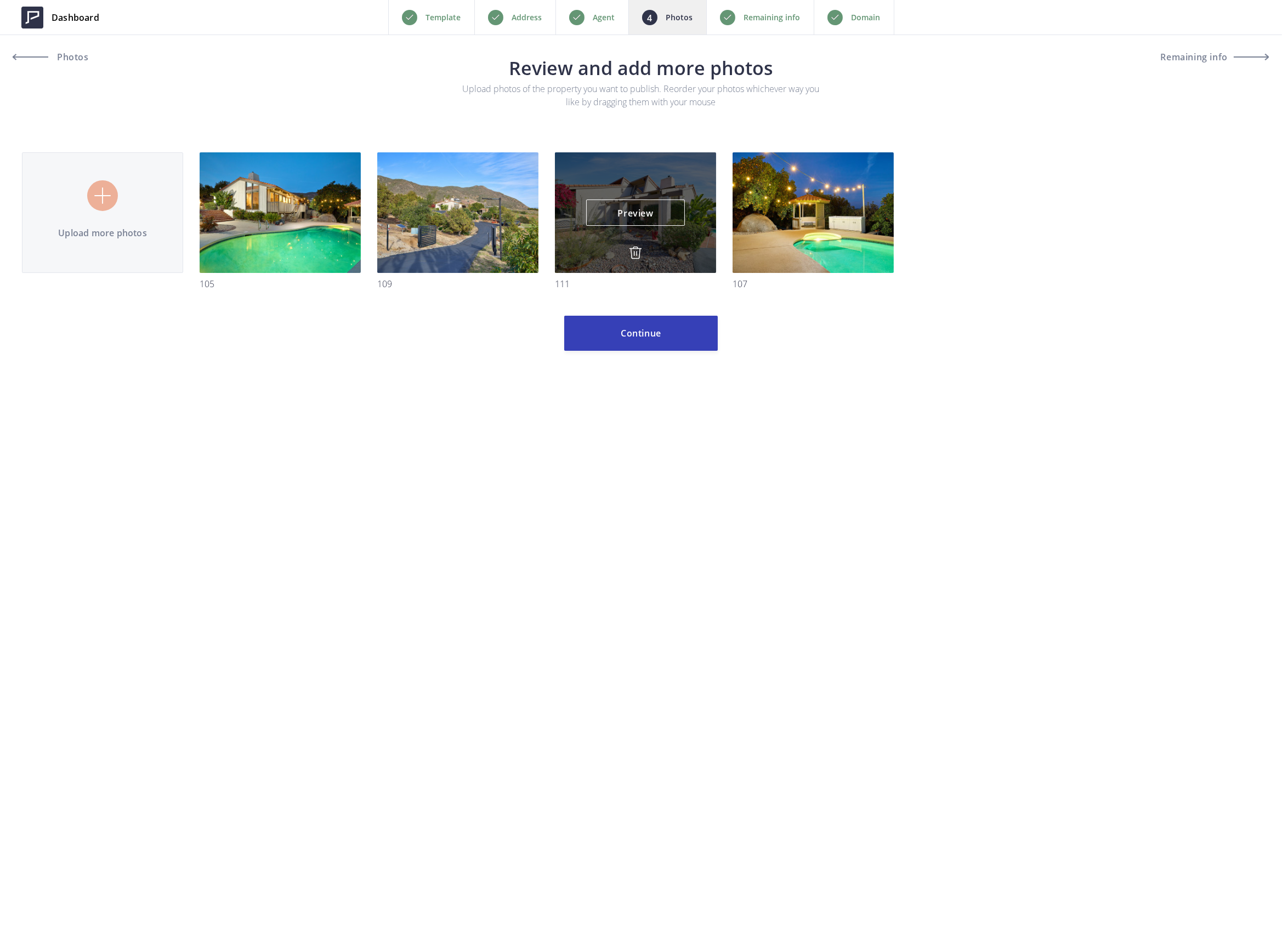
click at [633, 247] on img at bounding box center [635, 253] width 13 height 13
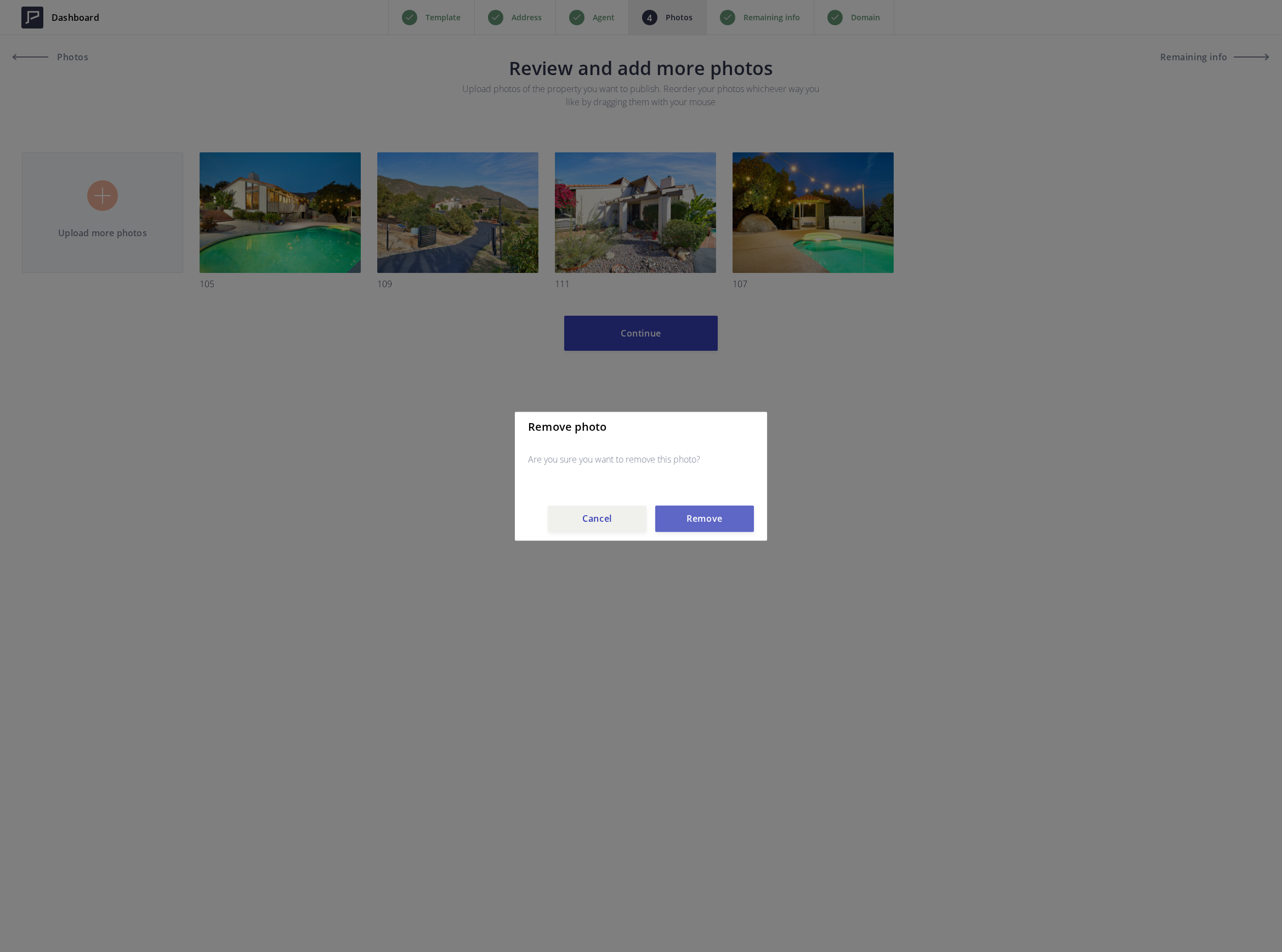
click at [709, 514] on button "Remove" at bounding box center [704, 518] width 98 height 27
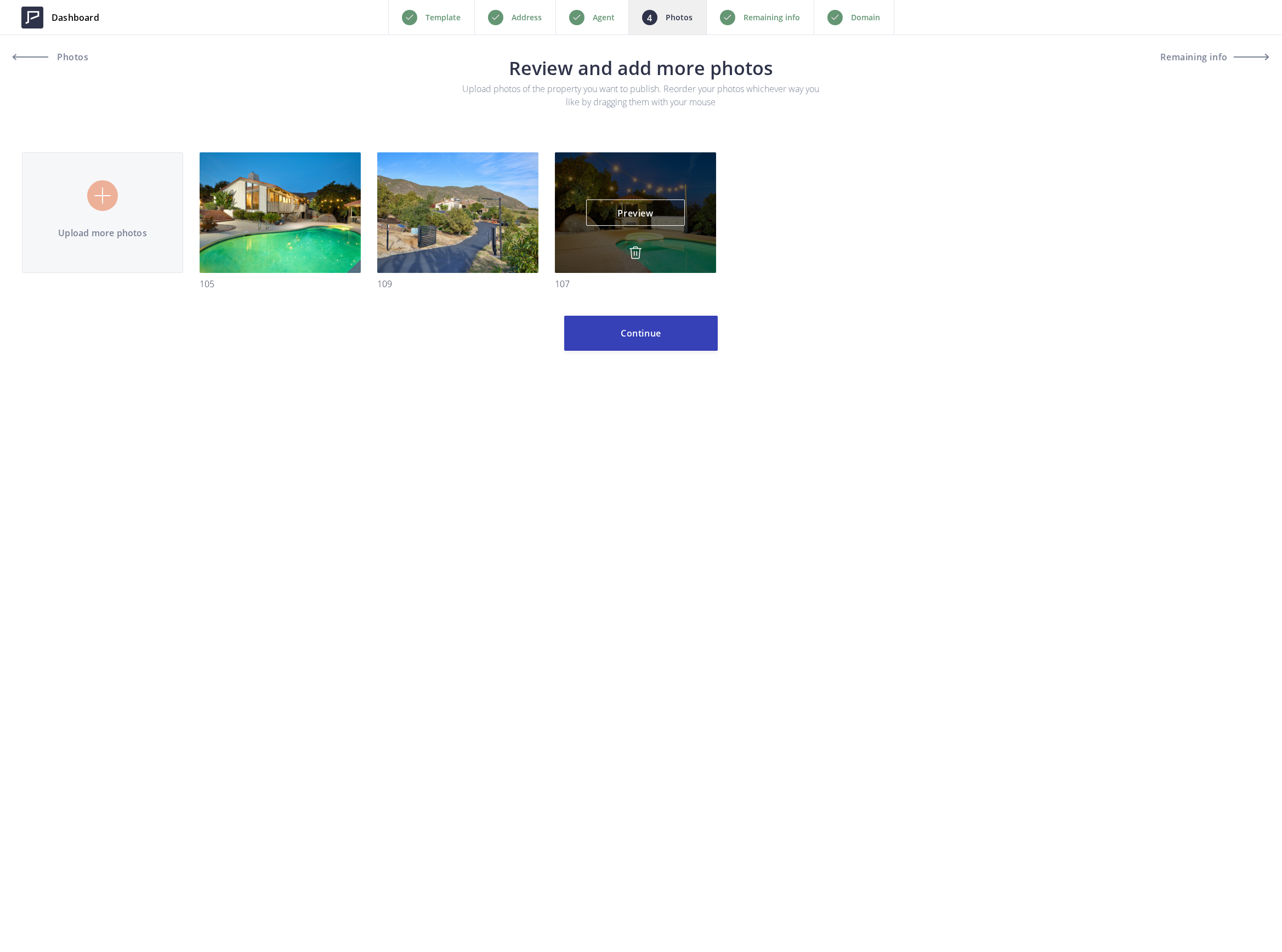
click at [635, 252] on img at bounding box center [635, 253] width 13 height 13
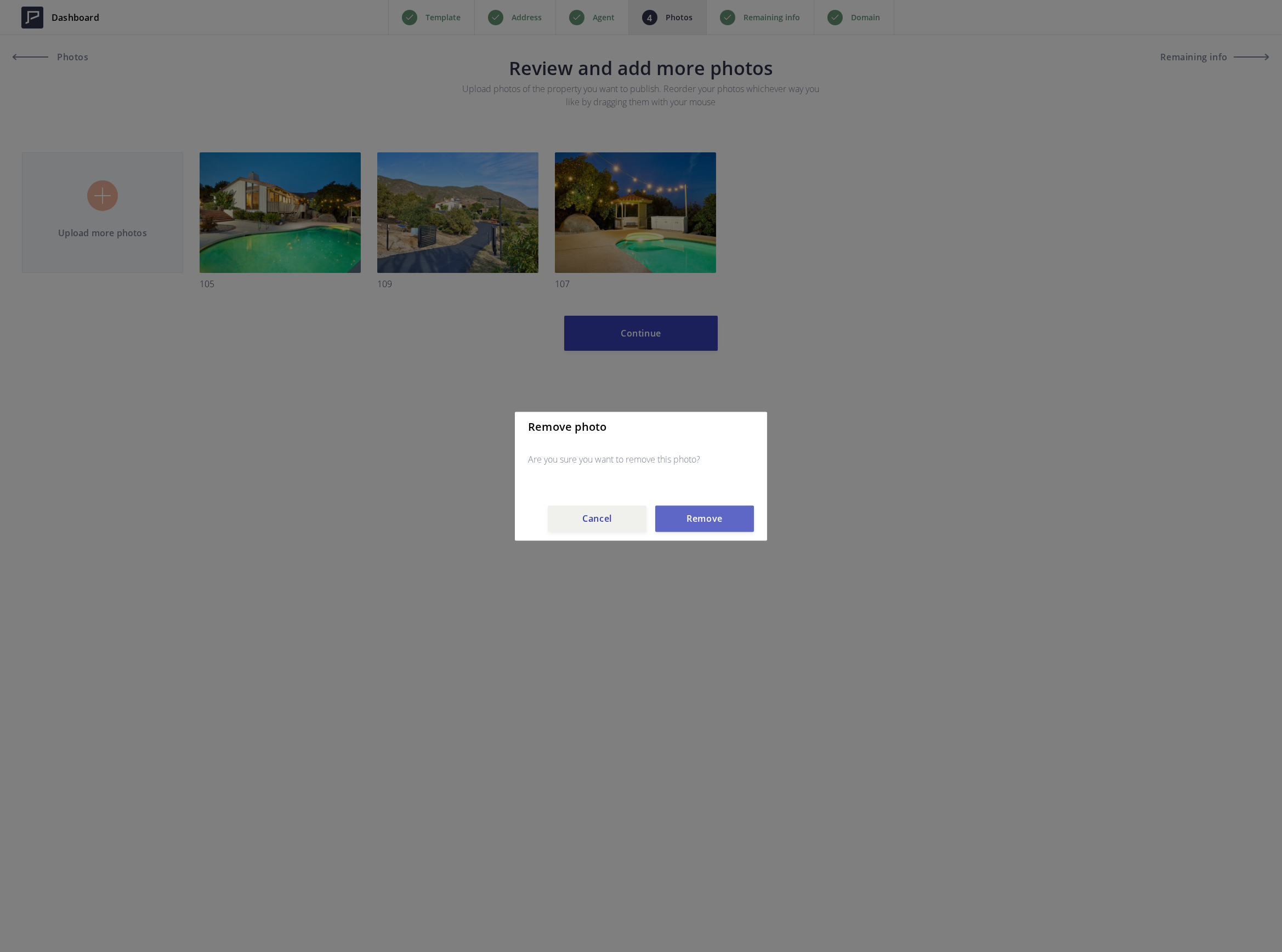
click at [697, 518] on button "Remove" at bounding box center [704, 518] width 98 height 27
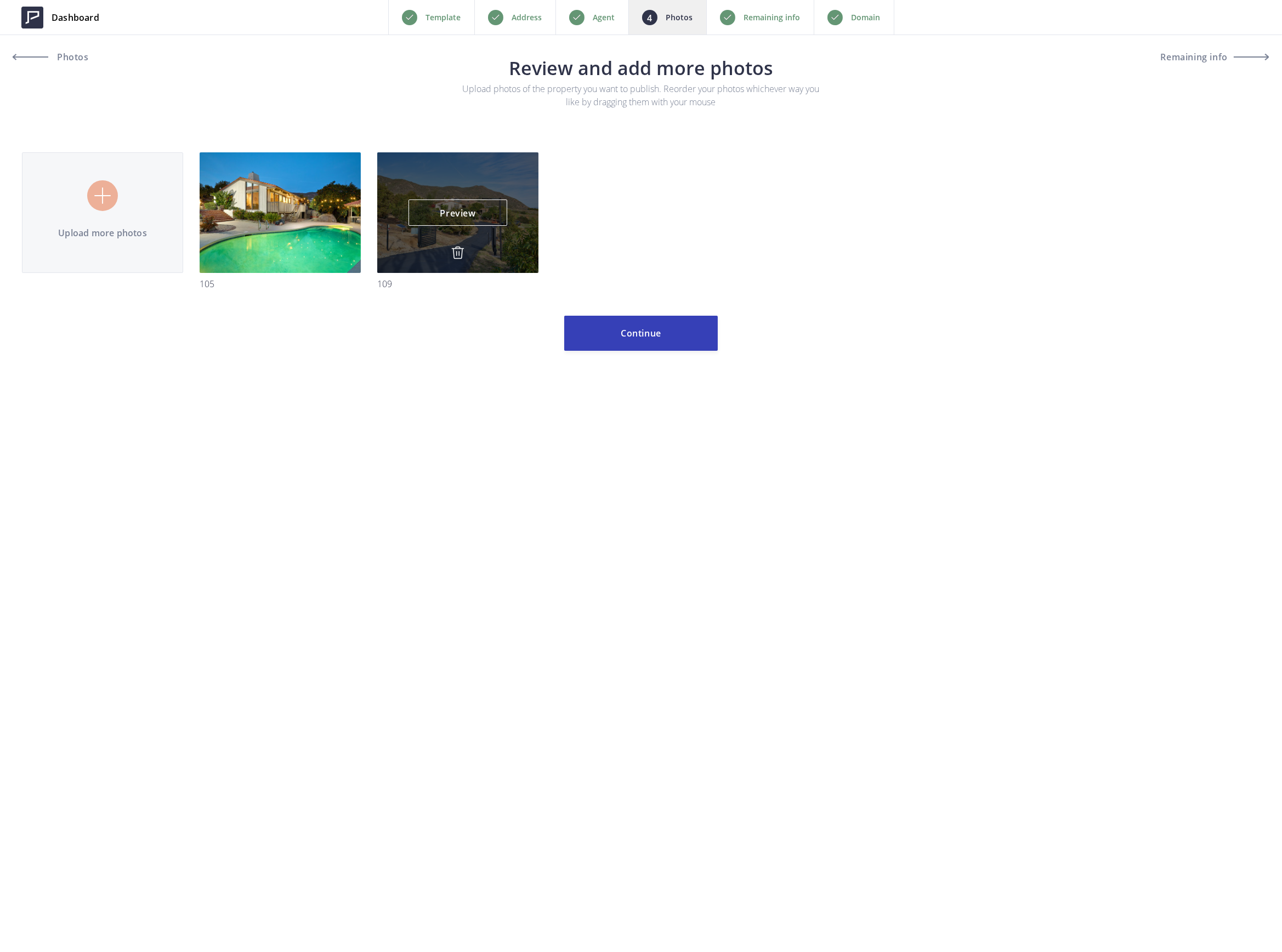
click at [461, 249] on img at bounding box center [458, 253] width 13 height 13
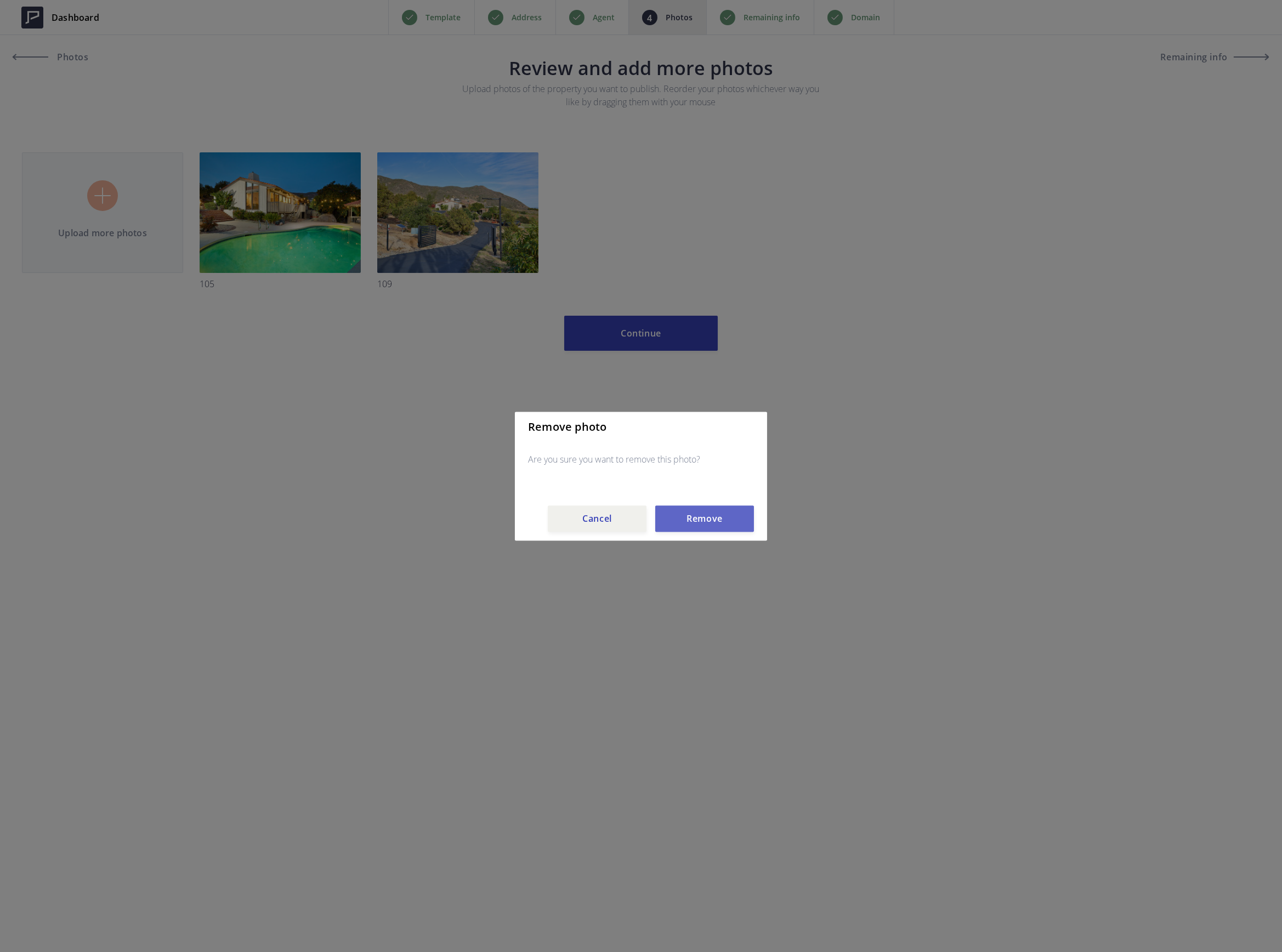
click at [691, 519] on button "Remove" at bounding box center [704, 518] width 98 height 27
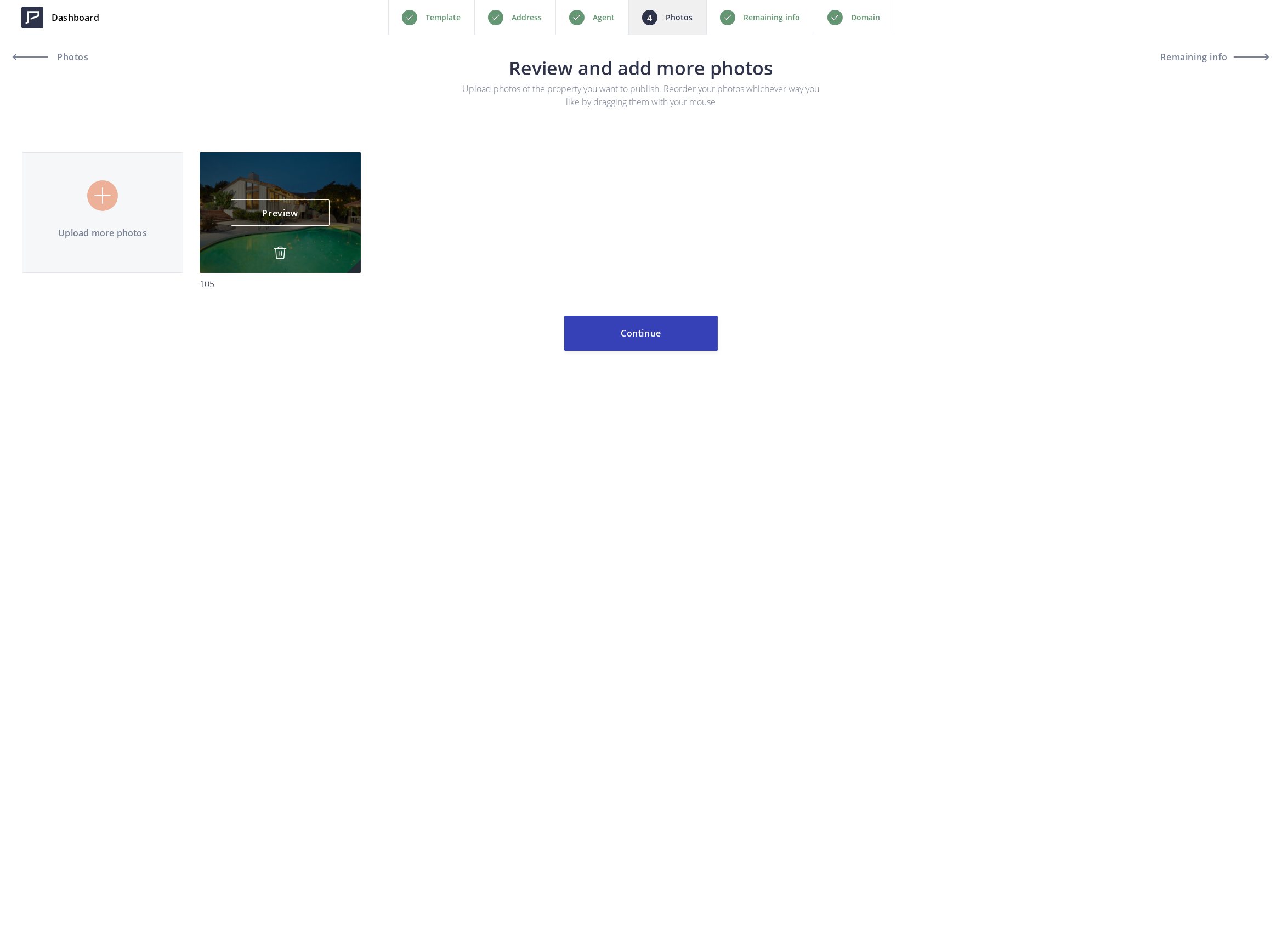
click at [269, 248] on div "Preview Preview" at bounding box center [280, 213] width 161 height 121
click at [279, 251] on img at bounding box center [280, 253] width 13 height 13
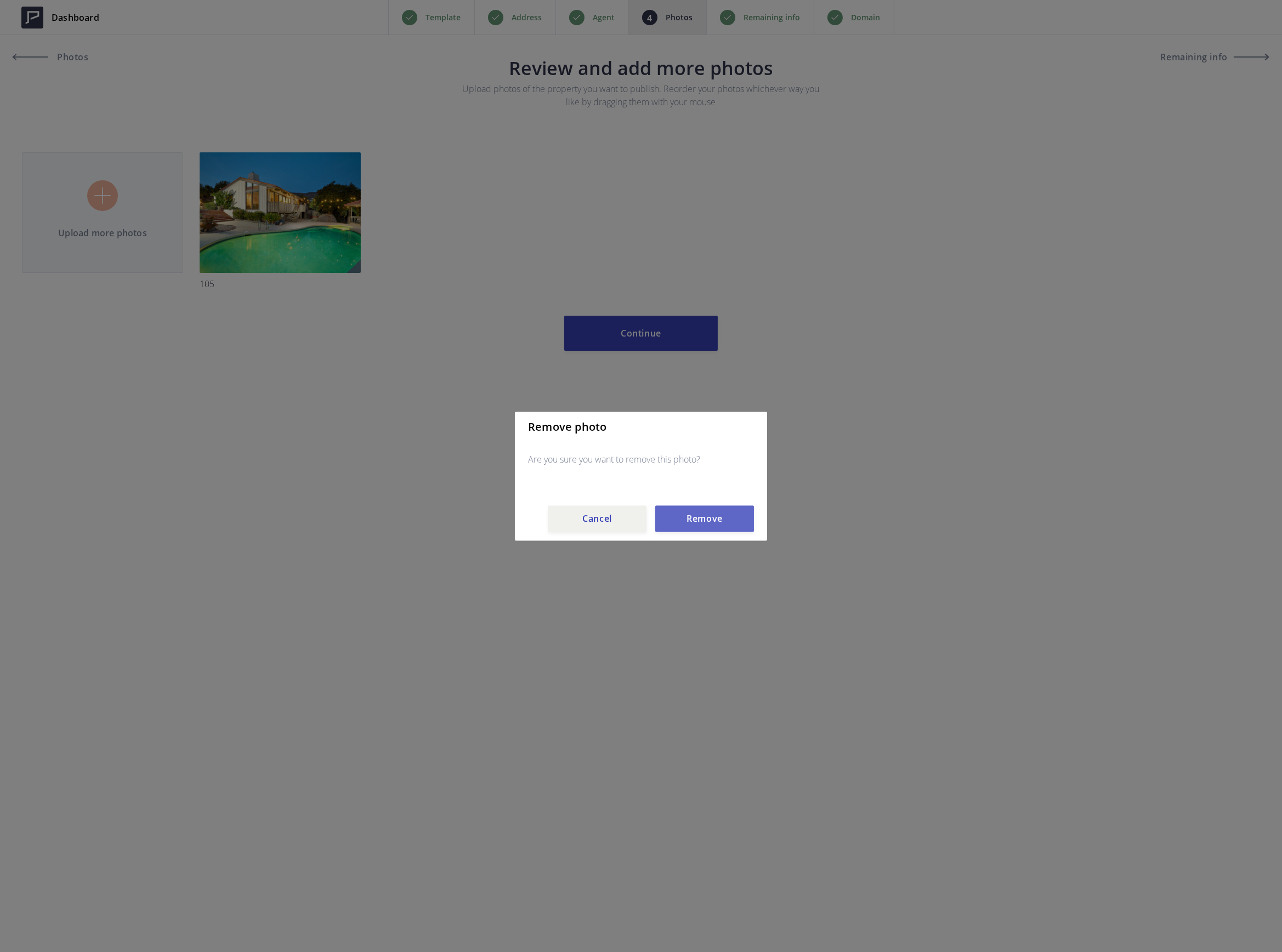
click at [706, 515] on button "Remove" at bounding box center [704, 518] width 98 height 27
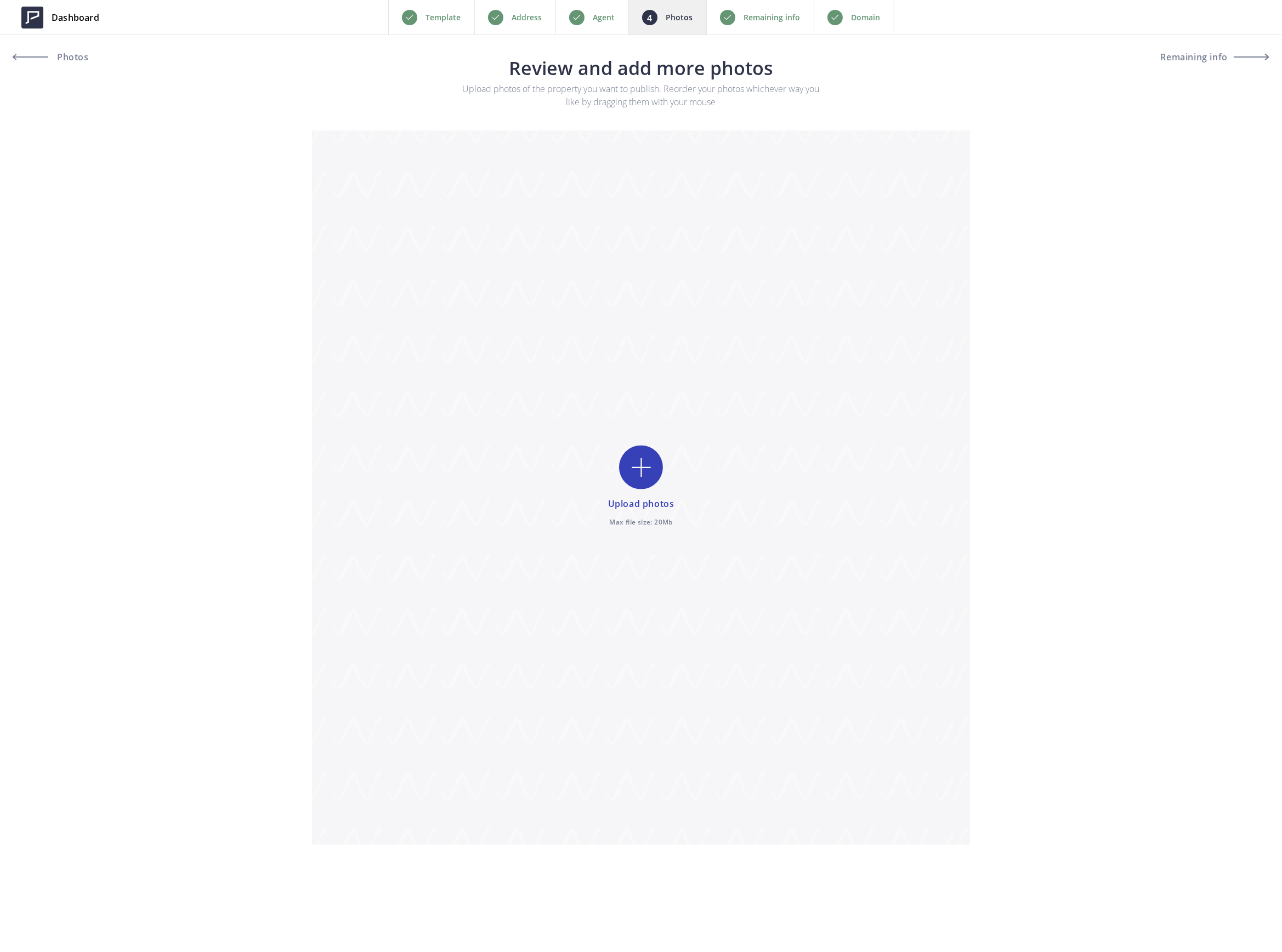
click at [742, 11] on div "Remaining info" at bounding box center [760, 17] width 108 height 34
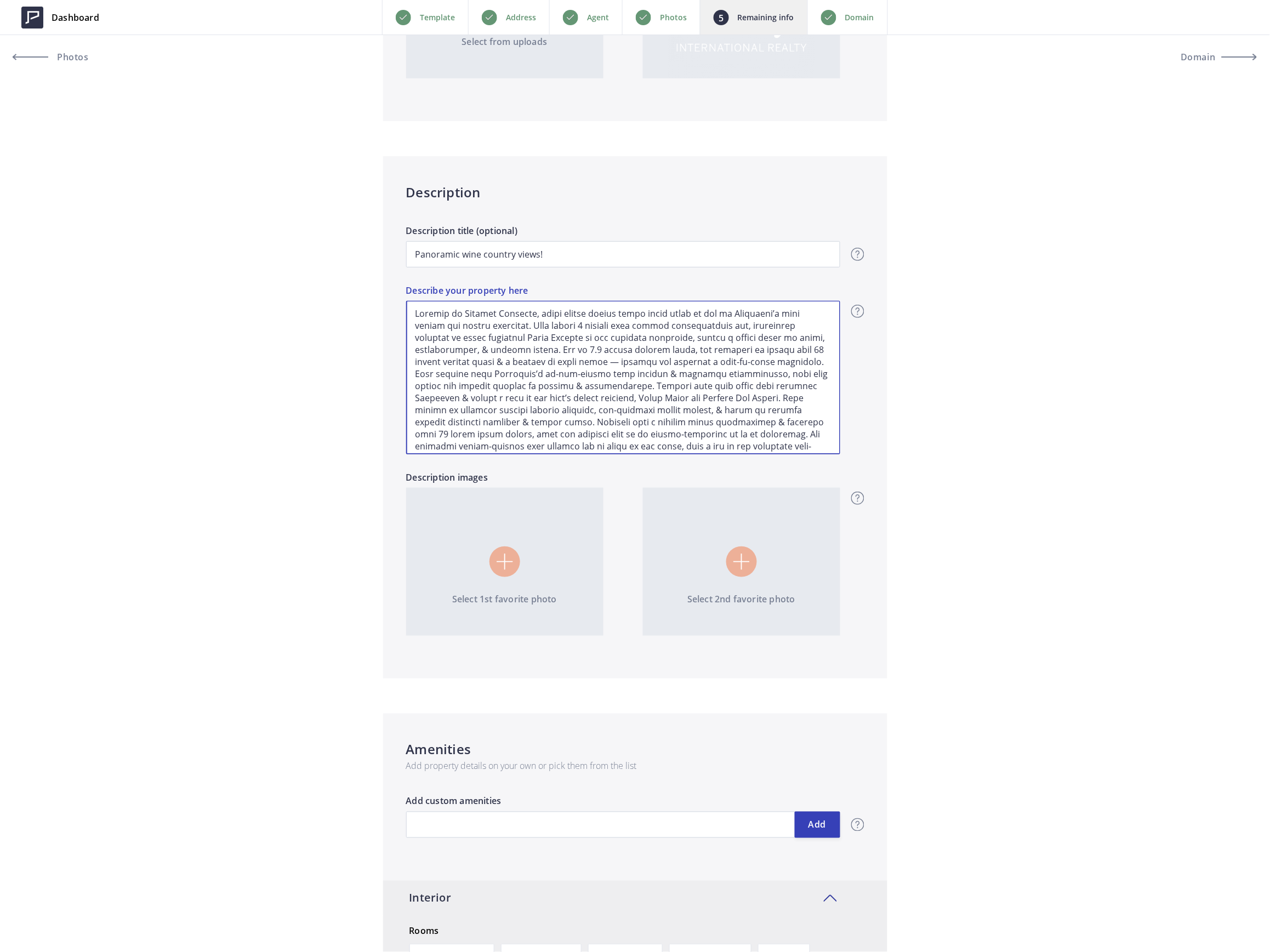
scroll to position [112, 0]
drag, startPoint x: 493, startPoint y: 323, endPoint x: 1264, endPoint y: 614, distance: 824.1
type input "1,060,000"
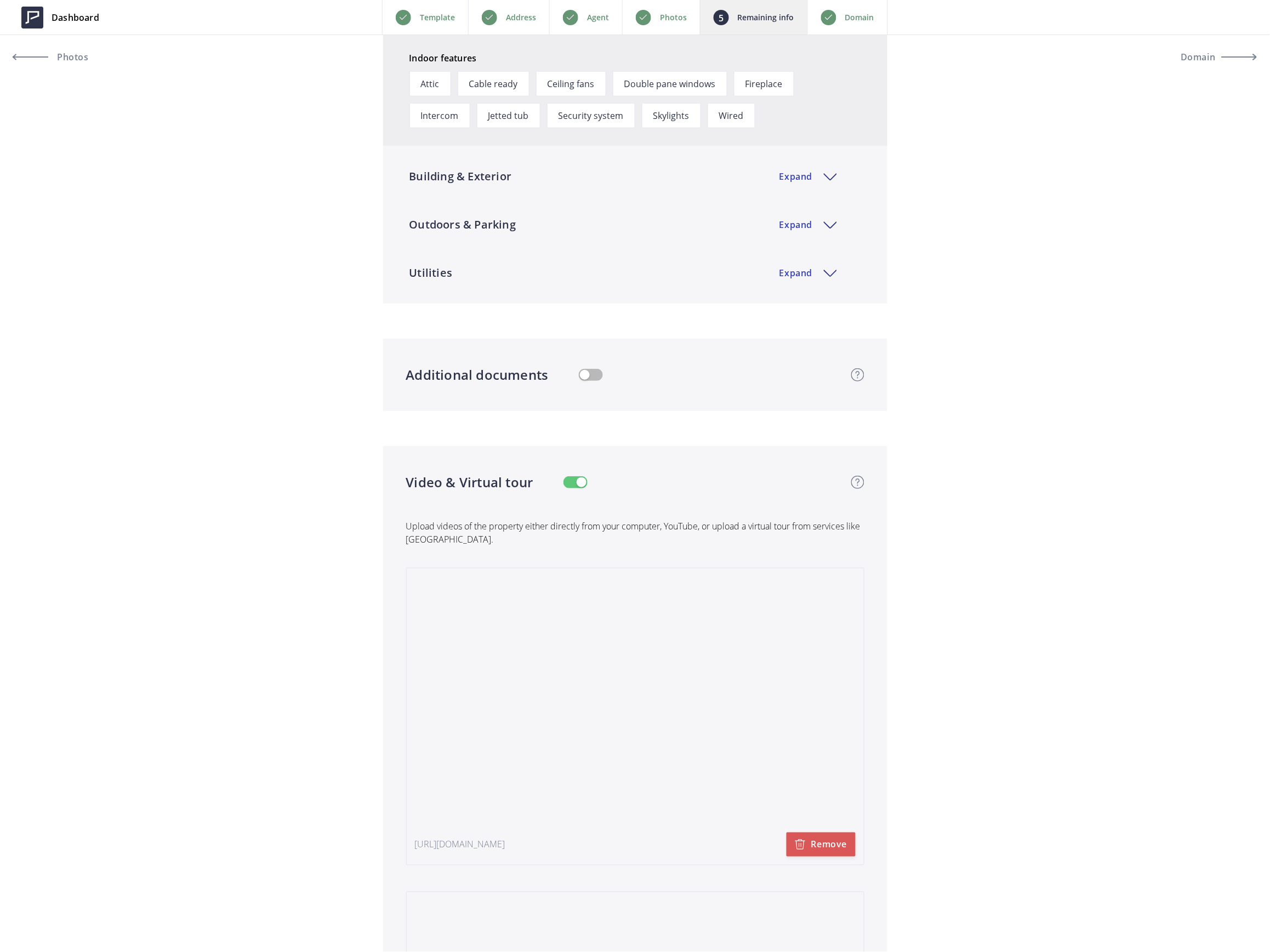
scroll to position [1973, 0]
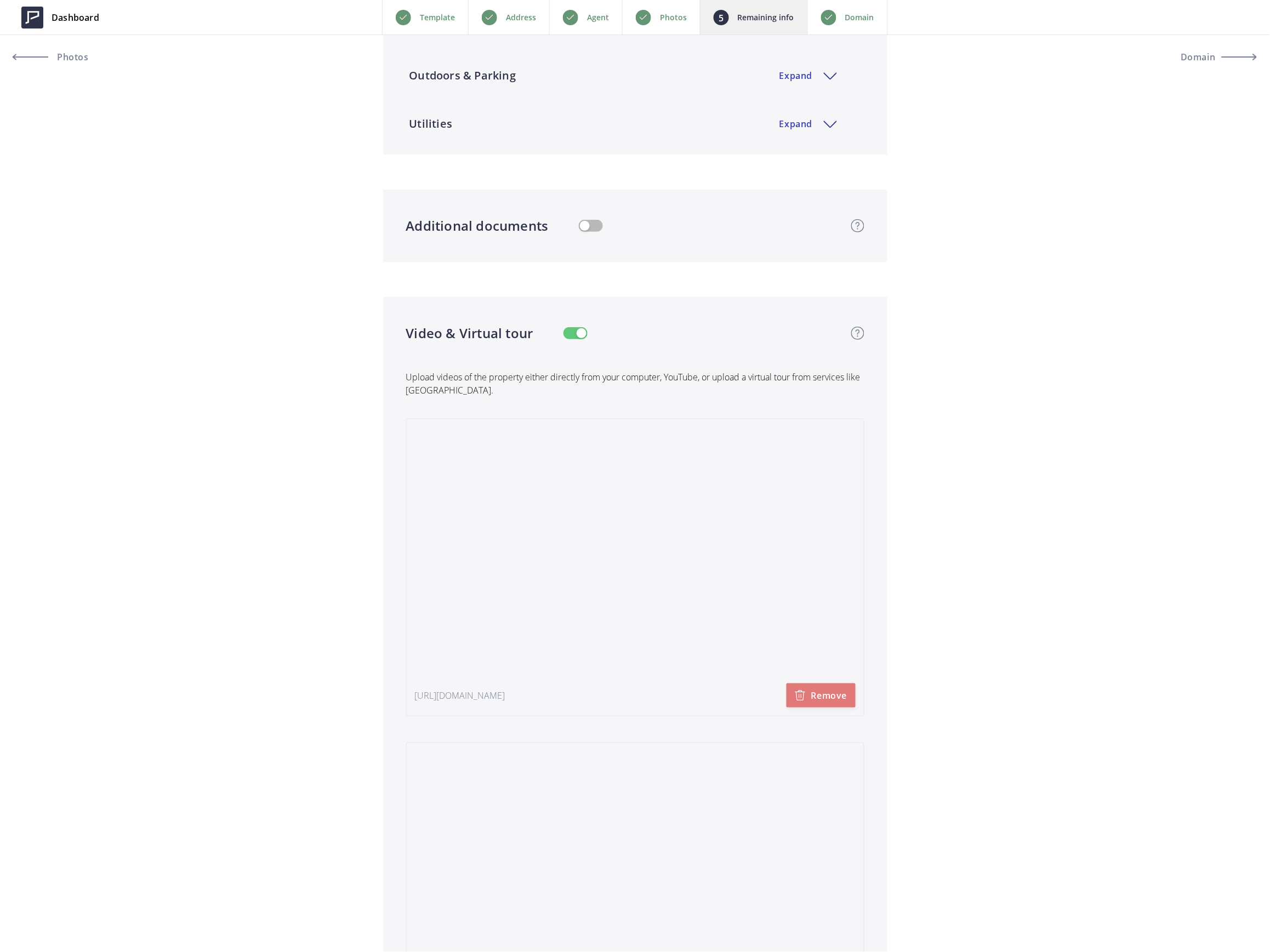
click at [822, 684] on button "Remove" at bounding box center [821, 695] width 69 height 24
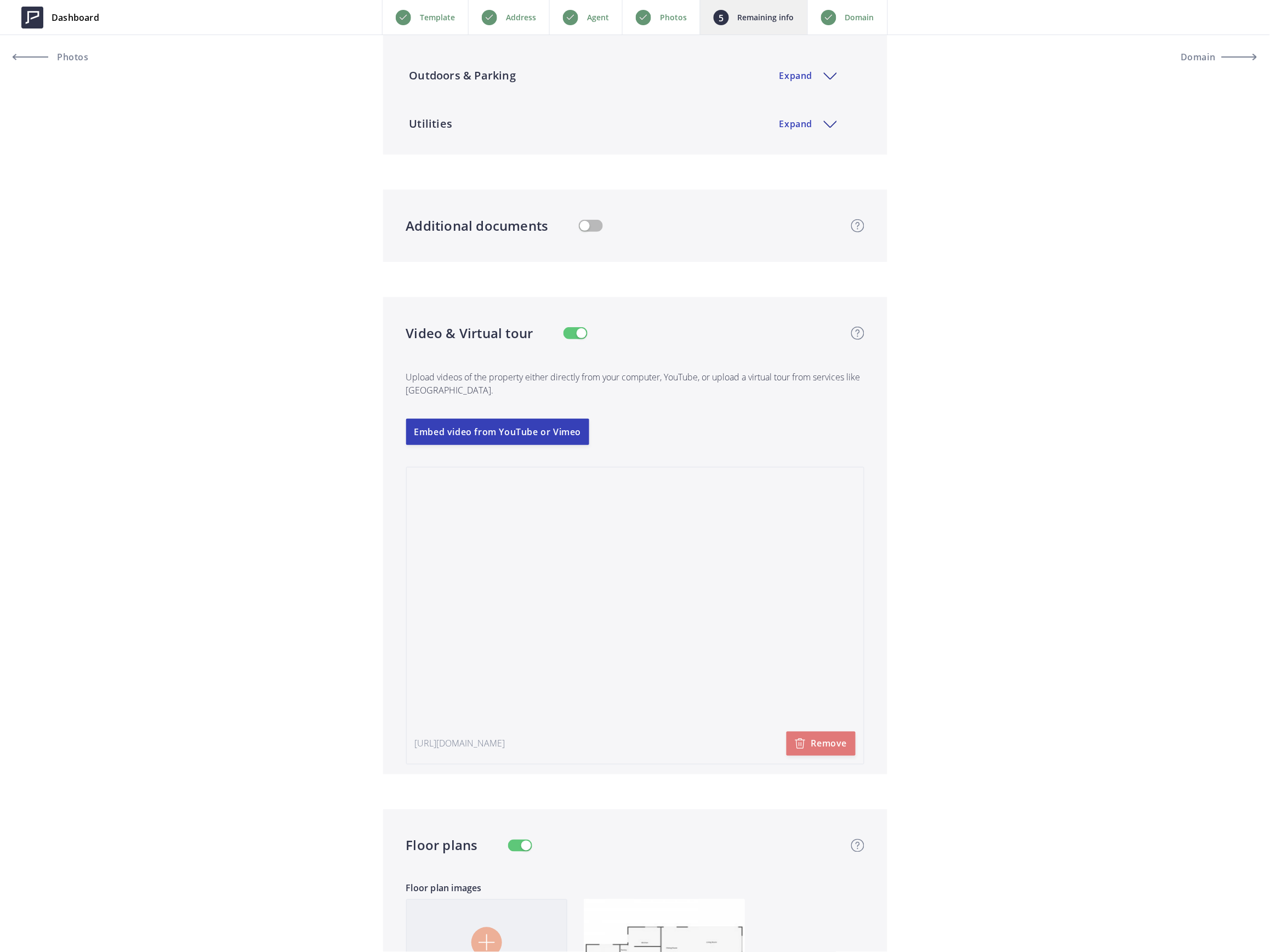
click at [815, 745] on button "Remove" at bounding box center [821, 744] width 69 height 24
type input "1,060,000"
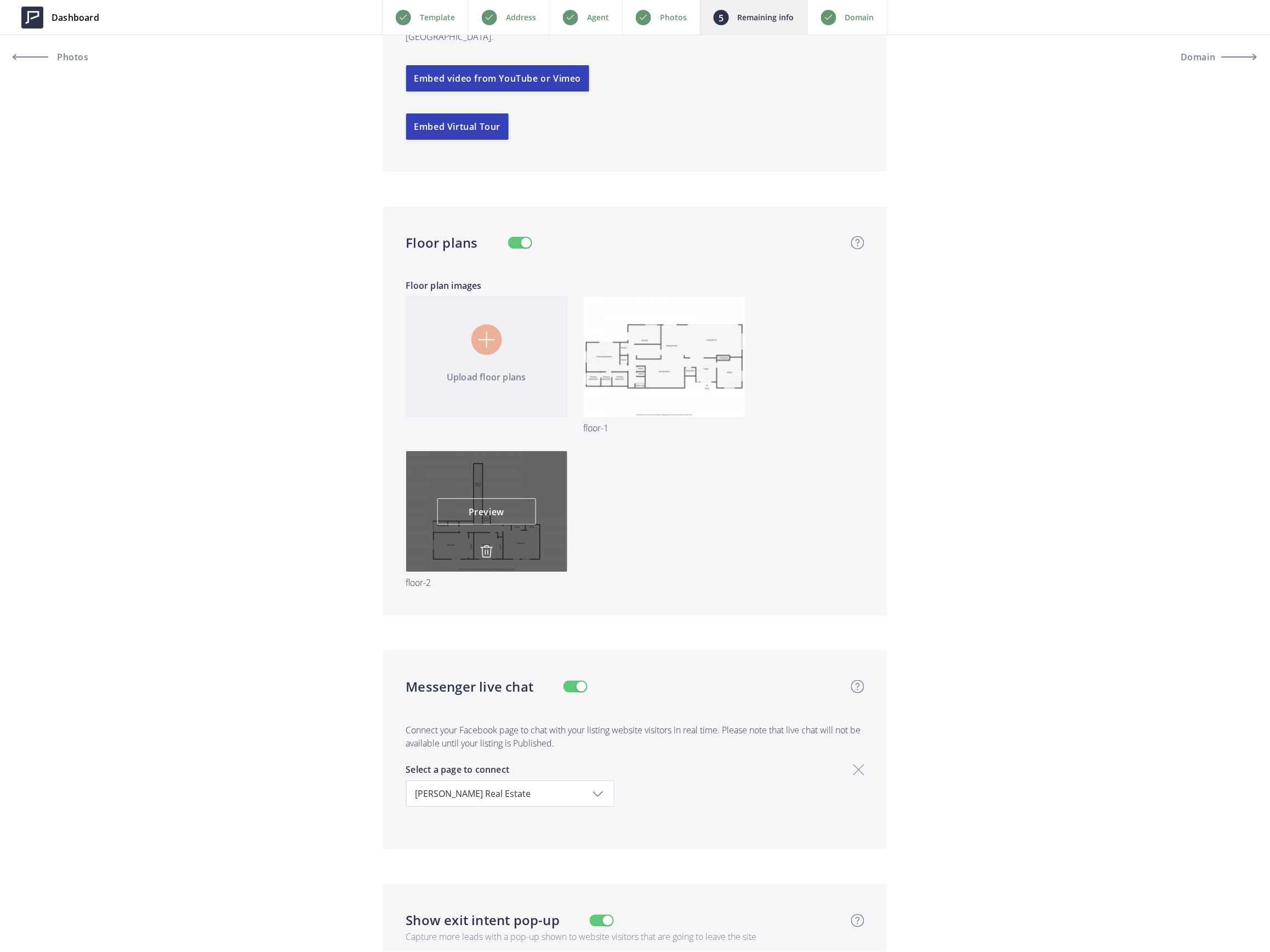
scroll to position [2338, 0]
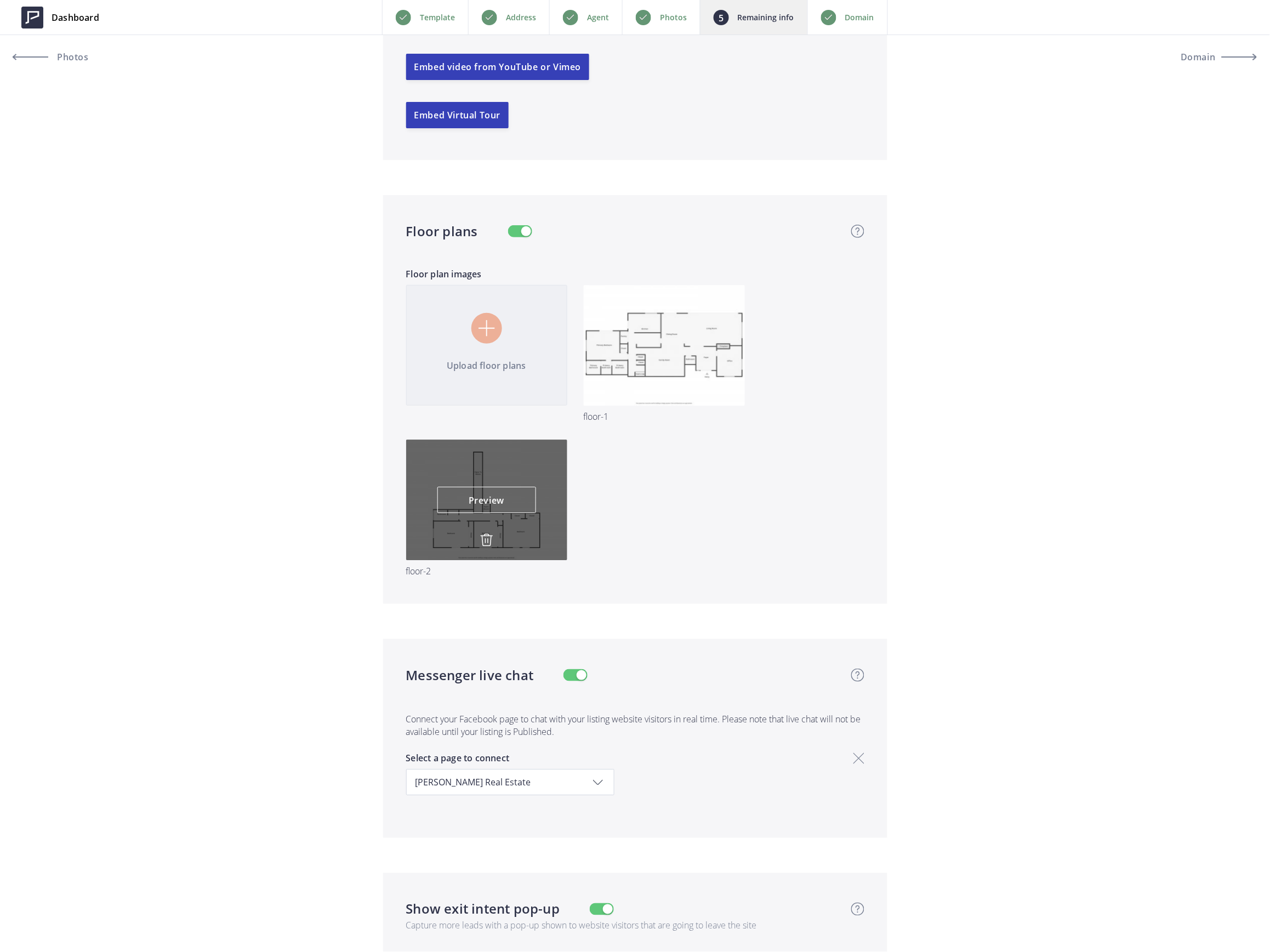
click at [488, 542] on img at bounding box center [486, 540] width 13 height 13
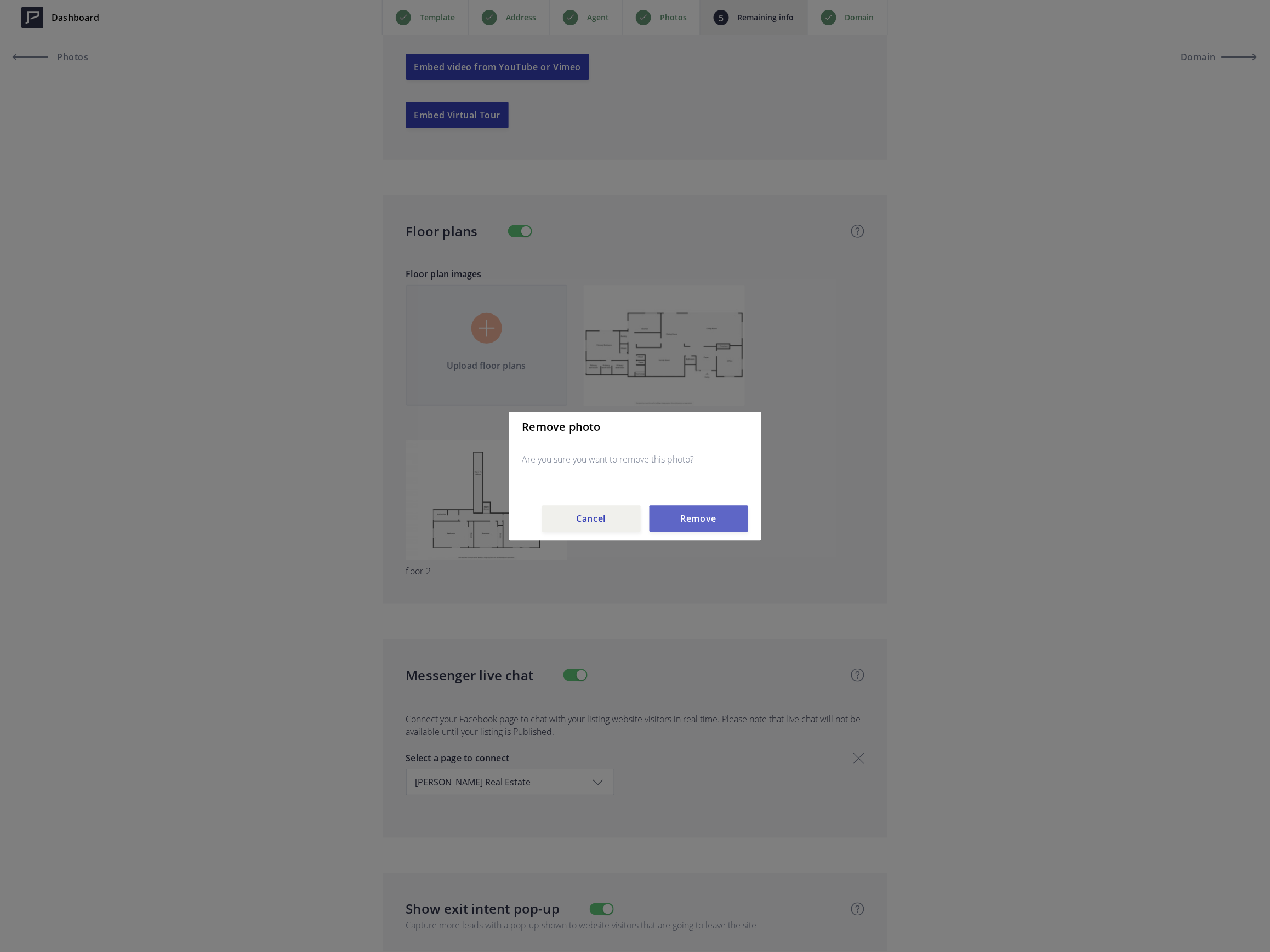
click at [699, 513] on button "Remove" at bounding box center [698, 518] width 98 height 27
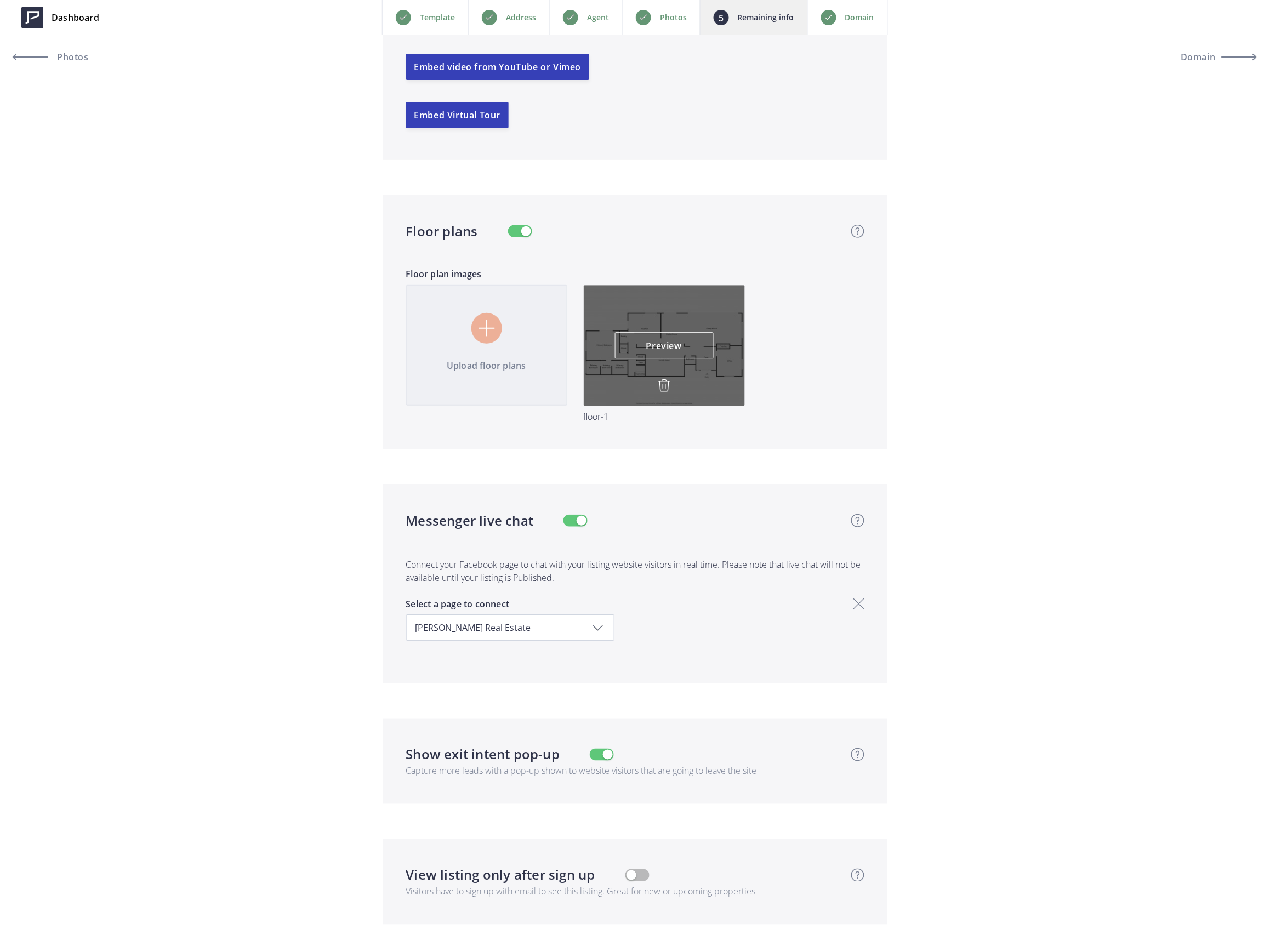
click at [659, 384] on img at bounding box center [664, 385] width 13 height 13
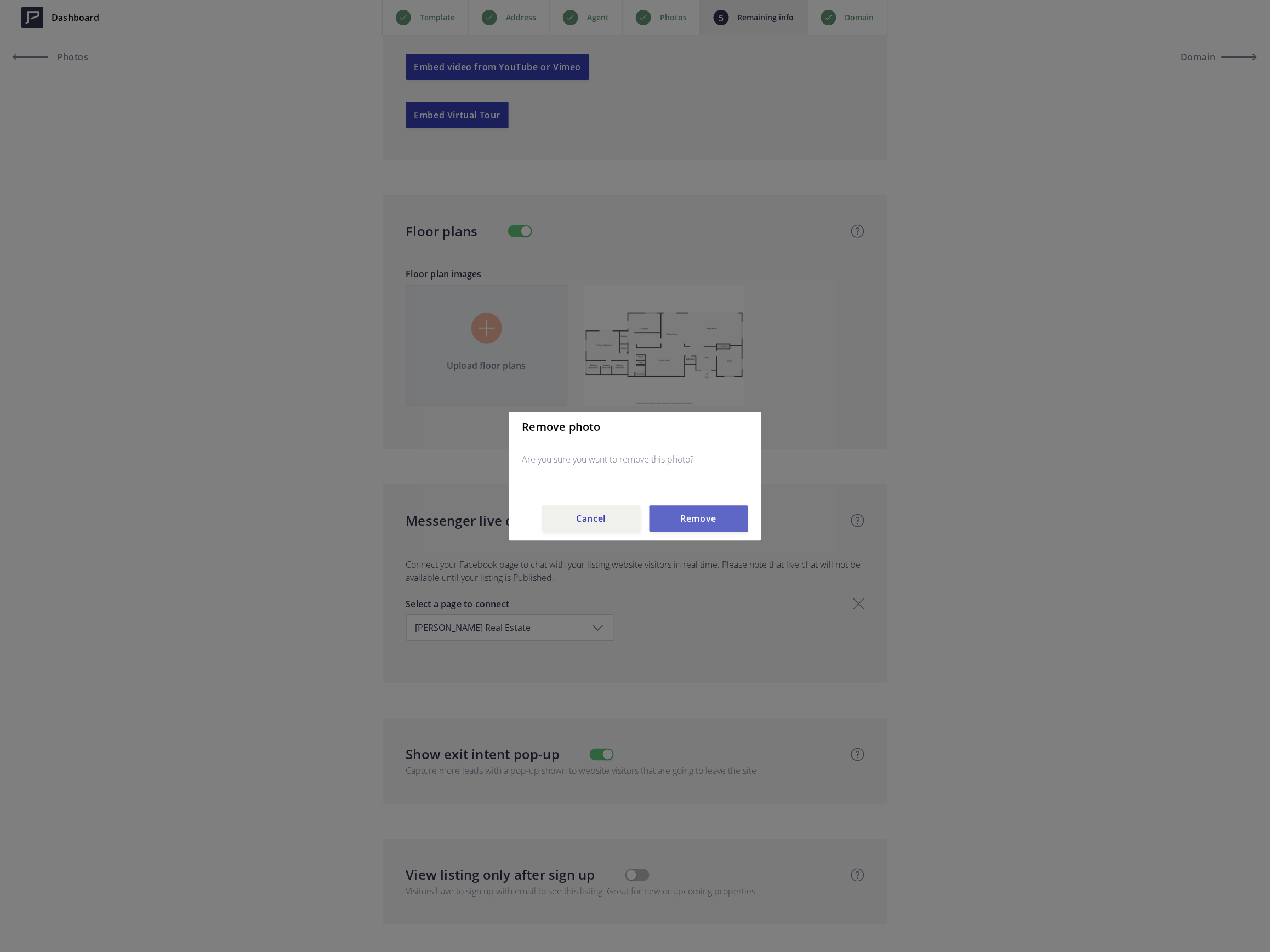
click at [720, 522] on button "Remove" at bounding box center [698, 518] width 98 height 27
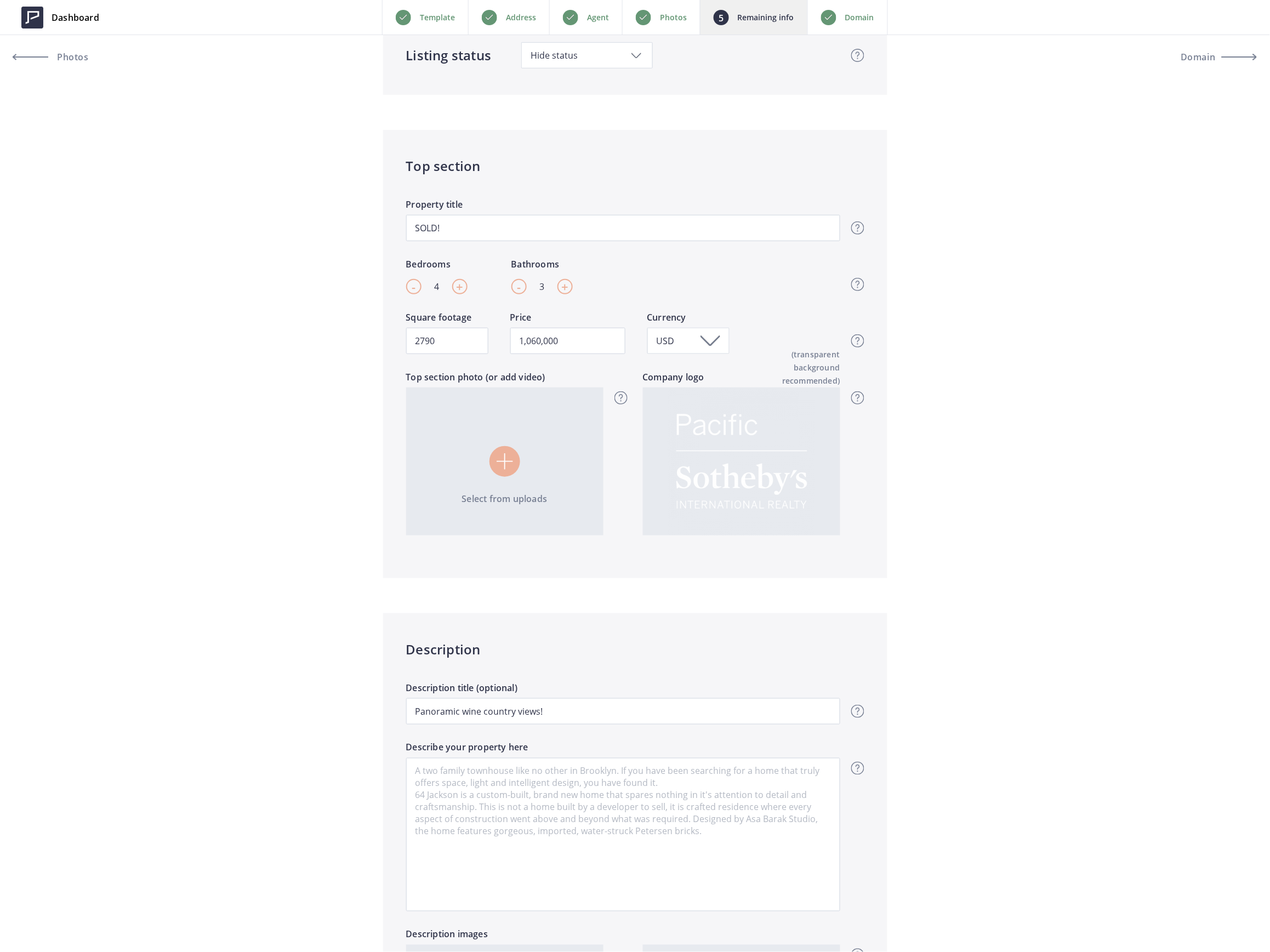
scroll to position [0, 0]
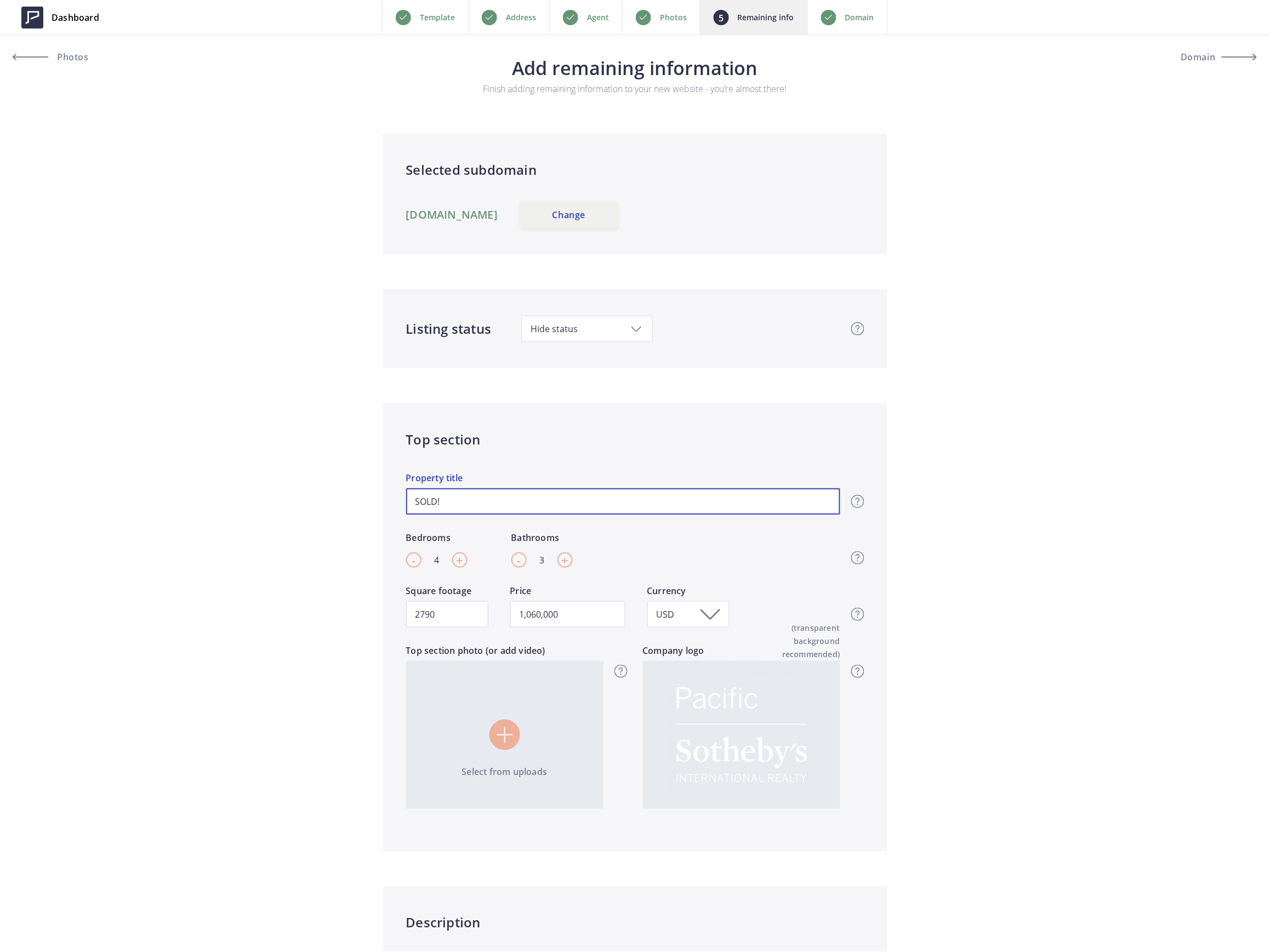
drag, startPoint x: 465, startPoint y: 503, endPoint x: 244, endPoint y: 496, distance: 221.1
type input "1,060,000"
click at [584, 325] on span "Hide status" at bounding box center [586, 328] width 113 height 12
click at [568, 380] on span "Just listed" at bounding box center [550, 379] width 40 height 12
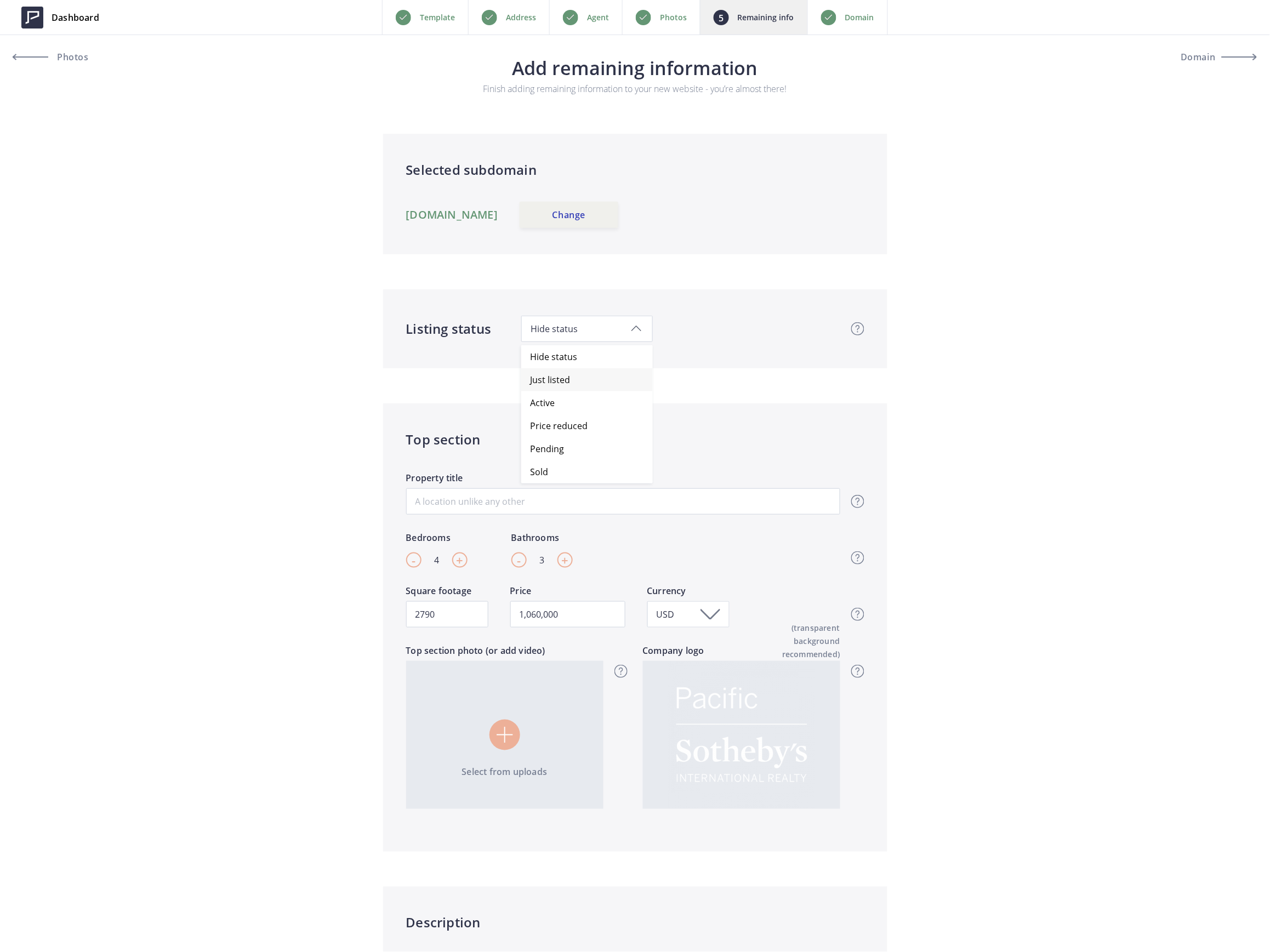
type input "1,060,000"
click at [606, 209] on link "Change" at bounding box center [568, 215] width 98 height 27
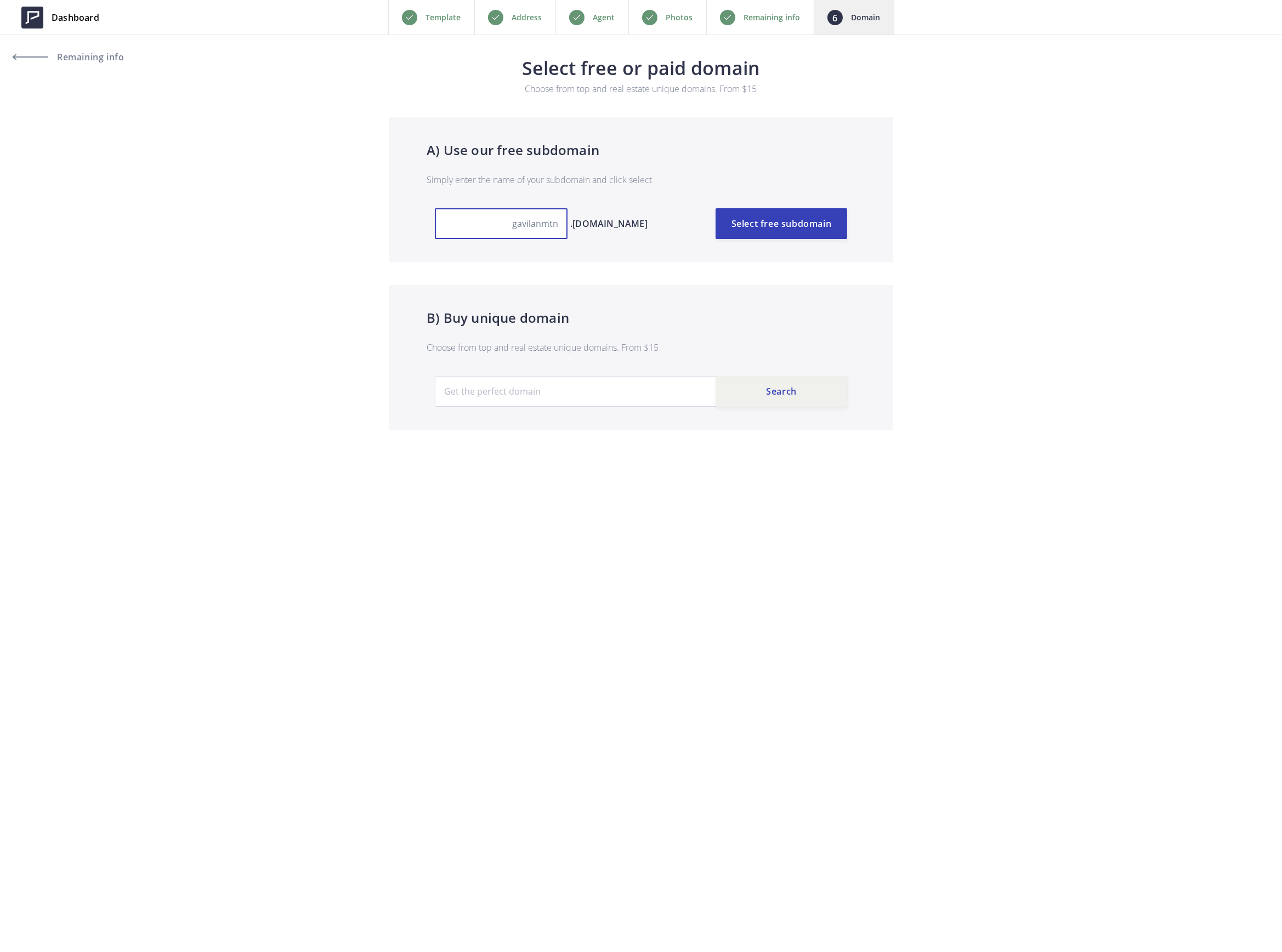
click at [522, 225] on input "gavilanmtn" at bounding box center [501, 223] width 133 height 31
type input "a"
type input "2859doslomas"
click at [774, 221] on button "Select free subdomain" at bounding box center [781, 223] width 132 height 31
